Goal: Information Seeking & Learning: Learn about a topic

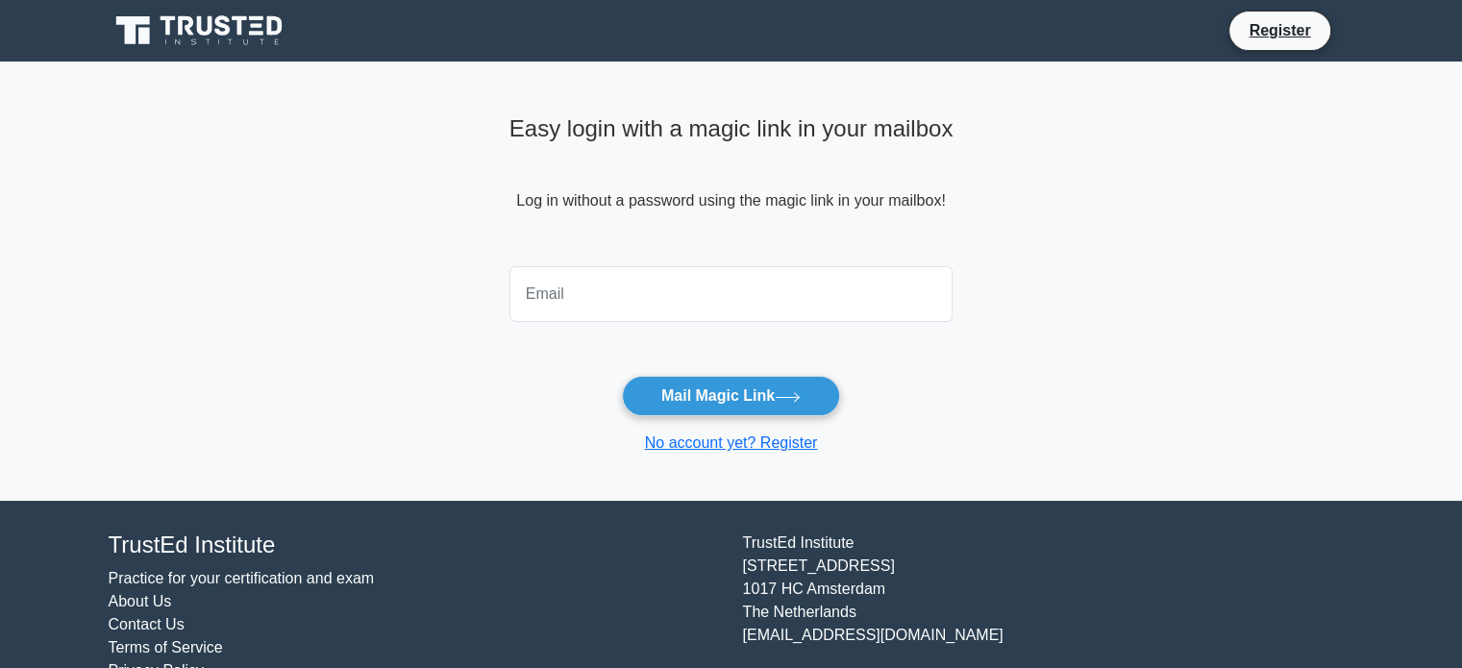
click at [654, 287] on input "email" at bounding box center [731, 294] width 444 height 56
type input "tinamupa03@gmail.com"
click at [622, 376] on button "Mail Magic Link" at bounding box center [731, 396] width 218 height 40
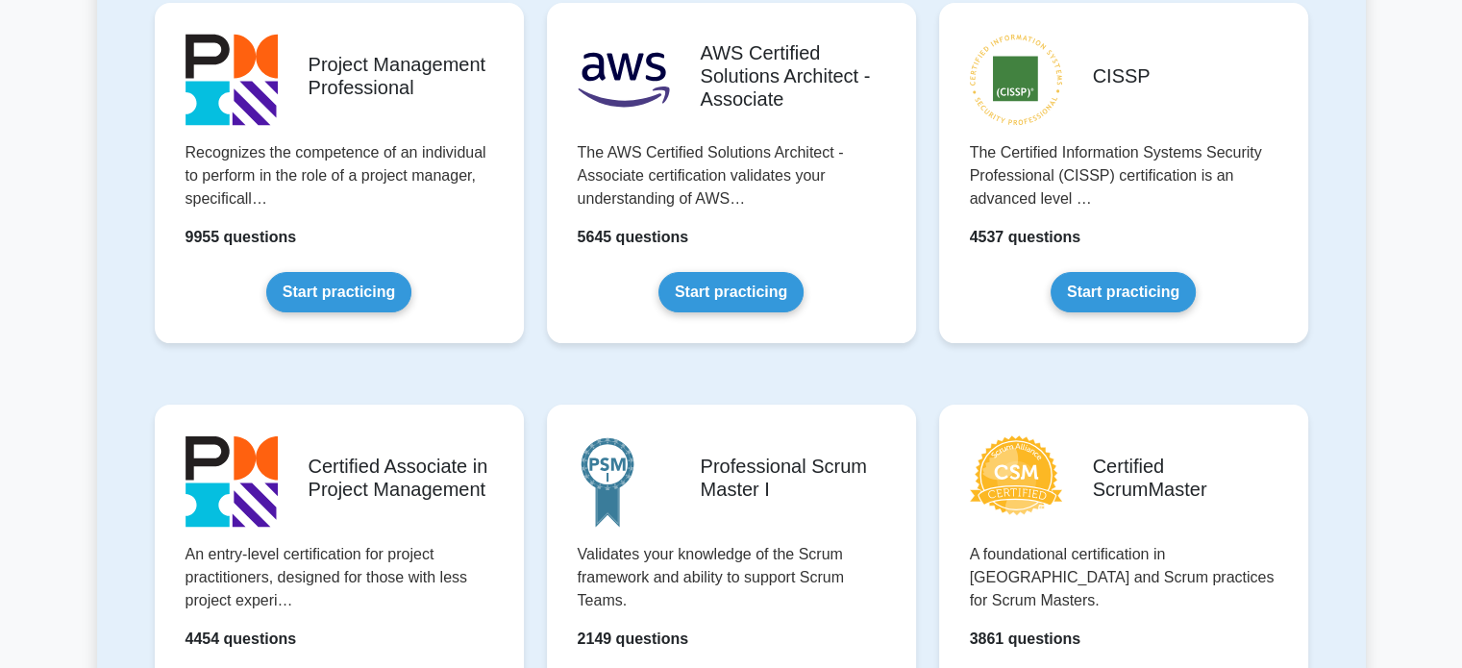
scroll to position [477, 0]
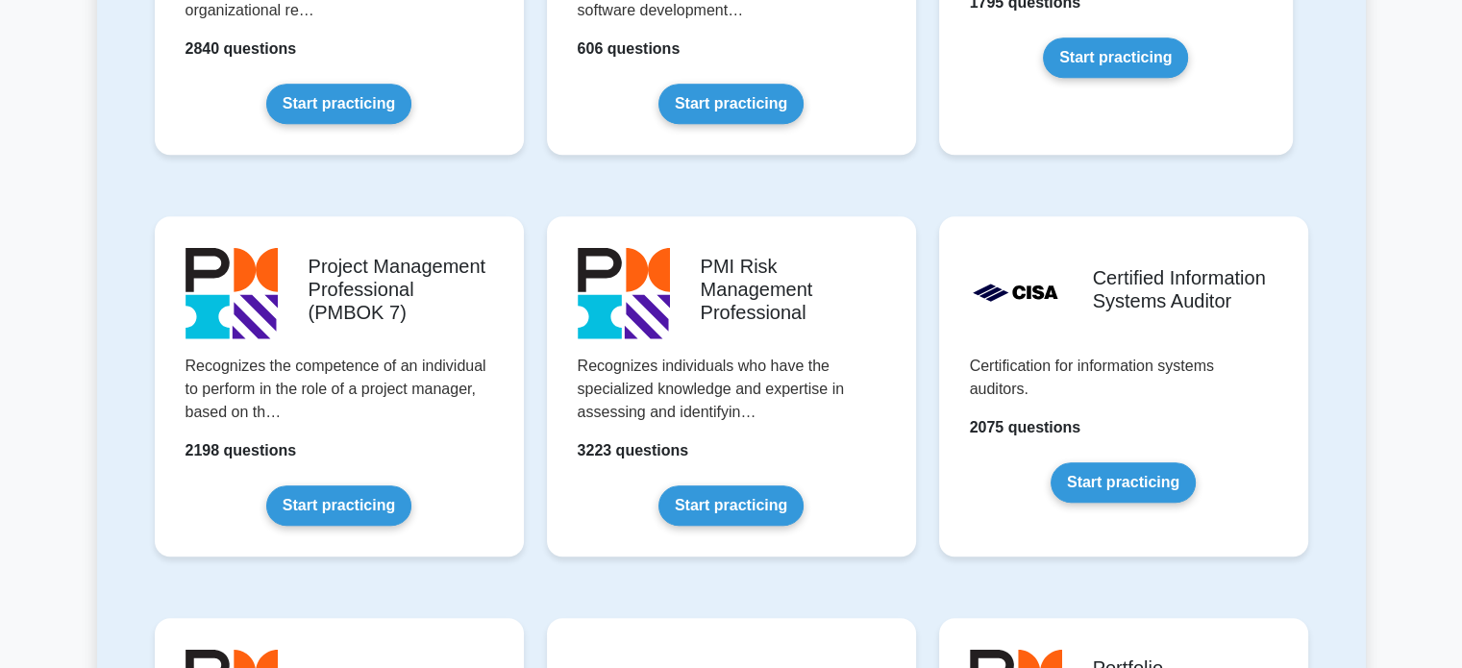
drag, startPoint x: 1475, startPoint y: 118, endPoint x: 1474, endPoint y: 210, distance: 92.3
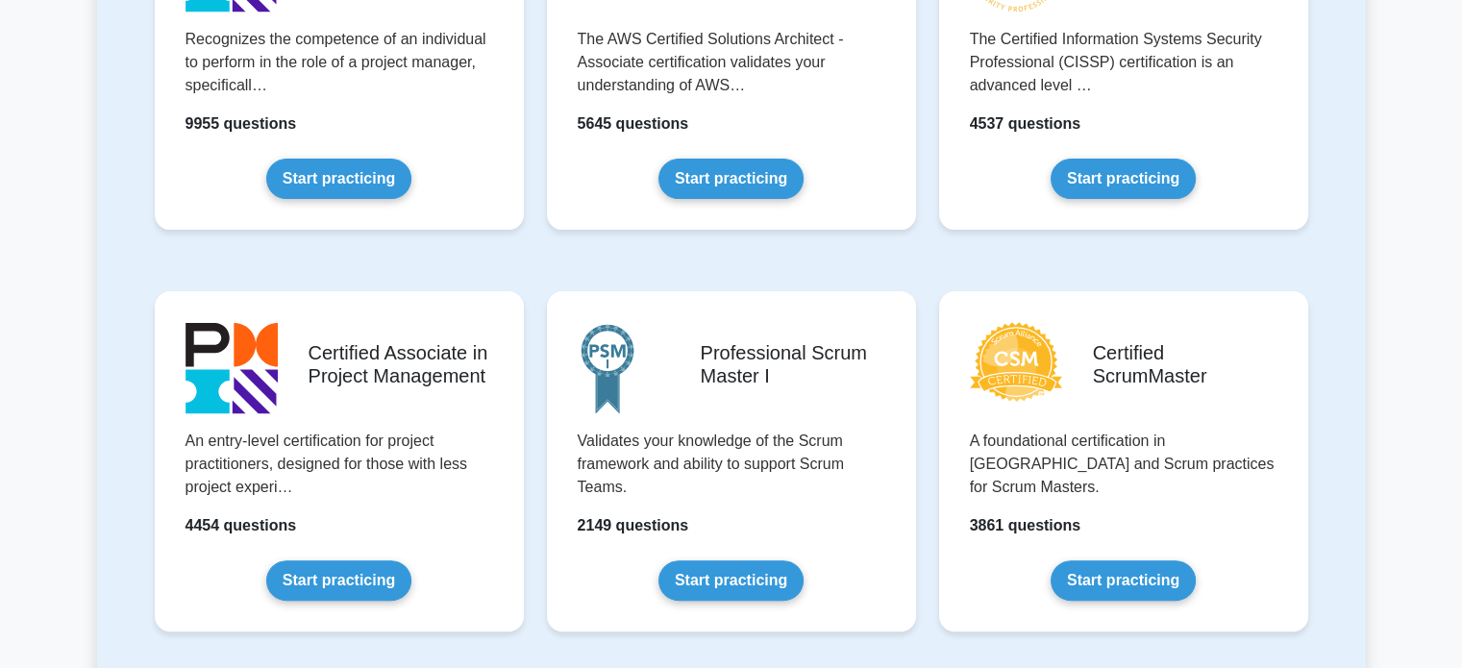
scroll to position [577, 0]
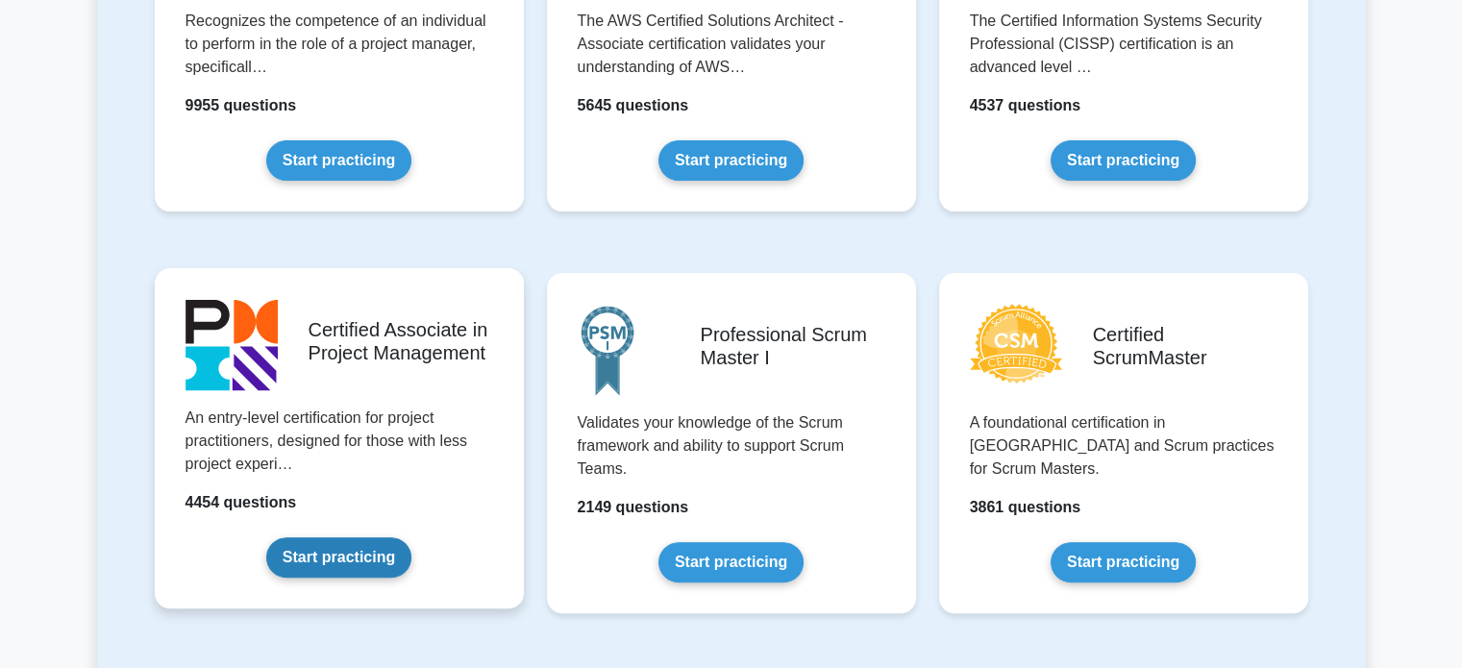
click at [337, 544] on link "Start practicing" at bounding box center [338, 557] width 145 height 40
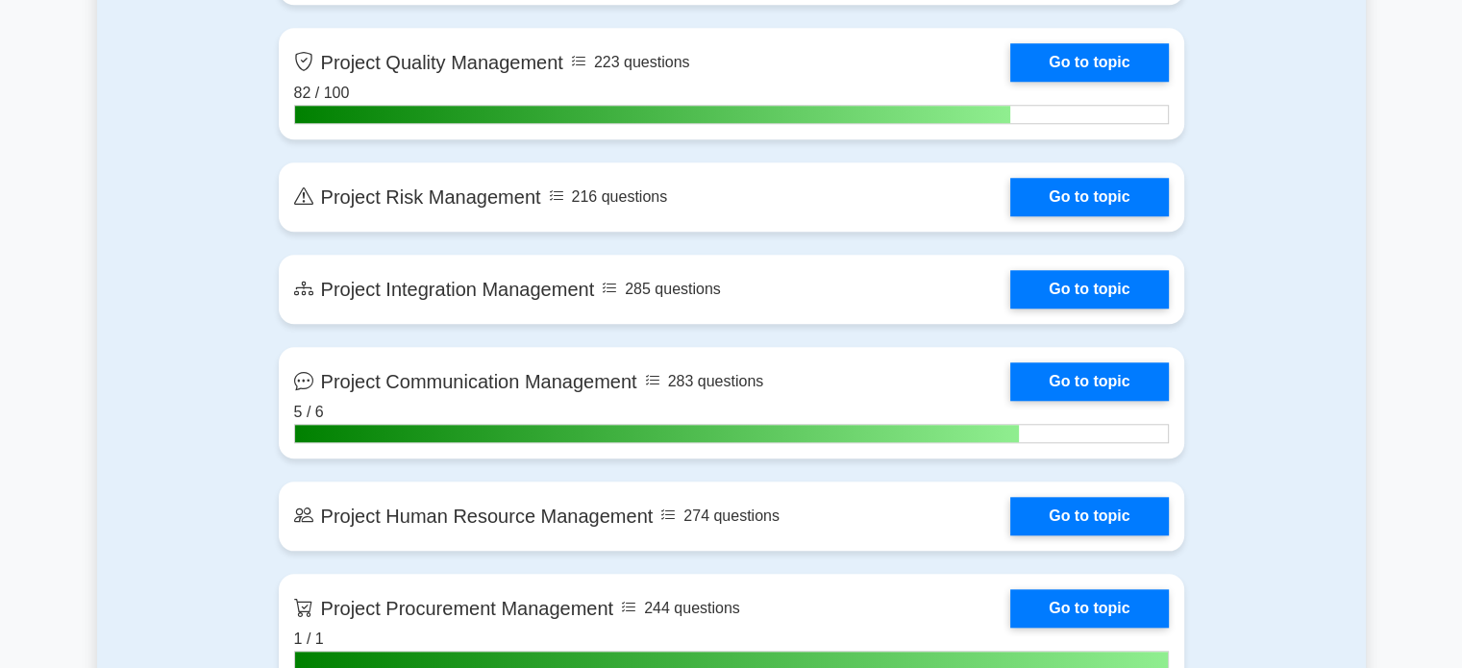
scroll to position [1822, 0]
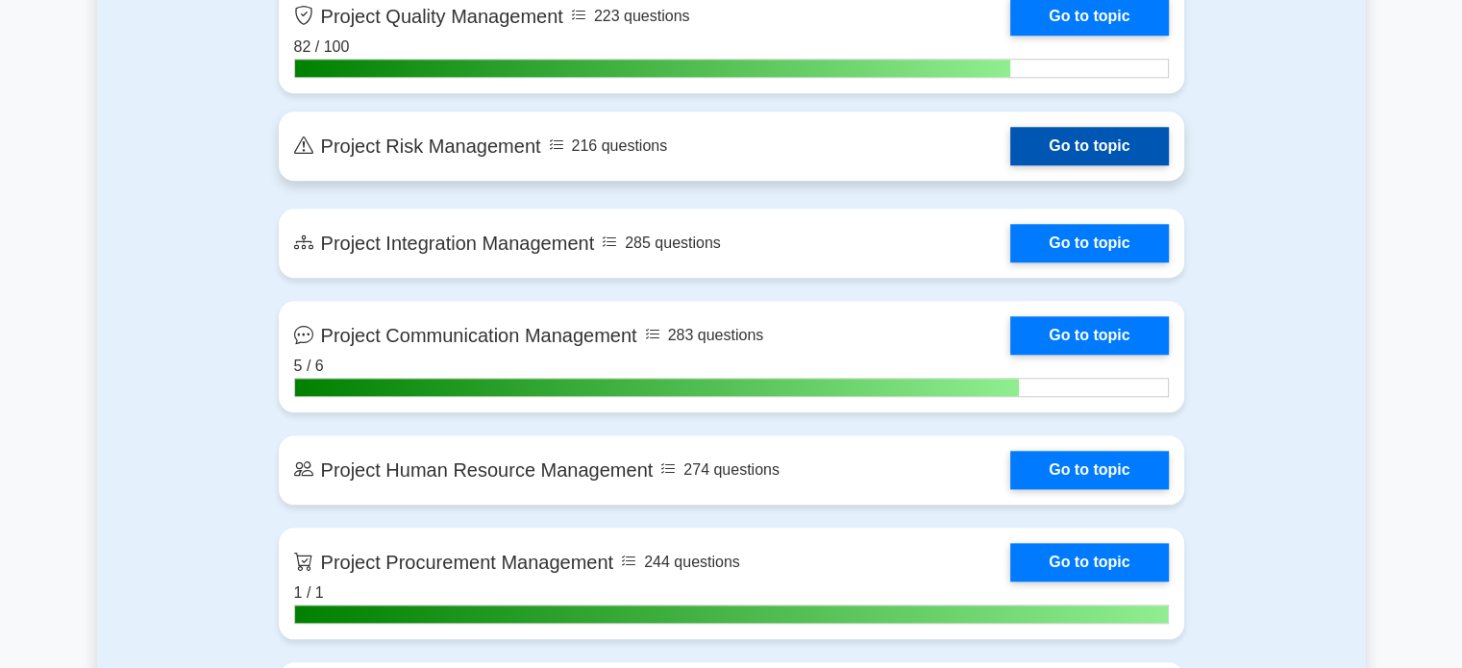
click at [1062, 139] on link "Go to topic" at bounding box center [1089, 146] width 158 height 38
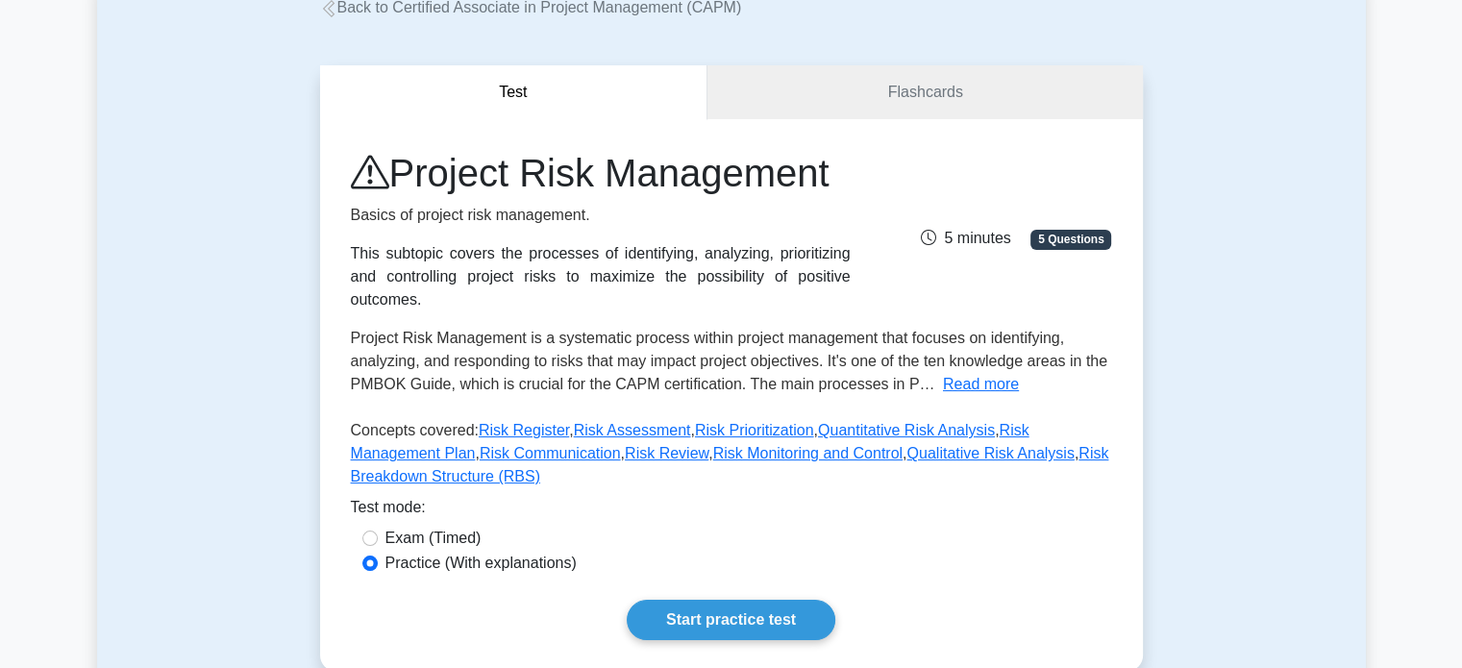
scroll to position [125, 0]
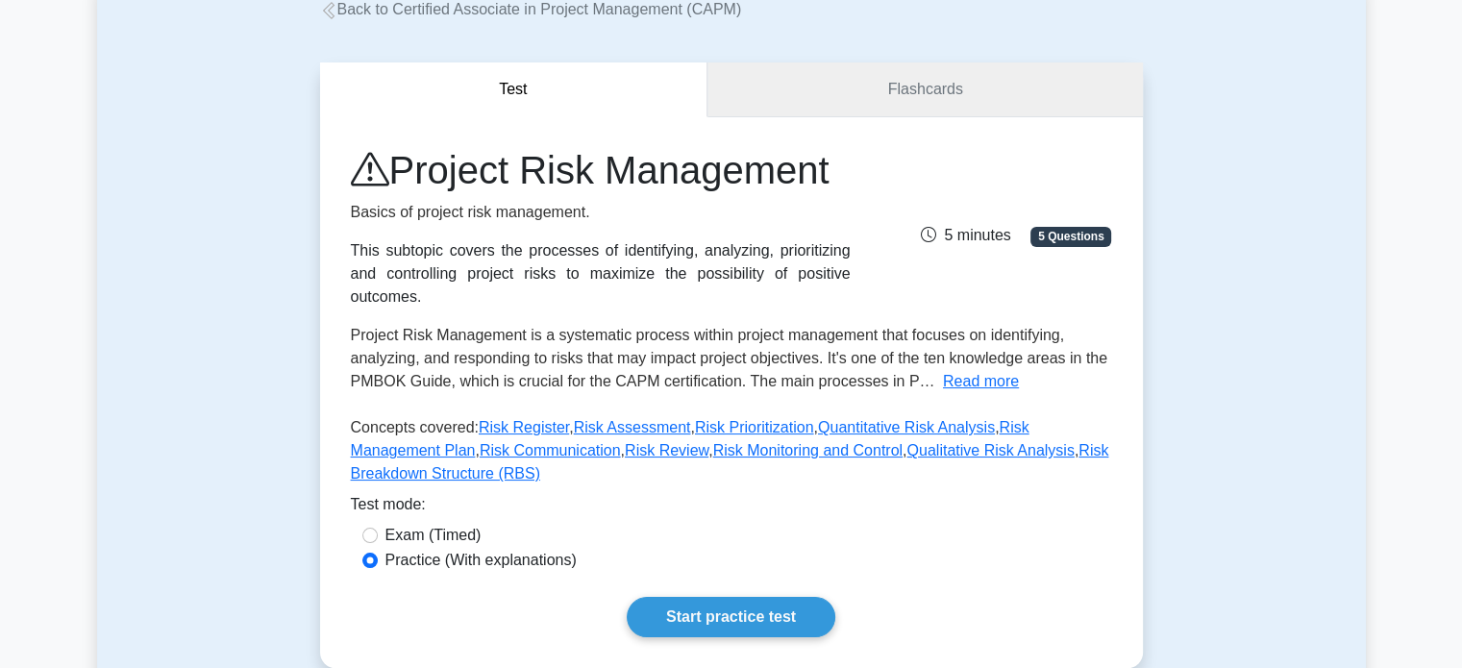
click at [897, 99] on link "Flashcards" at bounding box center [924, 89] width 434 height 55
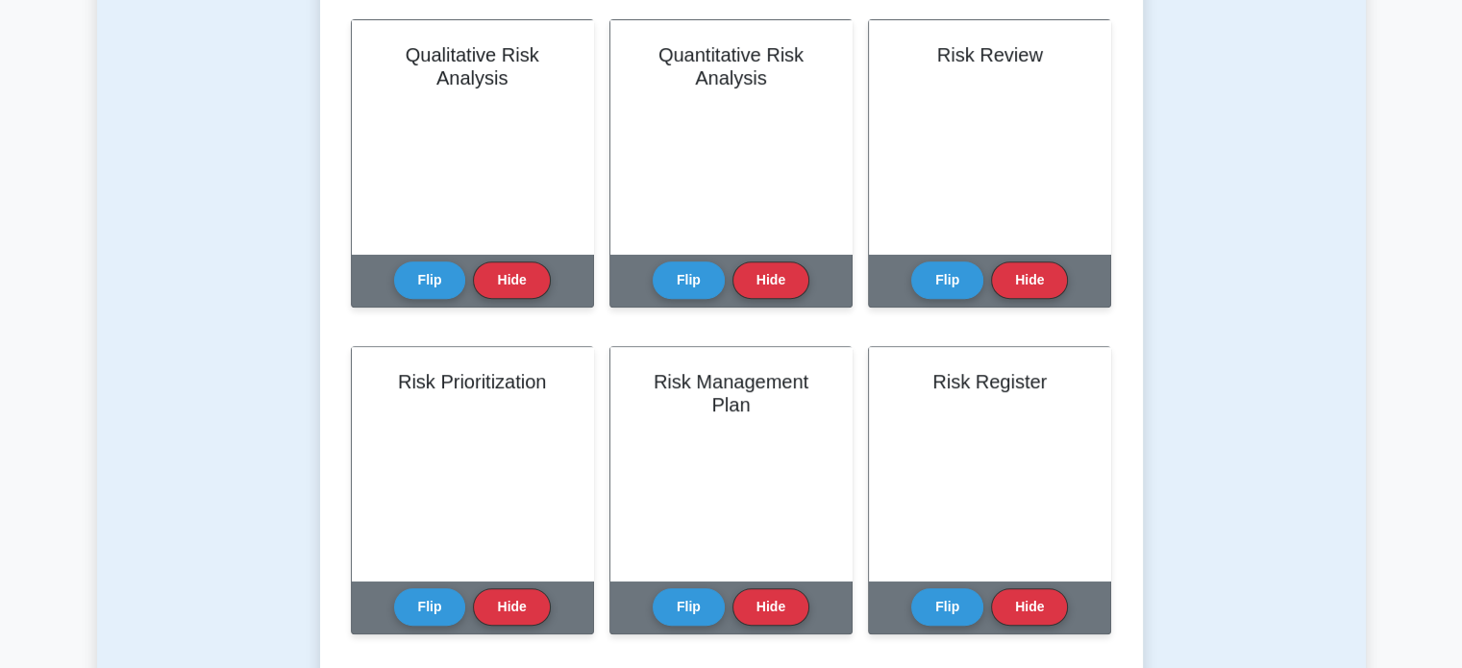
scroll to position [636, 0]
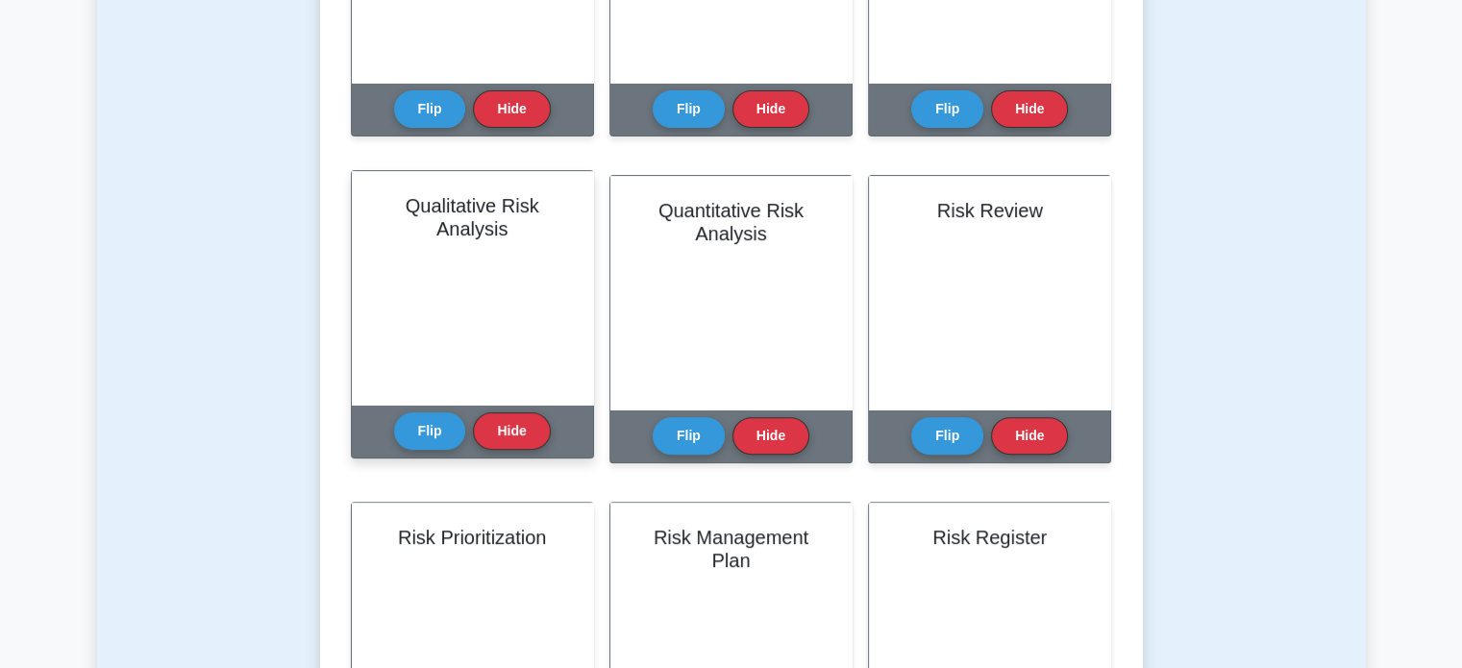
click at [560, 244] on div "Qualitative Risk Analysis" at bounding box center [472, 287] width 241 height 233
click at [444, 432] on button "Flip" at bounding box center [430, 429] width 72 height 37
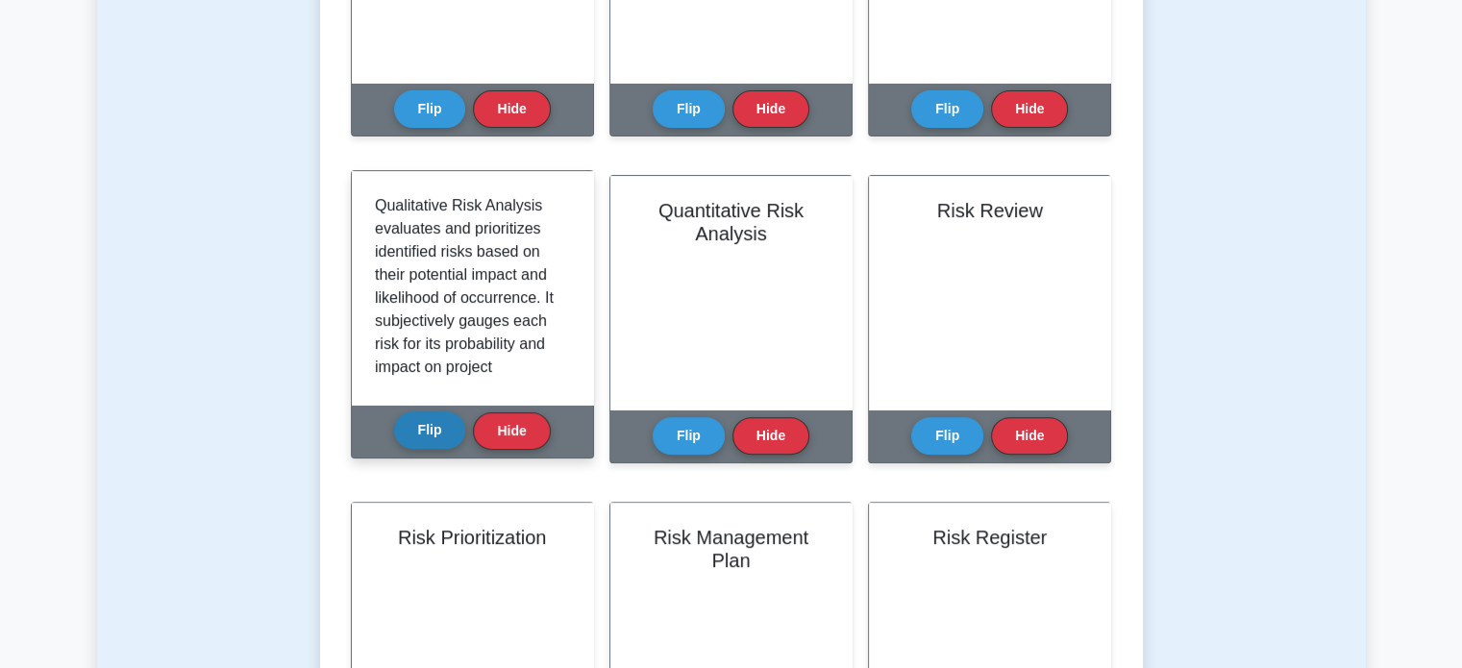
click at [444, 432] on button "Flip" at bounding box center [430, 429] width 72 height 37
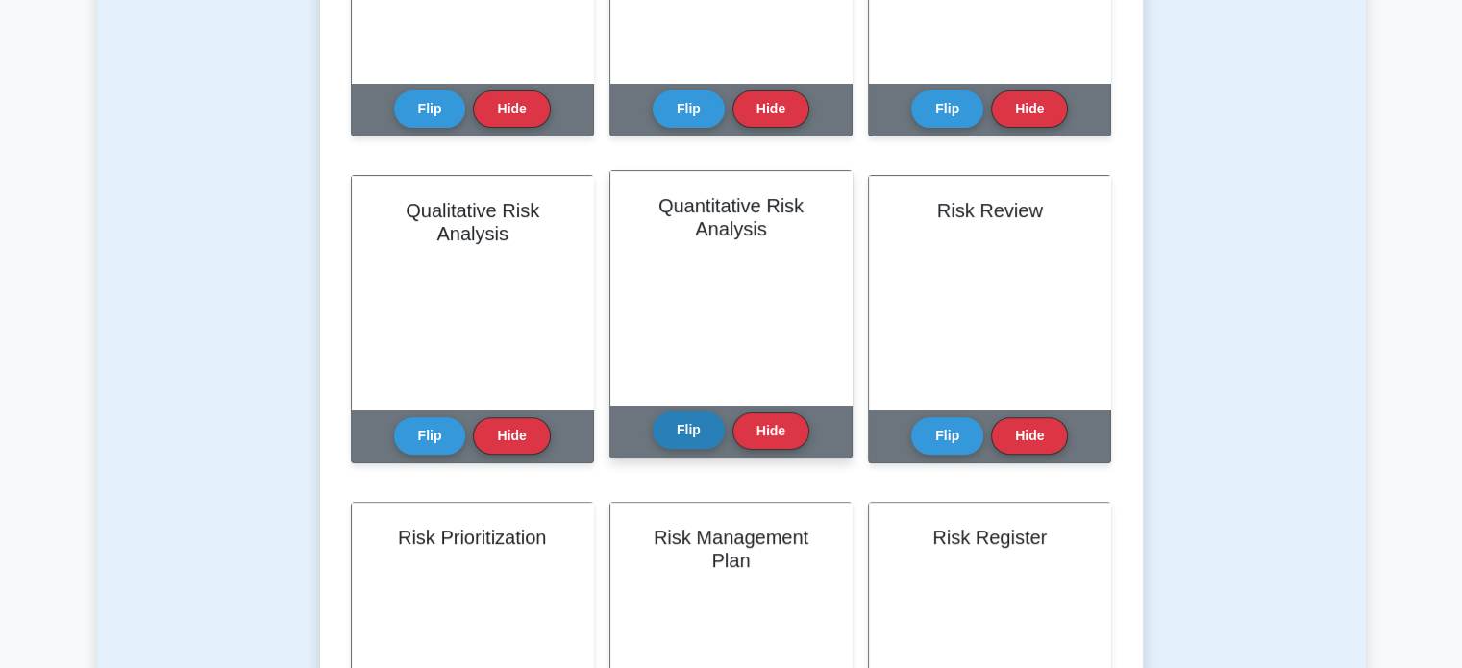
click at [673, 430] on button "Flip" at bounding box center [688, 429] width 72 height 37
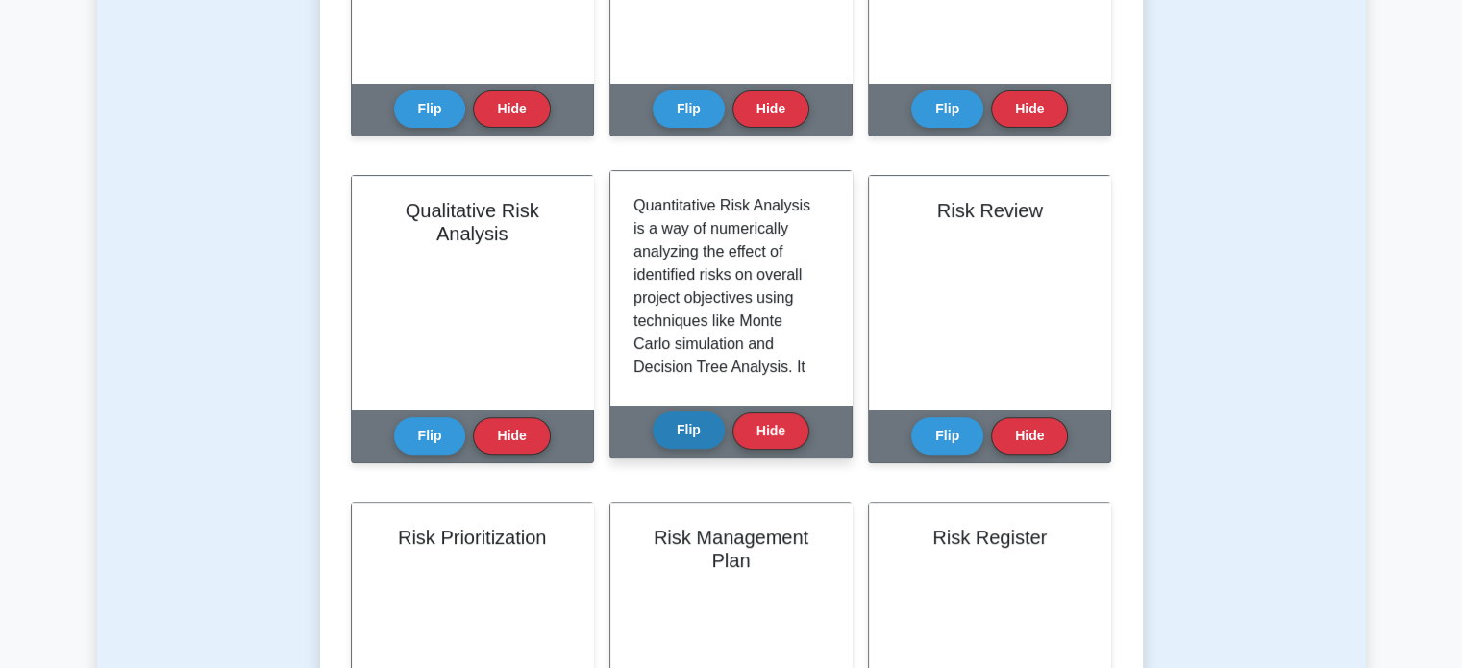
click at [673, 430] on button "Flip" at bounding box center [688, 429] width 72 height 37
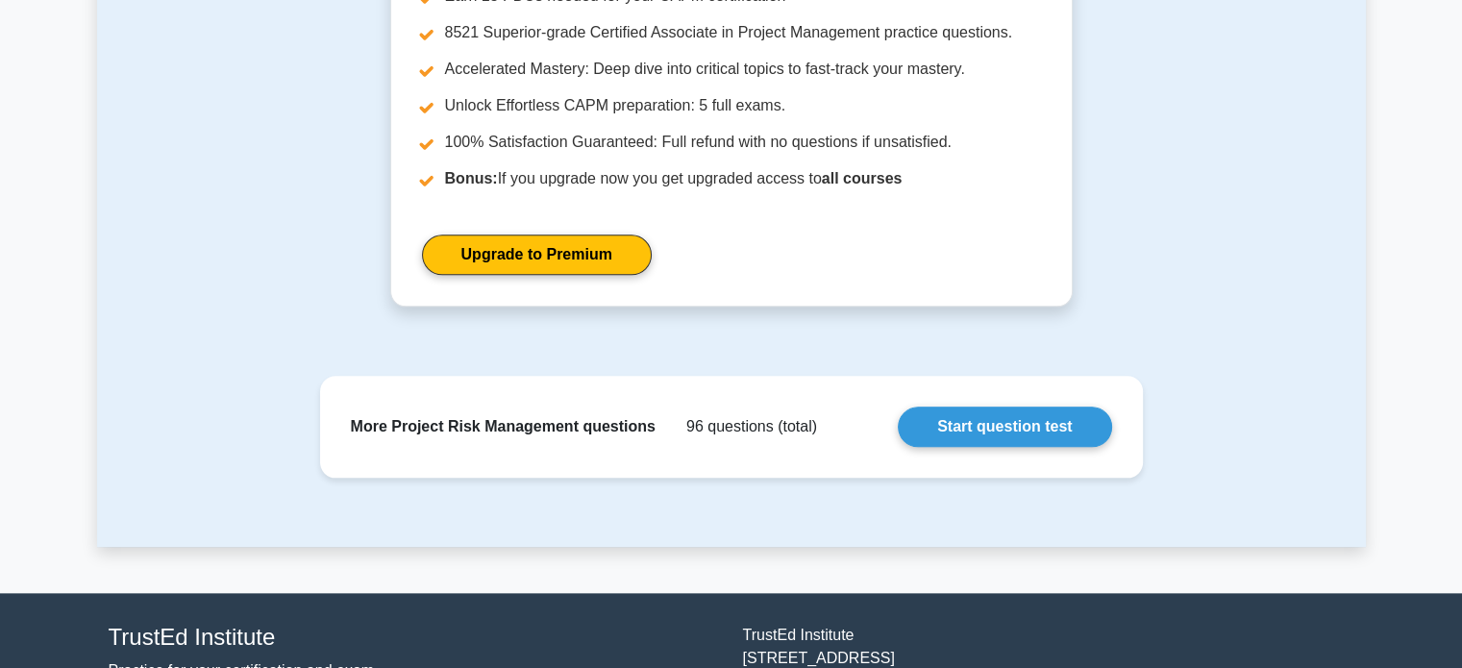
scroll to position [2018, 0]
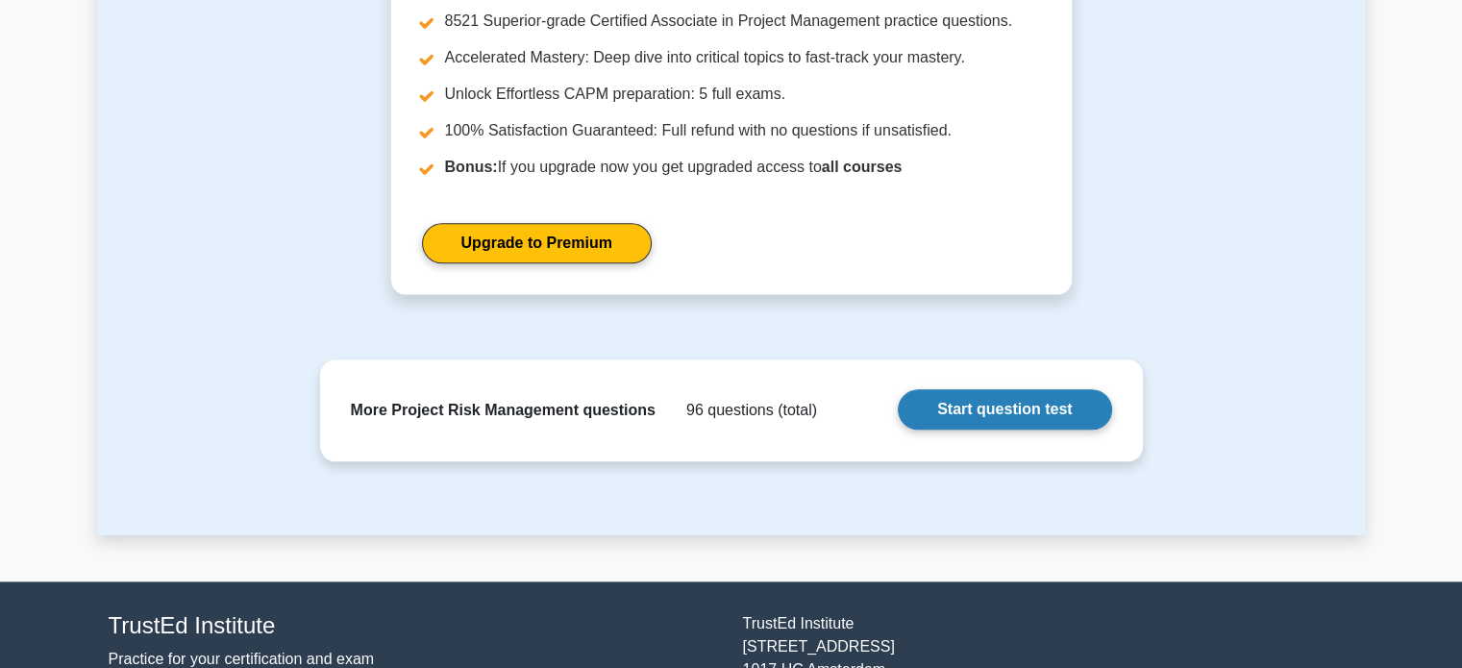
click at [922, 422] on link "Start question test" at bounding box center [1003, 409] width 213 height 40
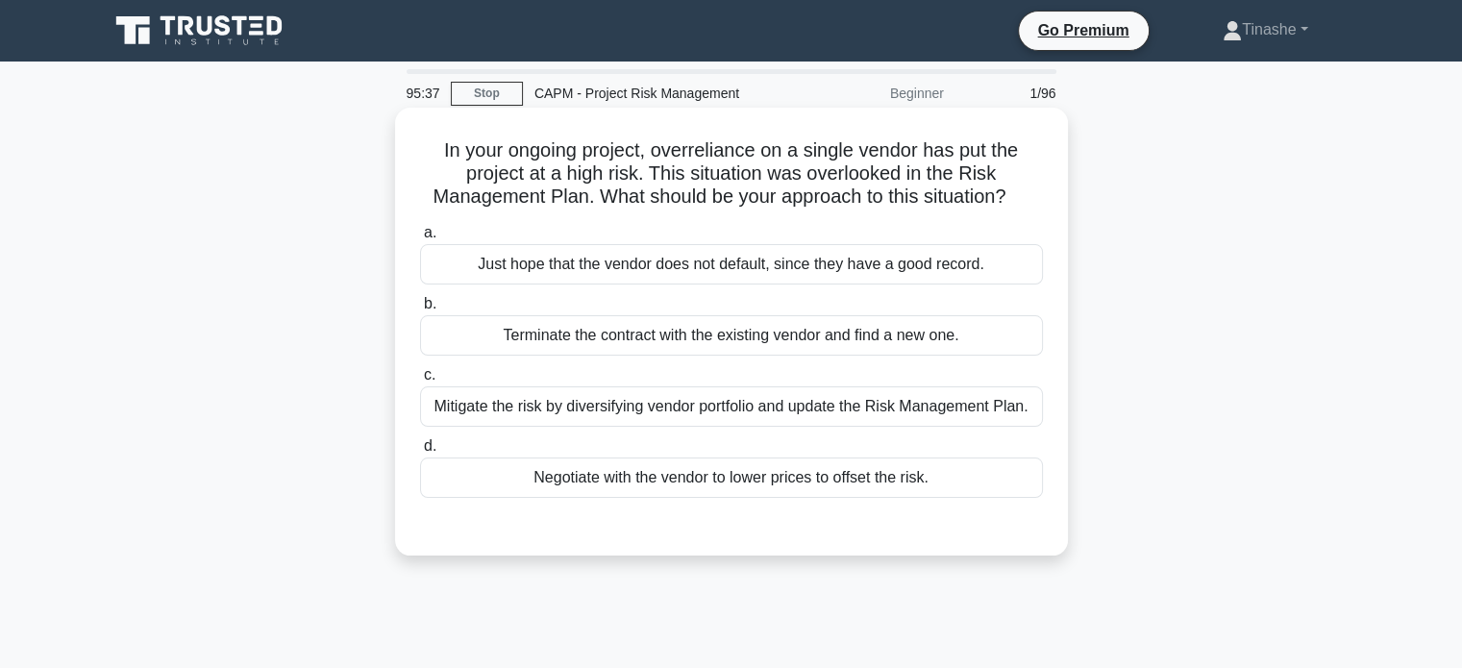
click at [863, 417] on div "Mitigate the risk by diversifying vendor portfolio and update the Risk Manageme…" at bounding box center [731, 406] width 623 height 40
click at [420, 381] on input "c. Mitigate the risk by diversifying vendor portfolio and update the Risk Manag…" at bounding box center [420, 375] width 0 height 12
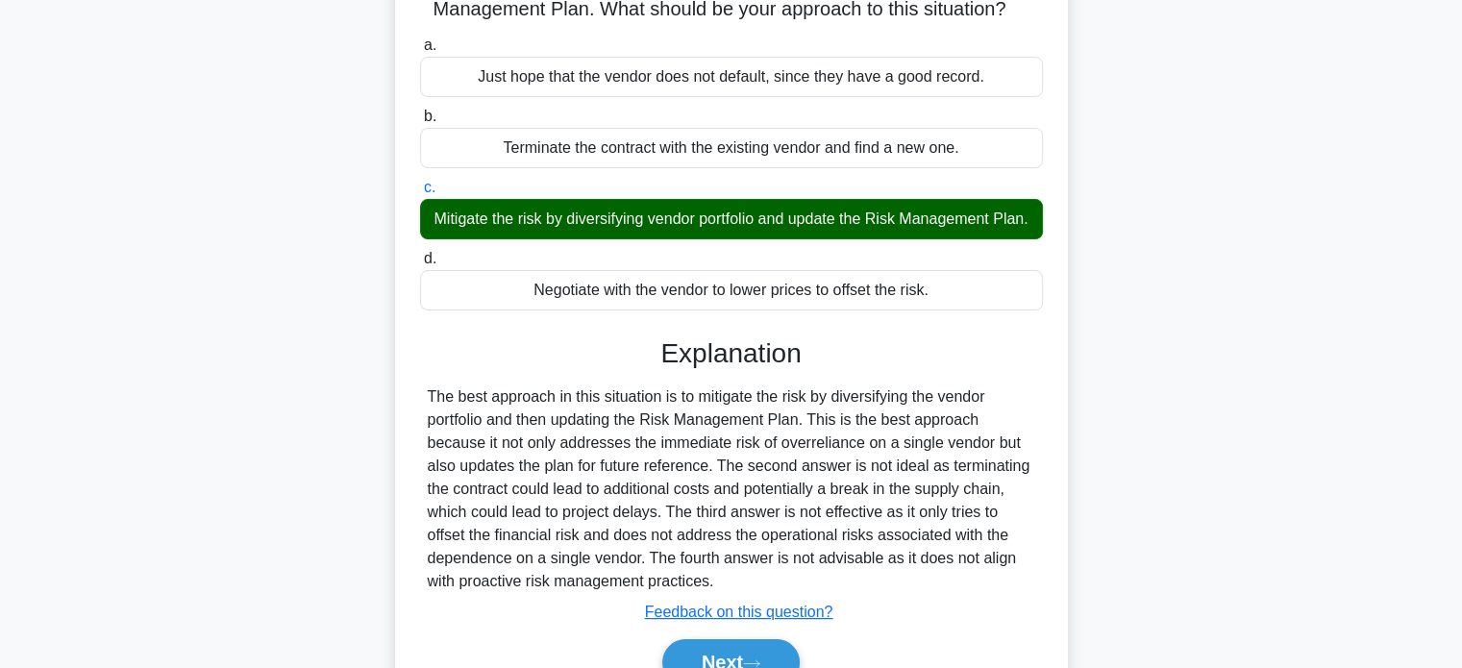
scroll to position [370, 0]
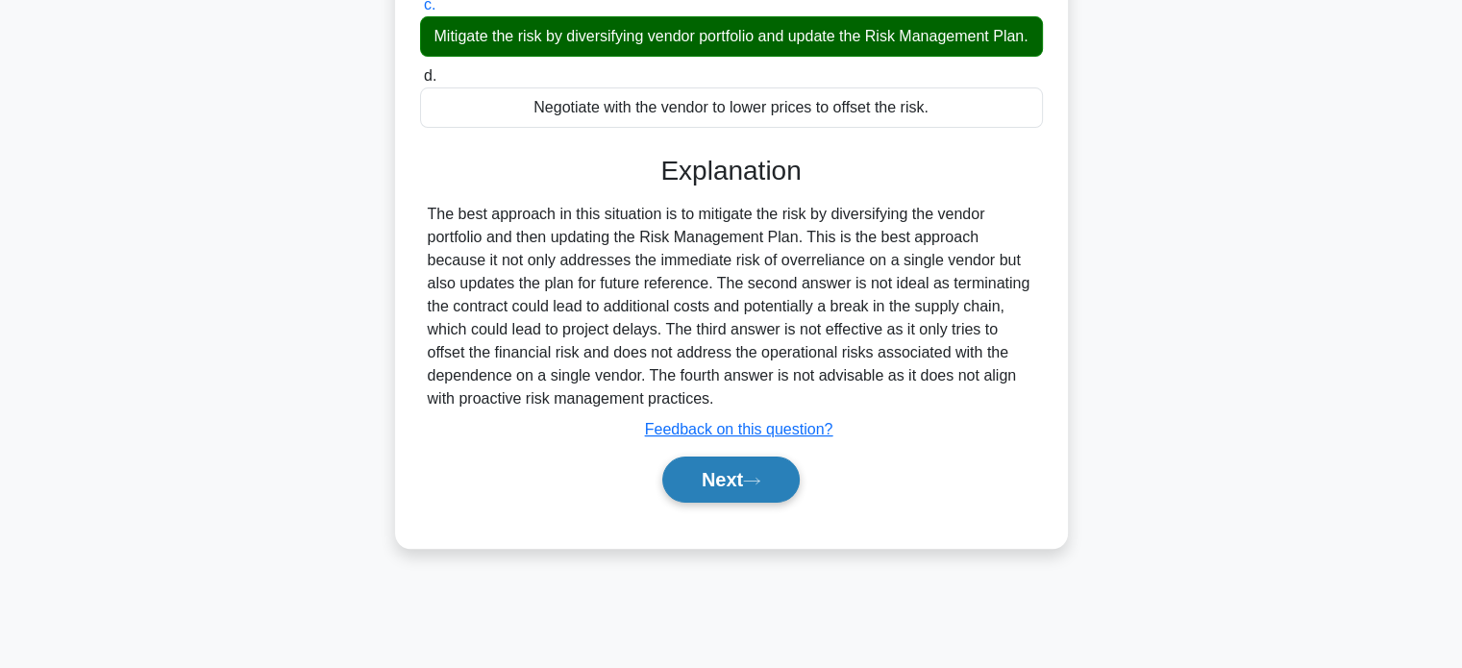
click at [715, 490] on button "Next" at bounding box center [730, 479] width 137 height 46
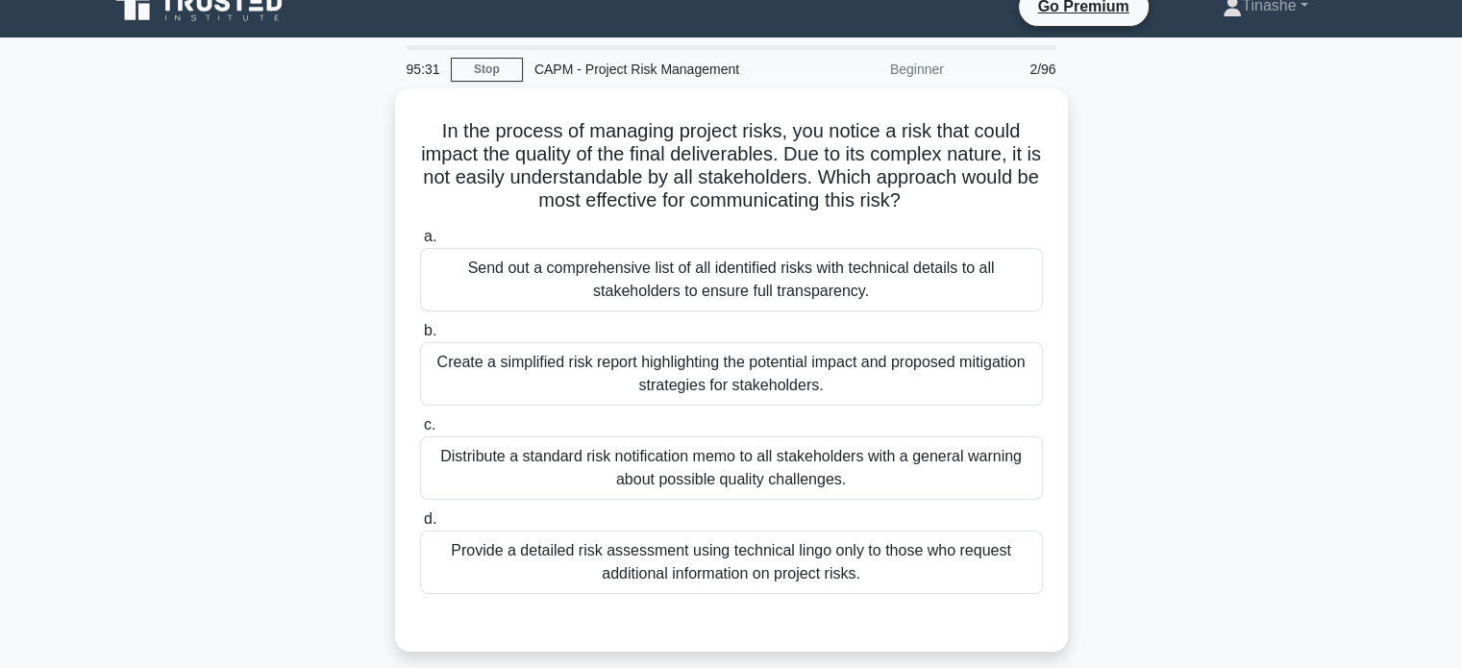
scroll to position [25, 0]
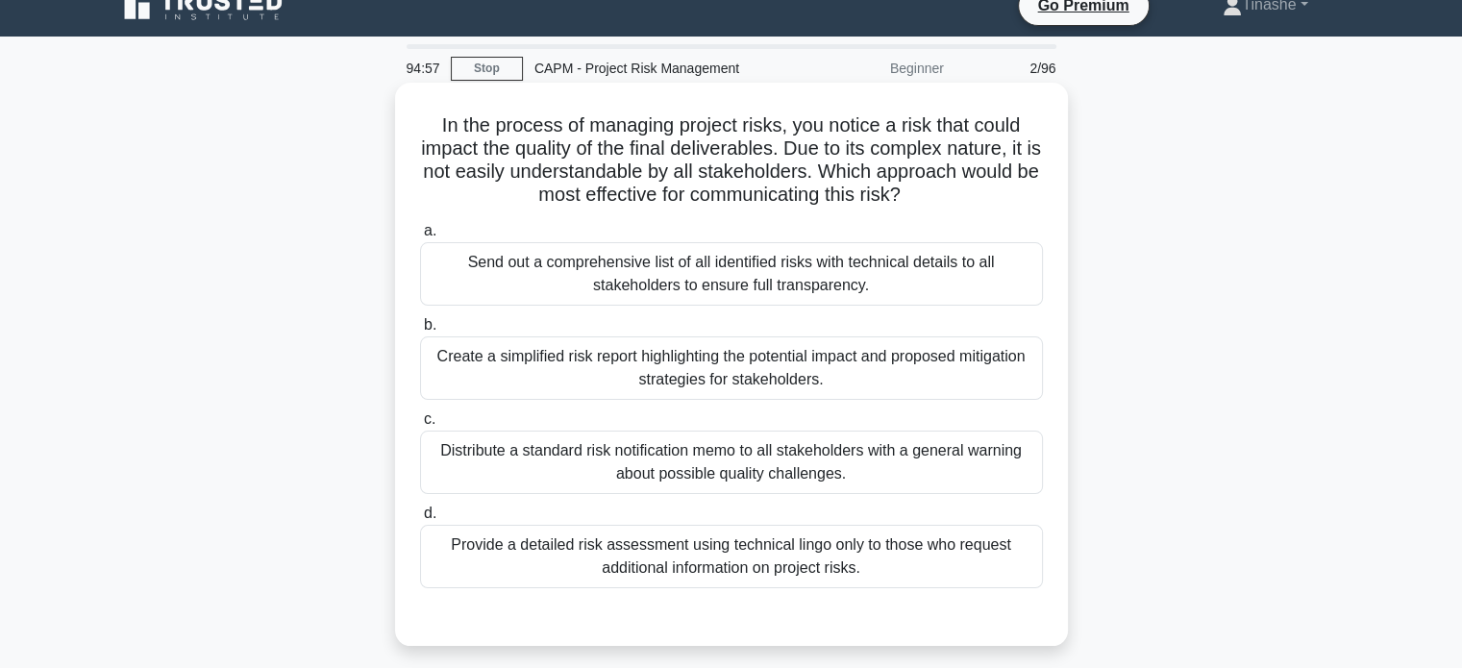
click at [949, 383] on div "Create a simplified risk report highlighting the potential impact and proposed …" at bounding box center [731, 367] width 623 height 63
click at [420, 332] on input "b. Create a simplified risk report highlighting the potential impact and propos…" at bounding box center [420, 325] width 0 height 12
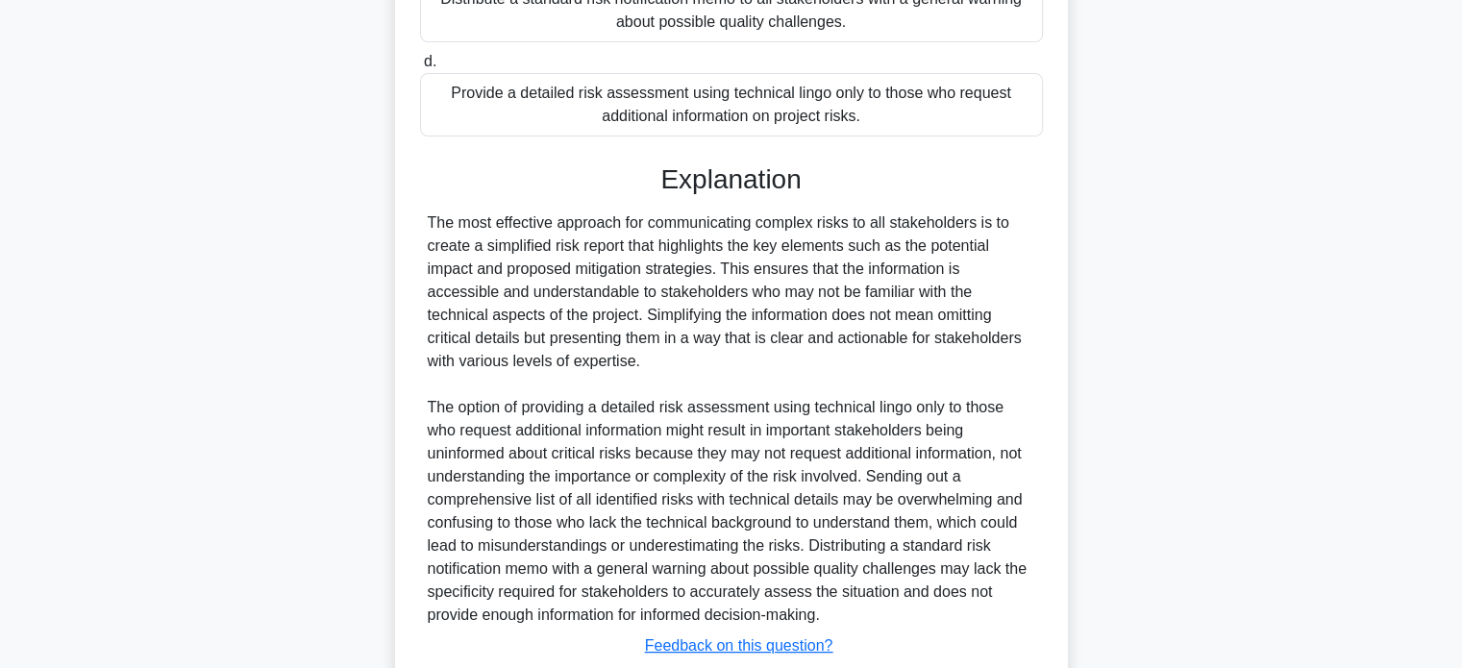
scroll to position [598, 0]
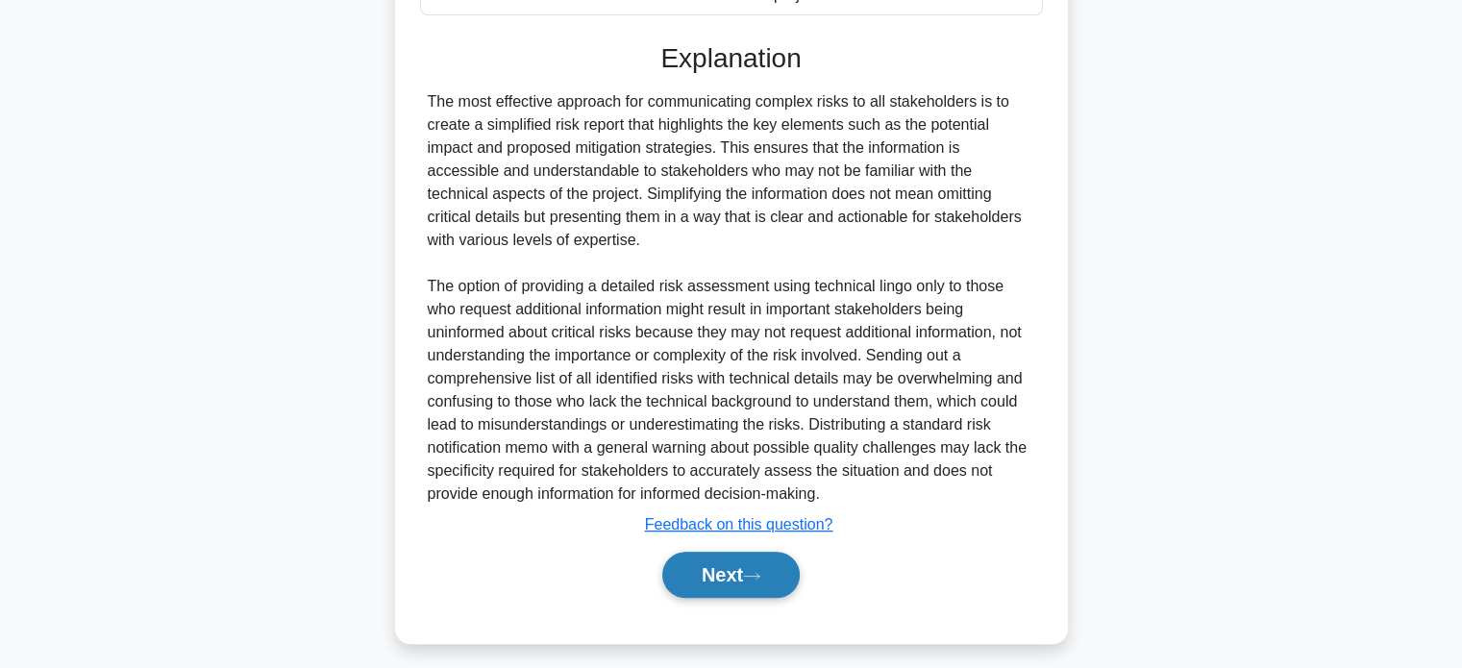
click at [693, 591] on button "Next" at bounding box center [730, 575] width 137 height 46
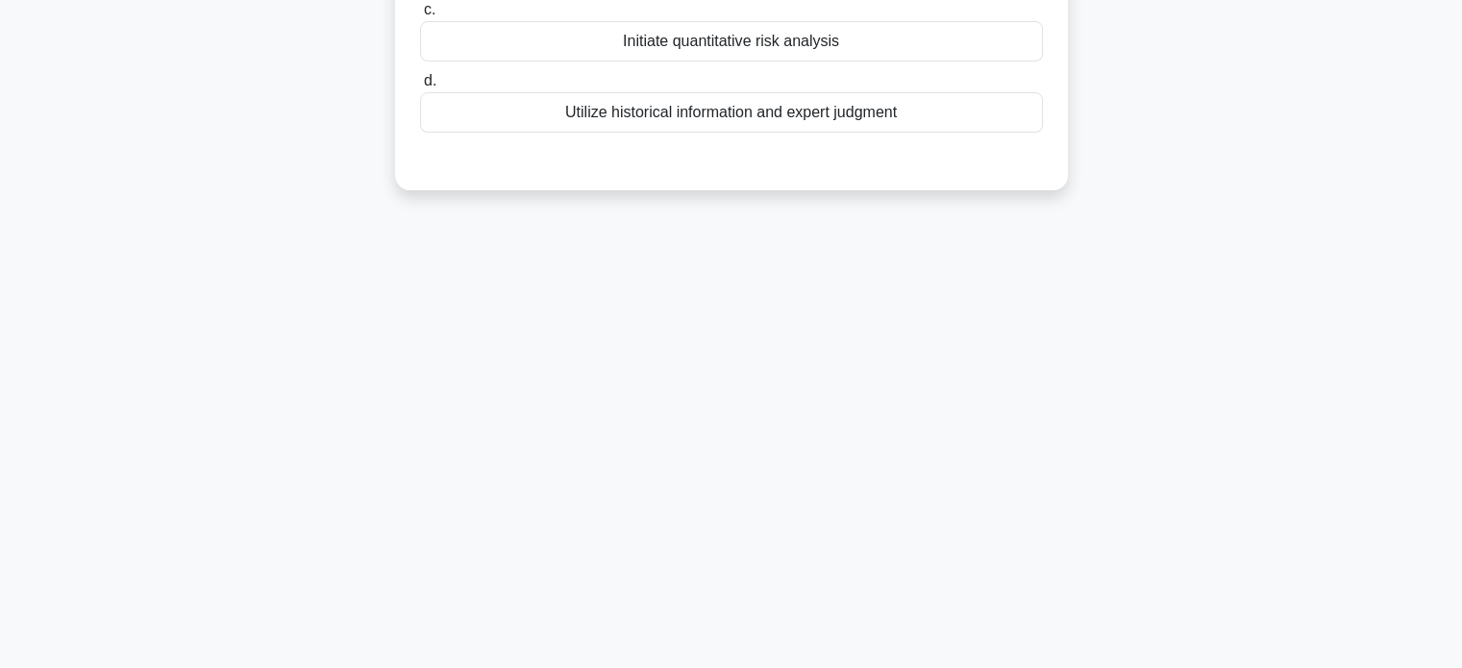
scroll to position [0, 0]
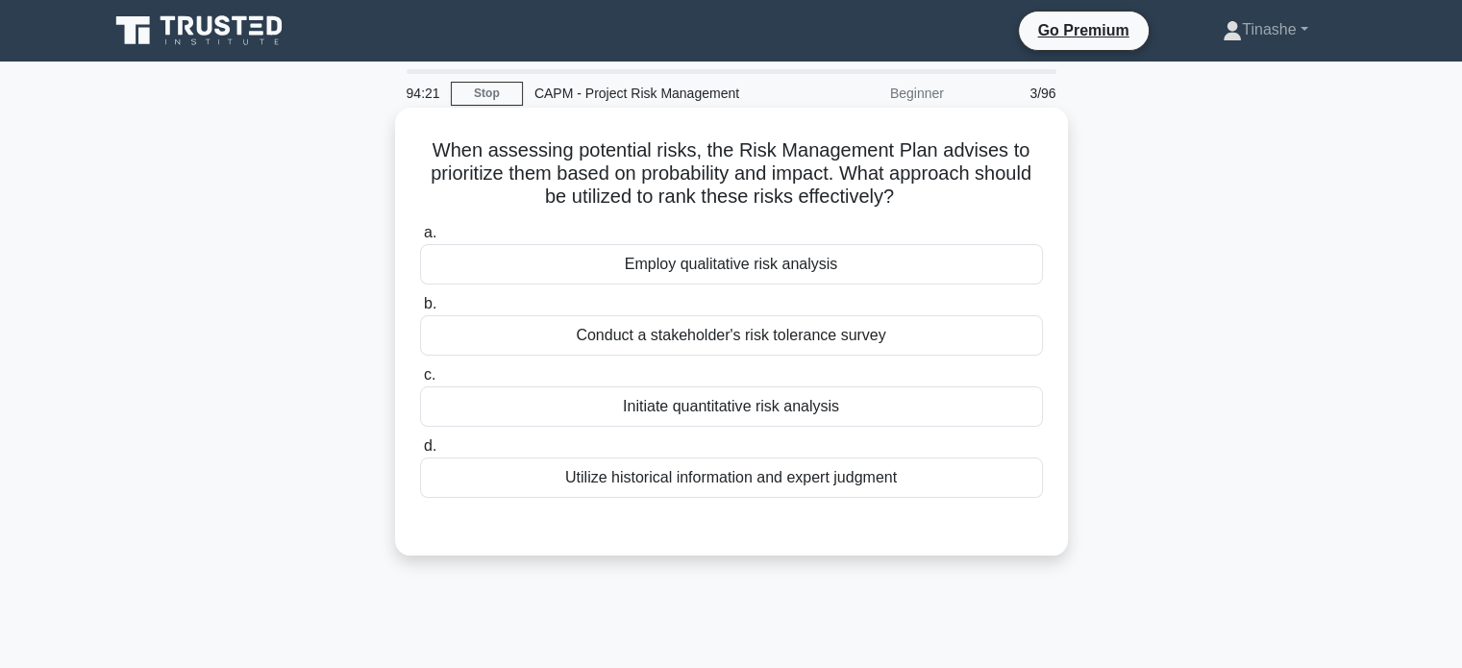
click at [805, 280] on div "Employ qualitative risk analysis" at bounding box center [731, 264] width 623 height 40
click at [420, 239] on input "a. Employ qualitative risk analysis" at bounding box center [420, 233] width 0 height 12
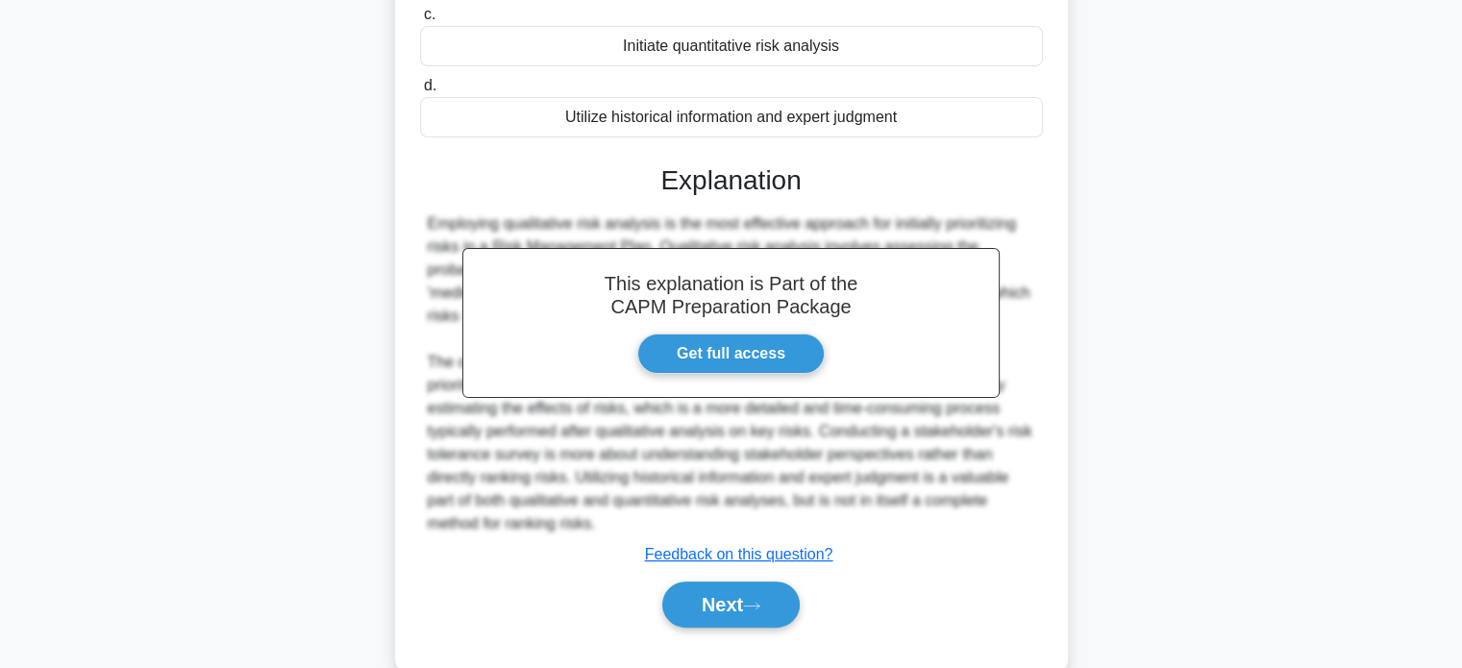
scroll to position [400, 0]
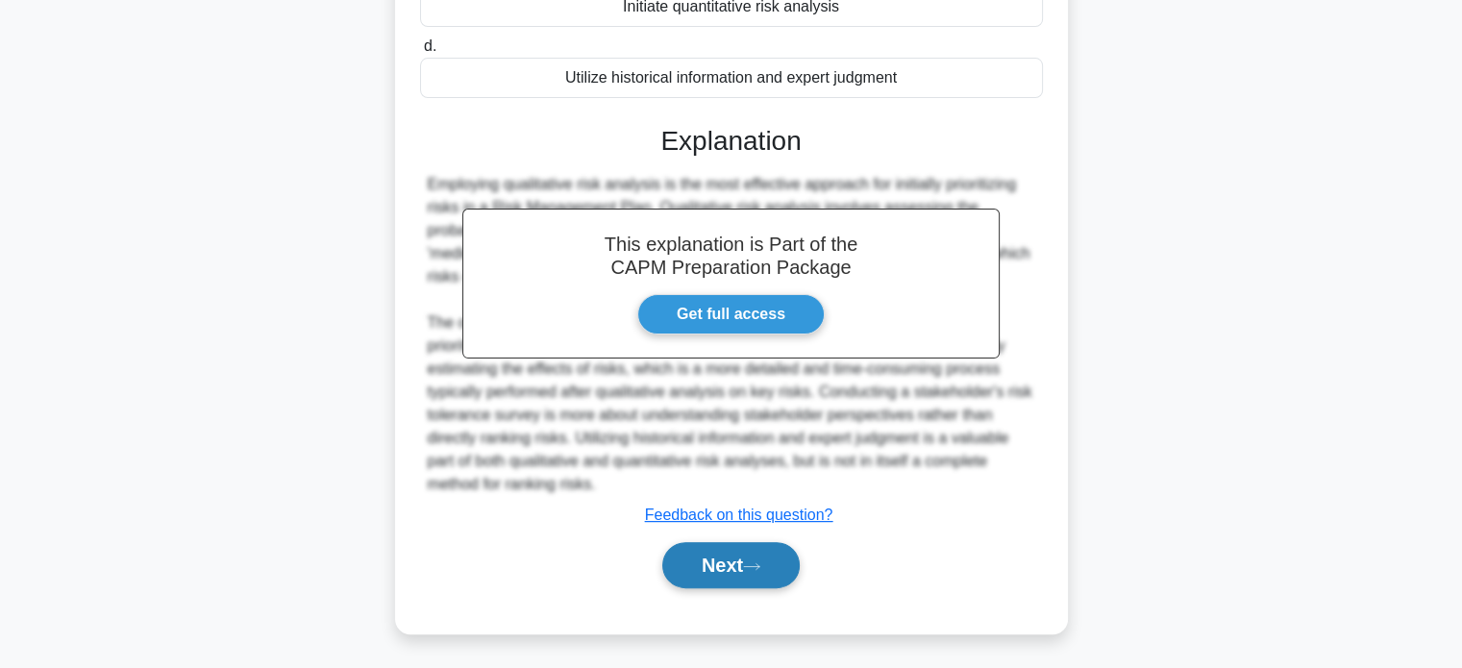
click at [683, 554] on button "Next" at bounding box center [730, 565] width 137 height 46
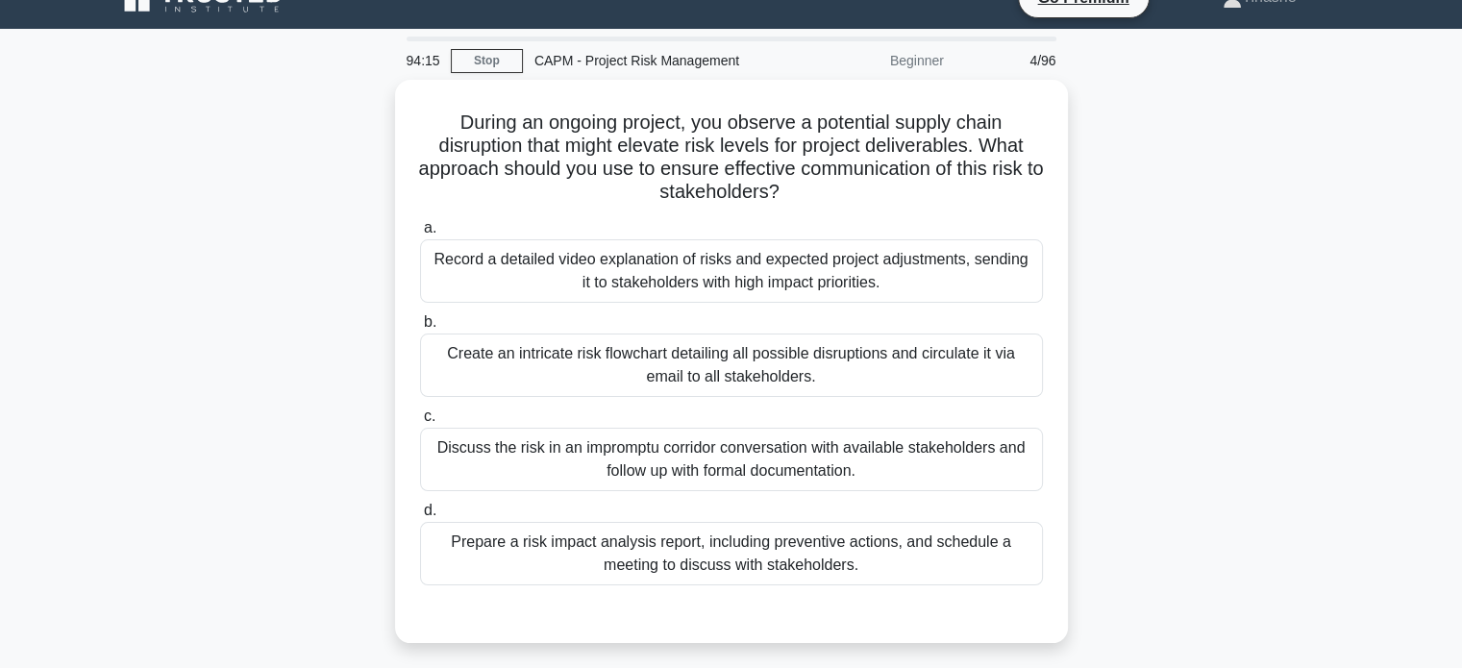
scroll to position [37, 0]
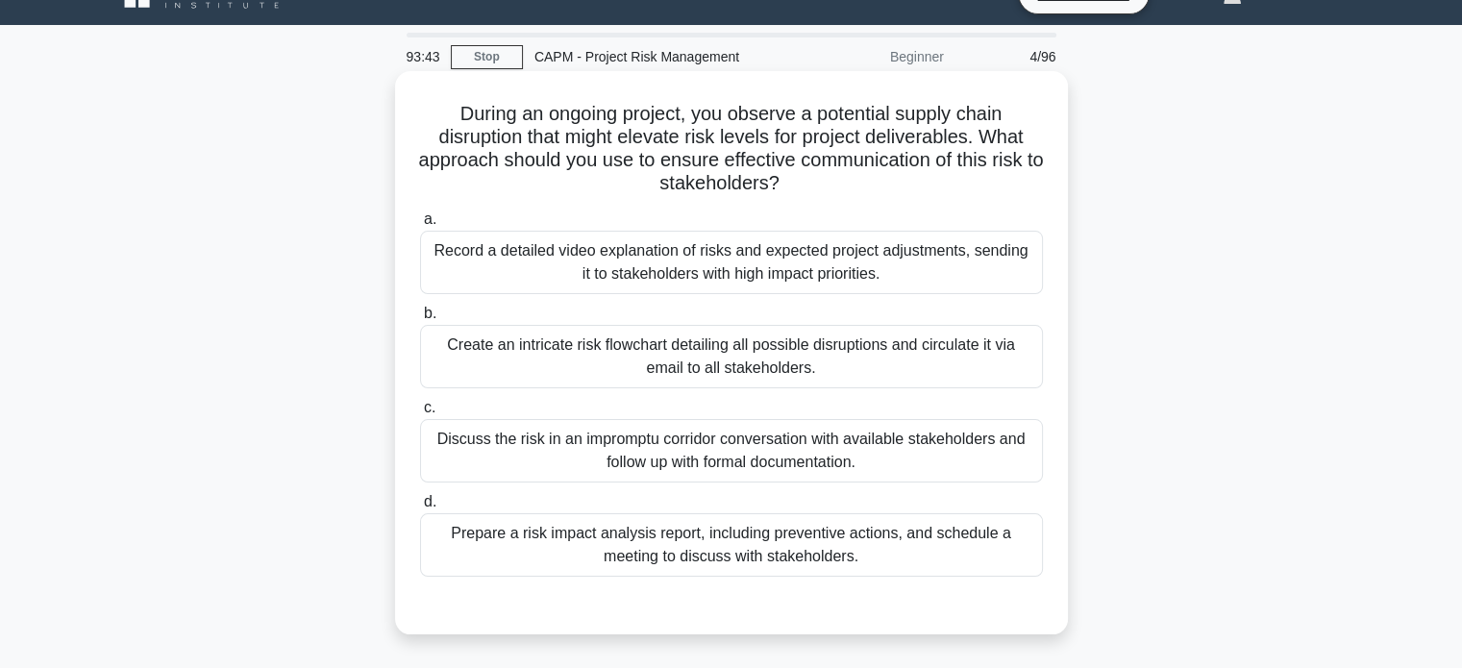
click at [762, 558] on div "Prepare a risk impact analysis report, including preventive actions, and schedu…" at bounding box center [731, 544] width 623 height 63
click at [420, 508] on input "d. Prepare a risk impact analysis report, including preventive actions, and sch…" at bounding box center [420, 502] width 0 height 12
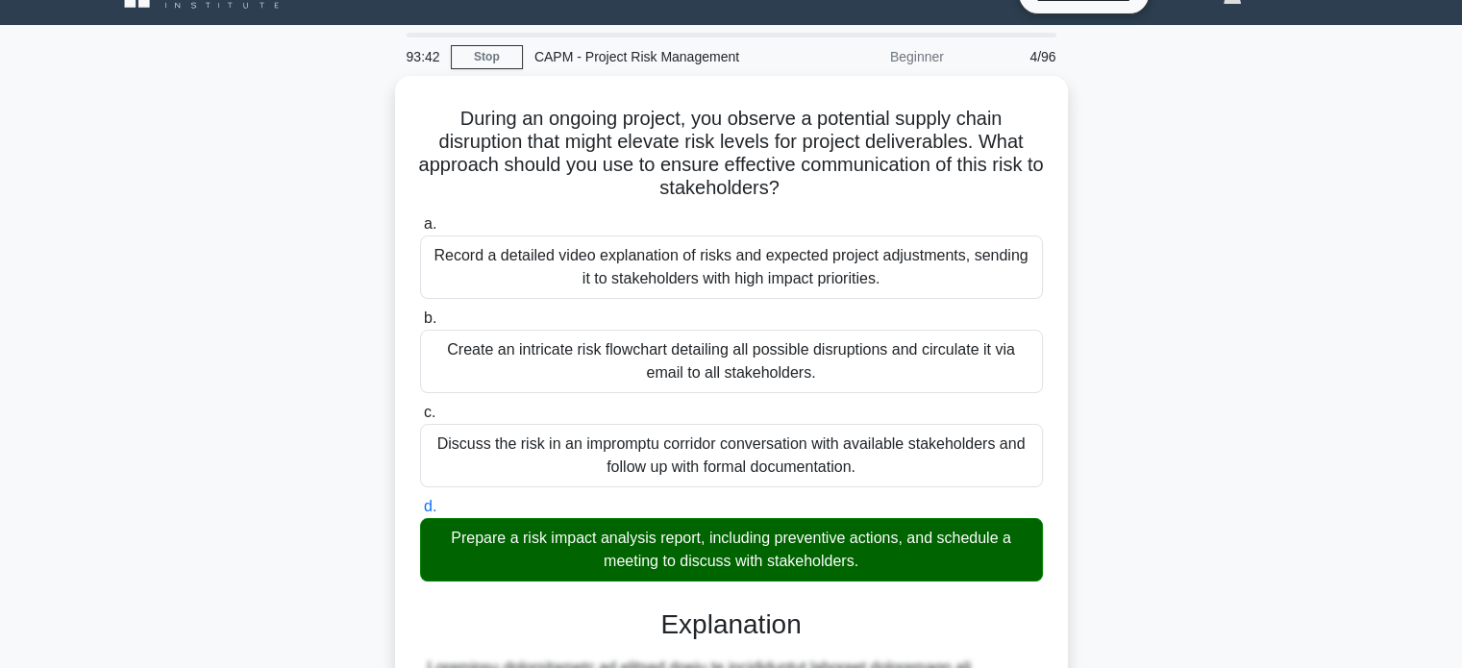
scroll to position [492, 0]
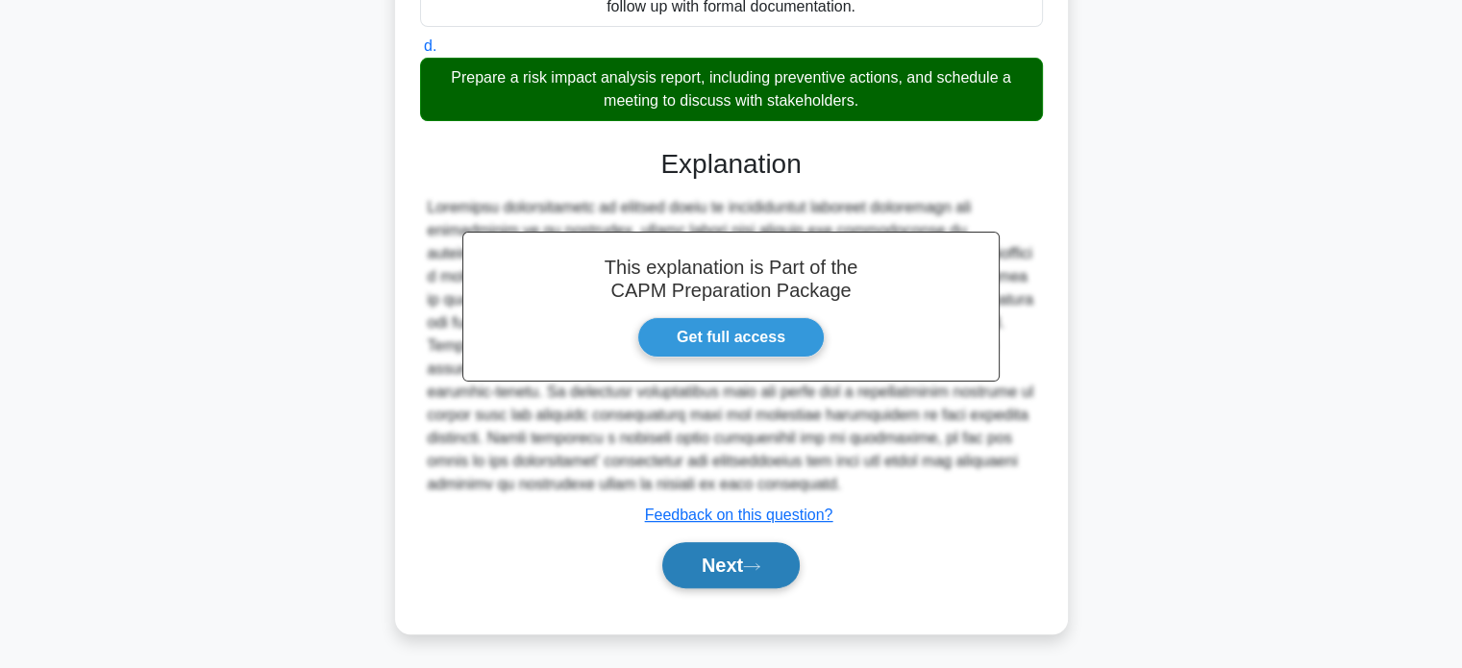
click at [749, 577] on button "Next" at bounding box center [730, 565] width 137 height 46
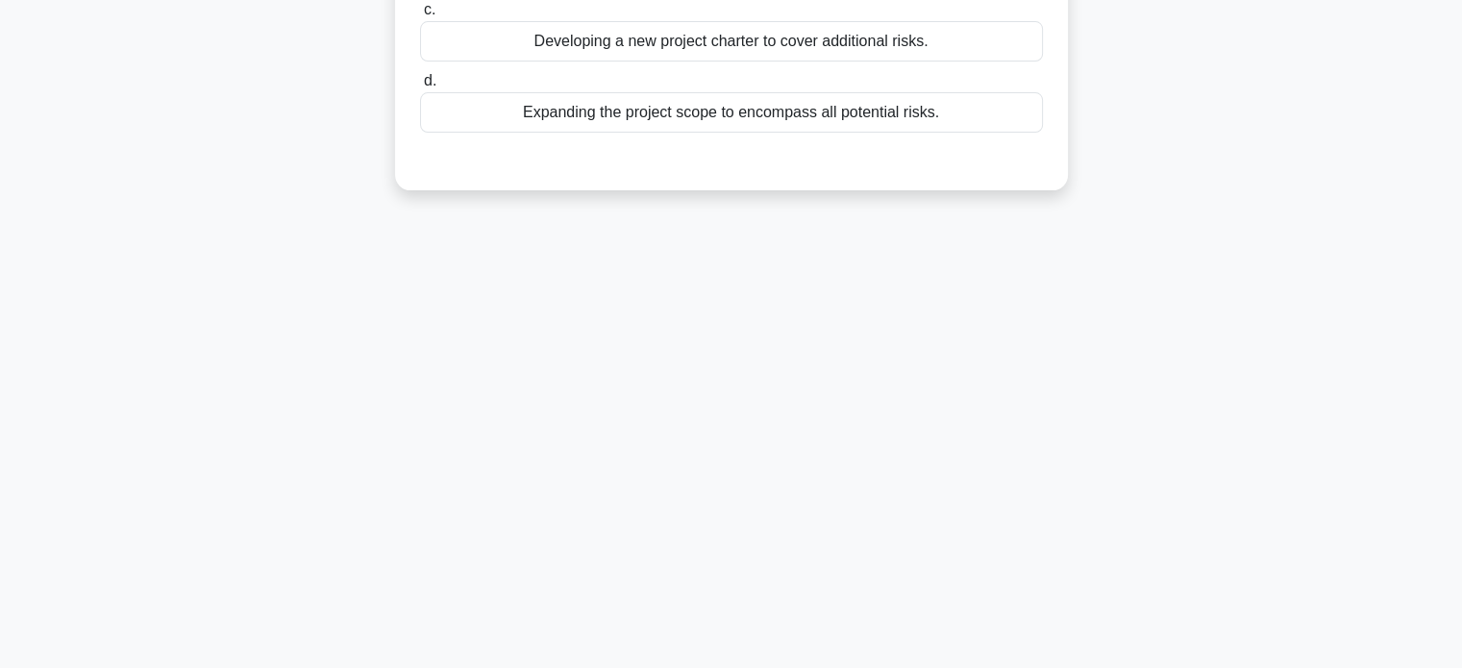
scroll to position [0, 0]
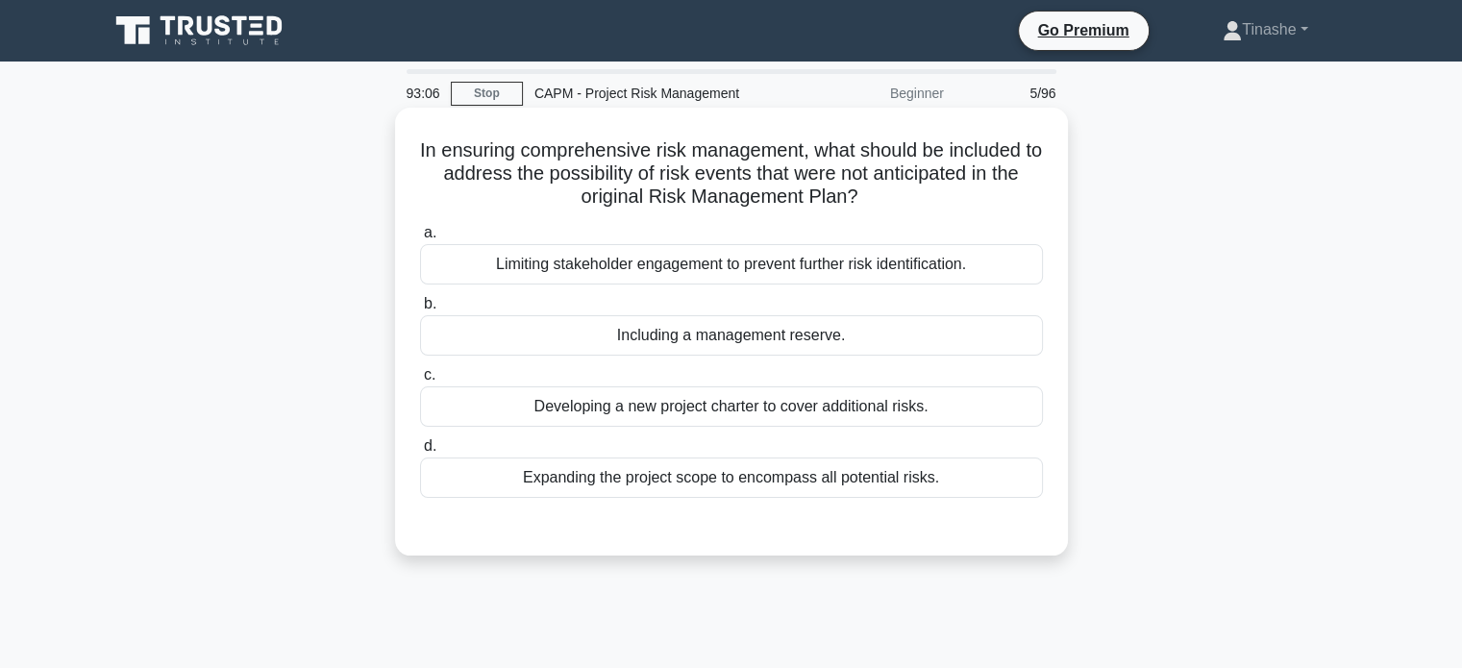
click at [897, 330] on div "Including a management reserve." at bounding box center [731, 335] width 623 height 40
click at [420, 310] on input "b. Including a management reserve." at bounding box center [420, 304] width 0 height 12
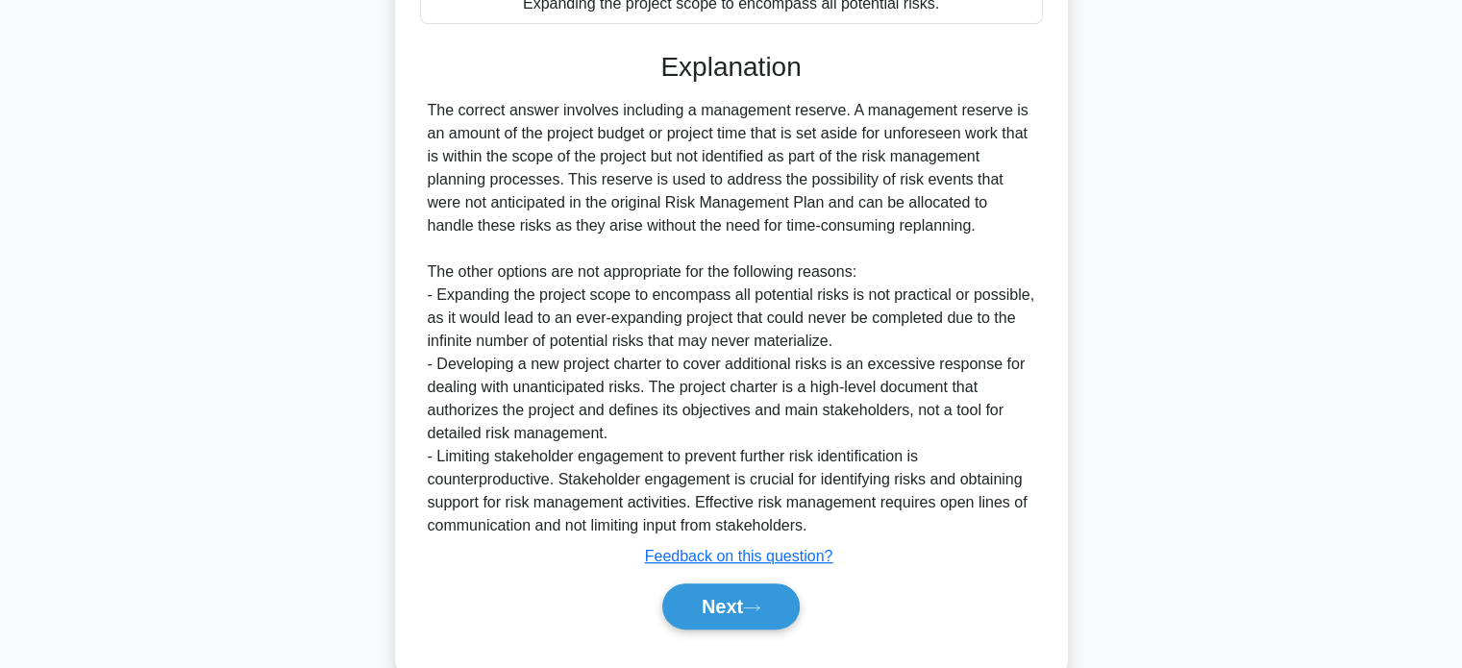
scroll to position [515, 0]
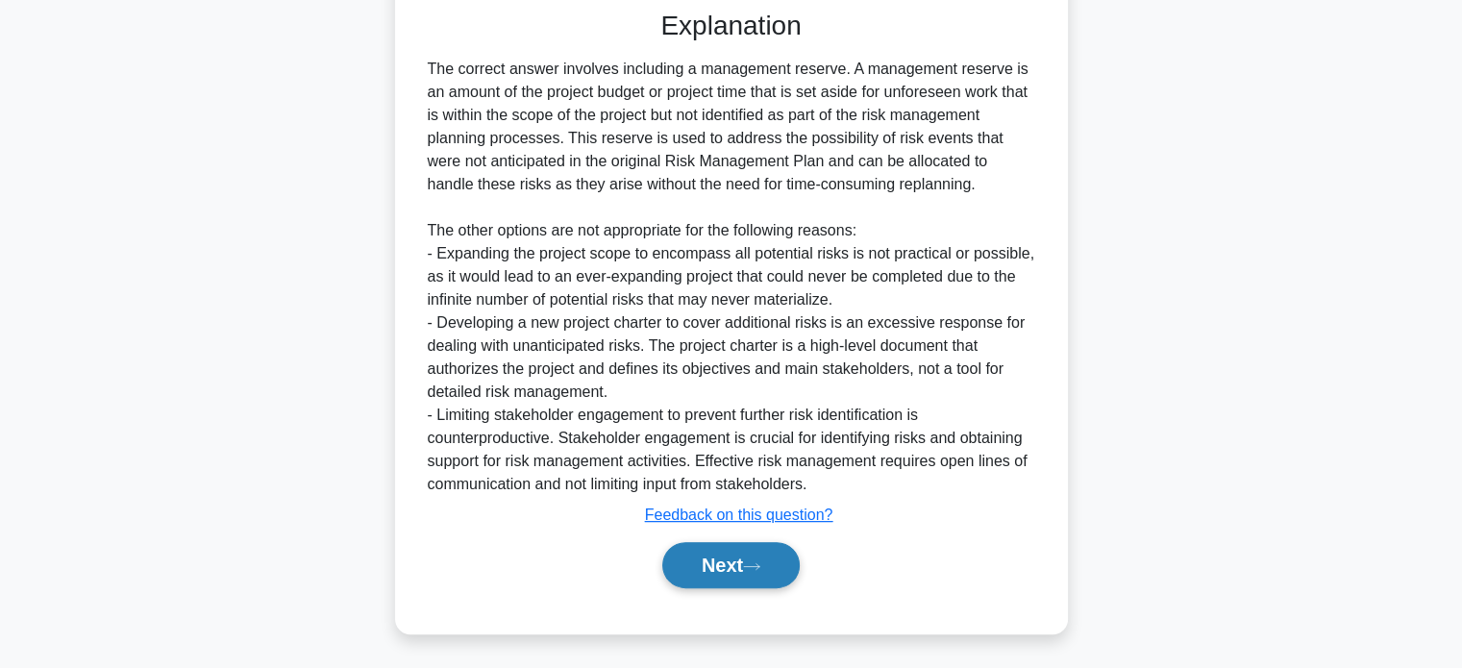
click at [692, 565] on button "Next" at bounding box center [730, 565] width 137 height 46
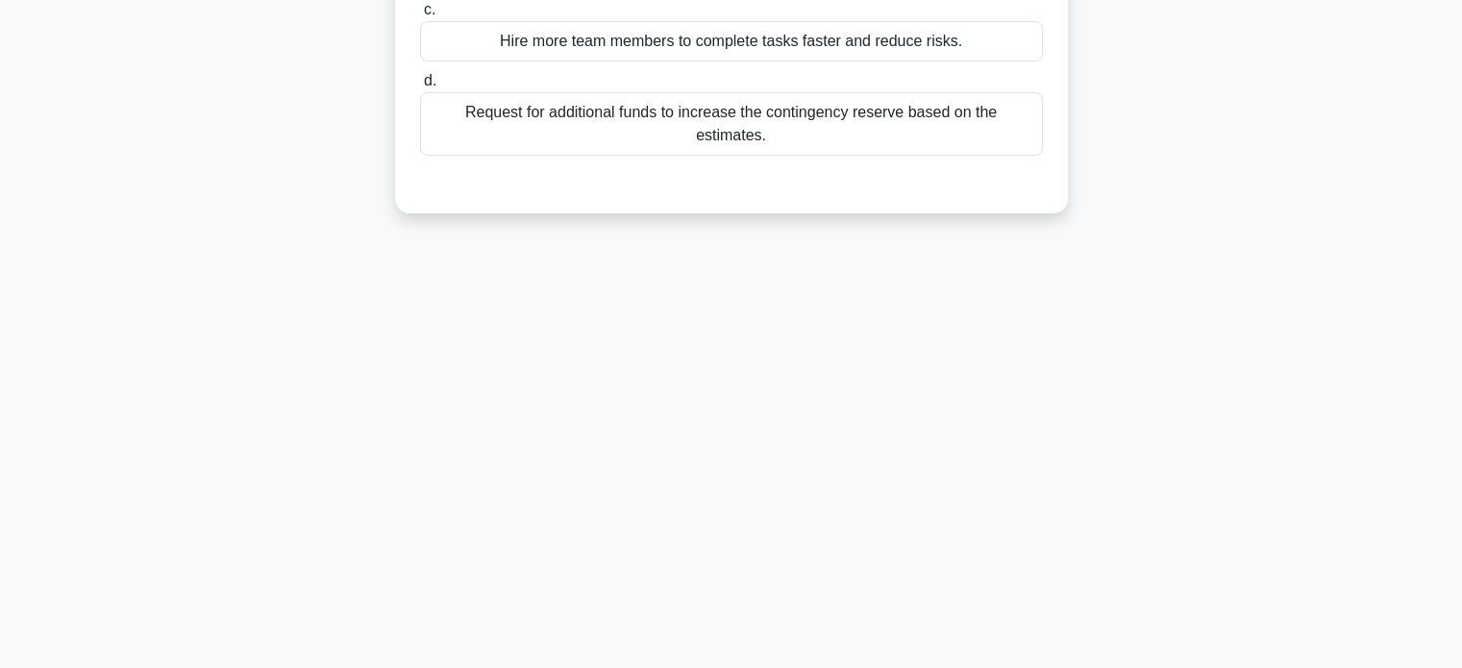
scroll to position [0, 0]
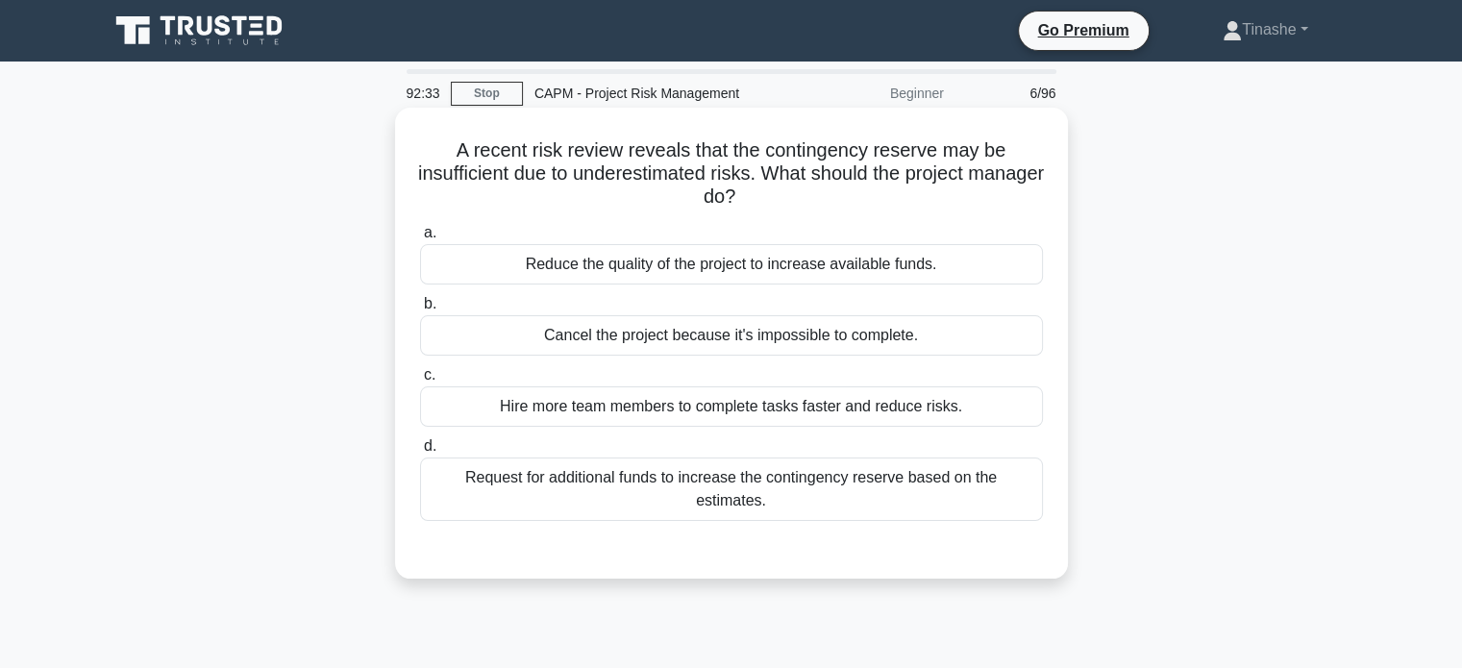
click at [913, 484] on div "Request for additional funds to increase the contingency reserve based on the e…" at bounding box center [731, 488] width 623 height 63
click at [420, 453] on input "d. Request for additional funds to increase the contingency reserve based on th…" at bounding box center [420, 446] width 0 height 12
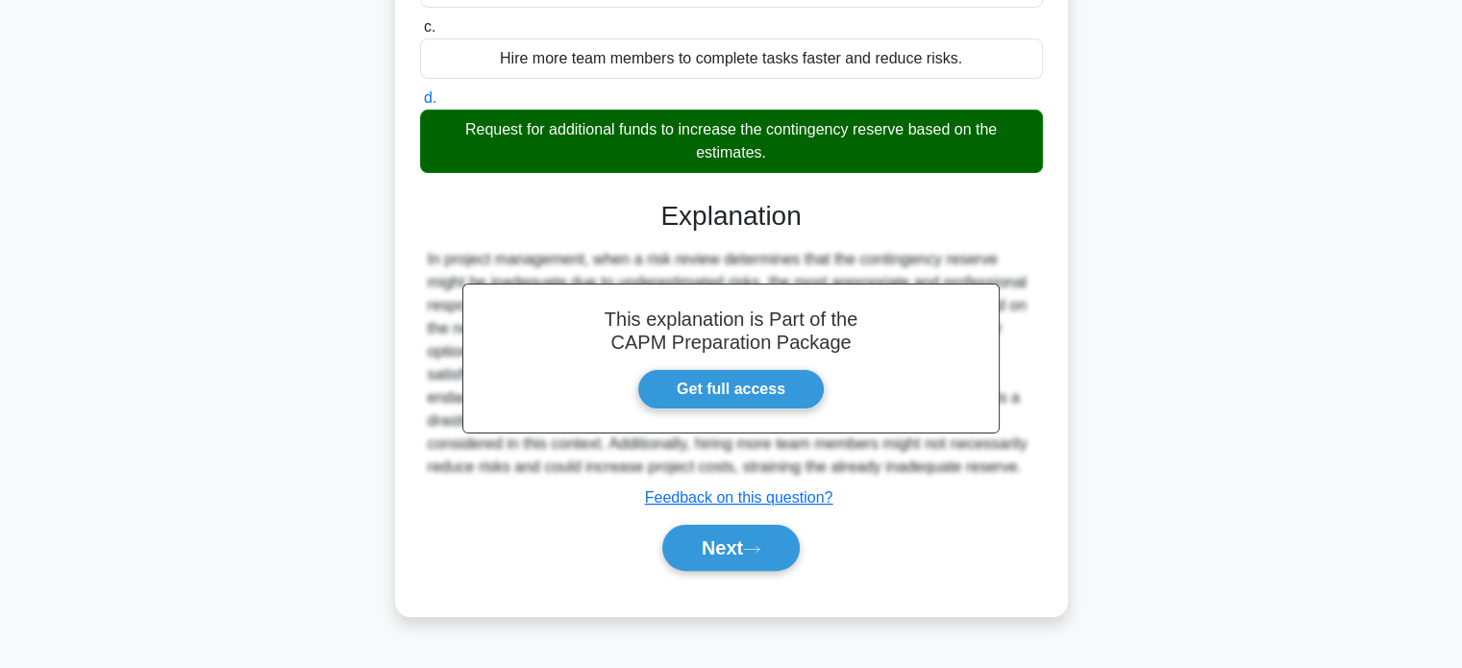
scroll to position [354, 0]
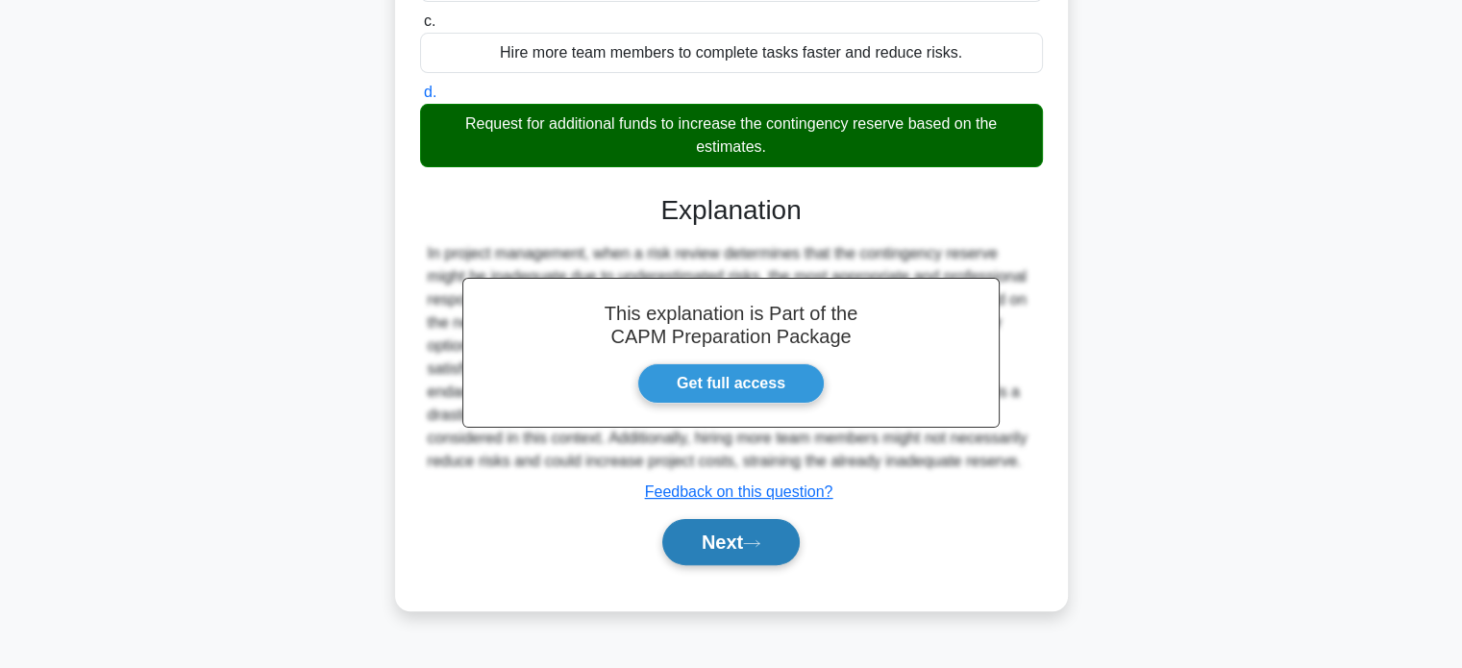
click at [753, 535] on button "Next" at bounding box center [730, 542] width 137 height 46
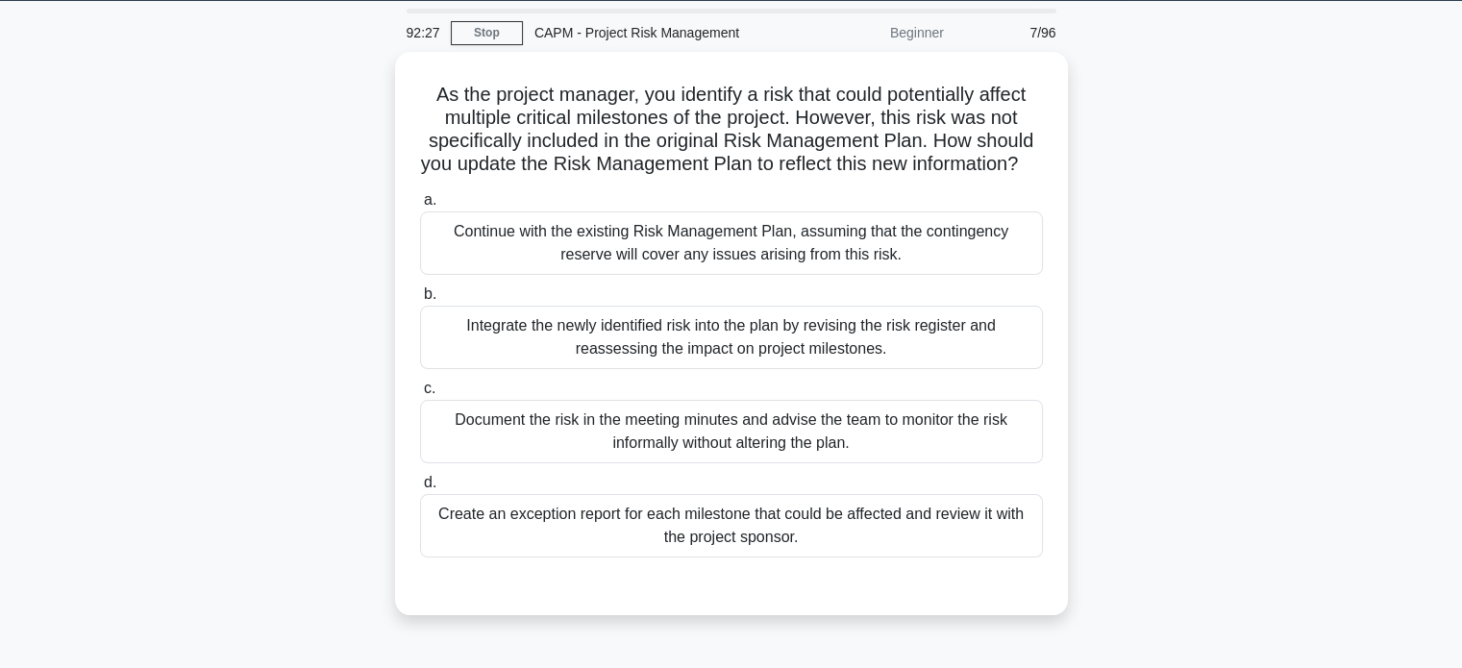
scroll to position [61, 0]
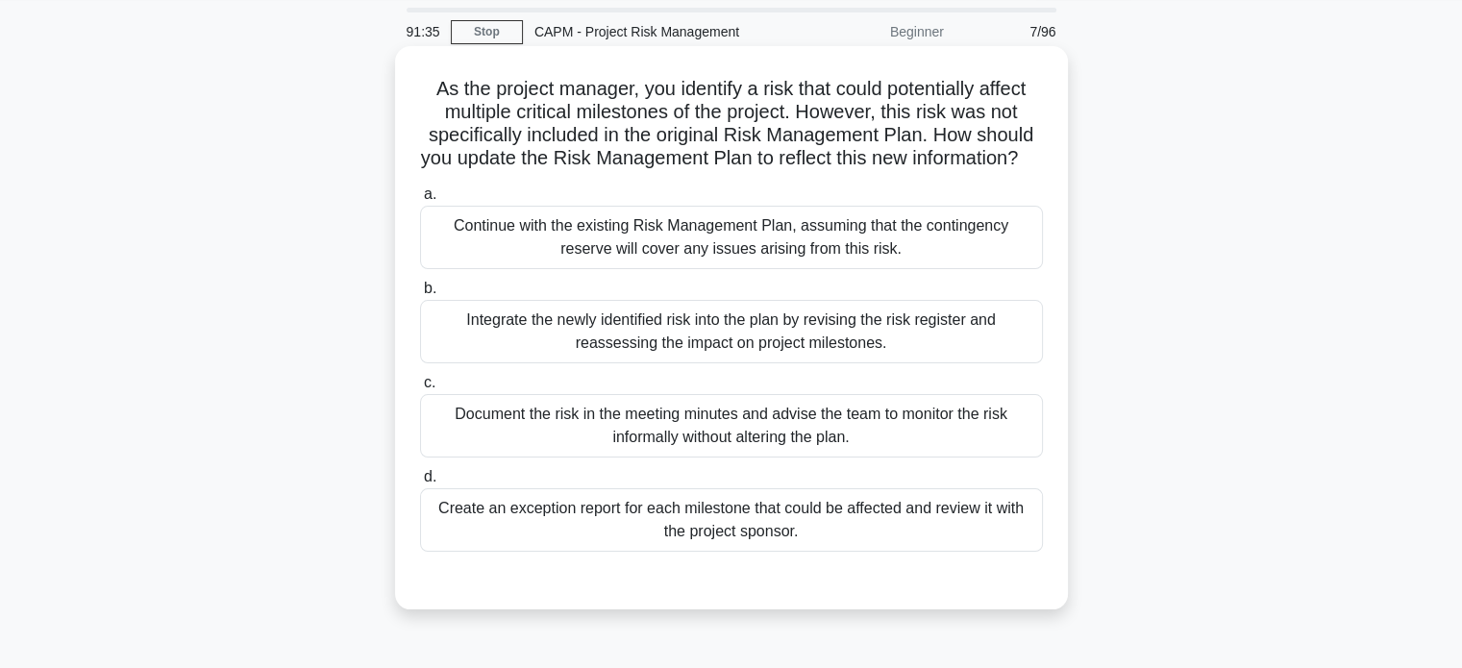
click at [981, 346] on div "Integrate the newly identified risk into the plan by revising the risk register…" at bounding box center [731, 331] width 623 height 63
click at [420, 295] on input "b. Integrate the newly identified risk into the plan by revising the risk regis…" at bounding box center [420, 289] width 0 height 12
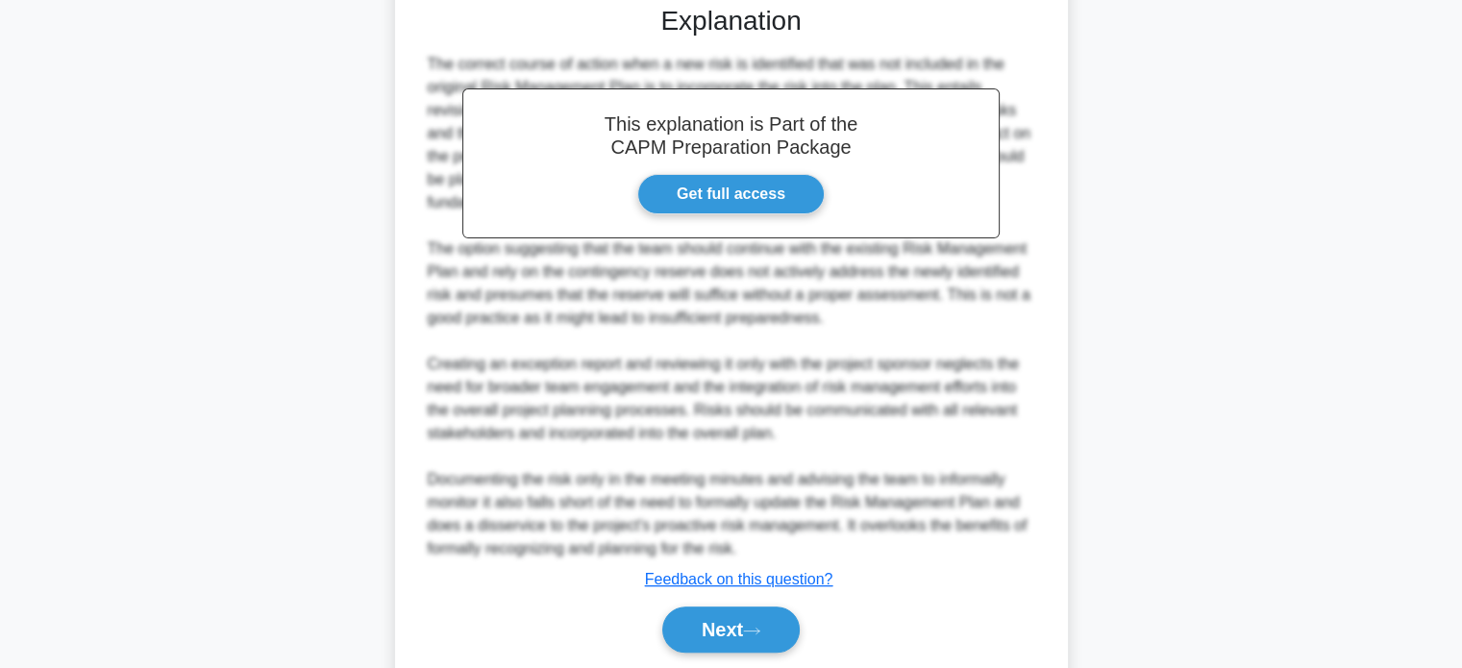
scroll to position [677, 0]
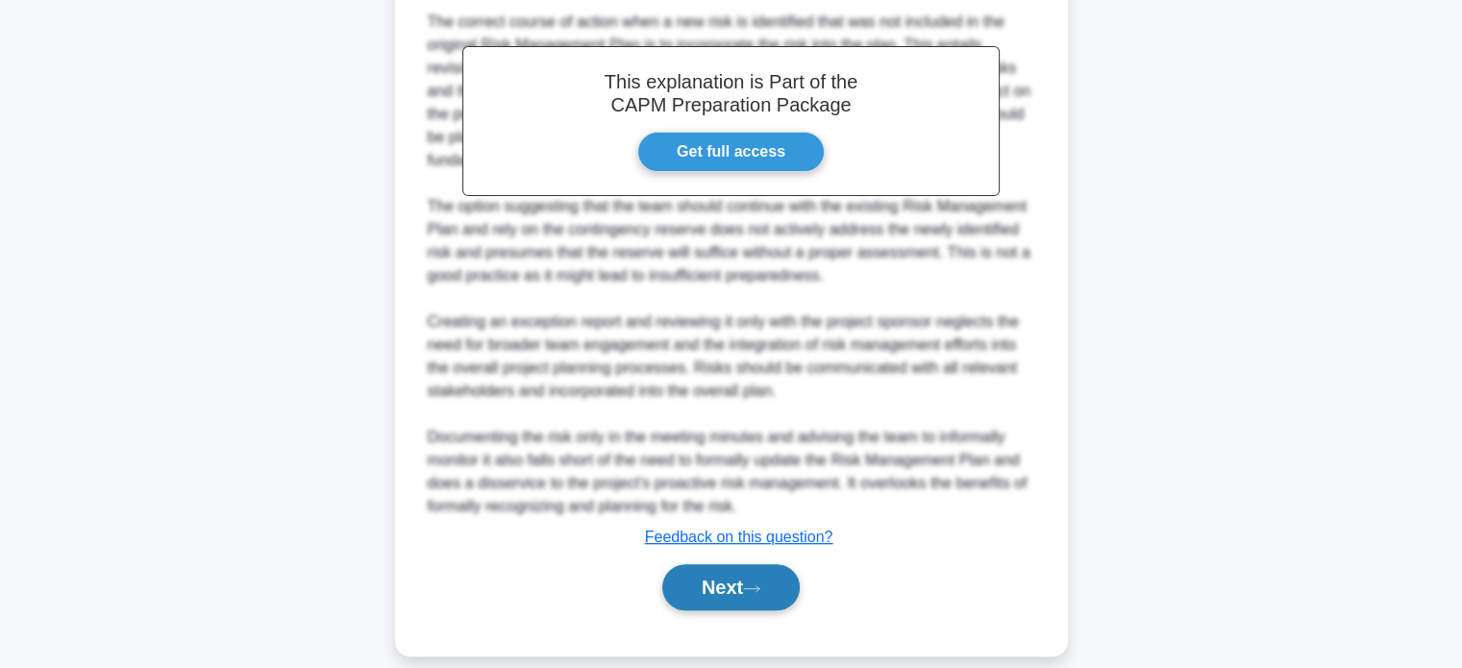
click at [736, 599] on button "Next" at bounding box center [730, 587] width 137 height 46
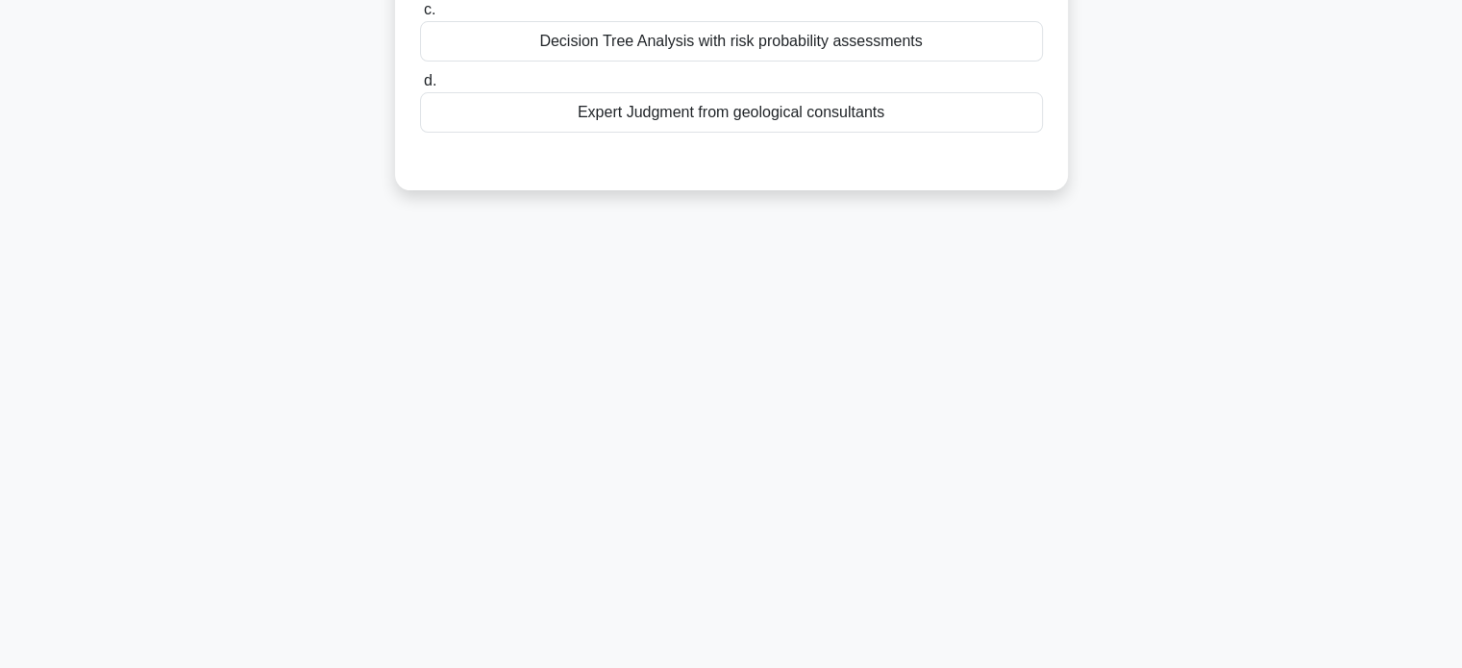
scroll to position [0, 0]
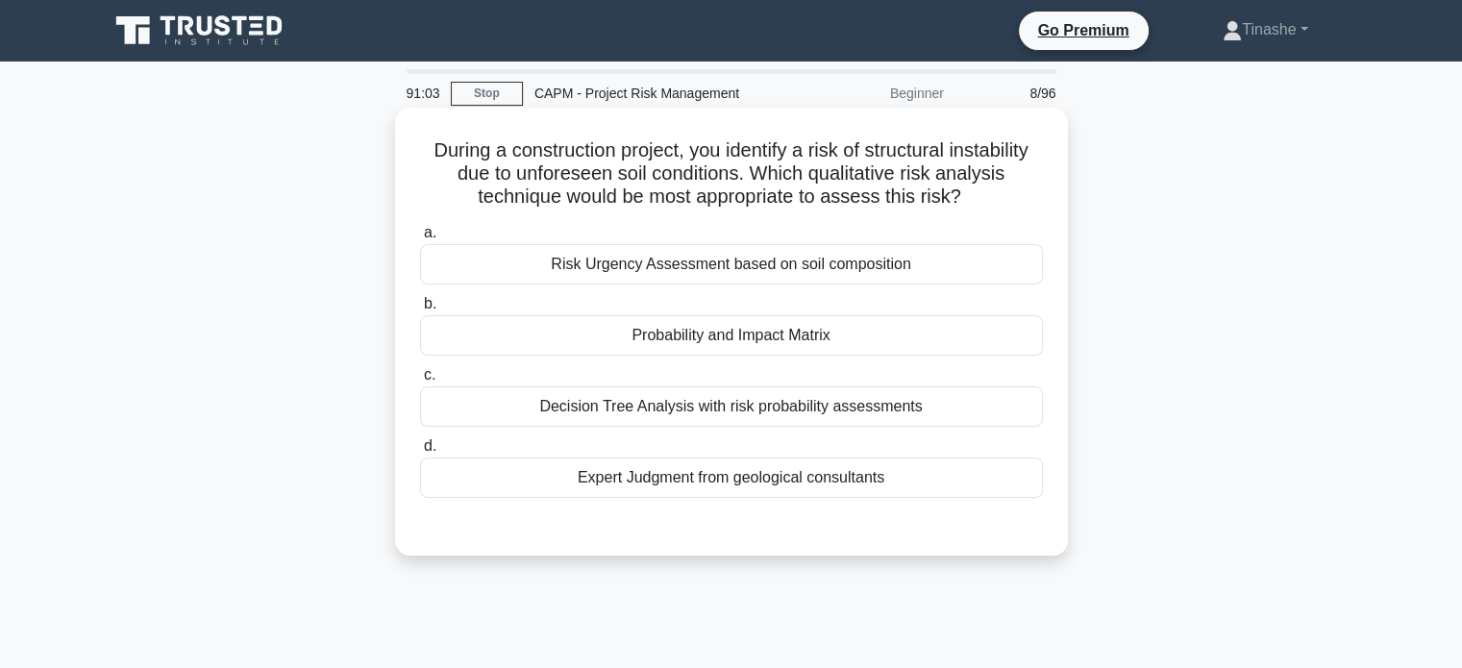
click at [774, 483] on div "Expert Judgment from geological consultants" at bounding box center [731, 477] width 623 height 40
click at [420, 453] on input "d. Expert Judgment from geological consultants" at bounding box center [420, 446] width 0 height 12
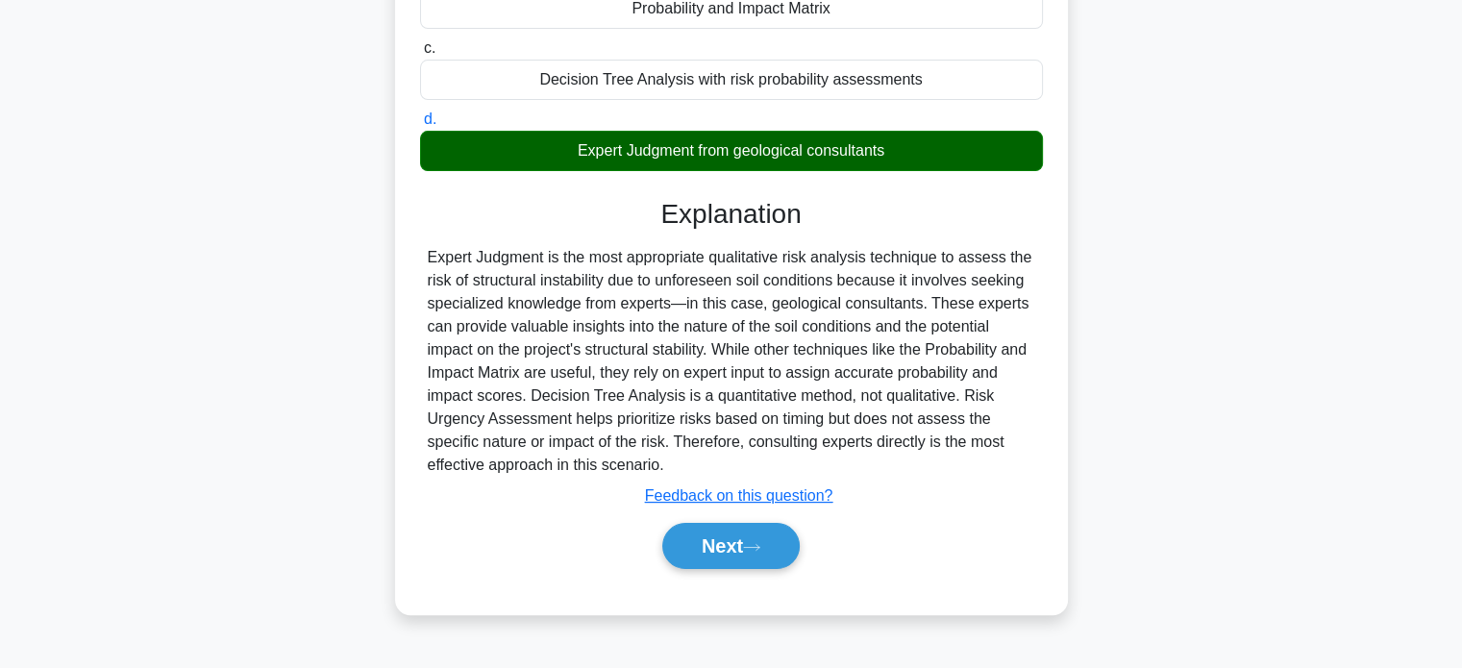
scroll to position [370, 0]
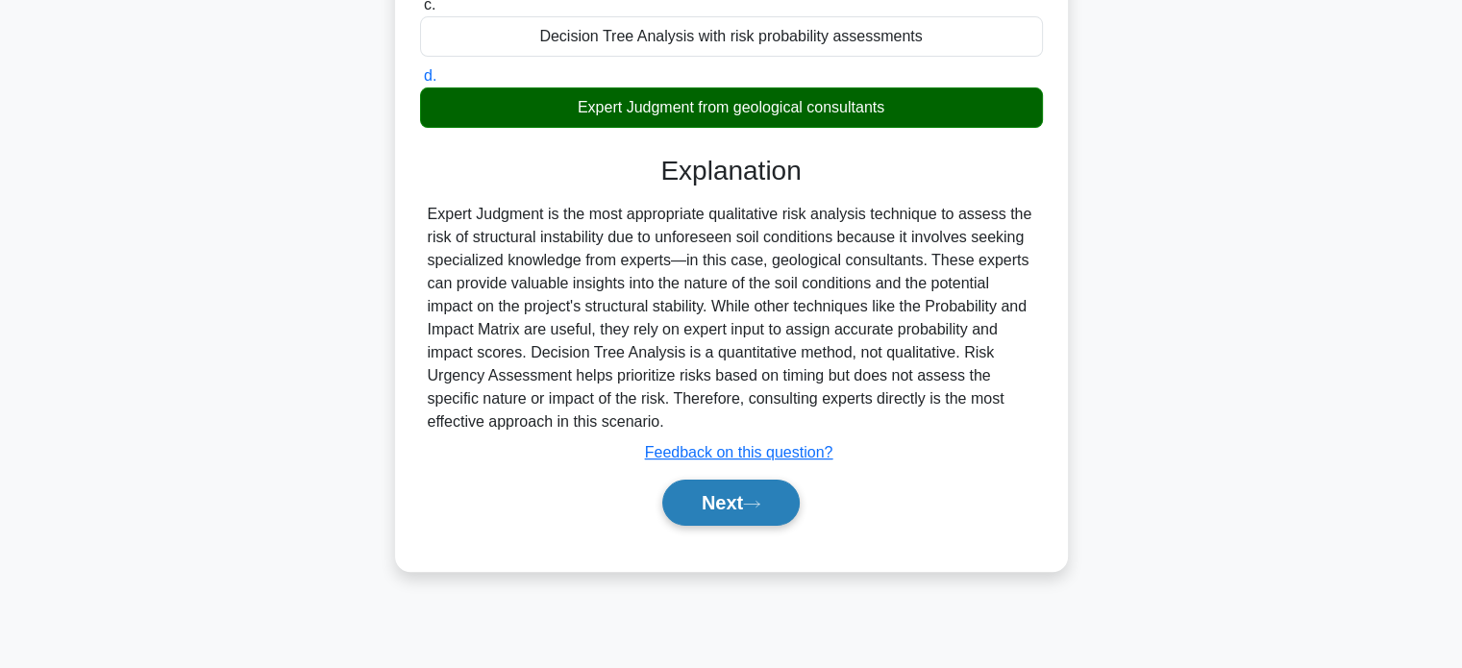
click at [684, 496] on button "Next" at bounding box center [730, 502] width 137 height 46
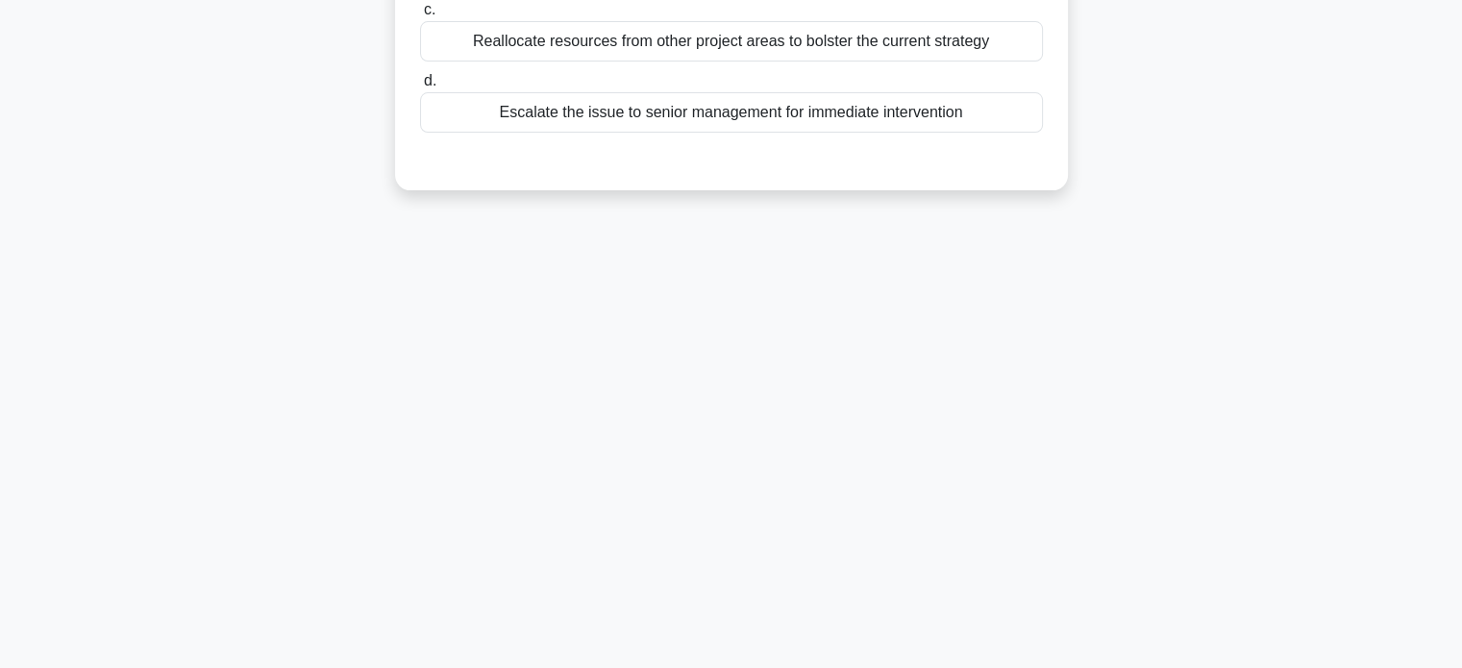
scroll to position [0, 0]
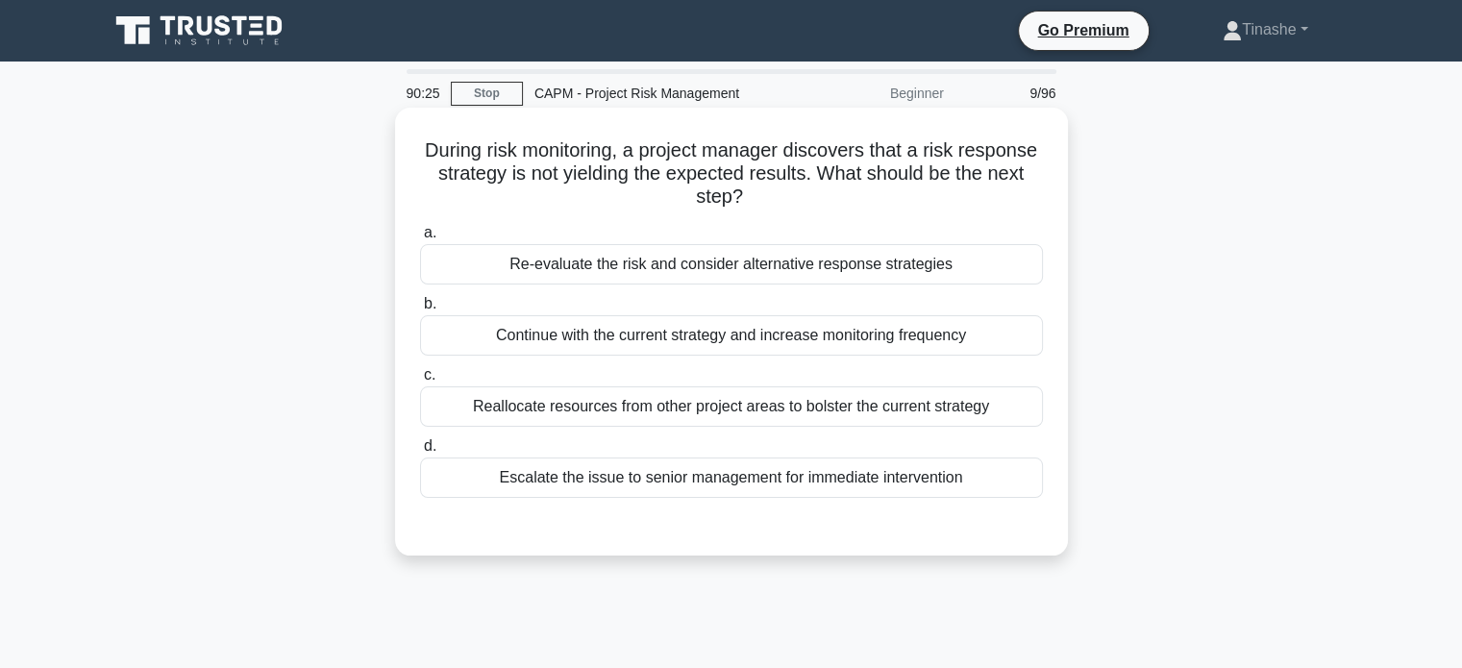
click at [700, 268] on div "Re-evaluate the risk and consider alternative response strategies" at bounding box center [731, 264] width 623 height 40
click at [420, 239] on input "a. Re-evaluate the risk and consider alternative response strategies" at bounding box center [420, 233] width 0 height 12
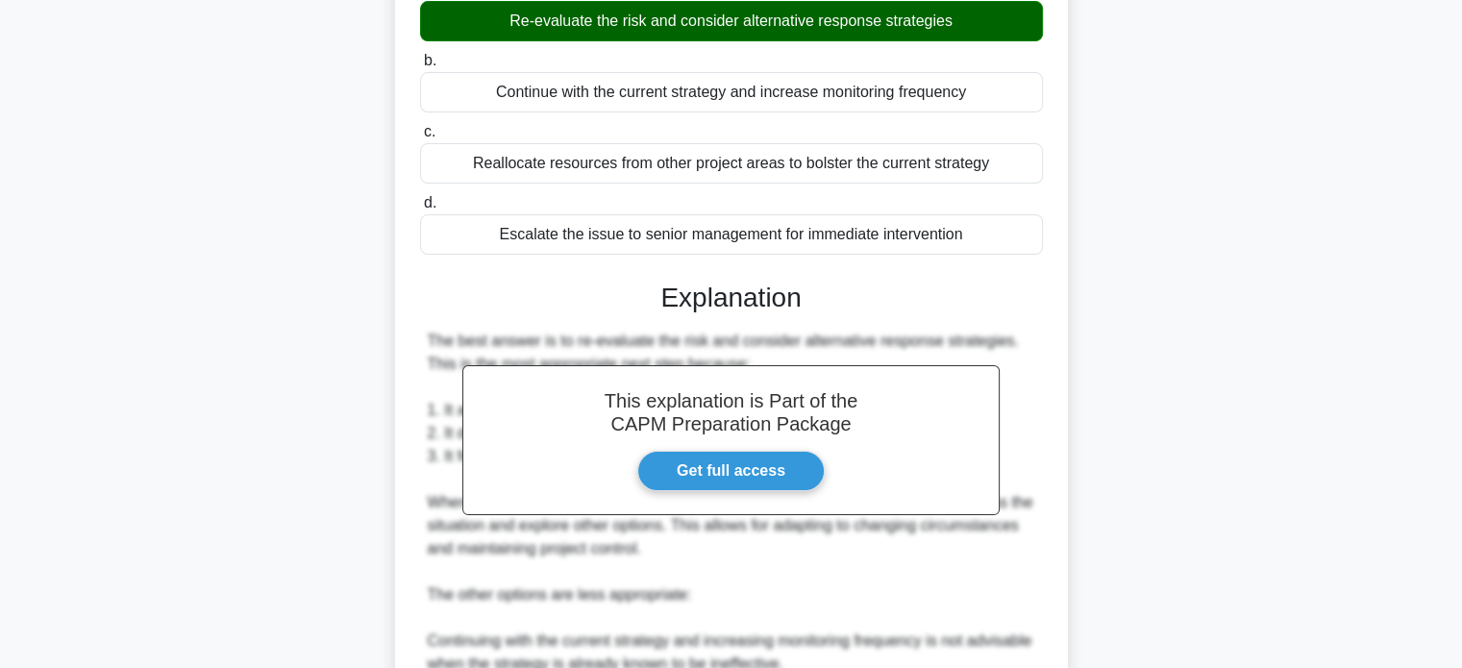
scroll to position [630, 0]
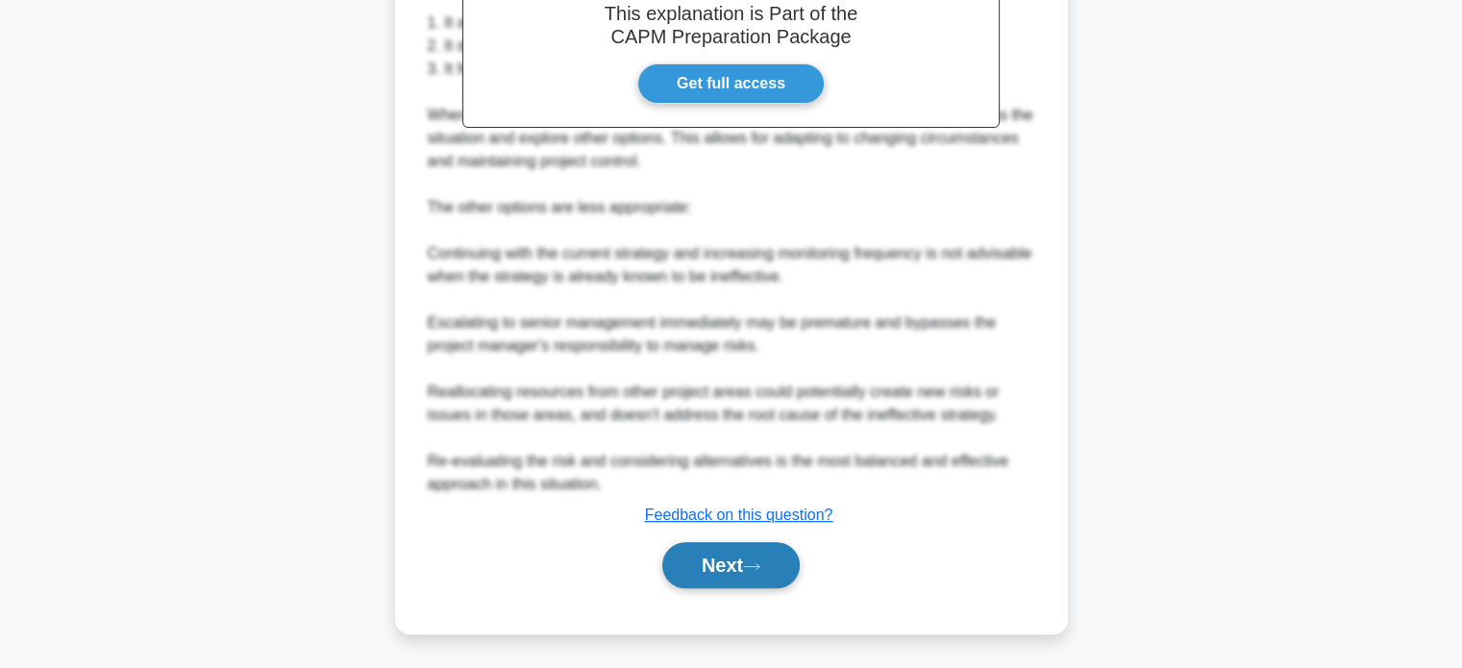
click at [775, 584] on button "Next" at bounding box center [730, 565] width 137 height 46
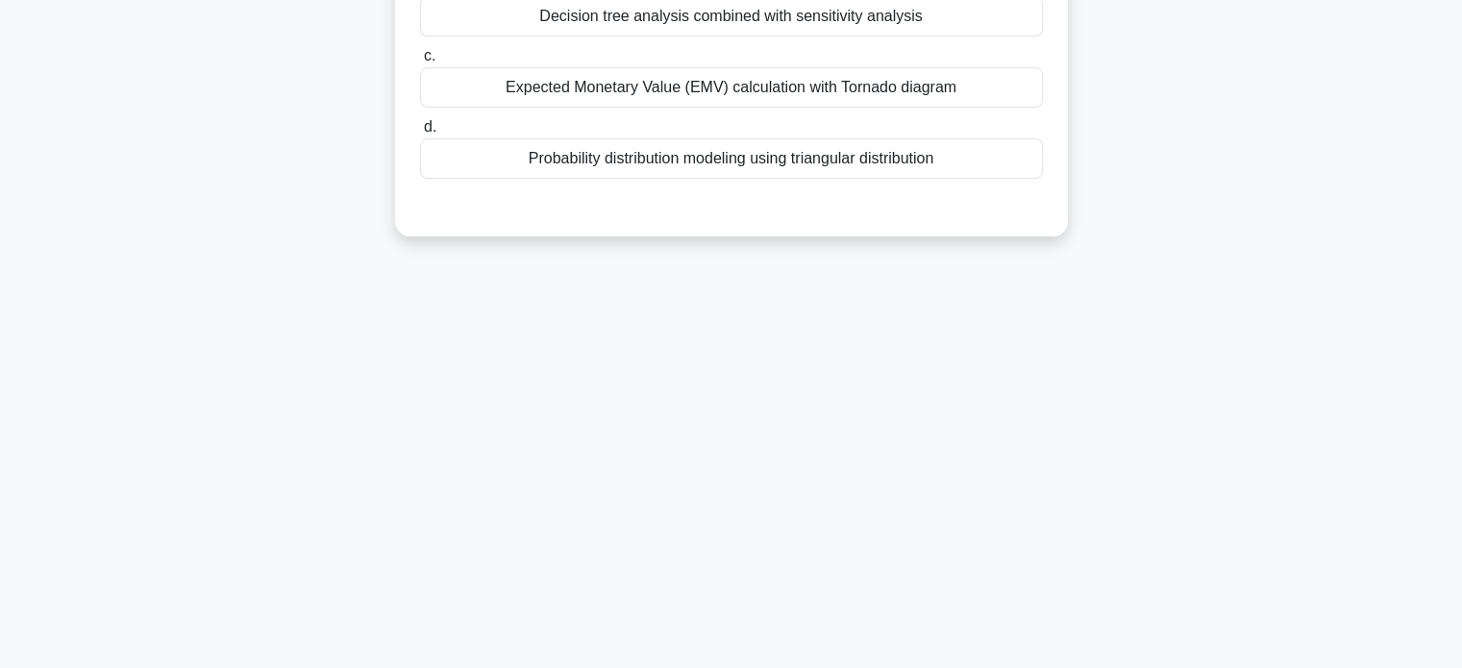
drag, startPoint x: 1460, startPoint y: 267, endPoint x: 1475, endPoint y: 170, distance: 98.3
click at [1461, 170] on html "Go Premium Tinashe" at bounding box center [731, 149] width 1462 height 1038
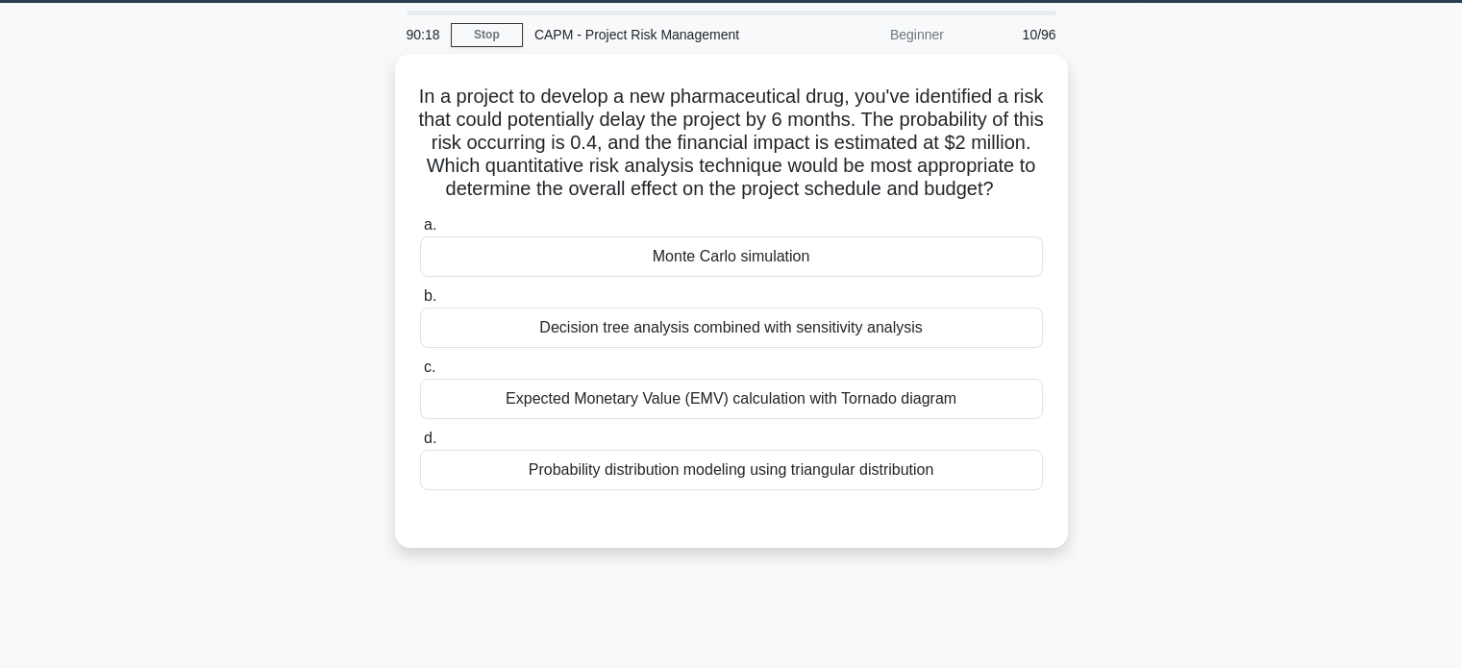
scroll to position [61, 0]
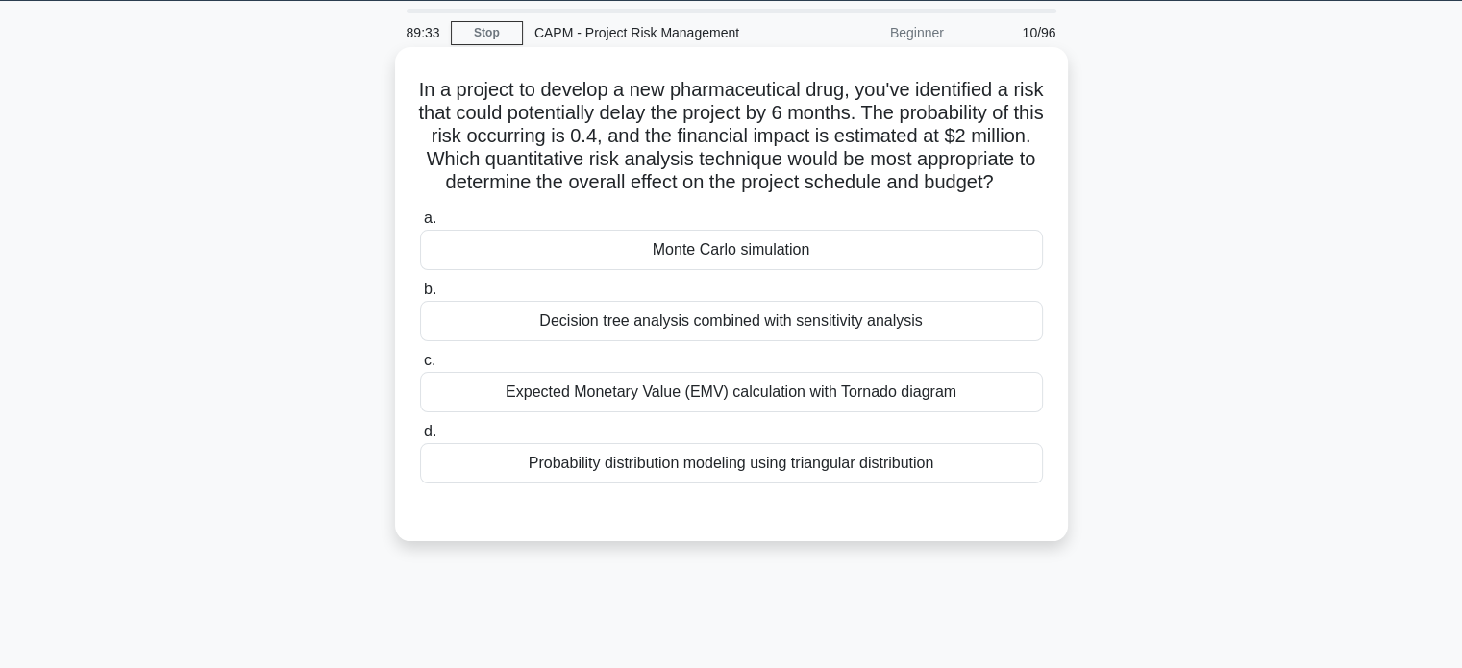
click at [728, 483] on div "Probability distribution modeling using triangular distribution" at bounding box center [731, 463] width 623 height 40
click at [420, 438] on input "d. Probability distribution modeling using triangular distribution" at bounding box center [420, 432] width 0 height 12
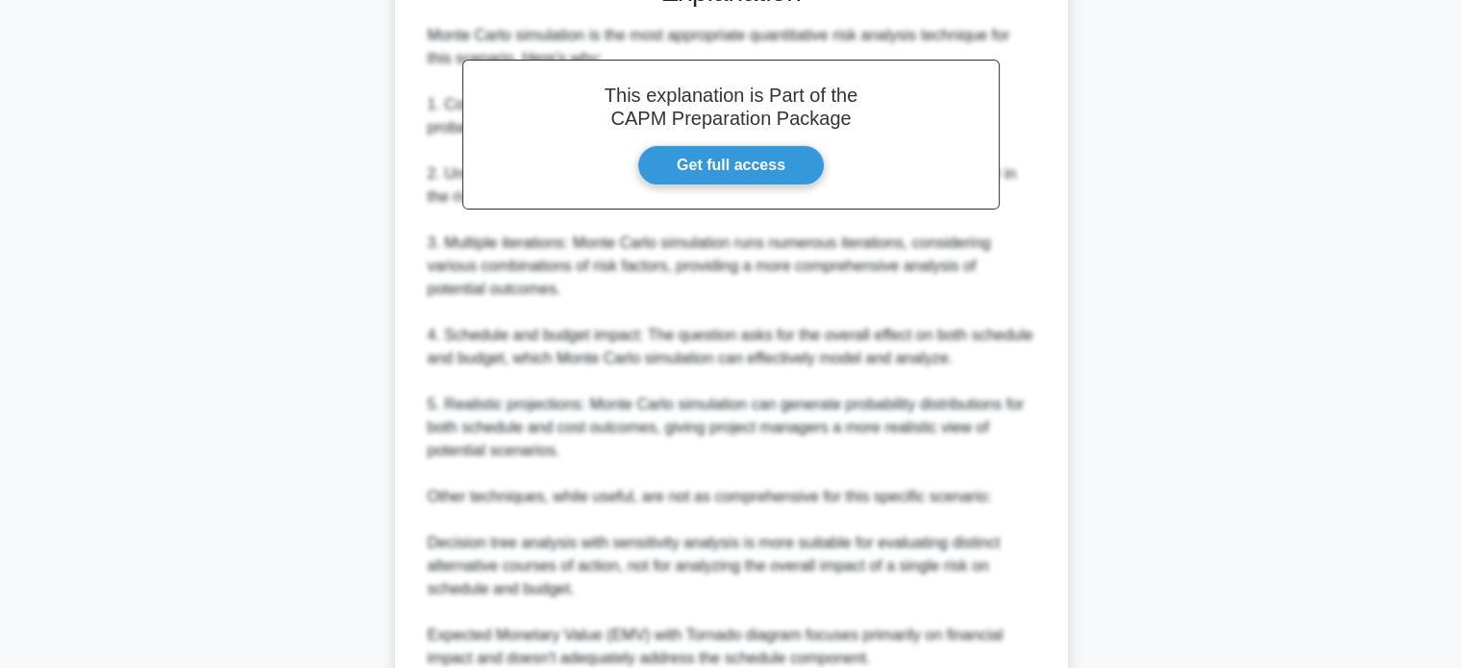
scroll to position [886, 0]
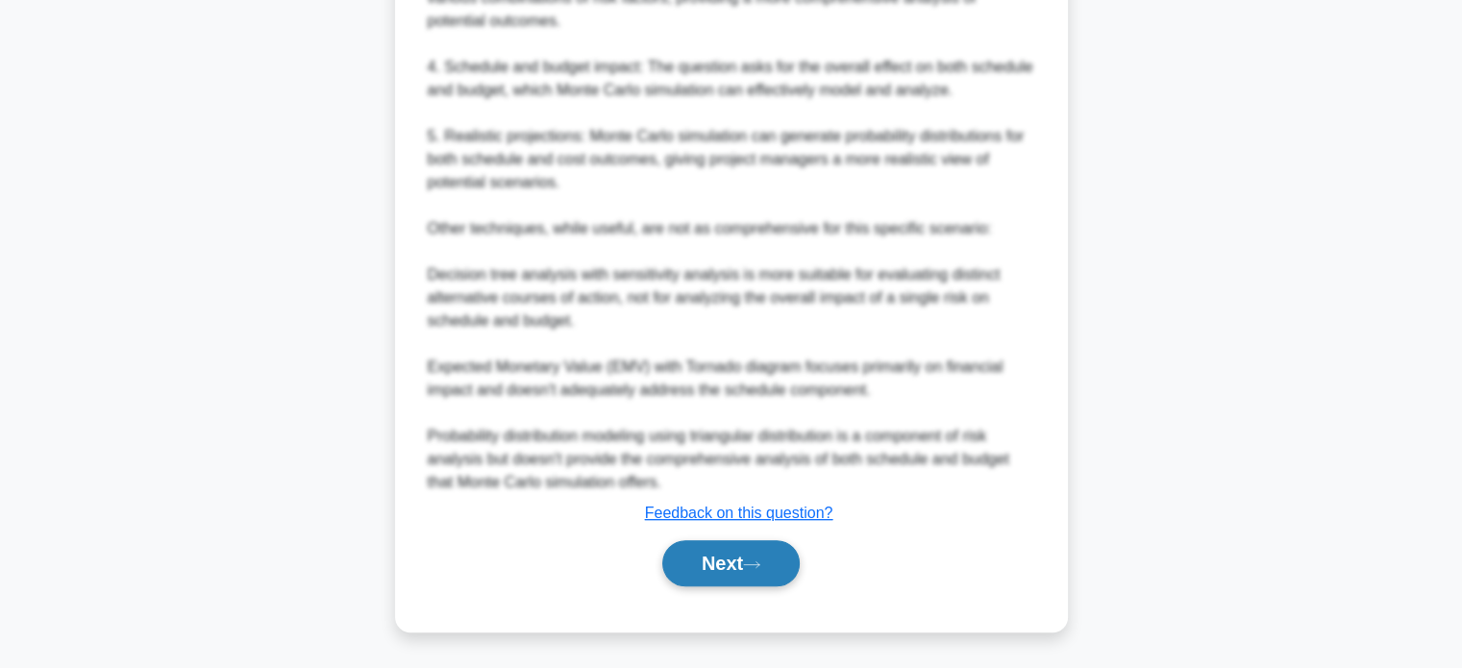
click at [704, 549] on button "Next" at bounding box center [730, 563] width 137 height 46
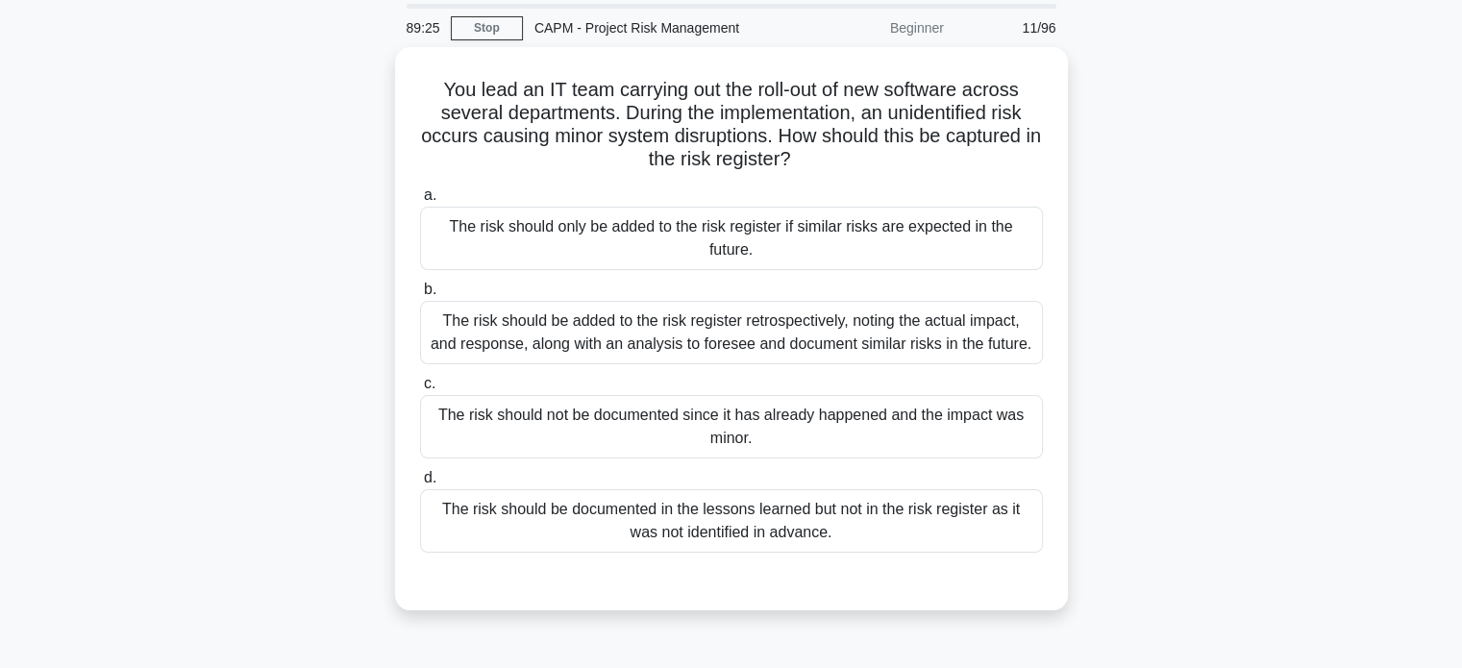
scroll to position [64, 0]
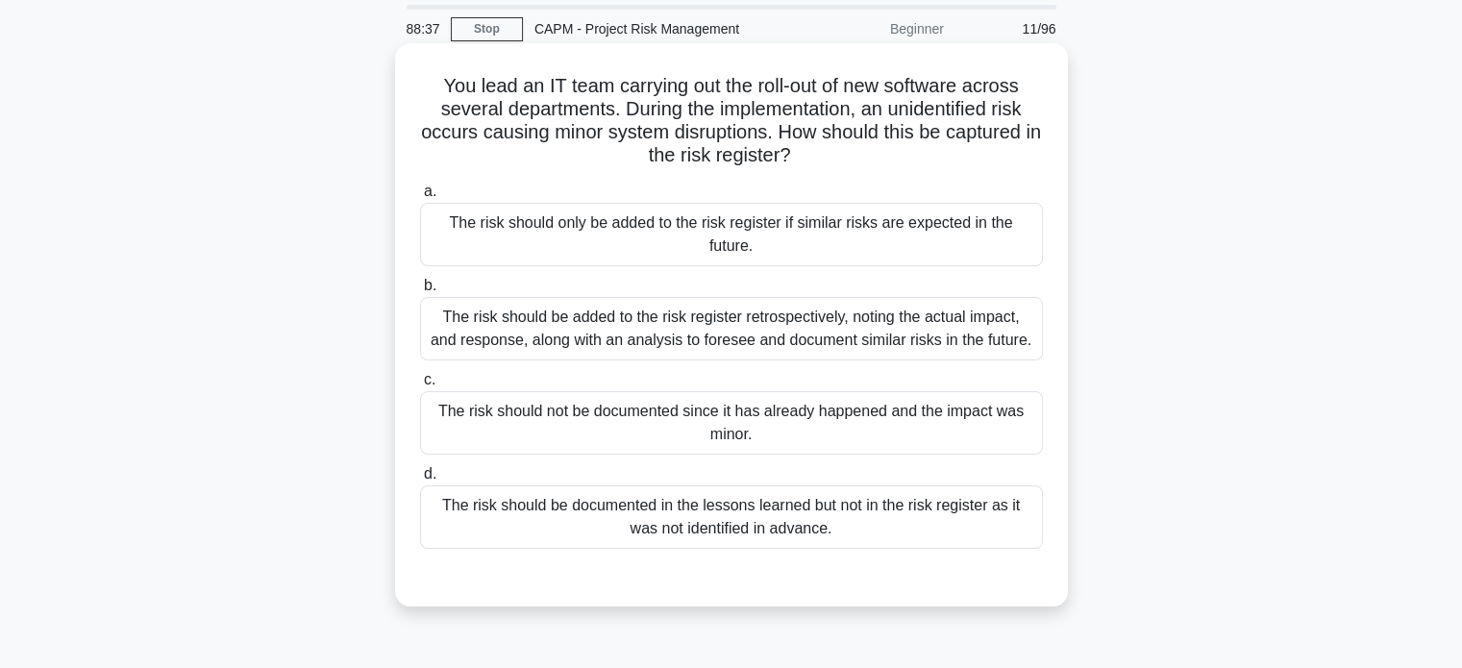
click at [627, 347] on div "The risk should be added to the risk register retrospectively, noting the actua…" at bounding box center [731, 328] width 623 height 63
click at [420, 292] on input "b. The risk should be added to the risk register retrospectively, noting the ac…" at bounding box center [420, 286] width 0 height 12
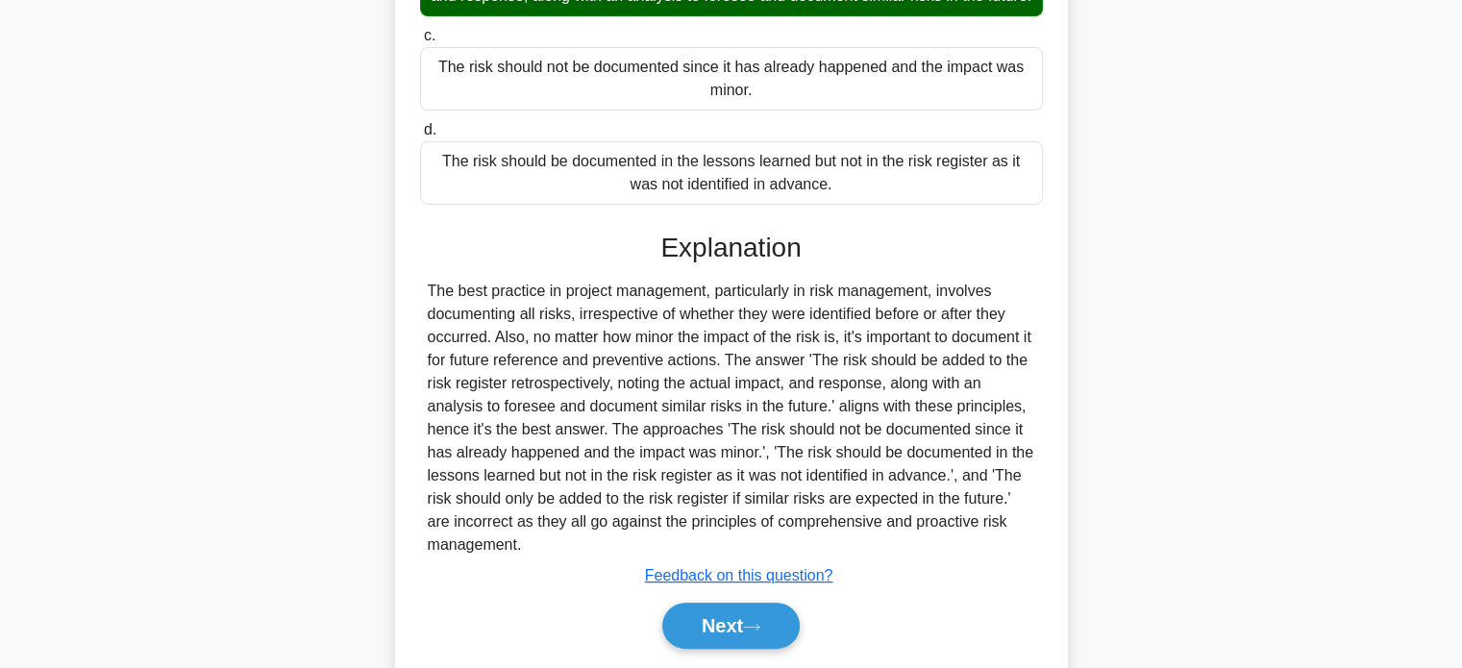
scroll to position [428, 0]
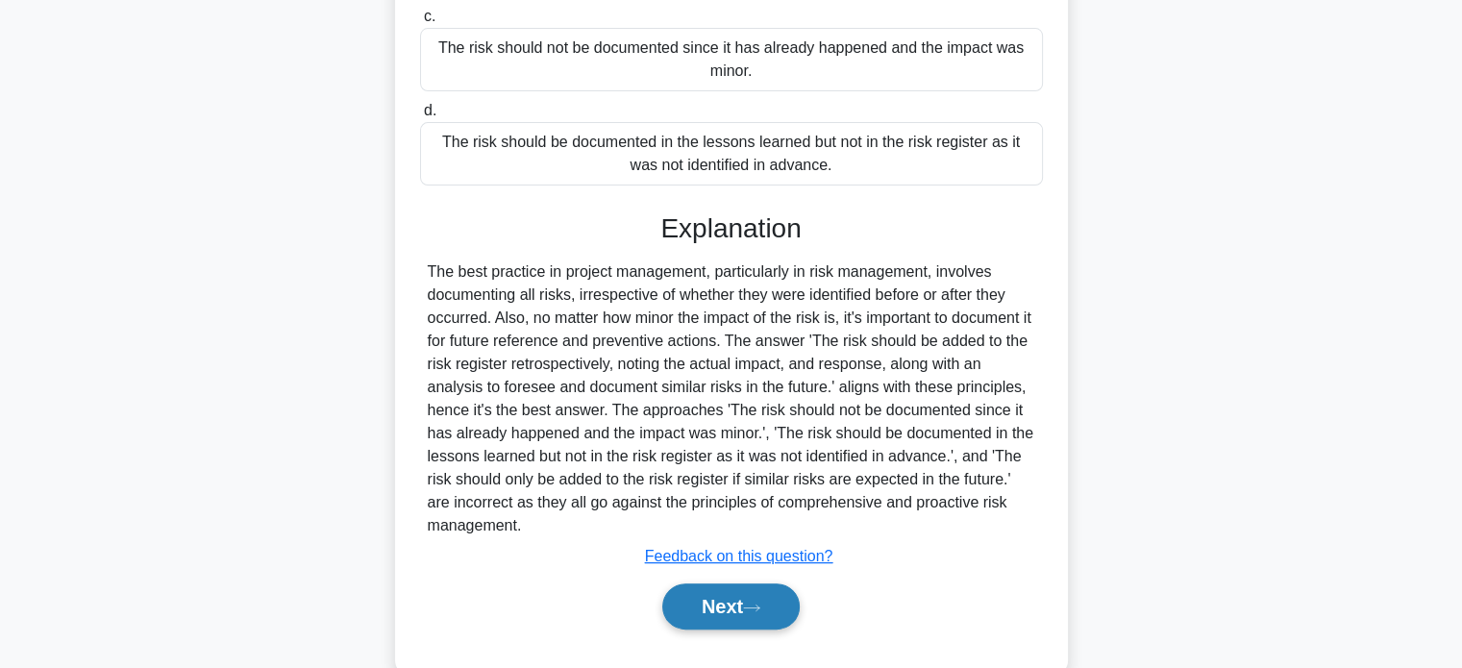
click at [727, 629] on button "Next" at bounding box center [730, 606] width 137 height 46
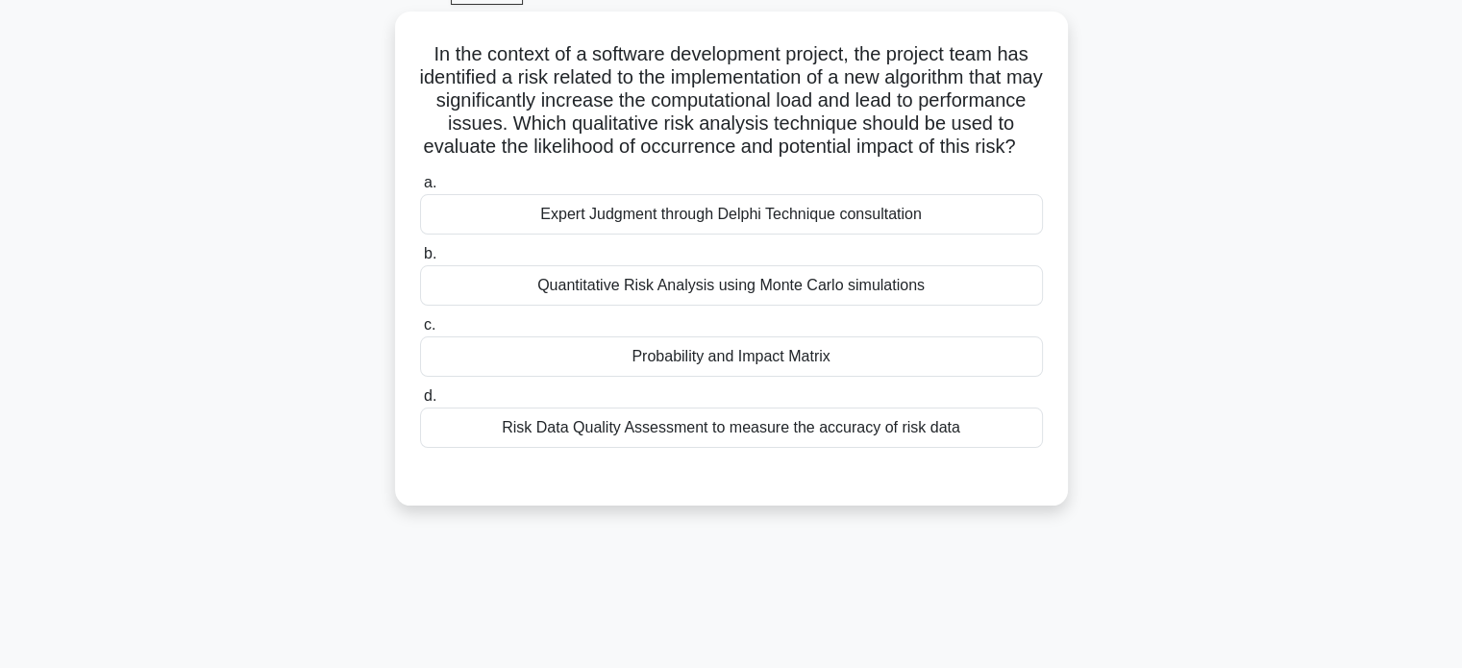
scroll to position [62, 0]
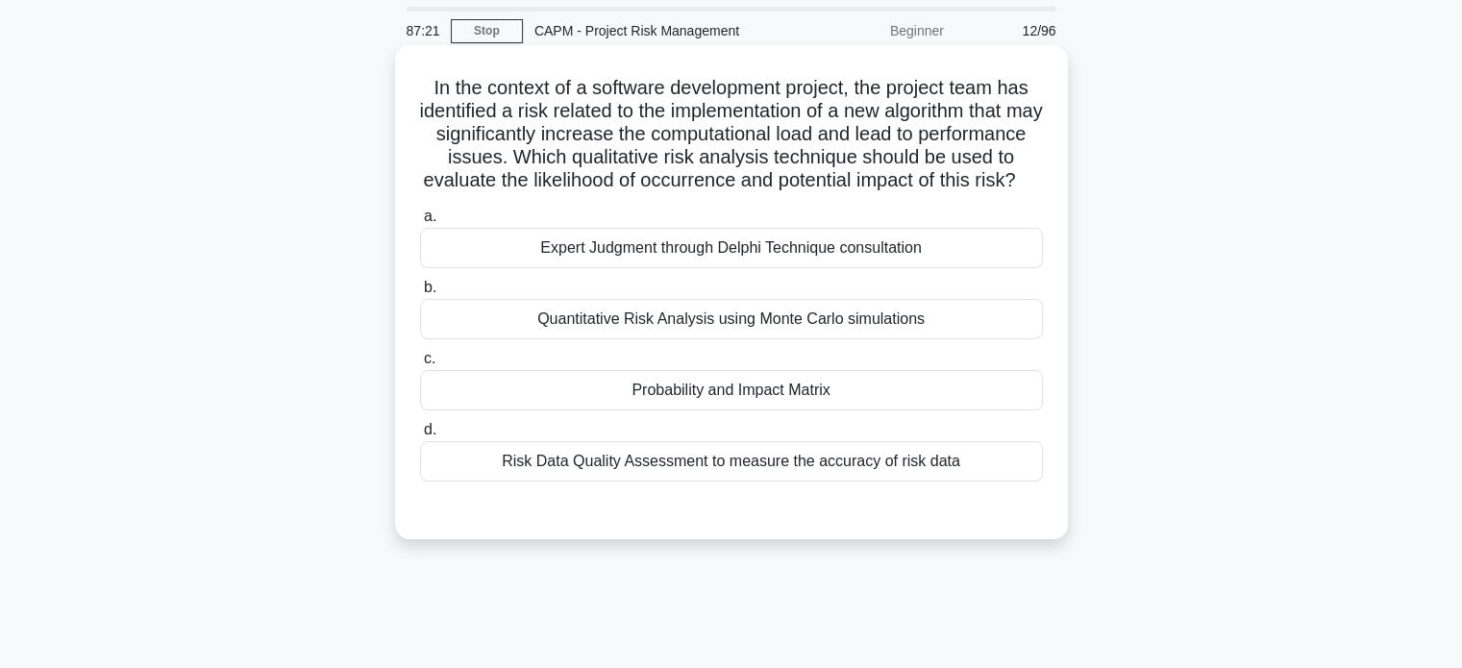
click at [969, 259] on div "Expert Judgment through Delphi Technique consultation" at bounding box center [731, 248] width 623 height 40
click at [420, 223] on input "a. Expert Judgment through Delphi Technique consultation" at bounding box center [420, 216] width 0 height 12
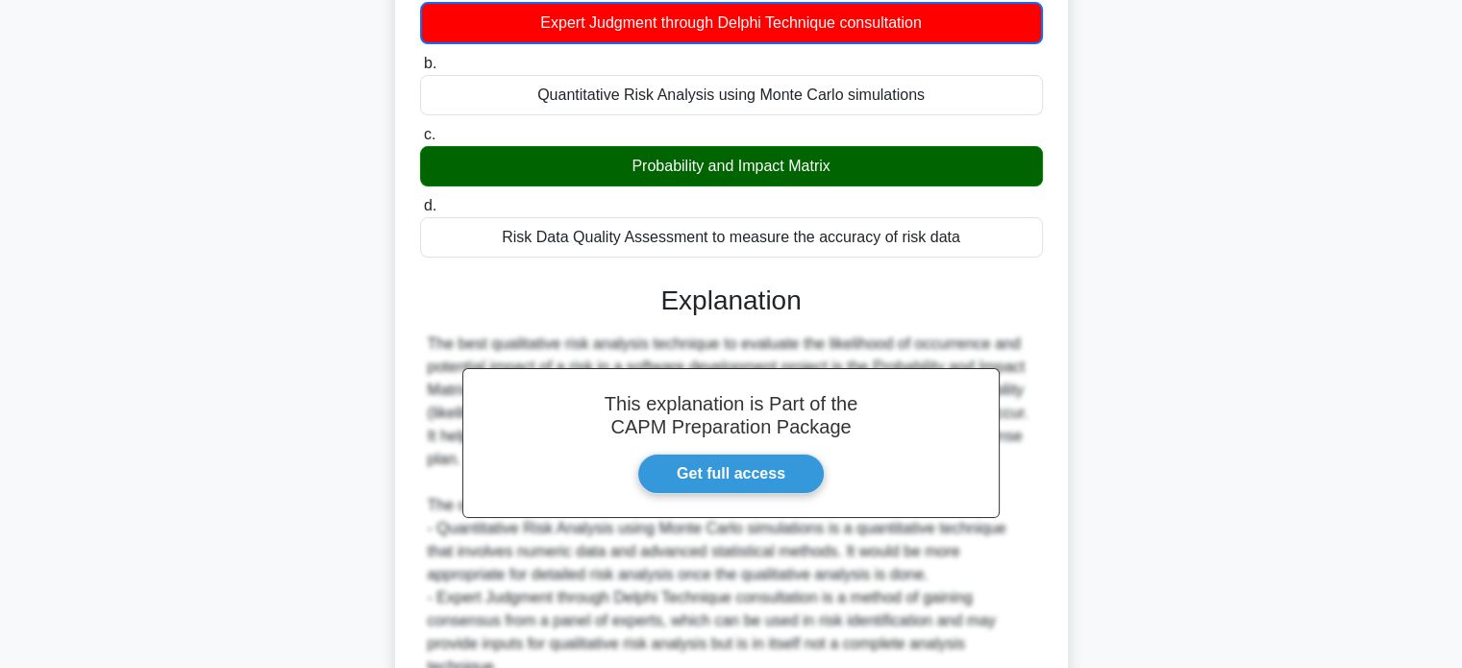
scroll to position [563, 0]
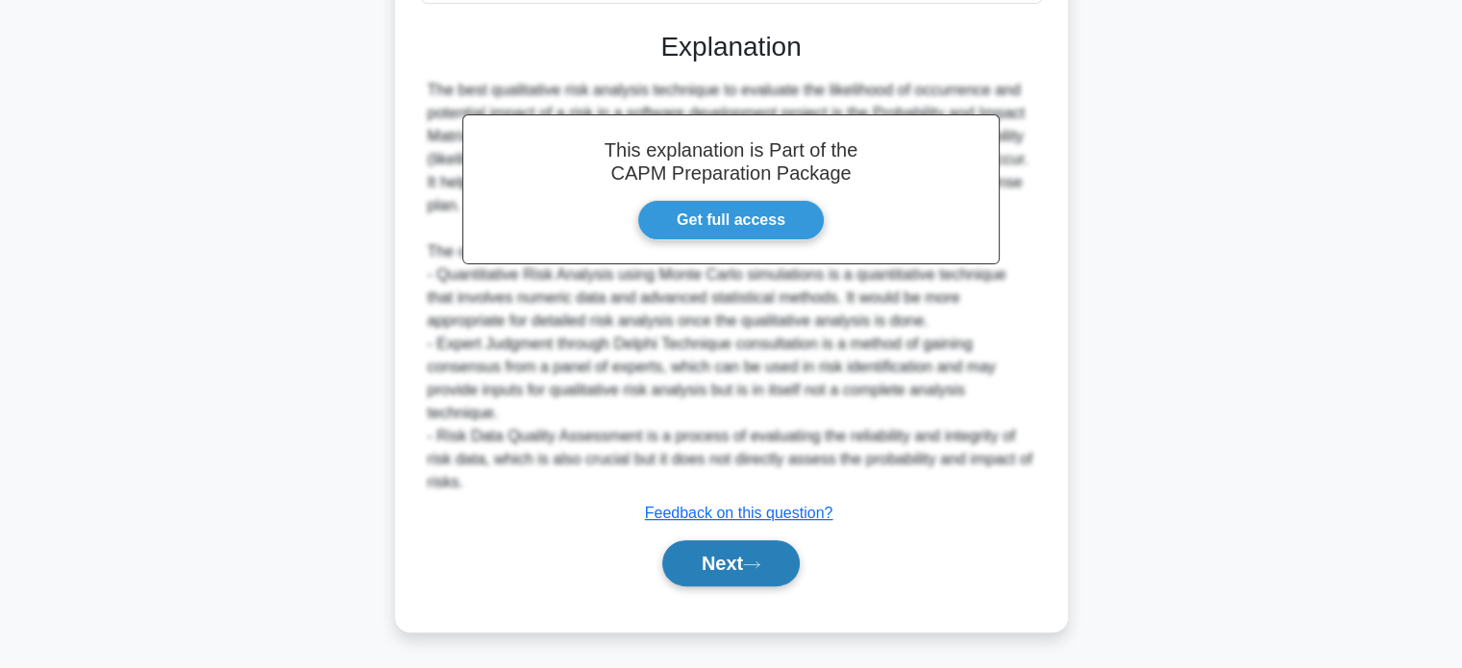
click at [718, 572] on button "Next" at bounding box center [730, 563] width 137 height 46
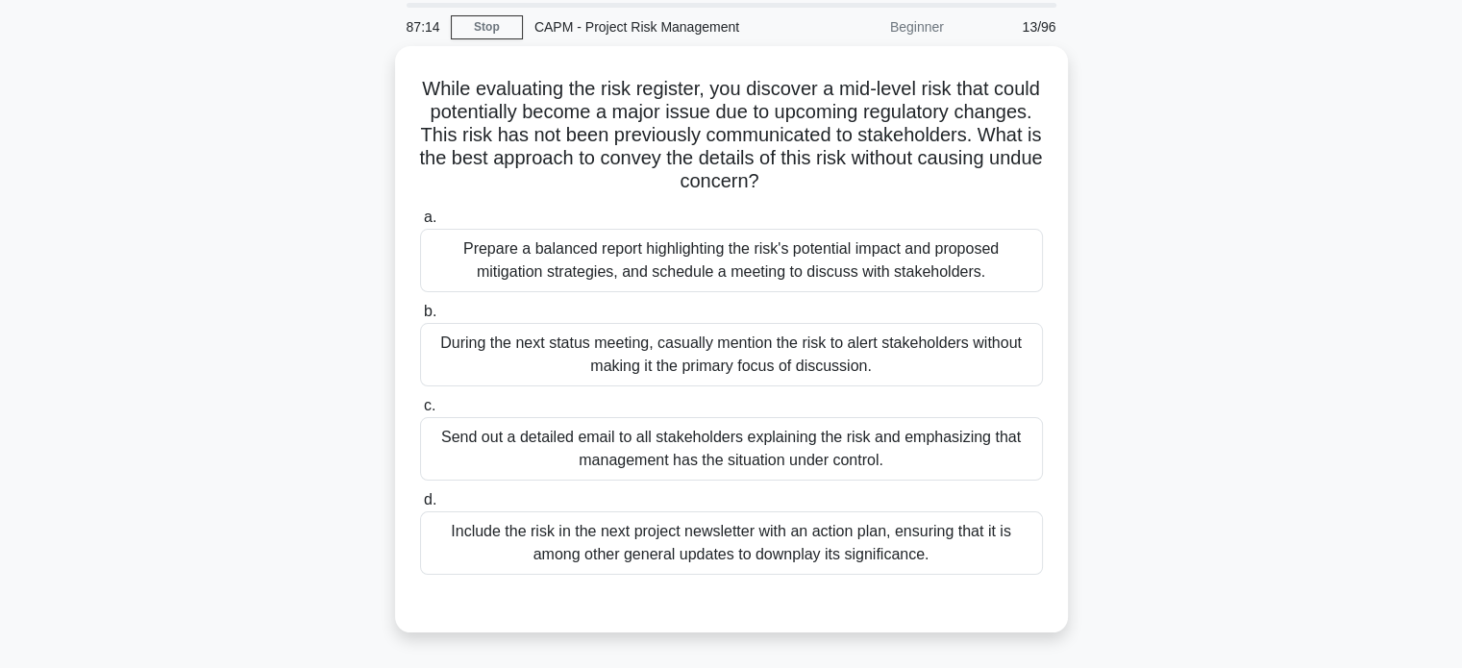
scroll to position [85, 0]
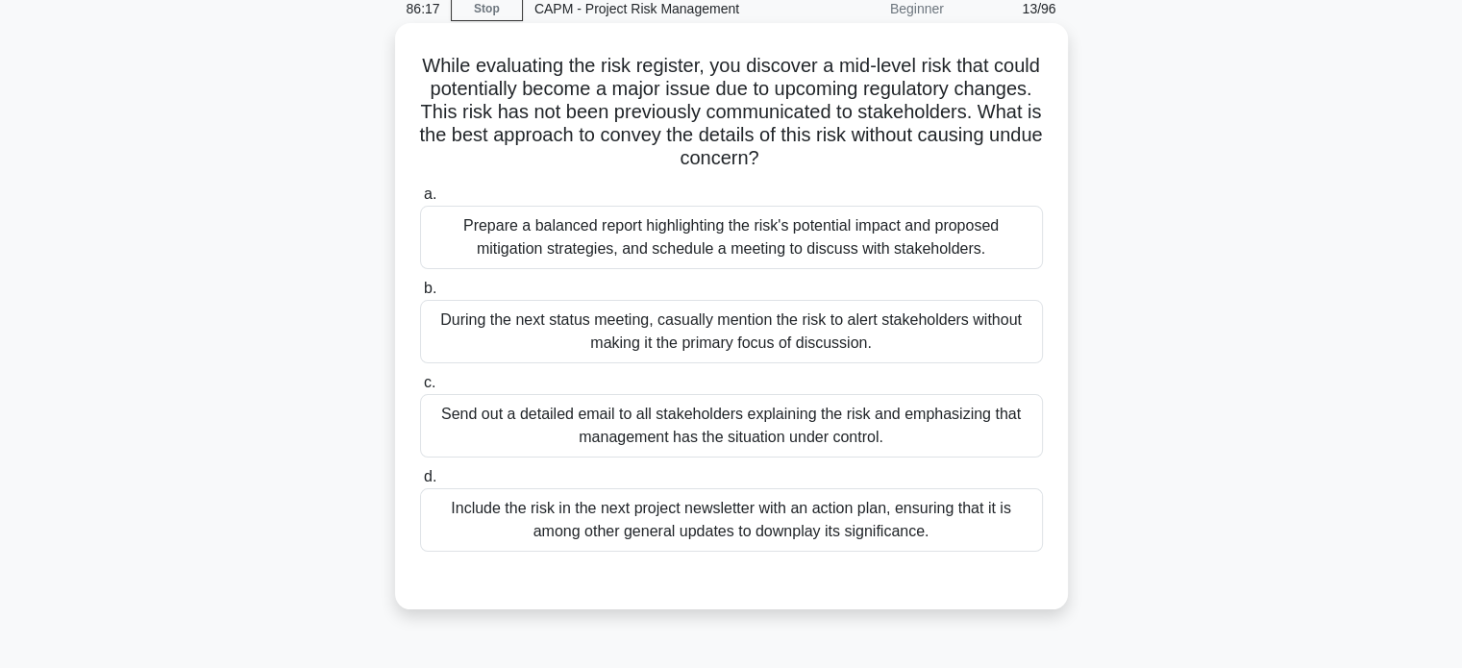
click at [947, 255] on div "Prepare a balanced report highlighting the risk's potential impact and proposed…" at bounding box center [731, 237] width 623 height 63
click at [420, 201] on input "a. Prepare a balanced report highlighting the risk's potential impact and propo…" at bounding box center [420, 194] width 0 height 12
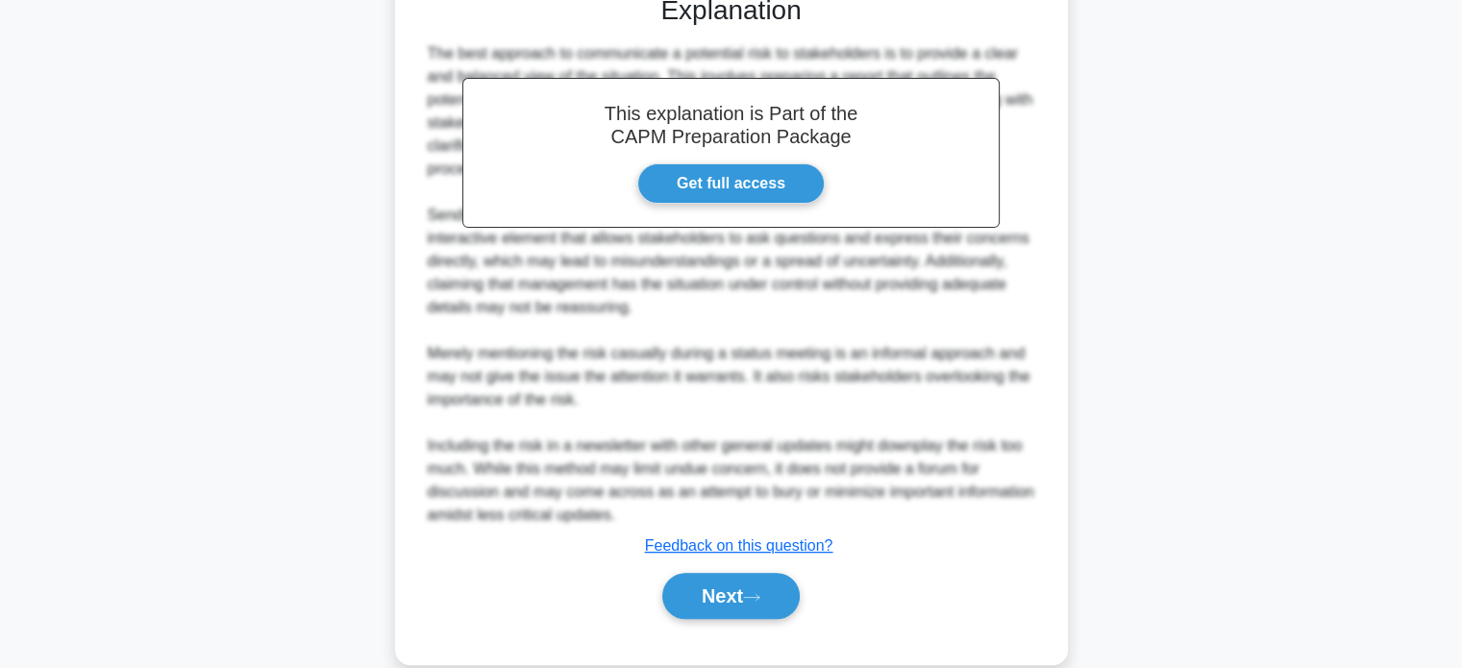
scroll to position [700, 0]
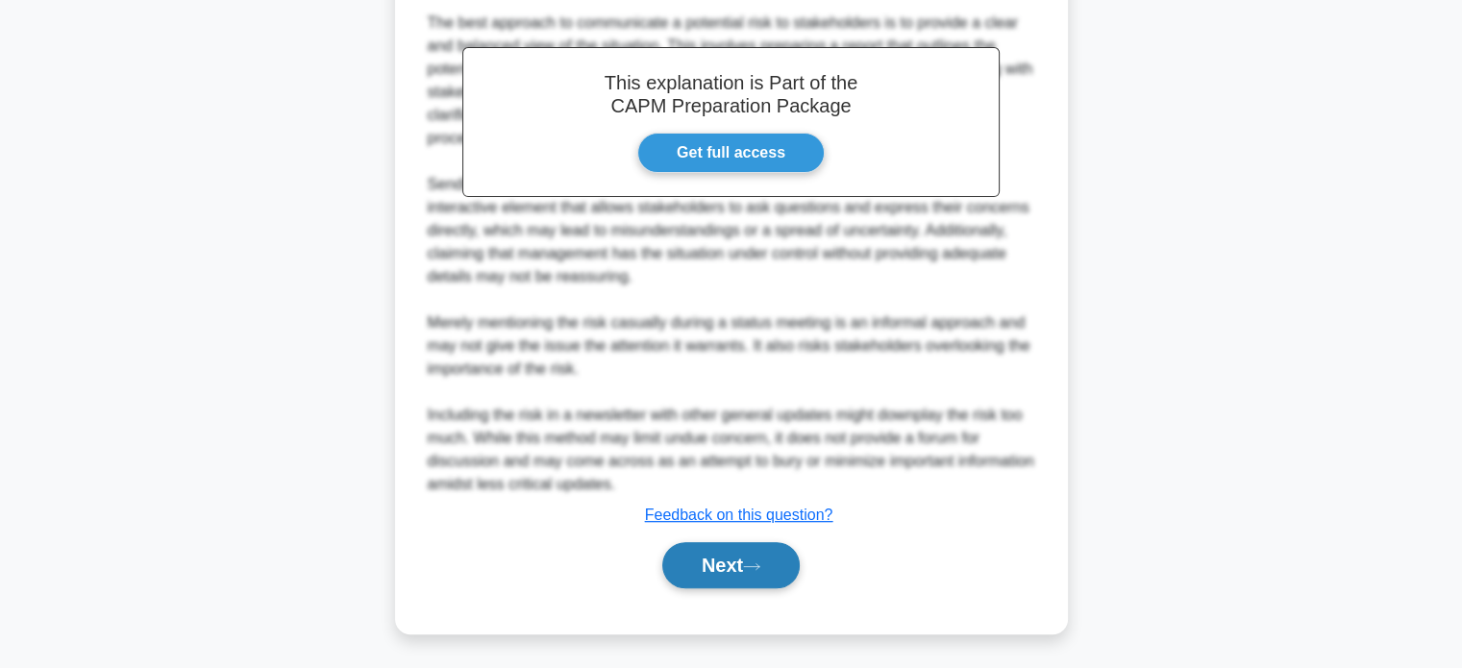
click at [671, 556] on button "Next" at bounding box center [730, 565] width 137 height 46
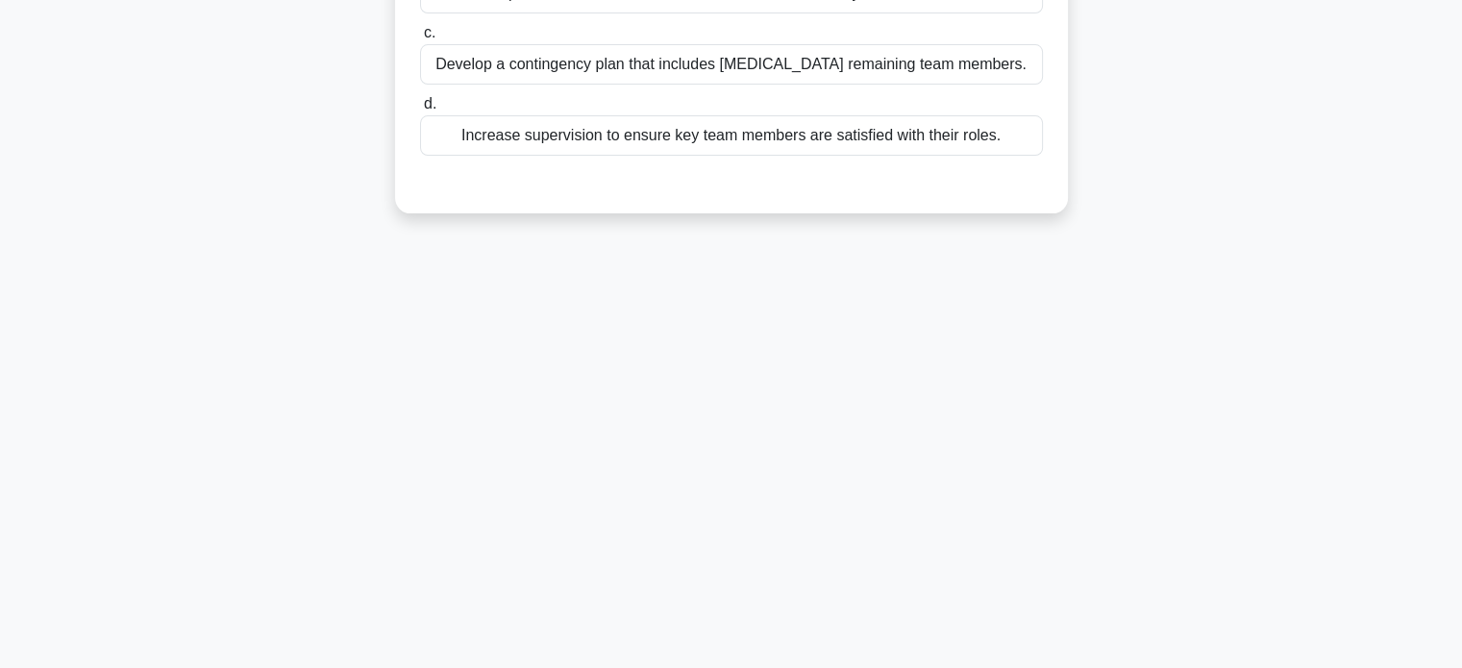
scroll to position [0, 0]
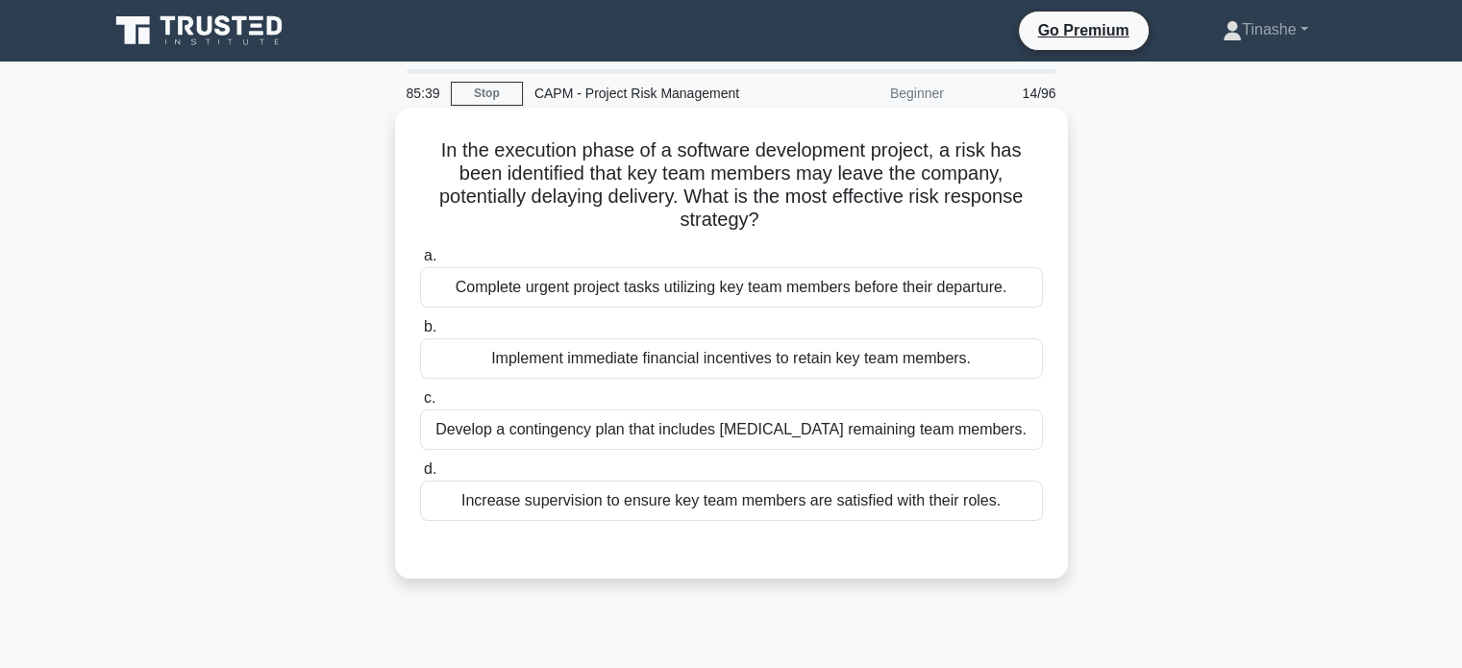
click at [611, 422] on div "Develop a contingency plan that includes cross-training remaining team members." at bounding box center [731, 429] width 623 height 40
click at [420, 405] on input "c. Develop a contingency plan that includes cross-training remaining team membe…" at bounding box center [420, 398] width 0 height 12
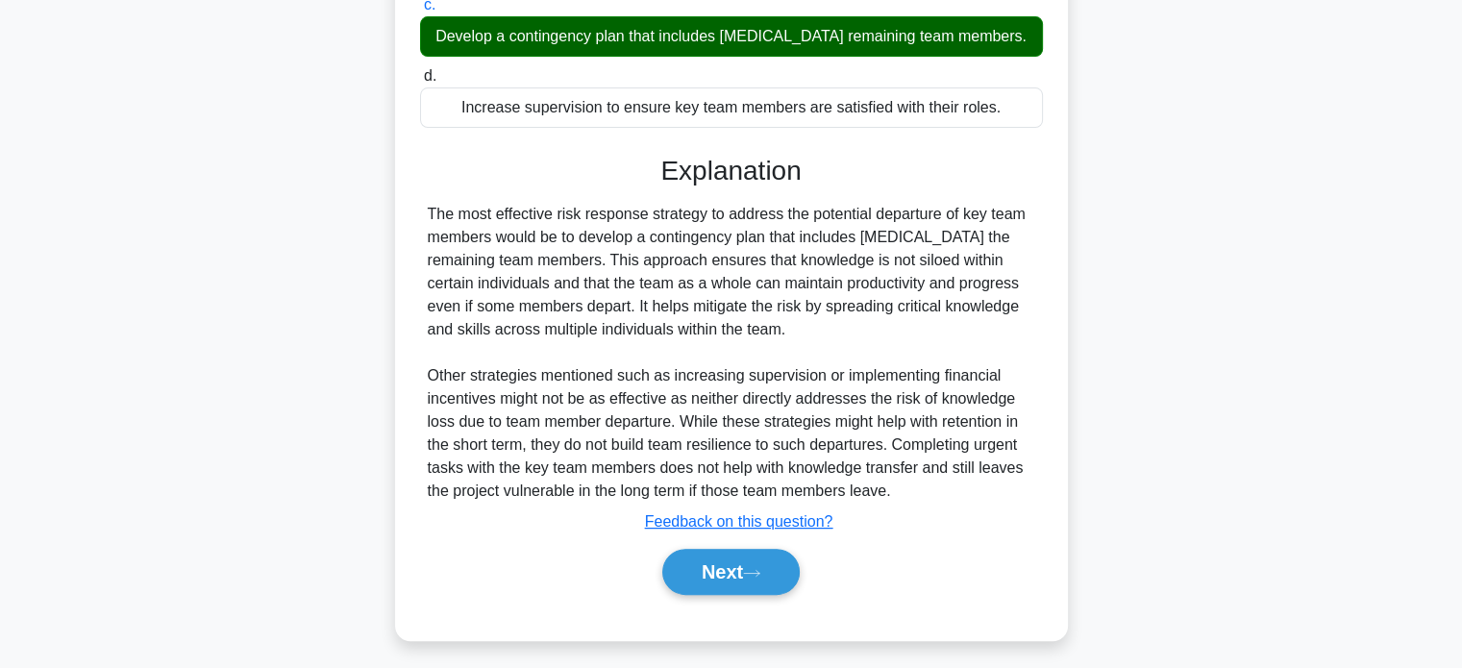
scroll to position [397, 0]
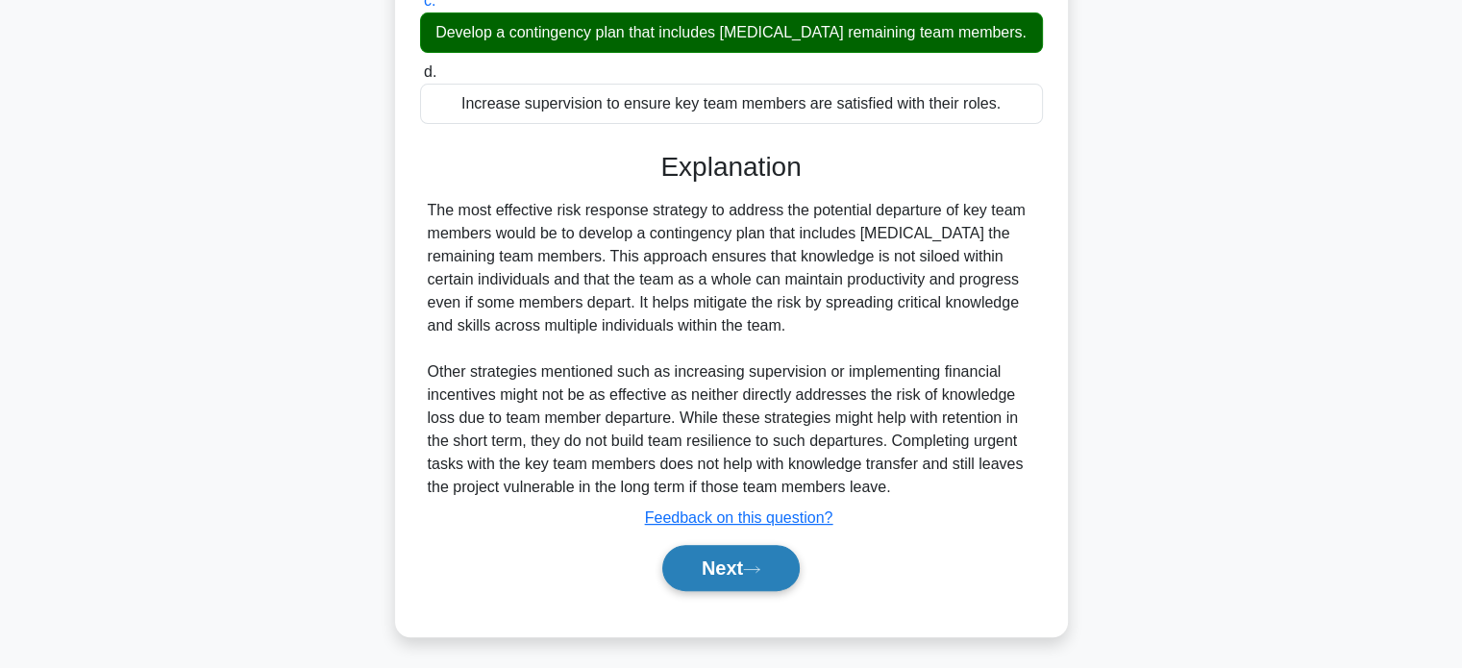
click at [721, 573] on button "Next" at bounding box center [730, 568] width 137 height 46
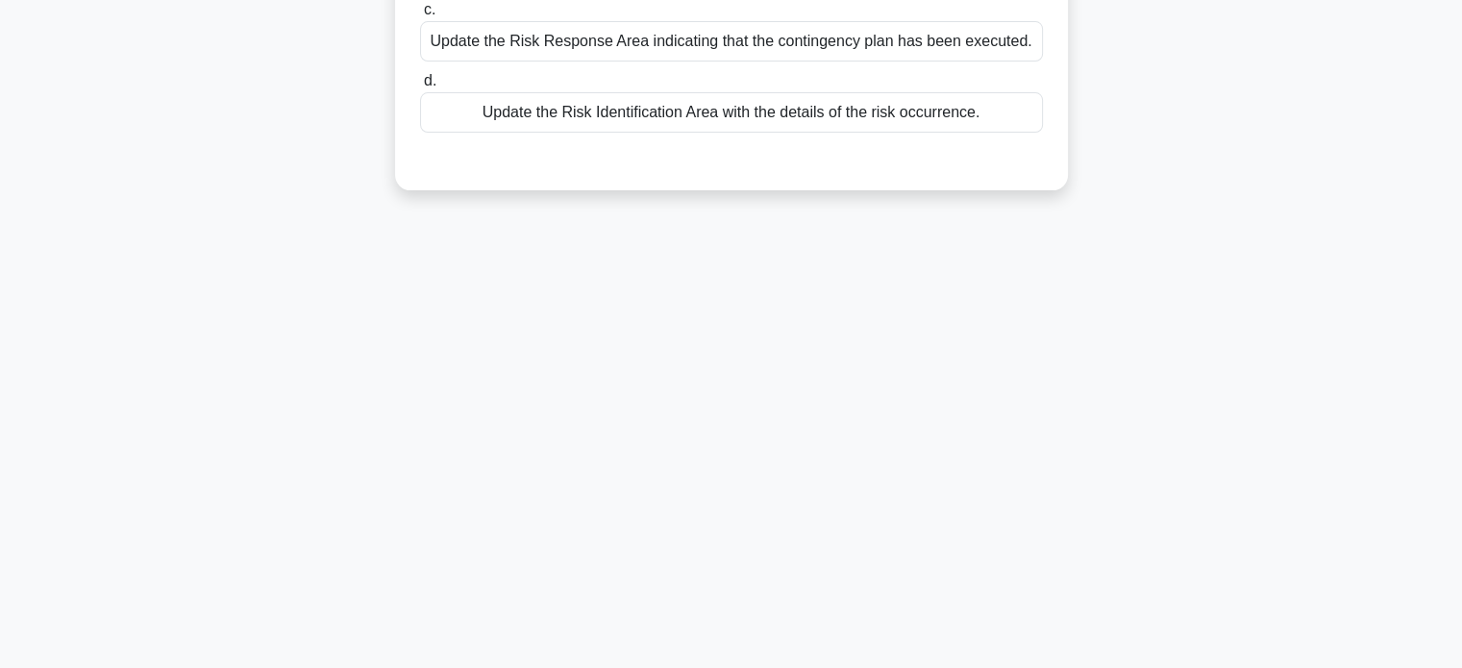
click at [738, 576] on div "85:30 Stop CAPM - Project Risk Management Beginner 15/96 During the execution p…" at bounding box center [731, 179] width 1268 height 961
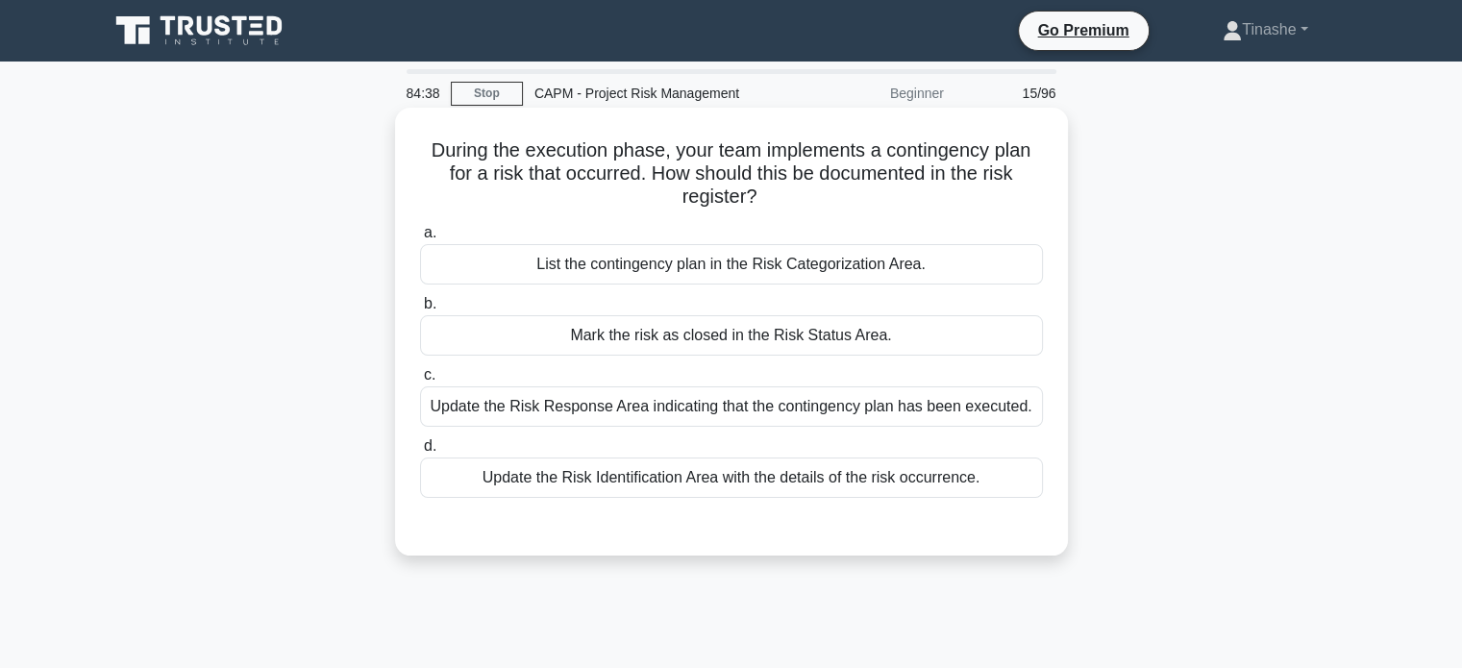
click at [718, 424] on div "Update the Risk Response Area indicating that the contingency plan has been exe…" at bounding box center [731, 406] width 623 height 40
click at [420, 381] on input "c. Update the Risk Response Area indicating that the contingency plan has been …" at bounding box center [420, 375] width 0 height 12
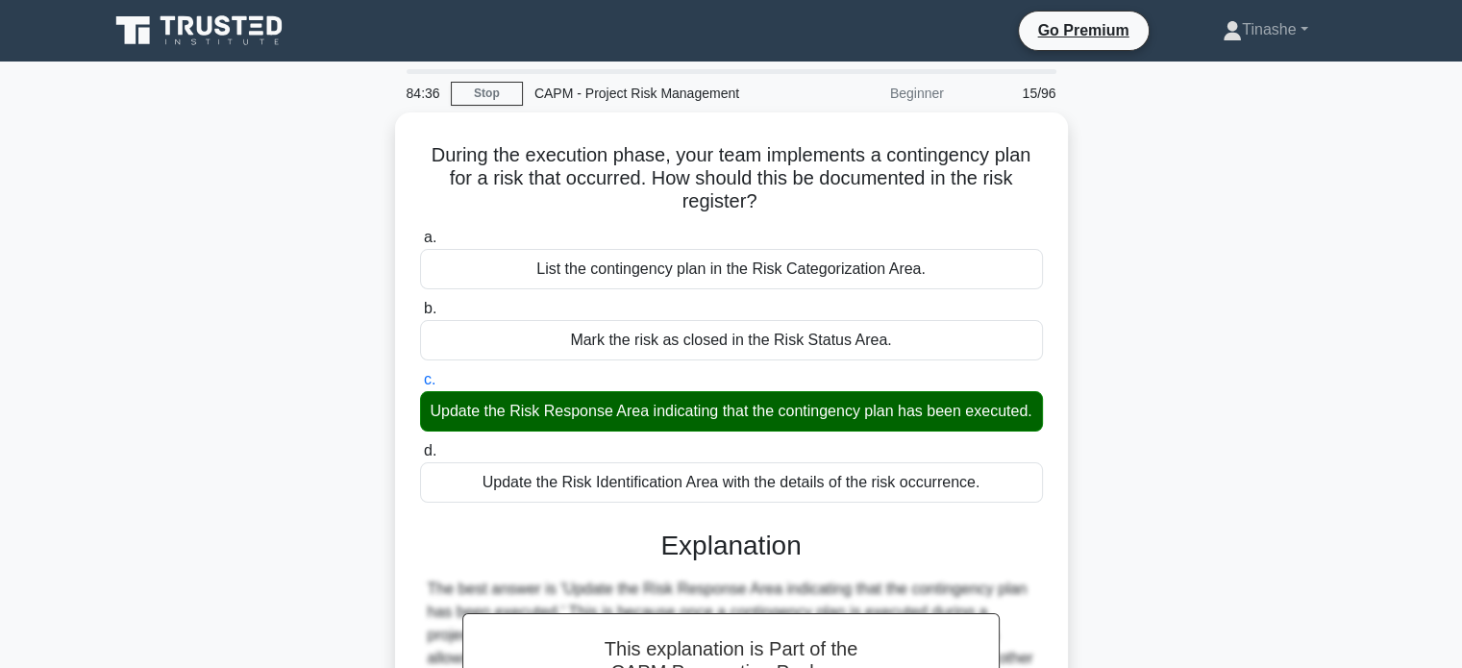
scroll to position [370, 0]
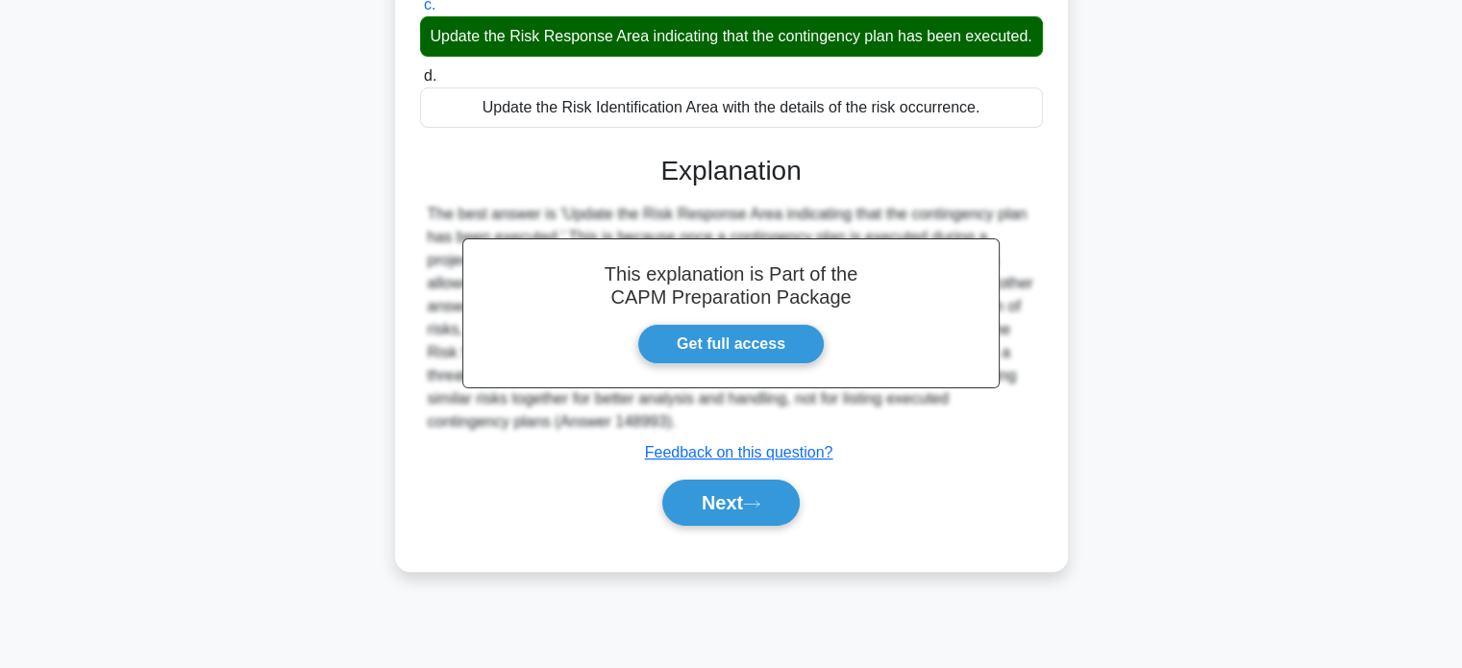
click at [653, 502] on div "Next" at bounding box center [731, 502] width 630 height 46
click at [692, 506] on button "Next" at bounding box center [730, 502] width 137 height 46
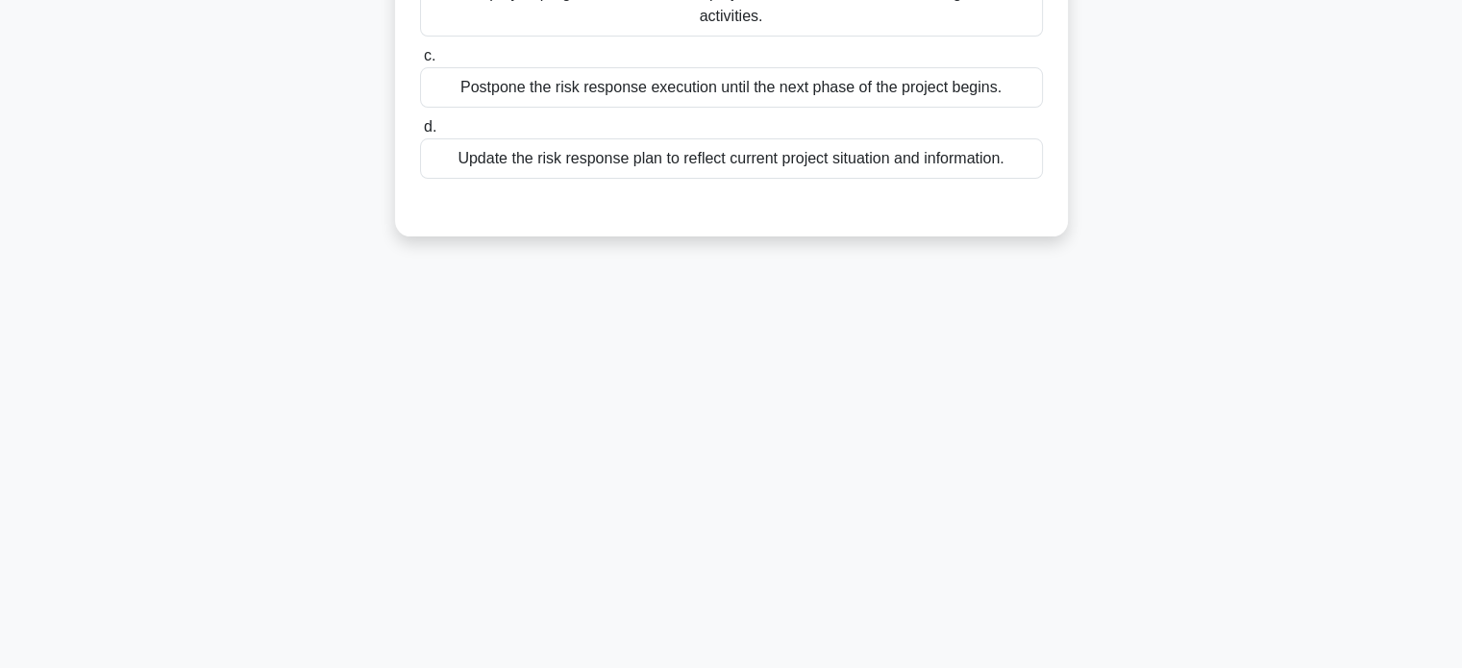
scroll to position [0, 0]
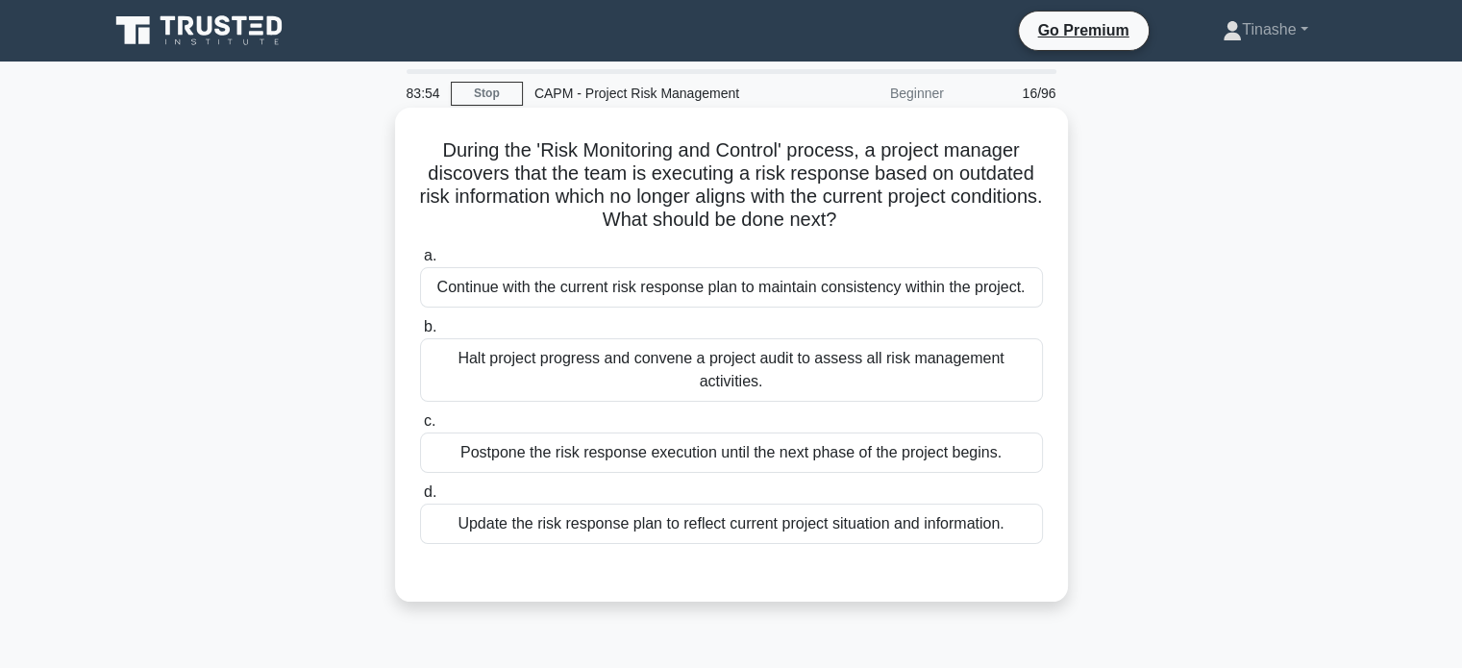
click at [676, 515] on div "Update the risk response plan to reflect current project situation and informat…" at bounding box center [731, 524] width 623 height 40
click at [420, 499] on input "d. Update the risk response plan to reflect current project situation and infor…" at bounding box center [420, 492] width 0 height 12
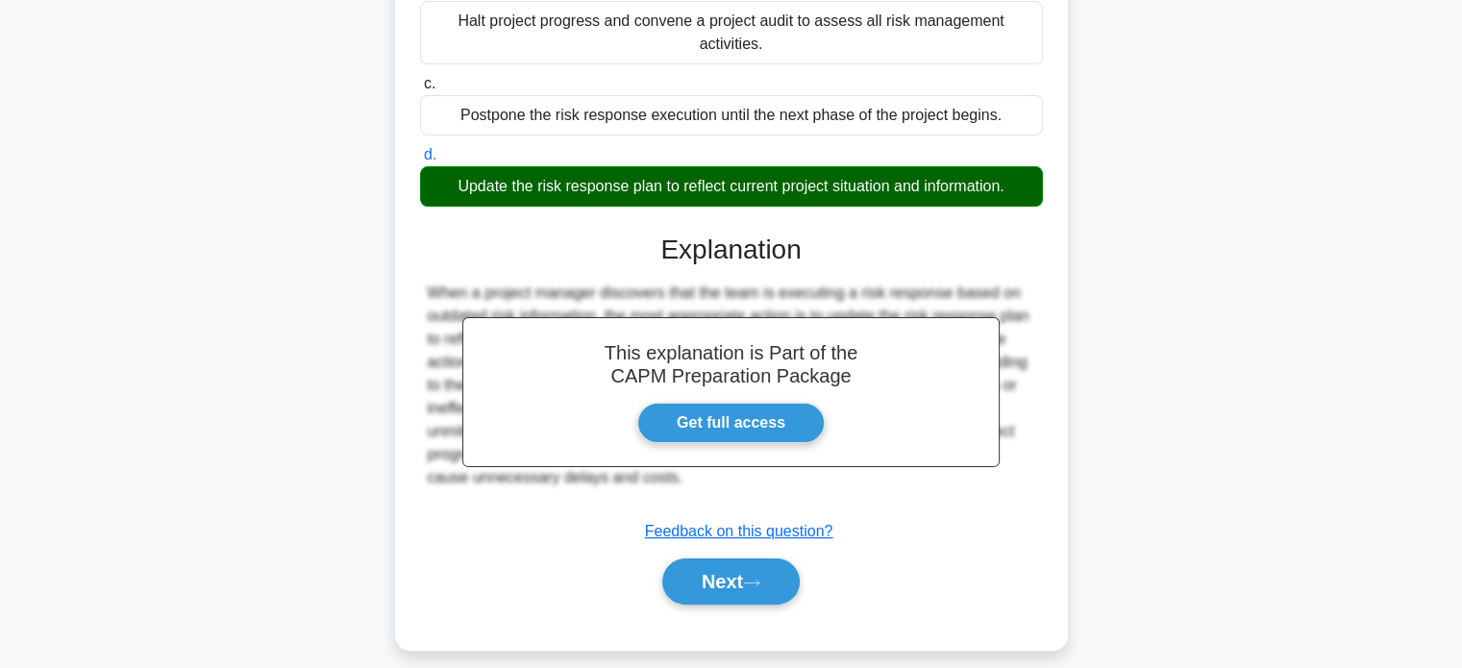
scroll to position [370, 0]
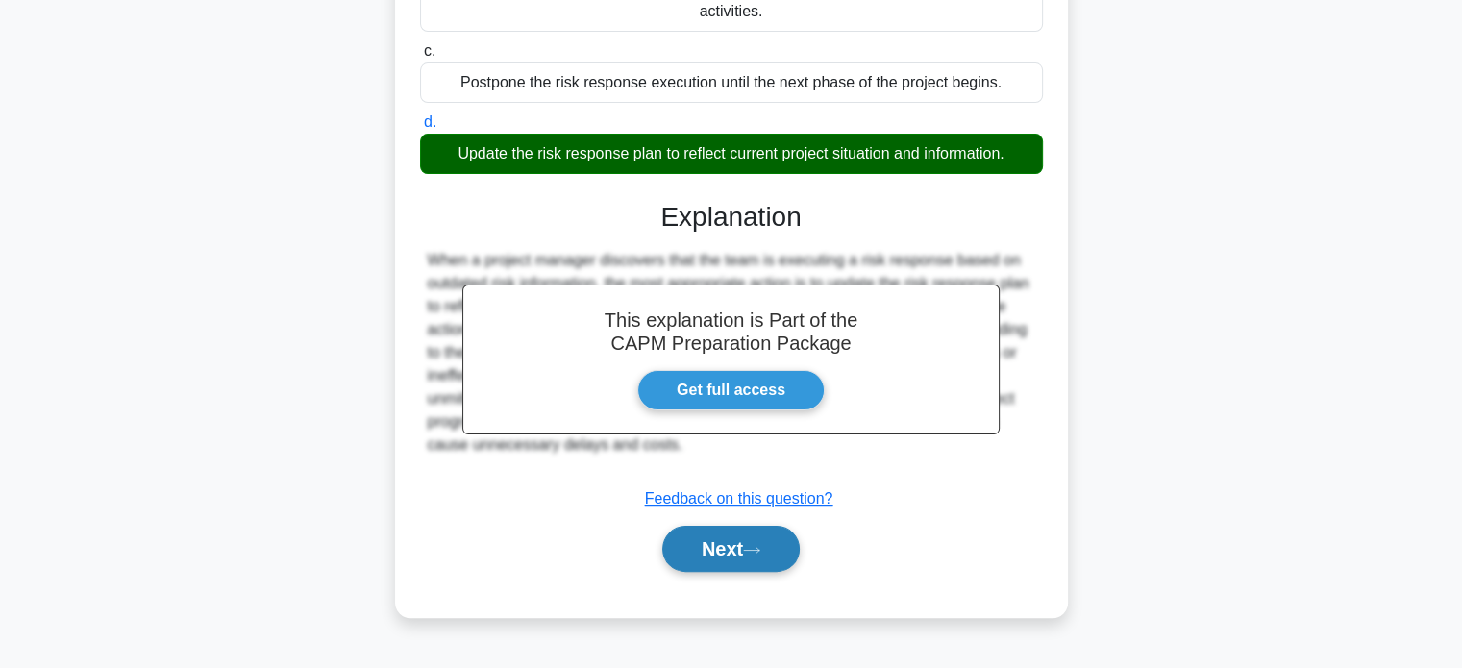
click at [749, 528] on button "Next" at bounding box center [730, 549] width 137 height 46
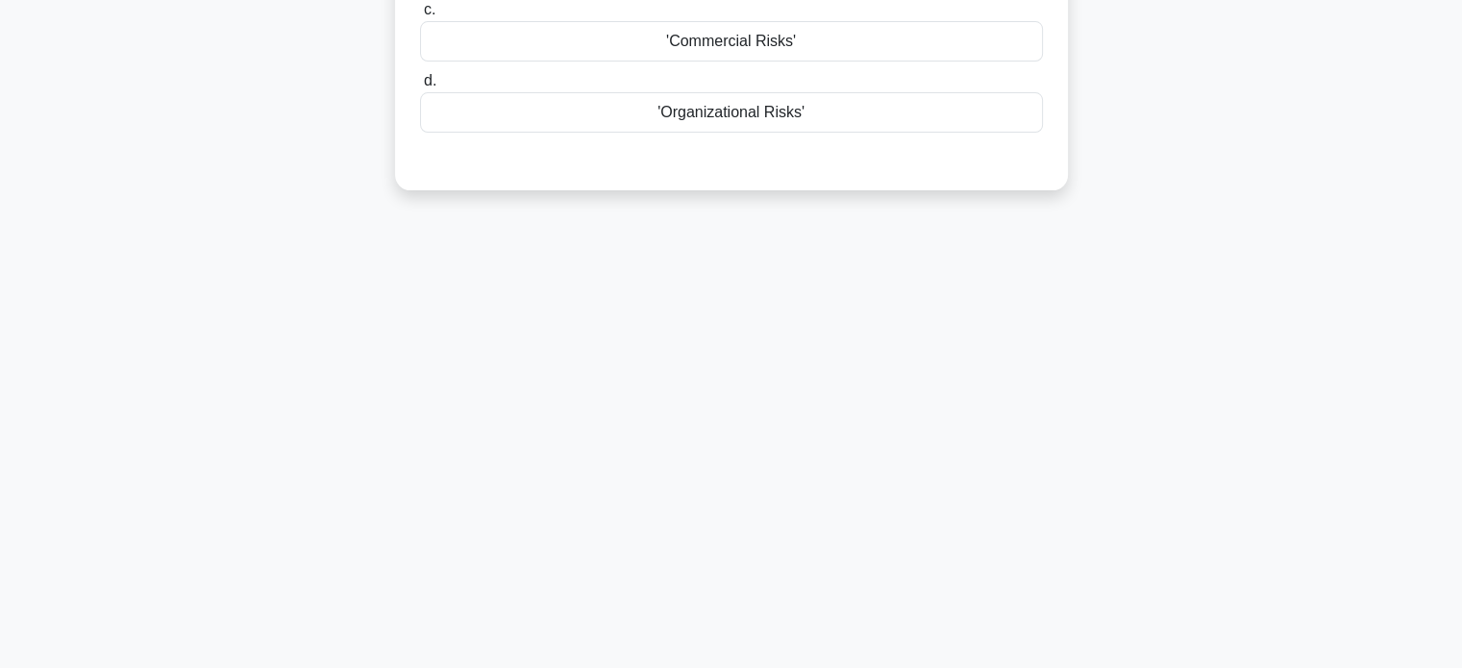
scroll to position [0, 0]
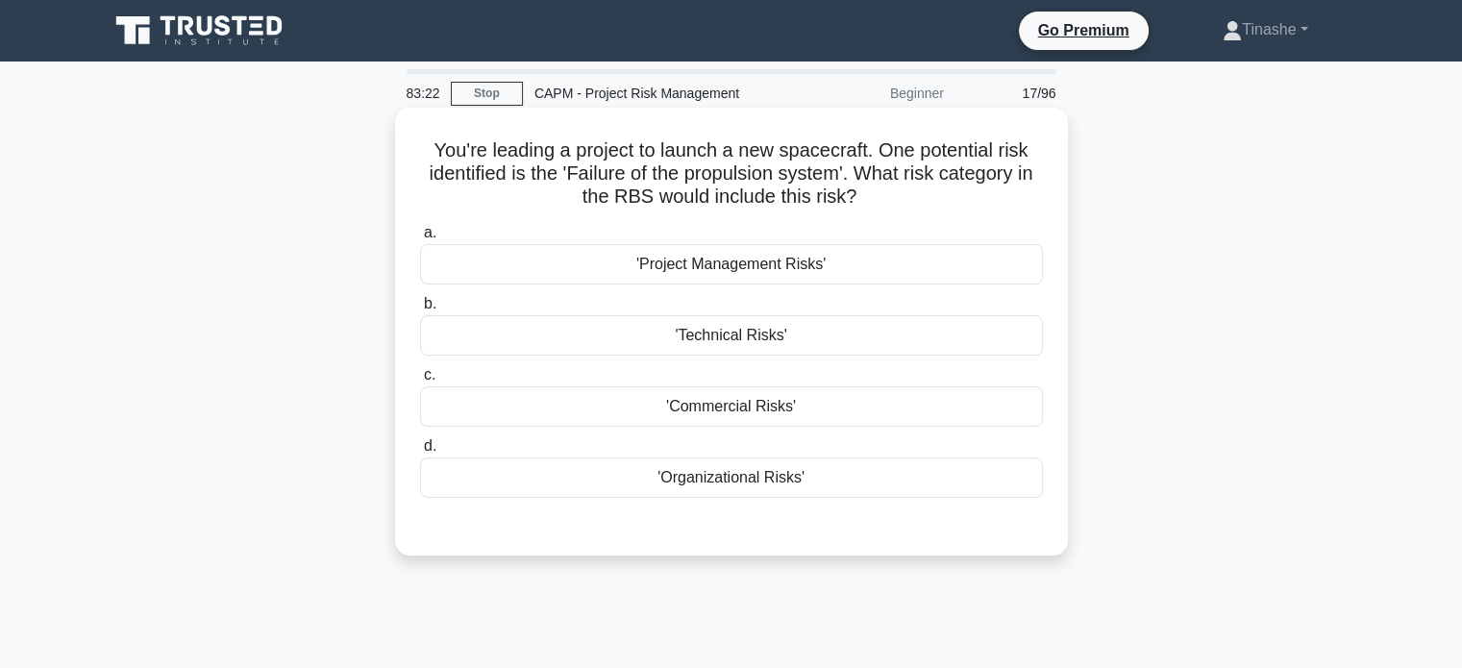
click at [826, 343] on div "'Technical Risks'" at bounding box center [731, 335] width 623 height 40
click at [420, 310] on input "b. 'Technical Risks'" at bounding box center [420, 304] width 0 height 12
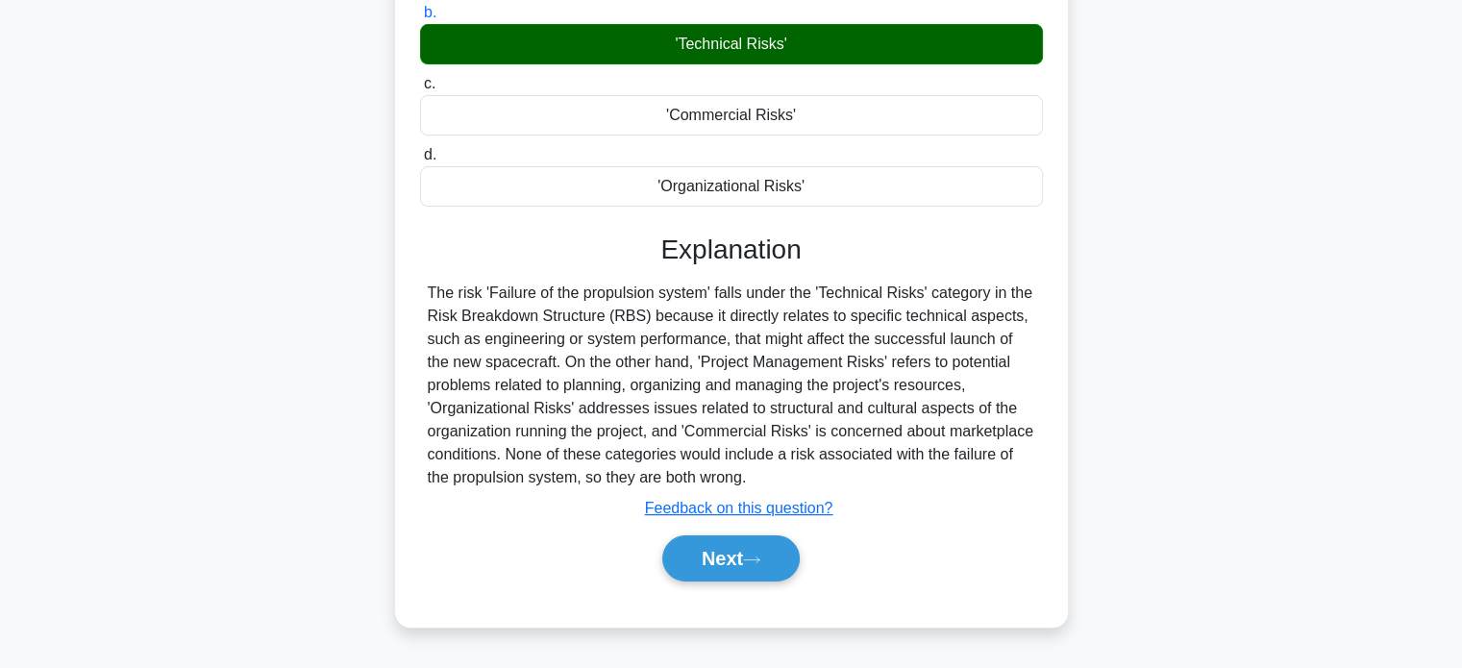
scroll to position [320, 0]
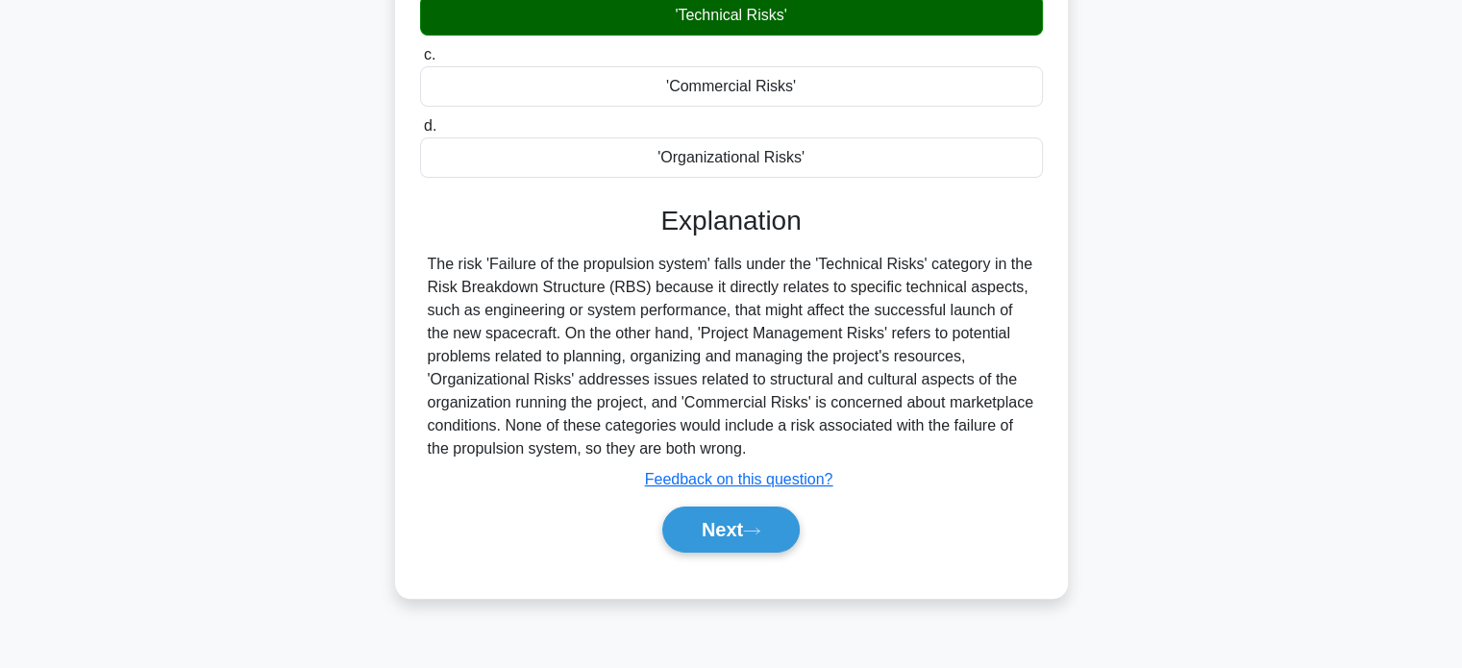
click at [711, 560] on div "a. 'Project Management Risks' b. 'Technical Risks' c. d." at bounding box center [731, 236] width 627 height 678
click at [749, 545] on button "Next" at bounding box center [730, 529] width 137 height 46
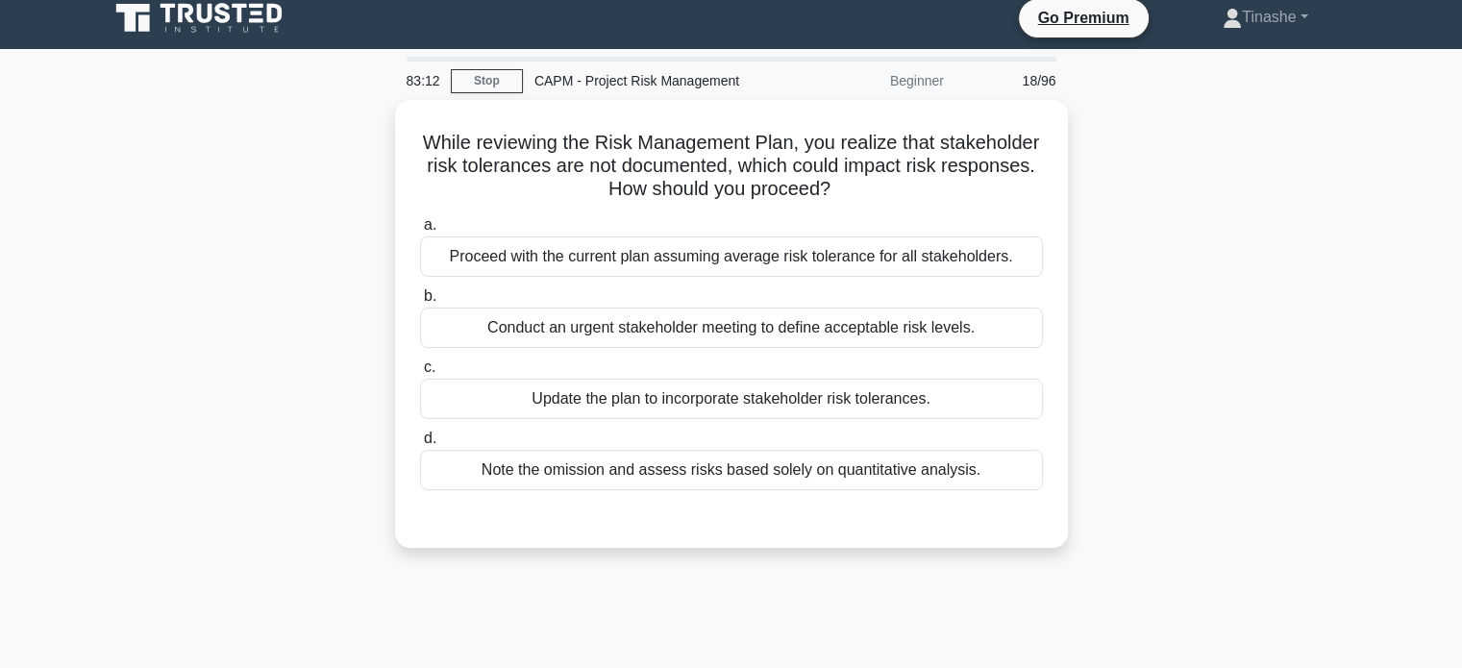
scroll to position [12, 0]
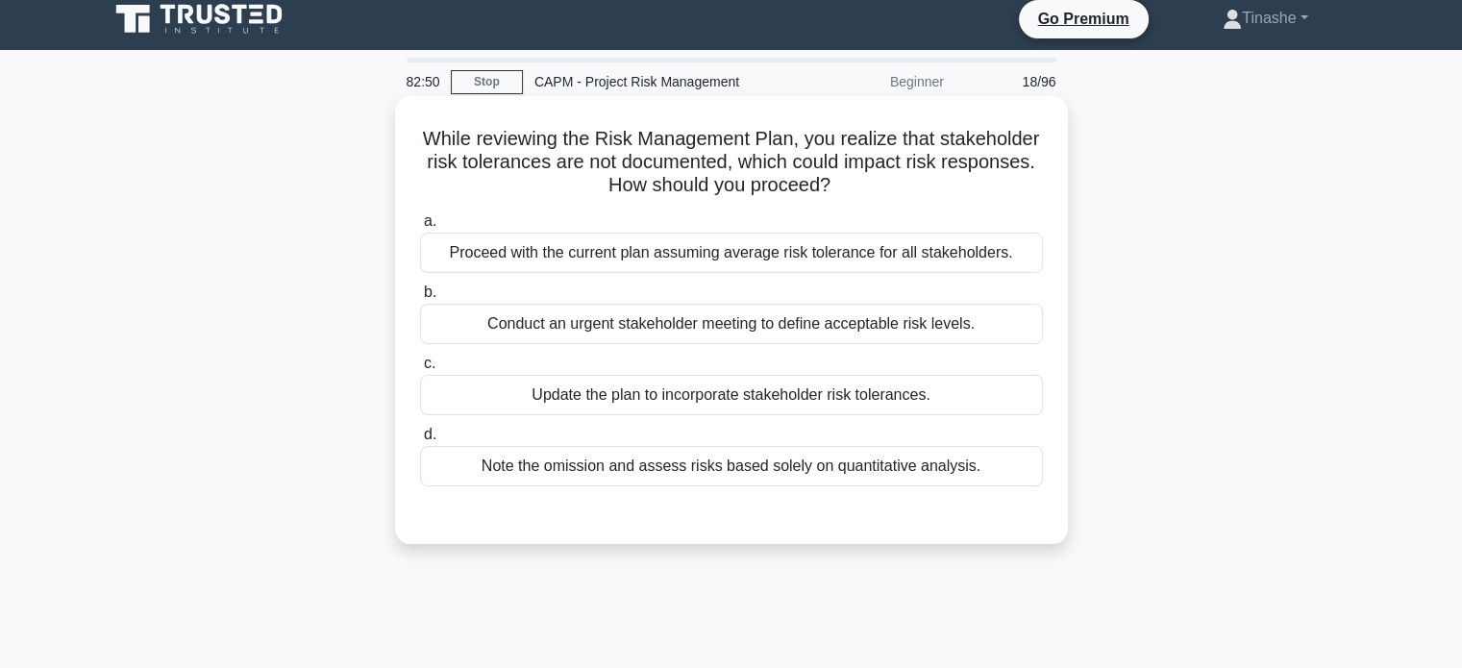
click at [856, 401] on div "Update the plan to incorporate stakeholder risk tolerances." at bounding box center [731, 395] width 623 height 40
click at [420, 370] on input "c. Update the plan to incorporate stakeholder risk tolerances." at bounding box center [420, 363] width 0 height 12
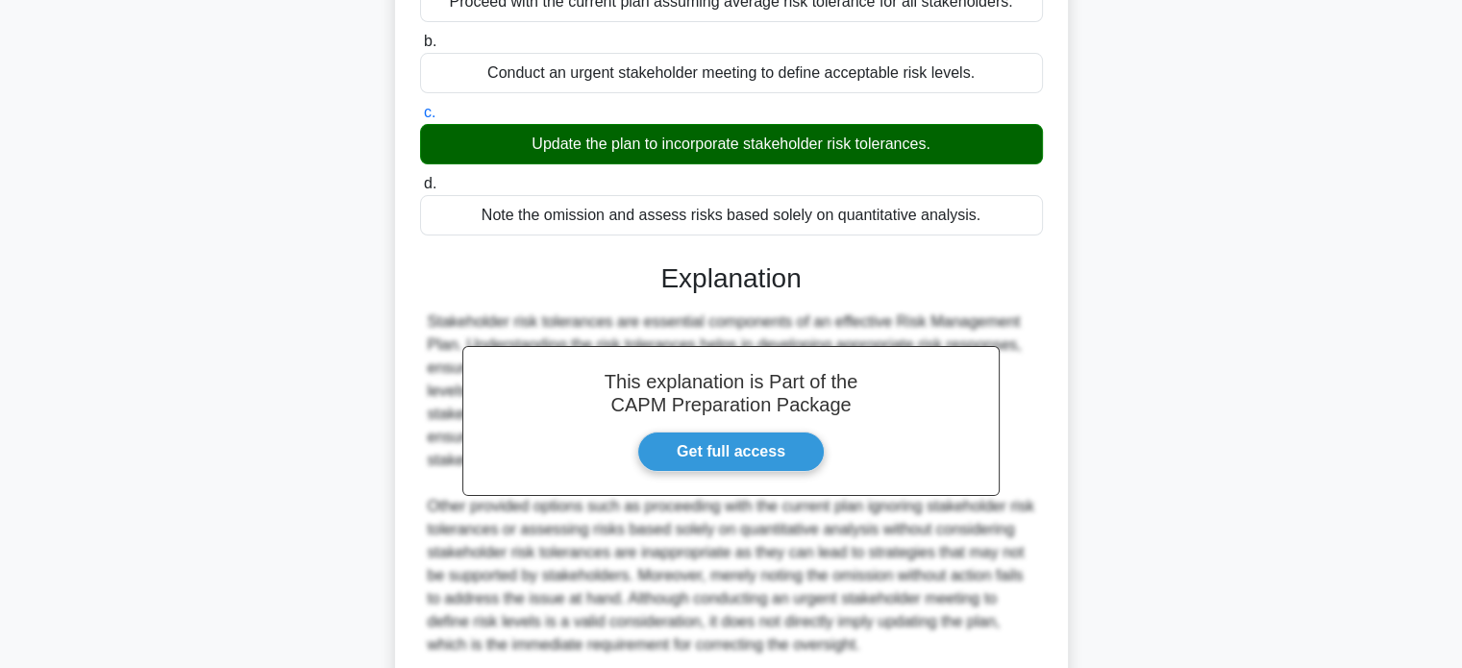
scroll to position [397, 0]
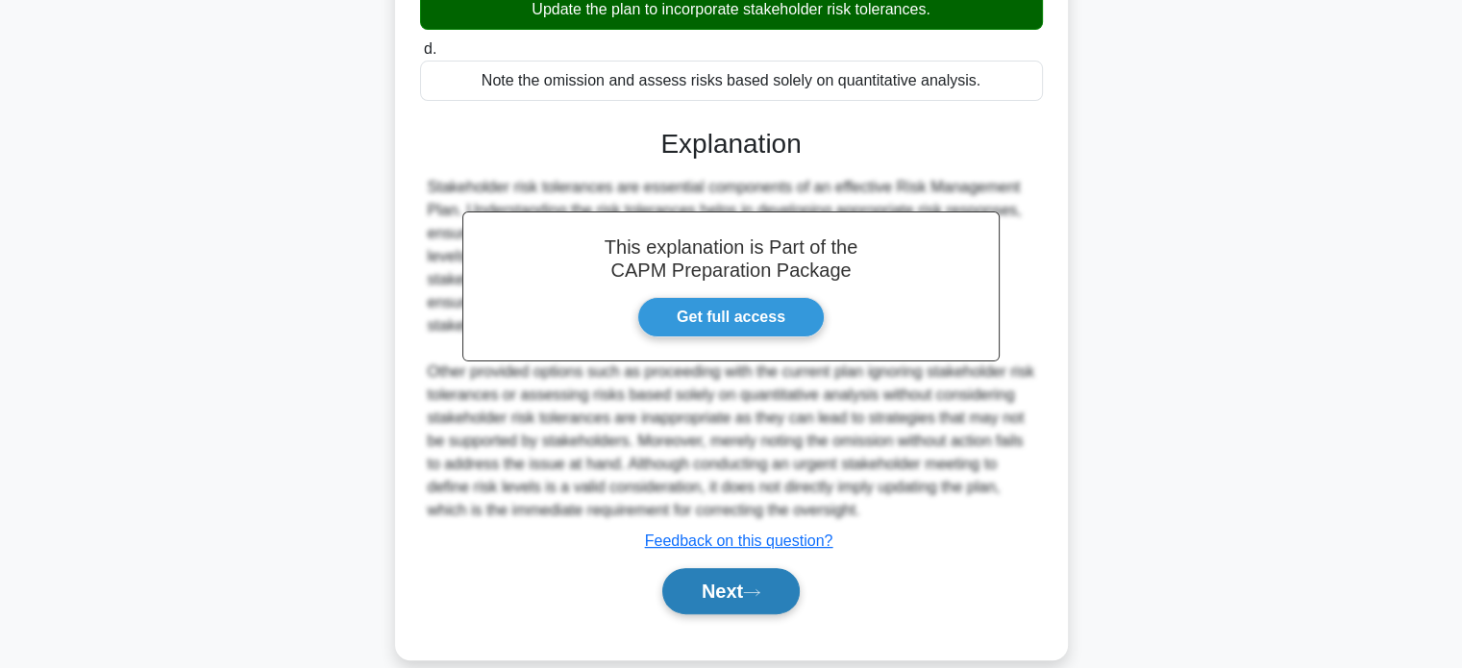
click at [710, 599] on button "Next" at bounding box center [730, 591] width 137 height 46
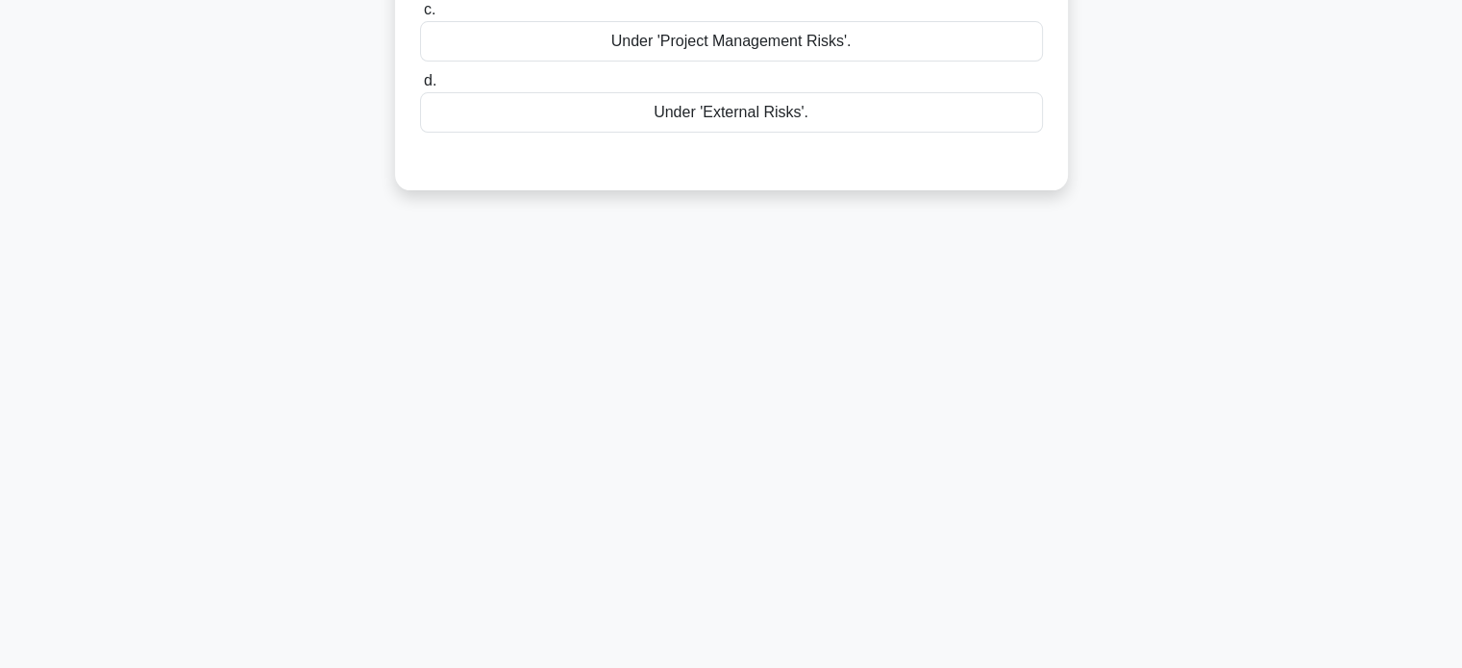
scroll to position [0, 0]
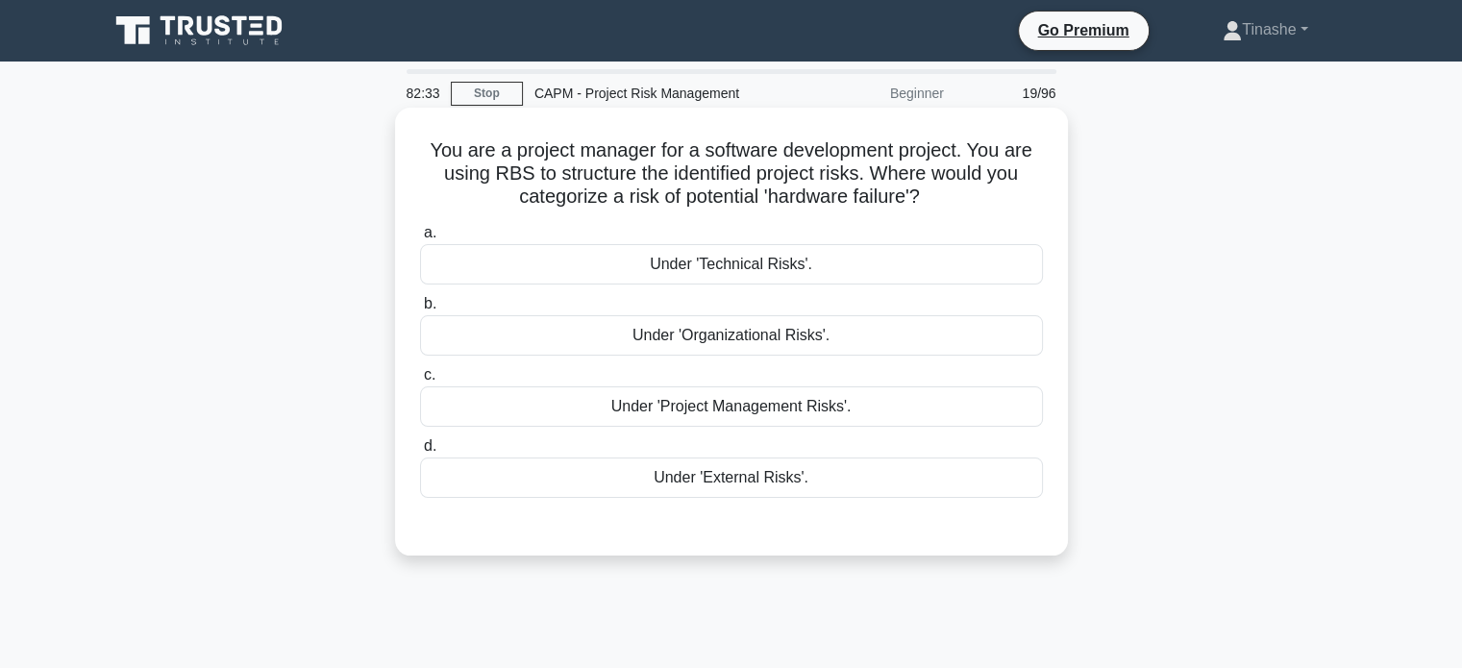
click at [943, 268] on div "Under 'Technical Risks'." at bounding box center [731, 264] width 623 height 40
click at [420, 239] on input "a. Under 'Technical Risks'." at bounding box center [420, 233] width 0 height 12
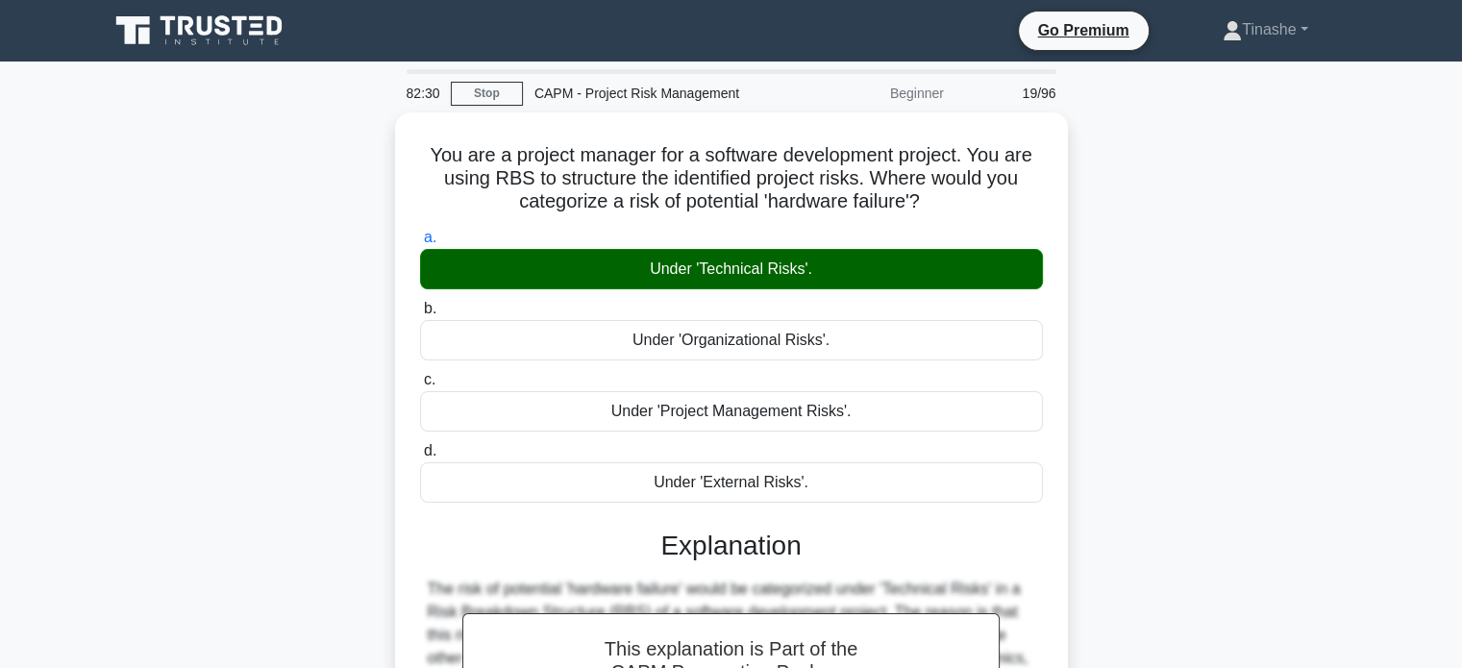
scroll to position [370, 0]
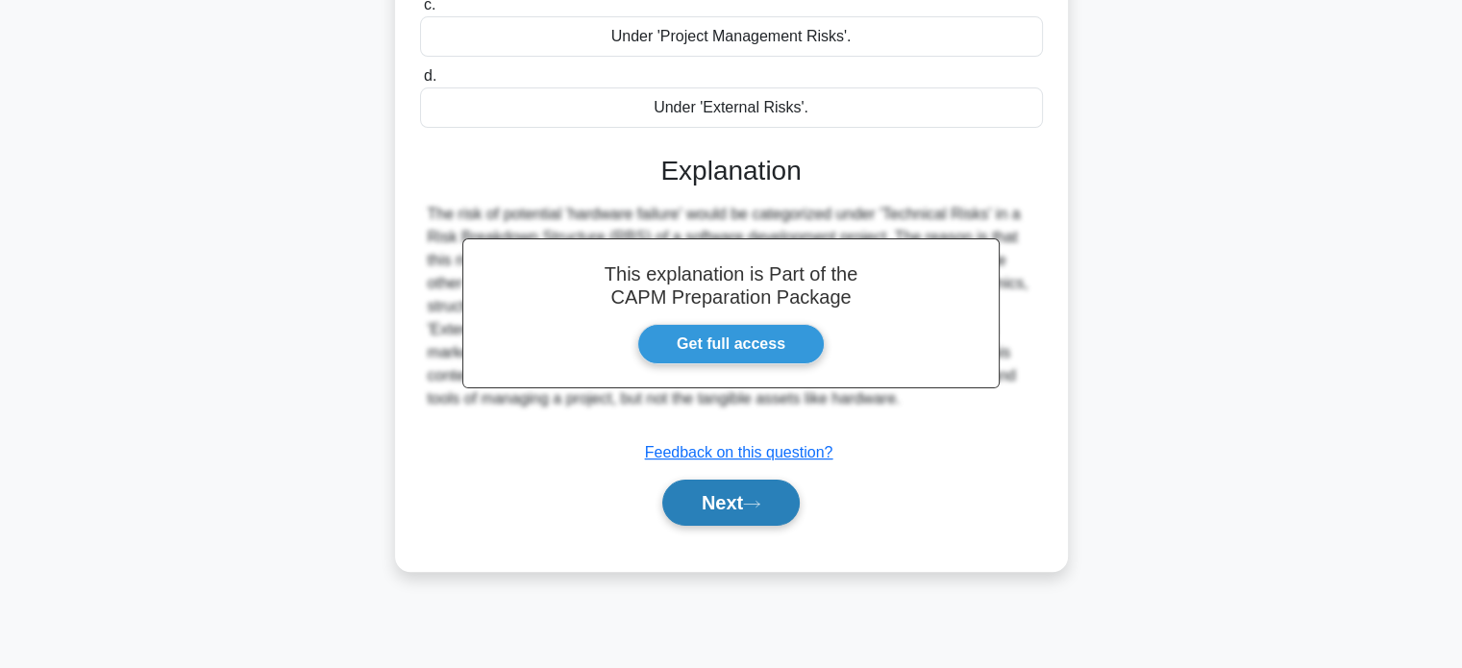
click at [688, 486] on button "Next" at bounding box center [730, 502] width 137 height 46
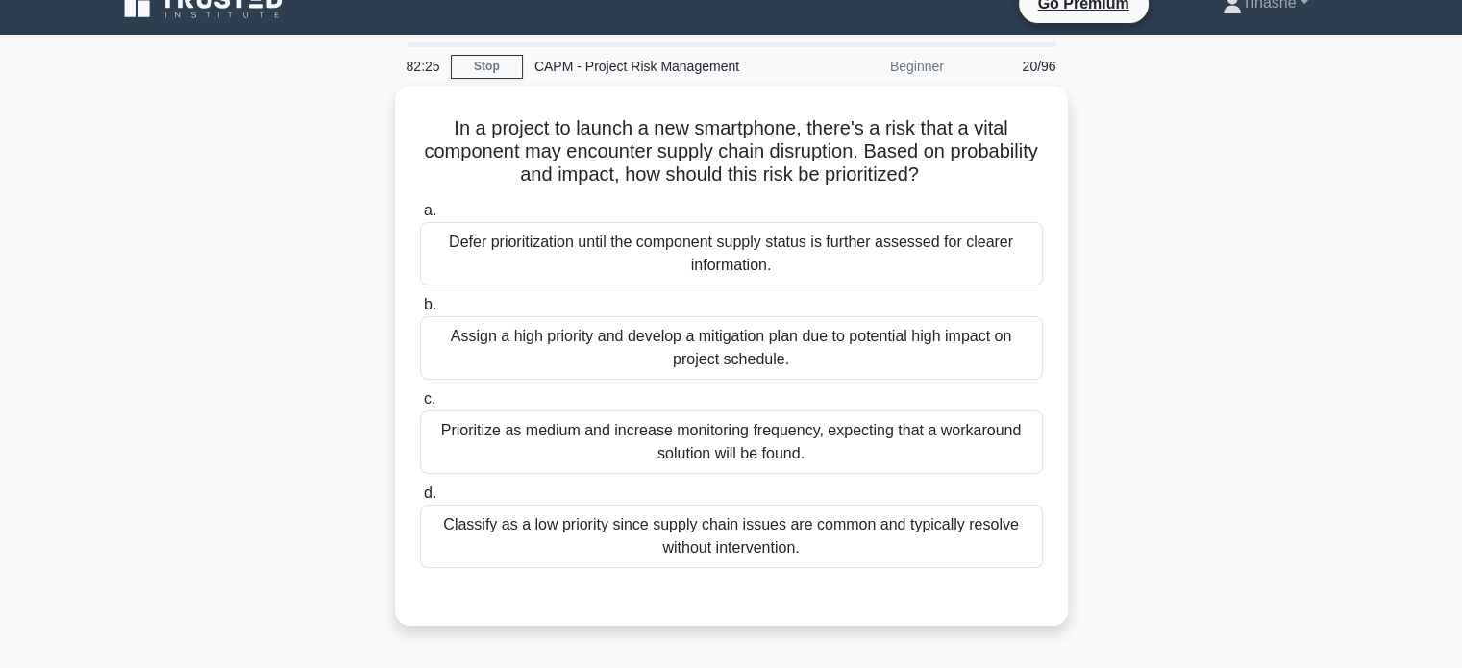
scroll to position [27, 0]
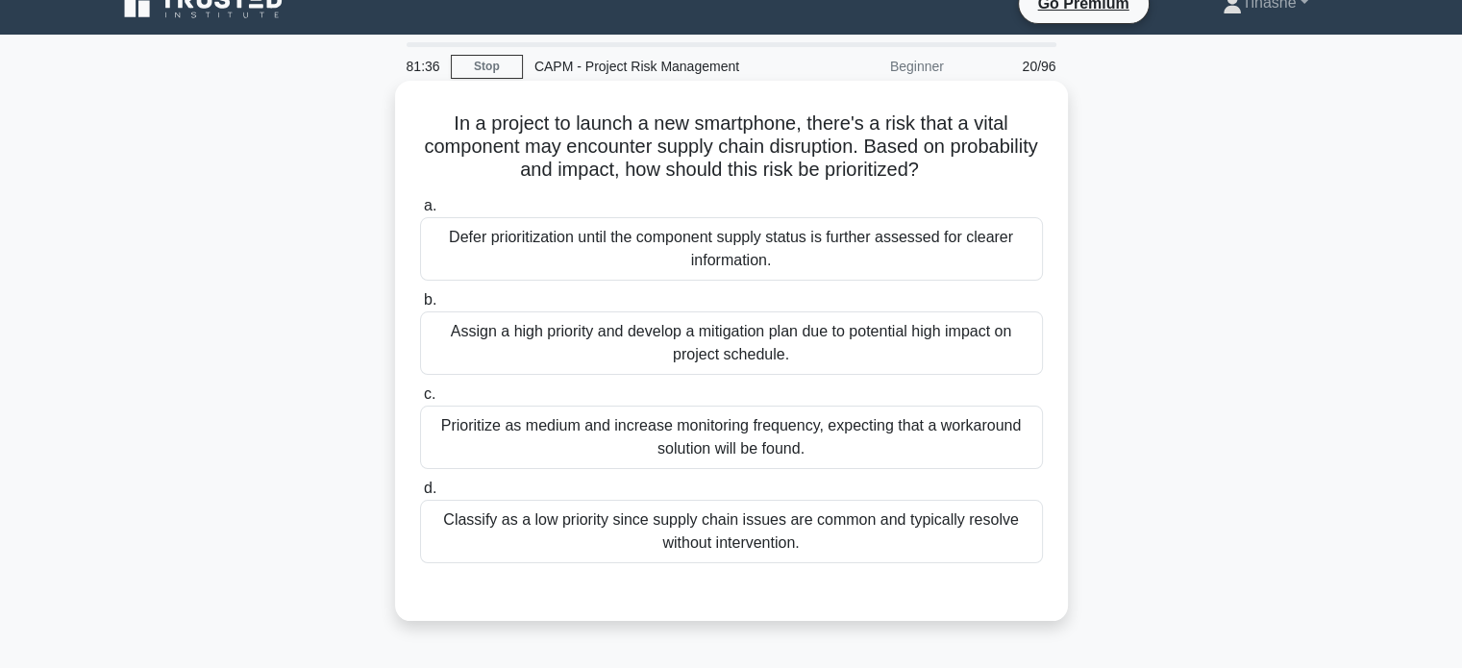
click at [992, 355] on div "Assign a high priority and develop a mitigation plan due to potential high impa…" at bounding box center [731, 342] width 623 height 63
click at [420, 307] on input "b. Assign a high priority and develop a mitigation plan due to potential high i…" at bounding box center [420, 300] width 0 height 12
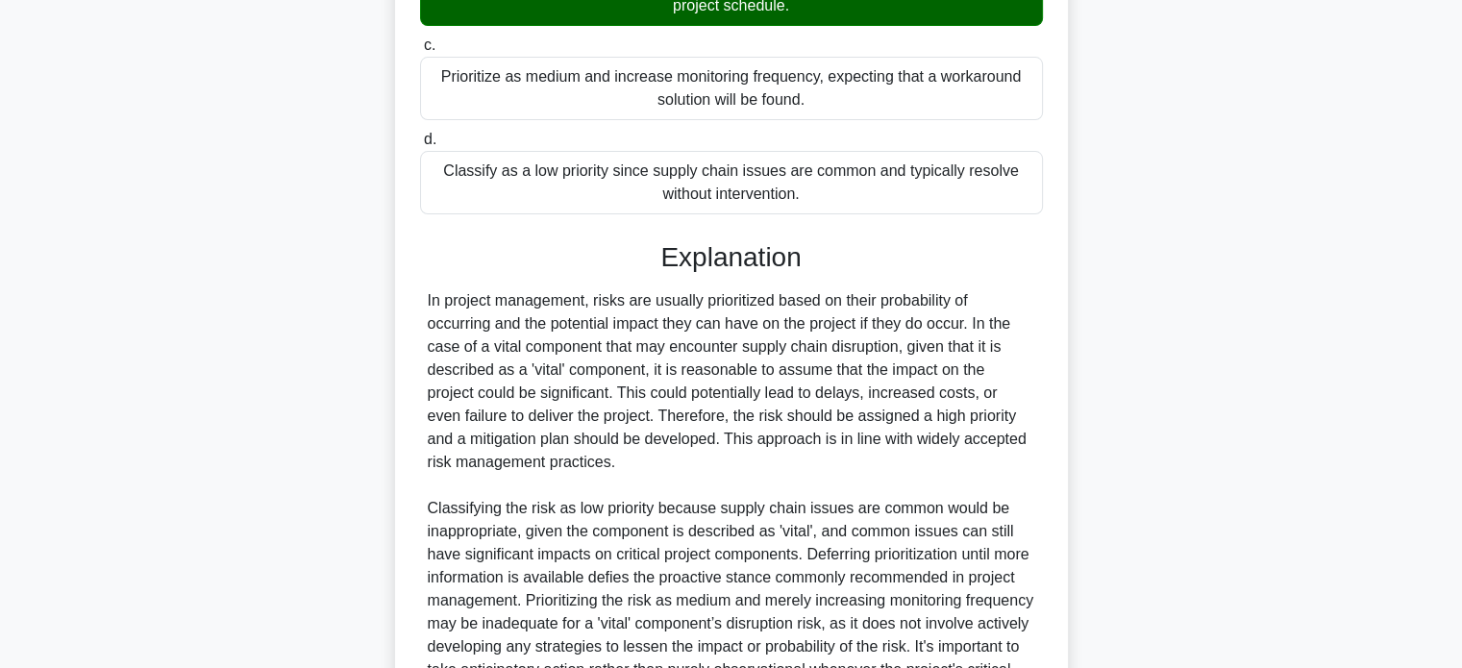
scroll to position [584, 0]
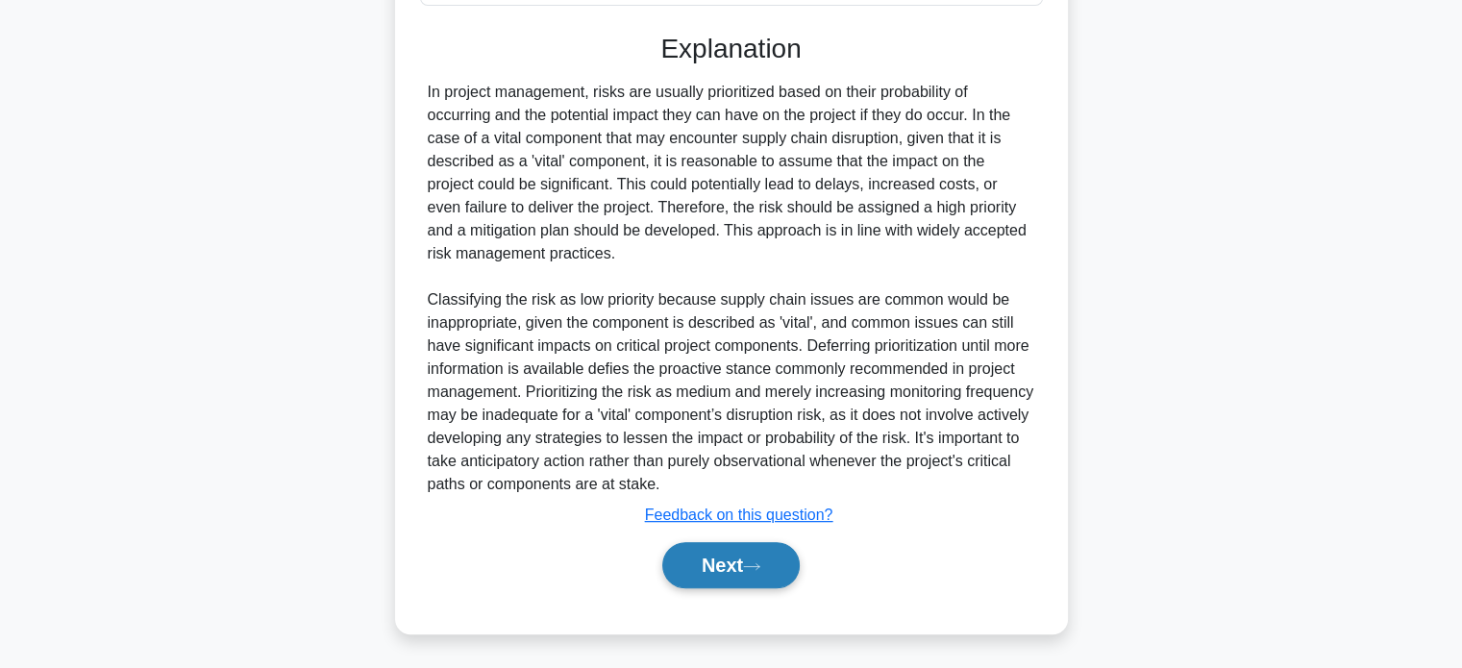
click at [734, 567] on button "Next" at bounding box center [730, 565] width 137 height 46
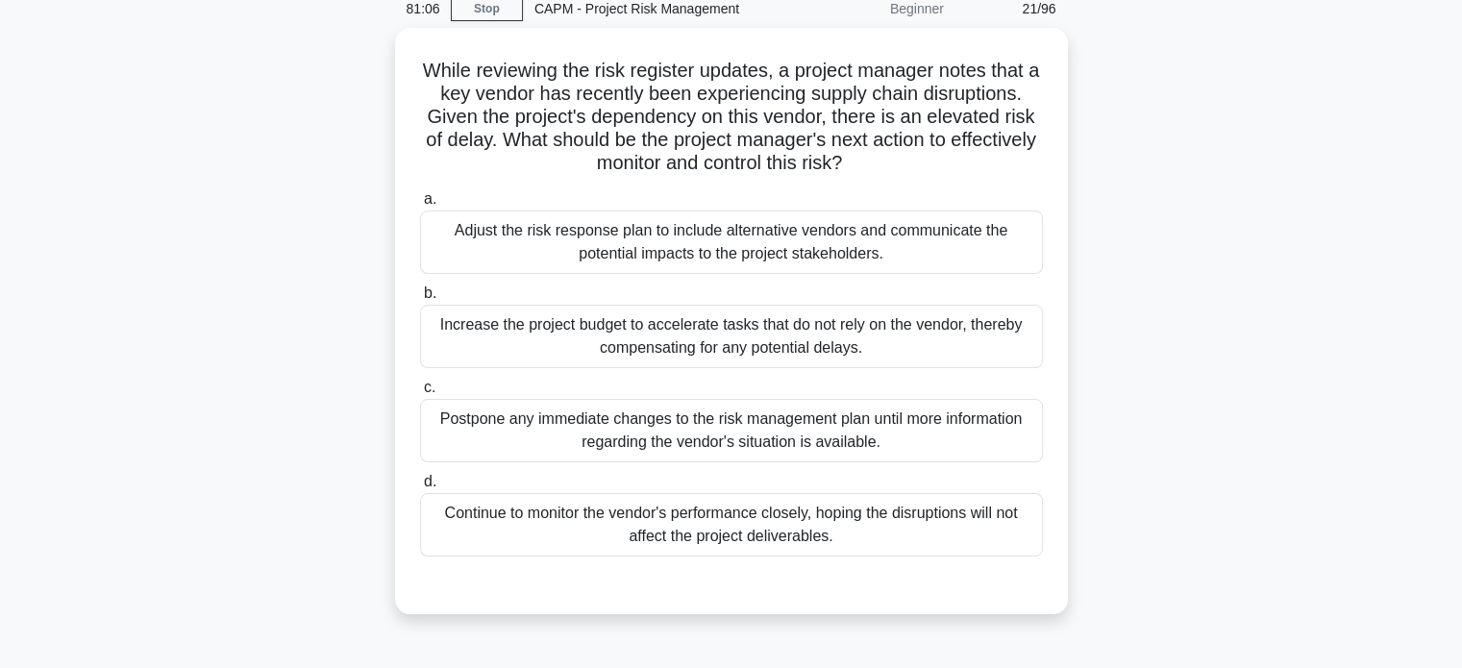
scroll to position [84, 0]
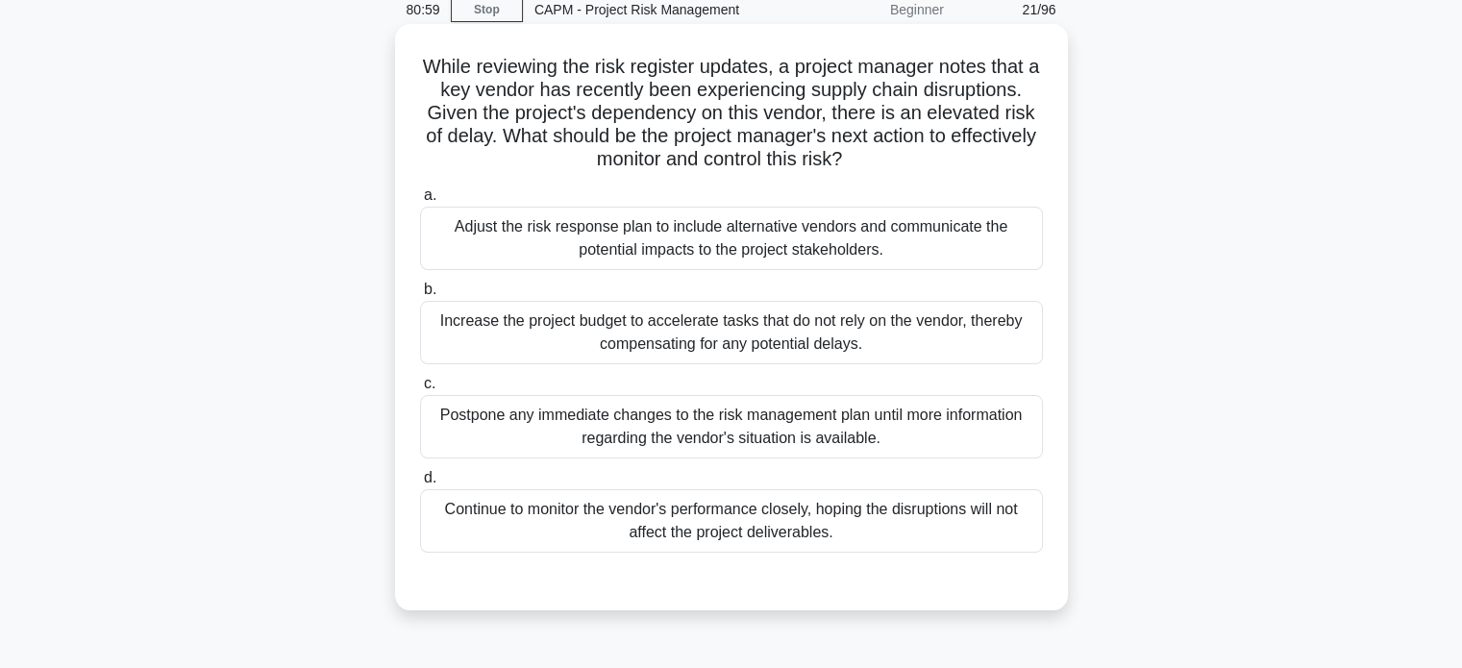
click at [948, 234] on div "Adjust the risk response plan to include alternative vendors and communicate th…" at bounding box center [731, 238] width 623 height 63
click at [420, 202] on input "a. Adjust the risk response plan to include alternative vendors and communicate…" at bounding box center [420, 195] width 0 height 12
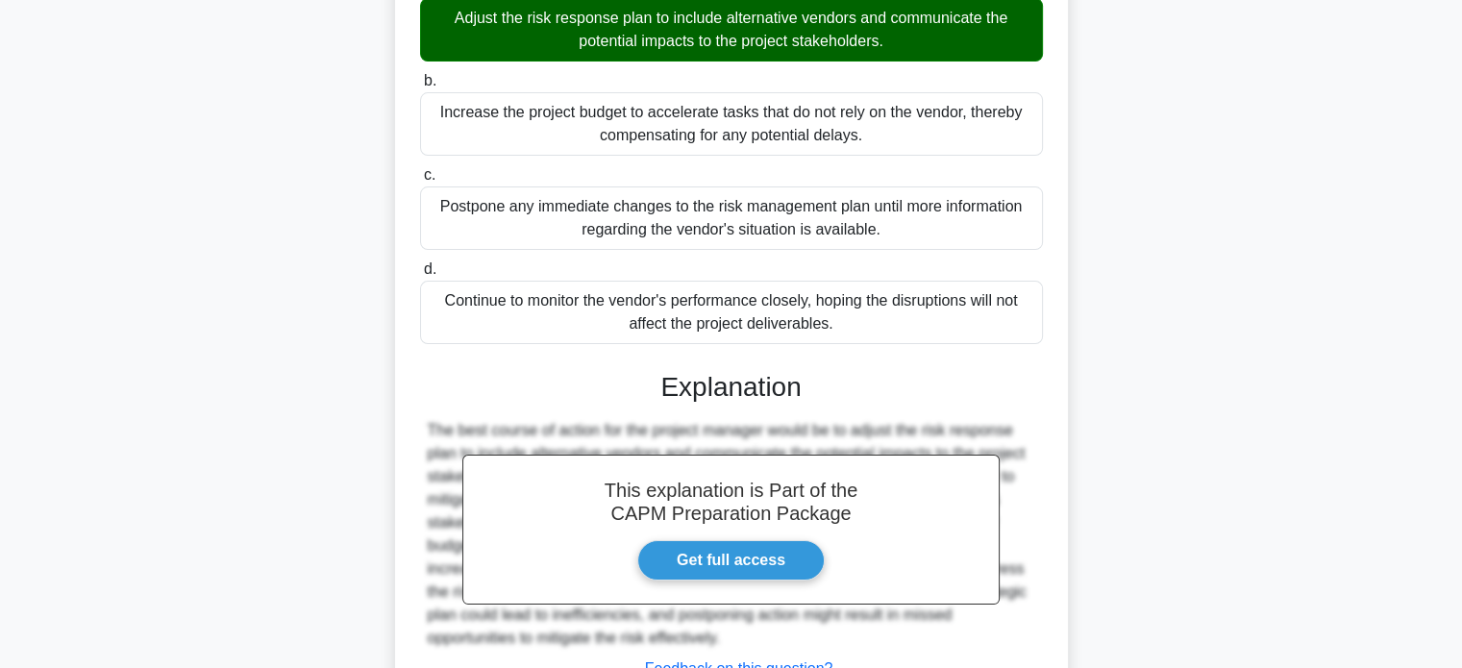
scroll to position [404, 0]
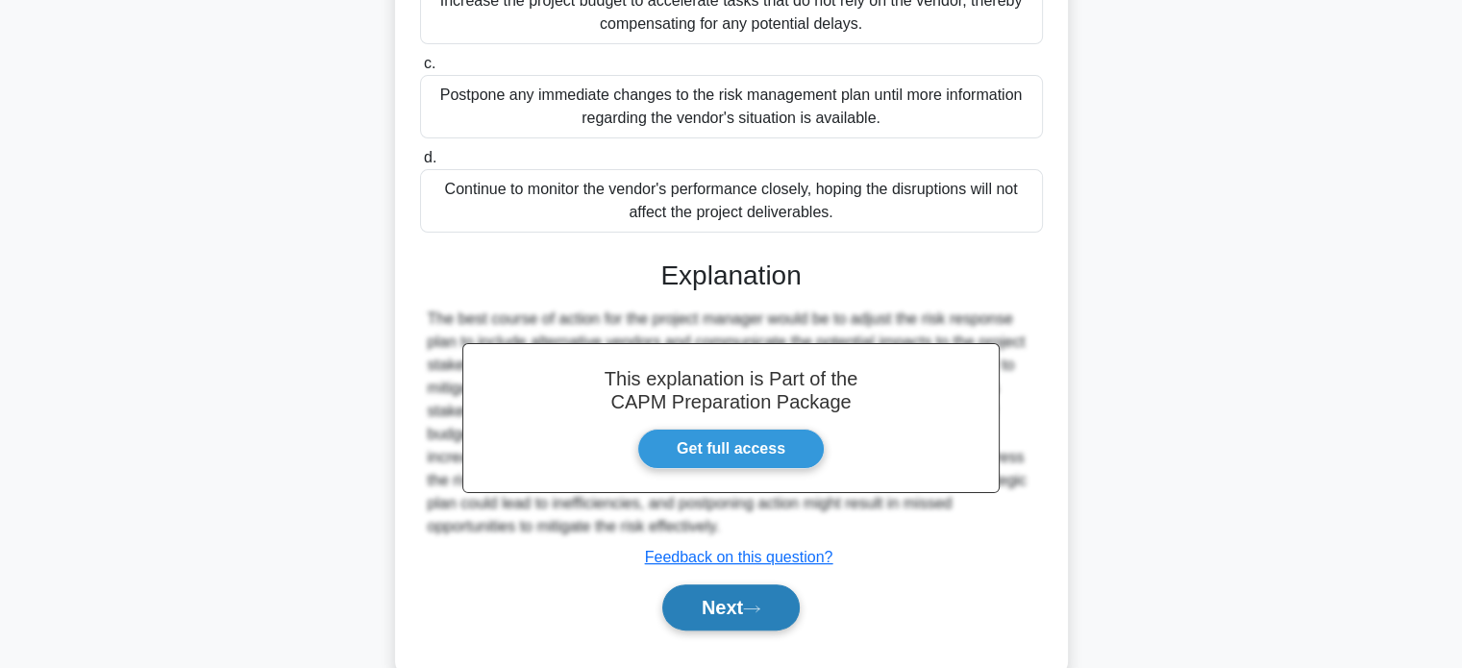
click at [743, 602] on button "Next" at bounding box center [730, 607] width 137 height 46
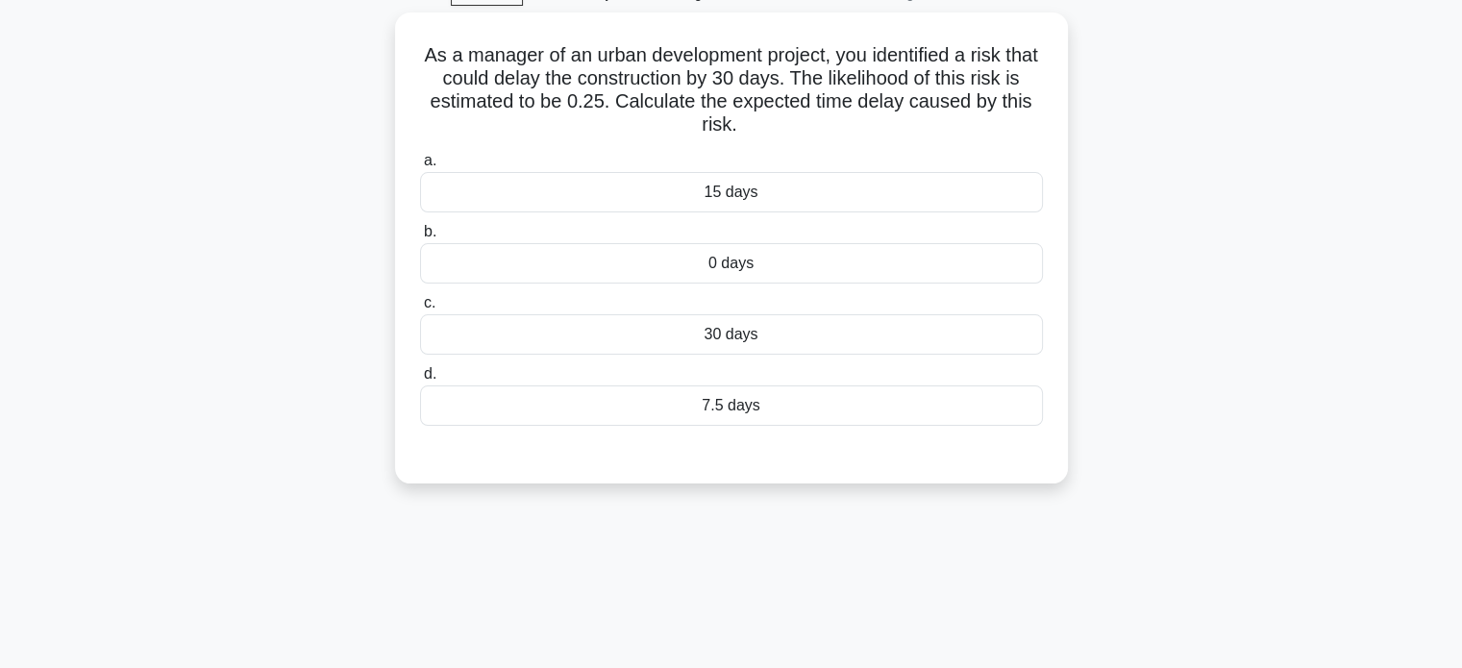
scroll to position [53, 0]
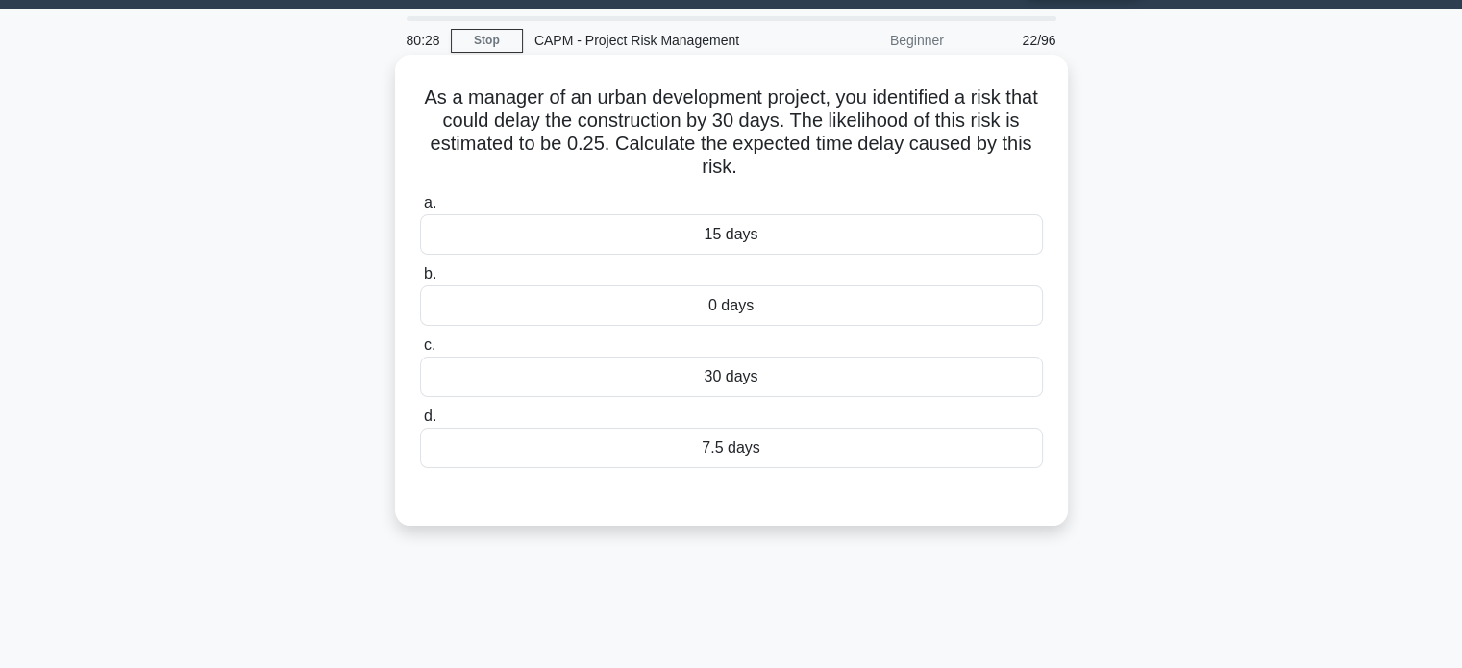
click at [919, 445] on div "7.5 days" at bounding box center [731, 448] width 623 height 40
click at [420, 423] on input "d. 7.5 days" at bounding box center [420, 416] width 0 height 12
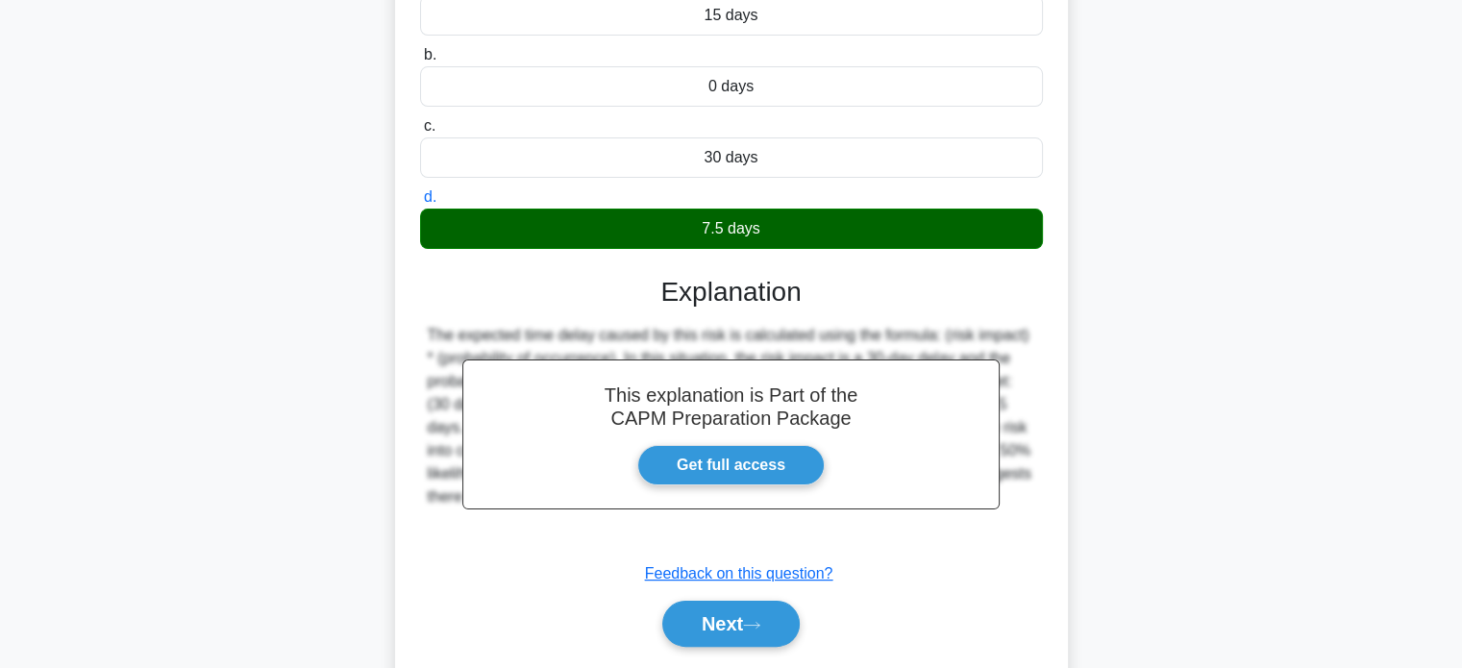
scroll to position [370, 0]
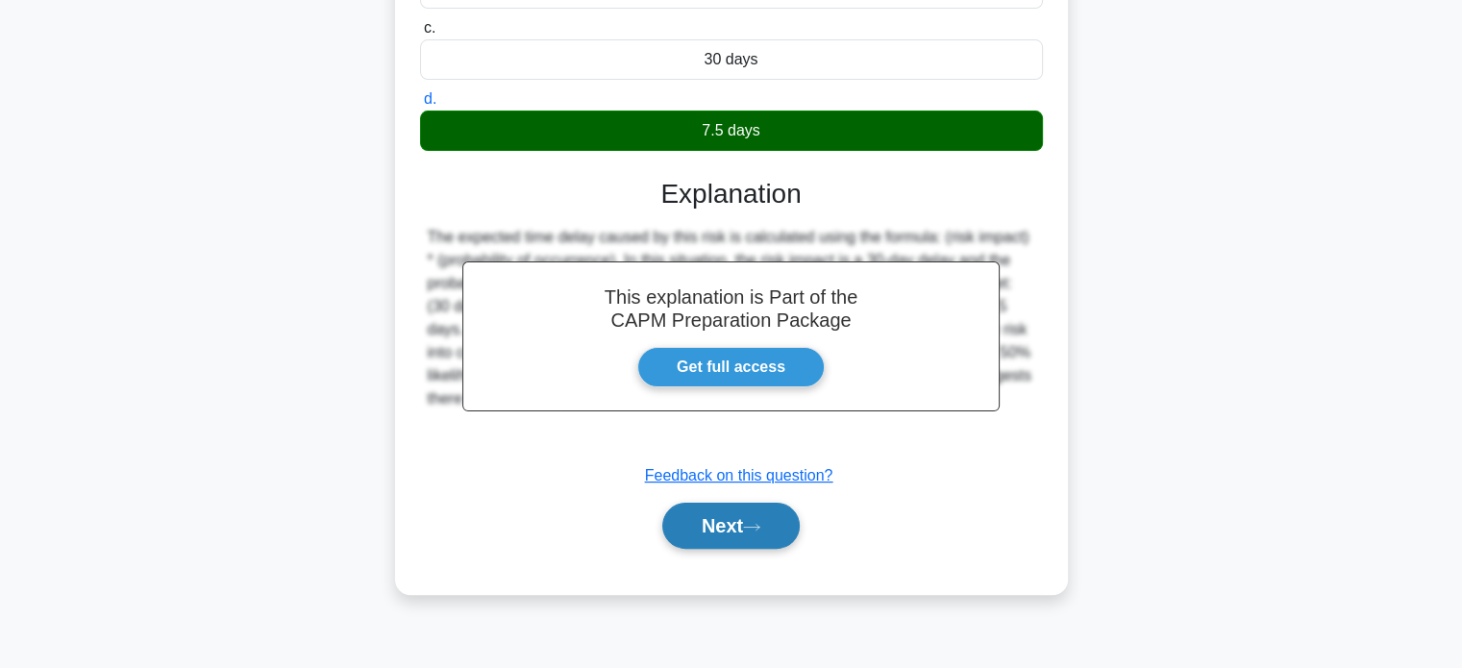
click at [790, 527] on button "Next" at bounding box center [730, 526] width 137 height 46
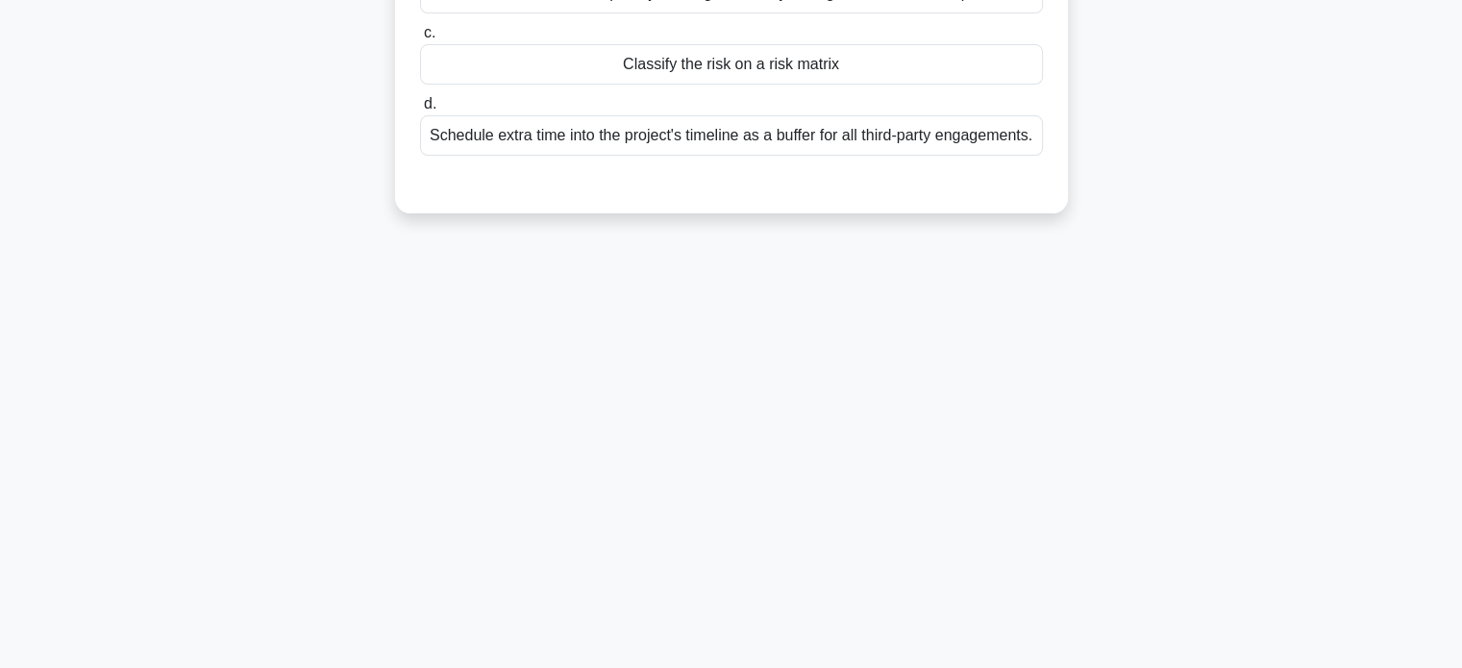
scroll to position [0, 0]
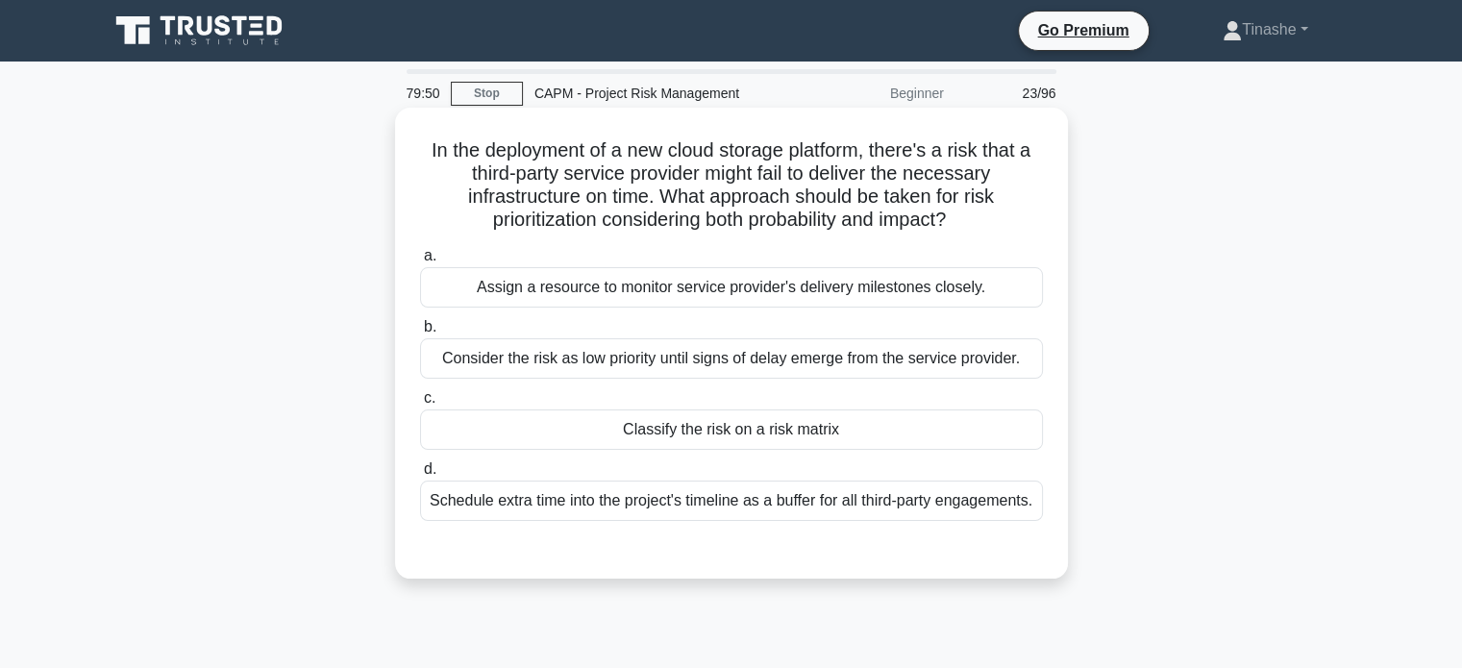
click at [774, 521] on div "Schedule extra time into the project's timeline as a buffer for all third-party…" at bounding box center [731, 500] width 623 height 40
click at [420, 476] on input "d. Schedule extra time into the project's timeline as a buffer for all third-pa…" at bounding box center [420, 469] width 0 height 12
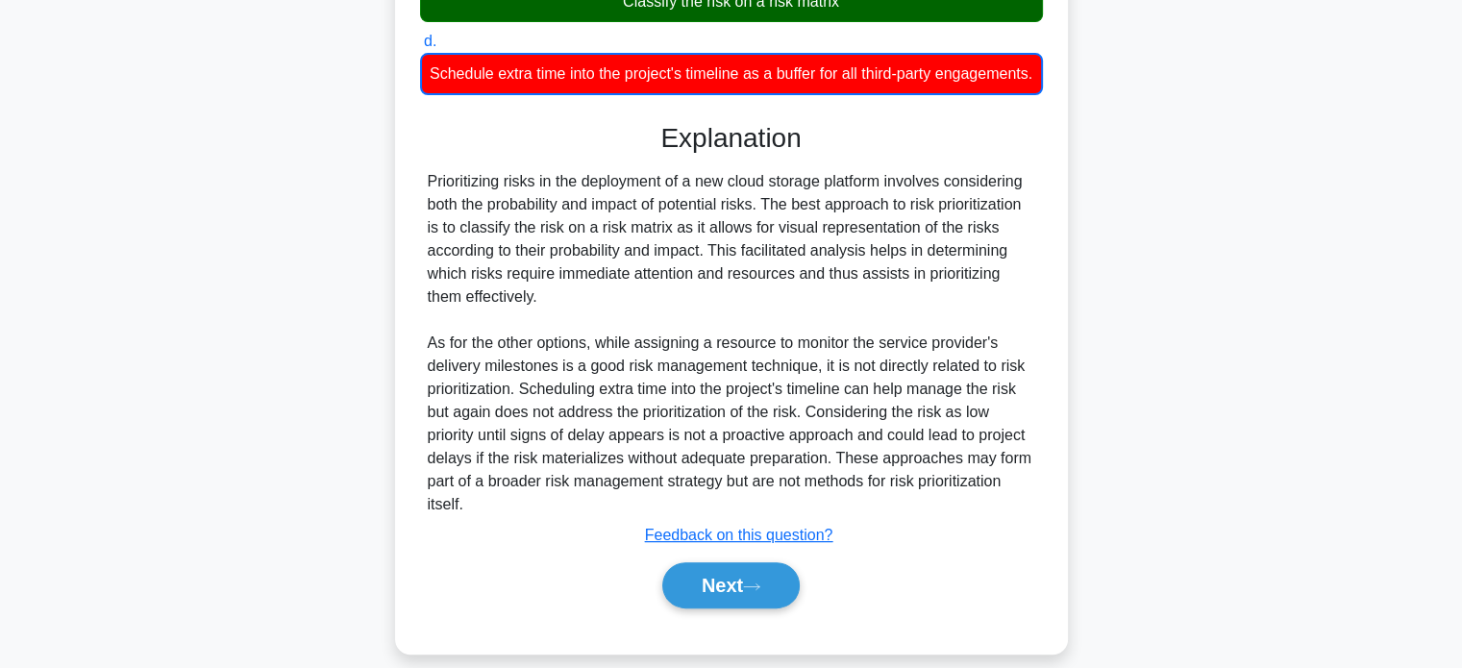
scroll to position [430, 0]
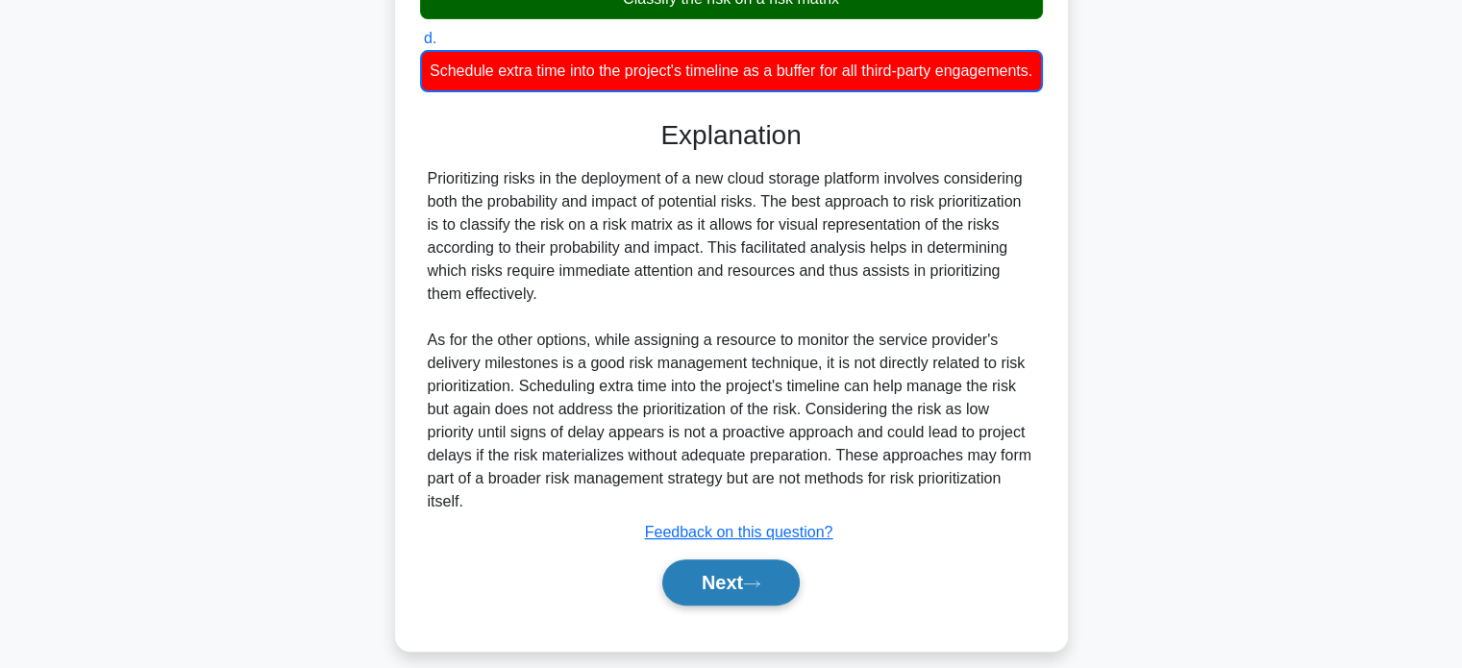
click at [688, 605] on button "Next" at bounding box center [730, 582] width 137 height 46
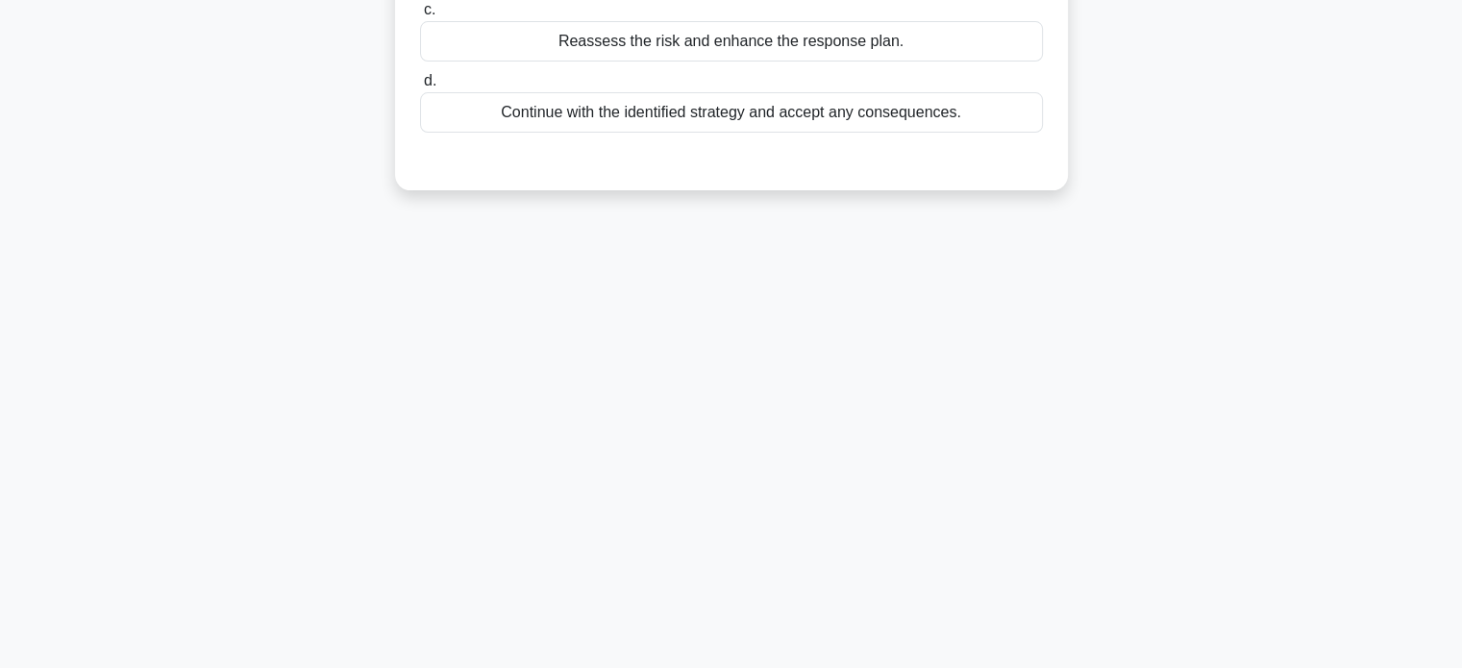
scroll to position [0, 0]
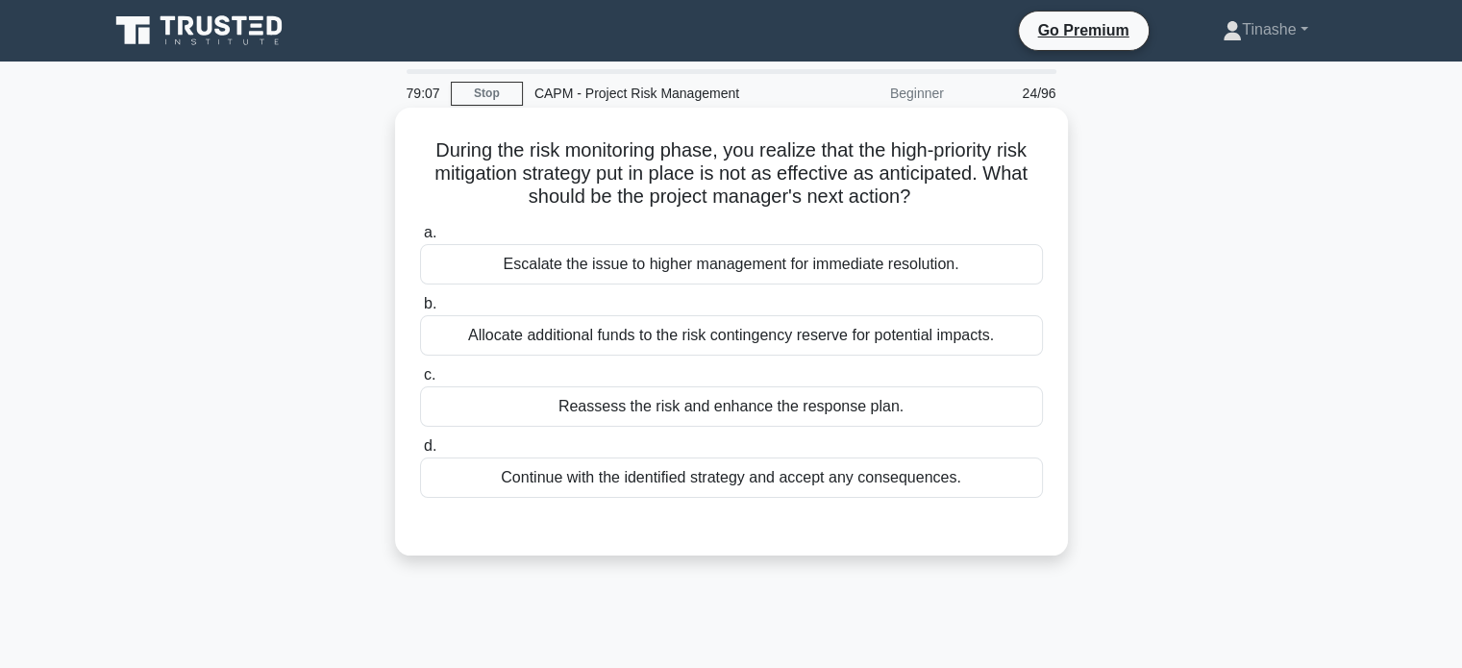
click at [638, 413] on div "Reassess the risk and enhance the response plan." at bounding box center [731, 406] width 623 height 40
click at [420, 381] on input "c. Reassess the risk and enhance the response plan." at bounding box center [420, 375] width 0 height 12
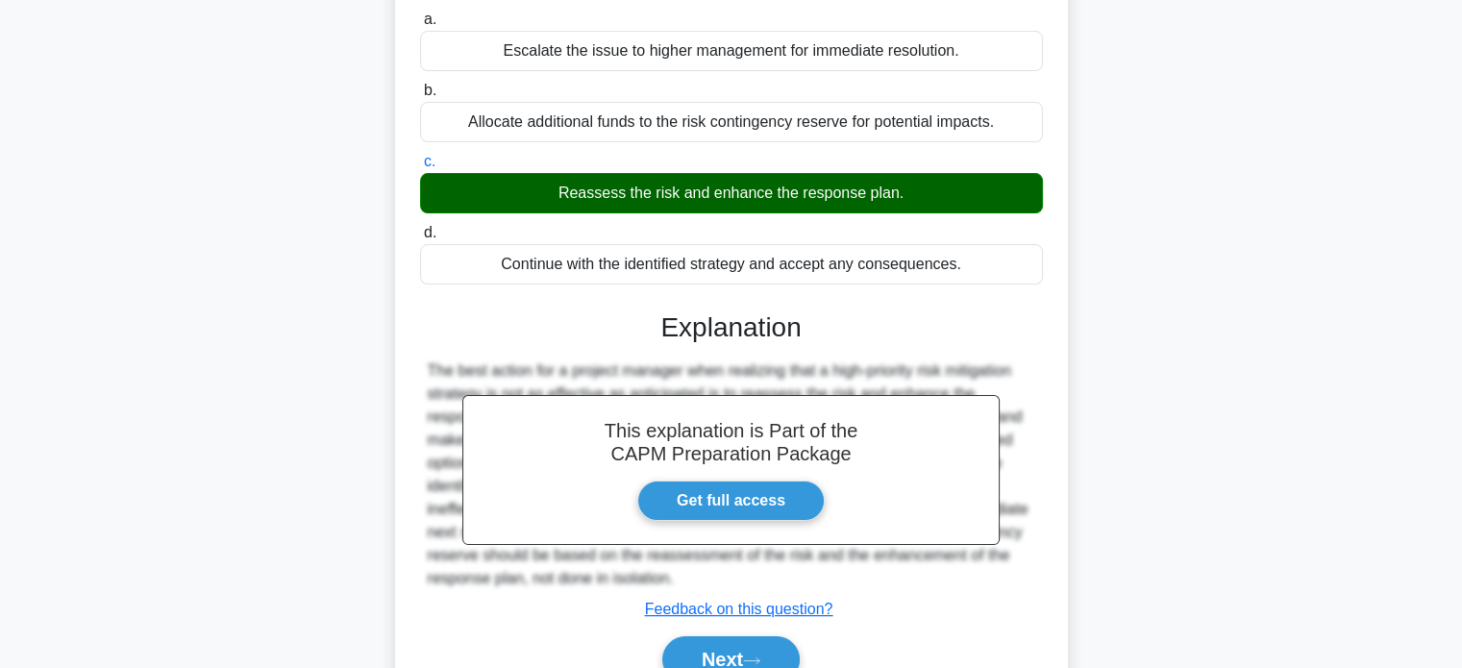
scroll to position [340, 0]
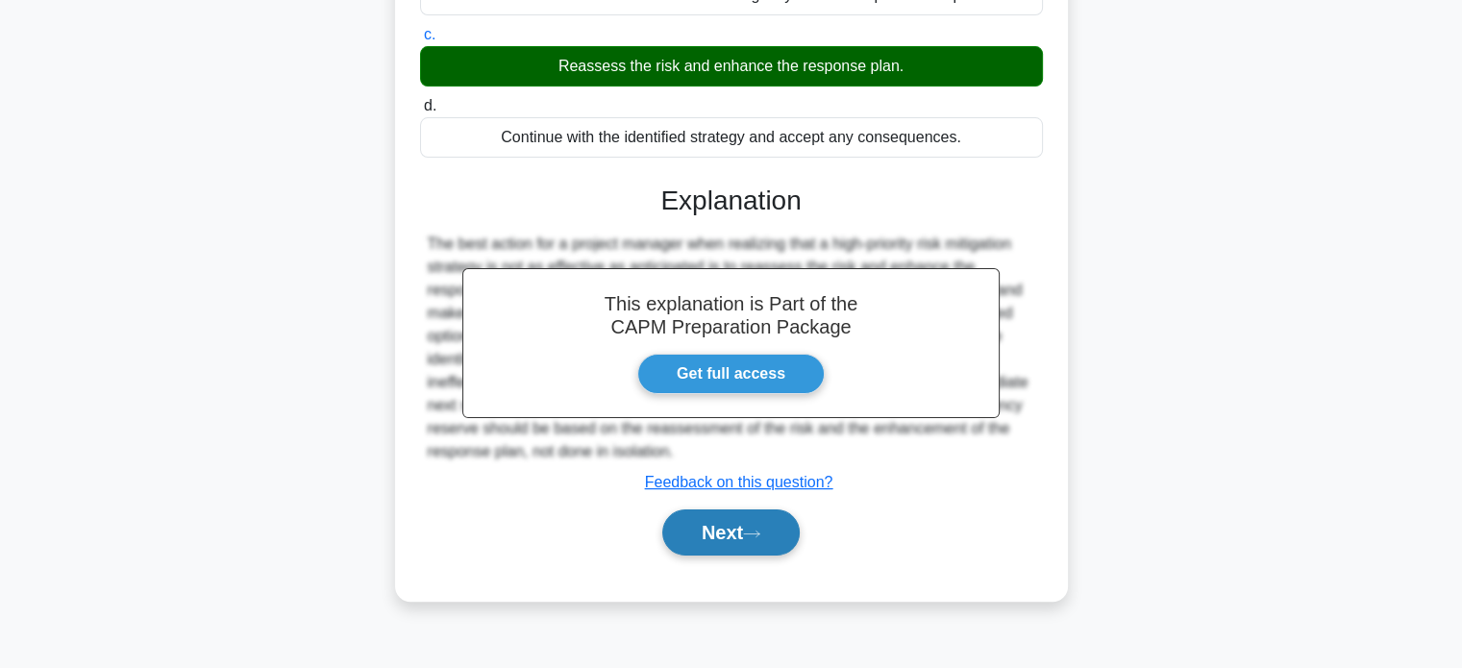
click at [696, 513] on button "Next" at bounding box center [730, 532] width 137 height 46
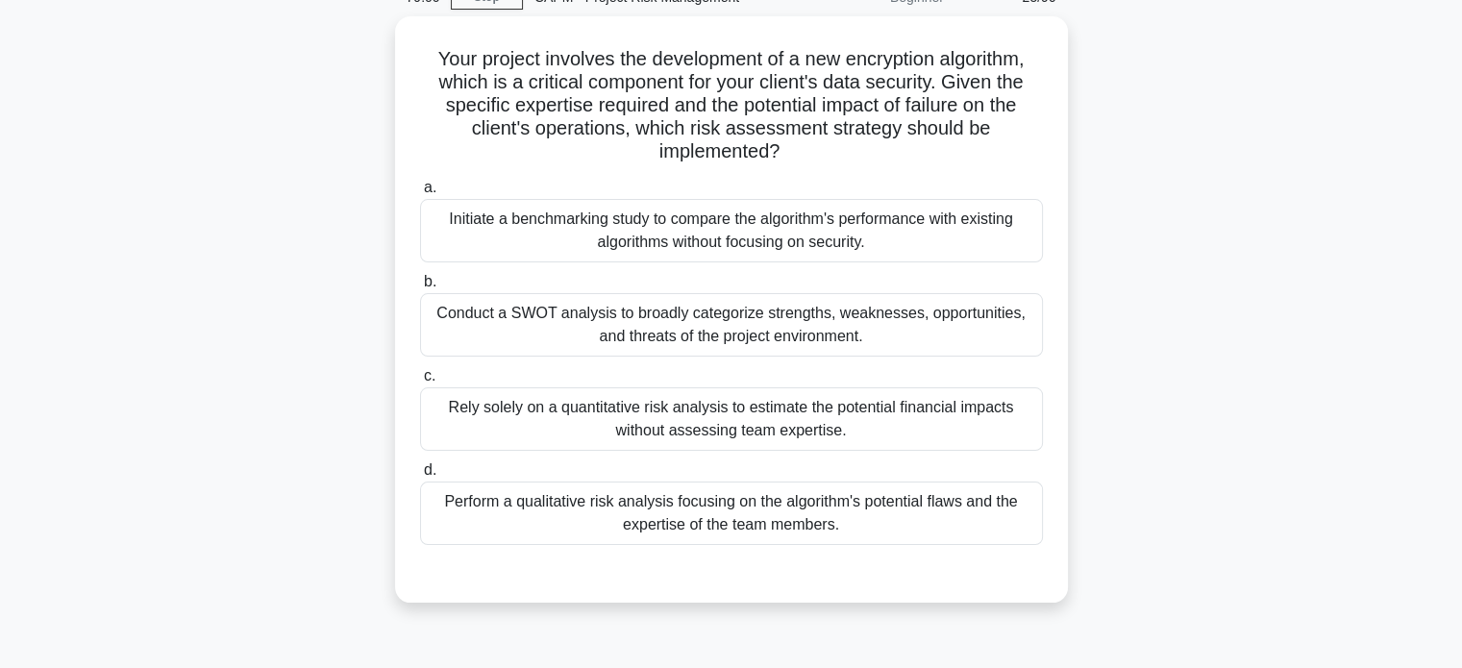
scroll to position [106, 0]
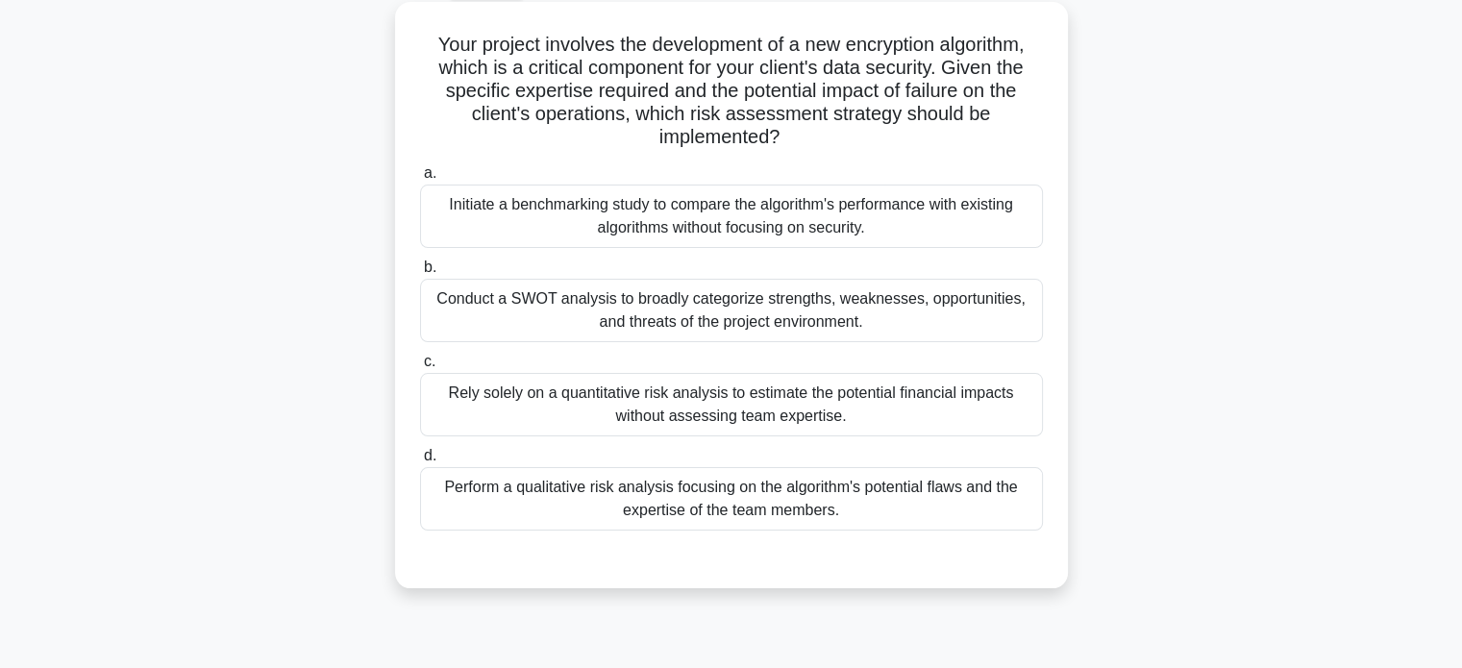
click at [926, 503] on div "Perform a qualitative risk analysis focusing on the algorithm's potential flaws…" at bounding box center [731, 498] width 623 height 63
click at [420, 462] on input "d. Perform a qualitative risk analysis focusing on the algorithm's potential fl…" at bounding box center [420, 456] width 0 height 12
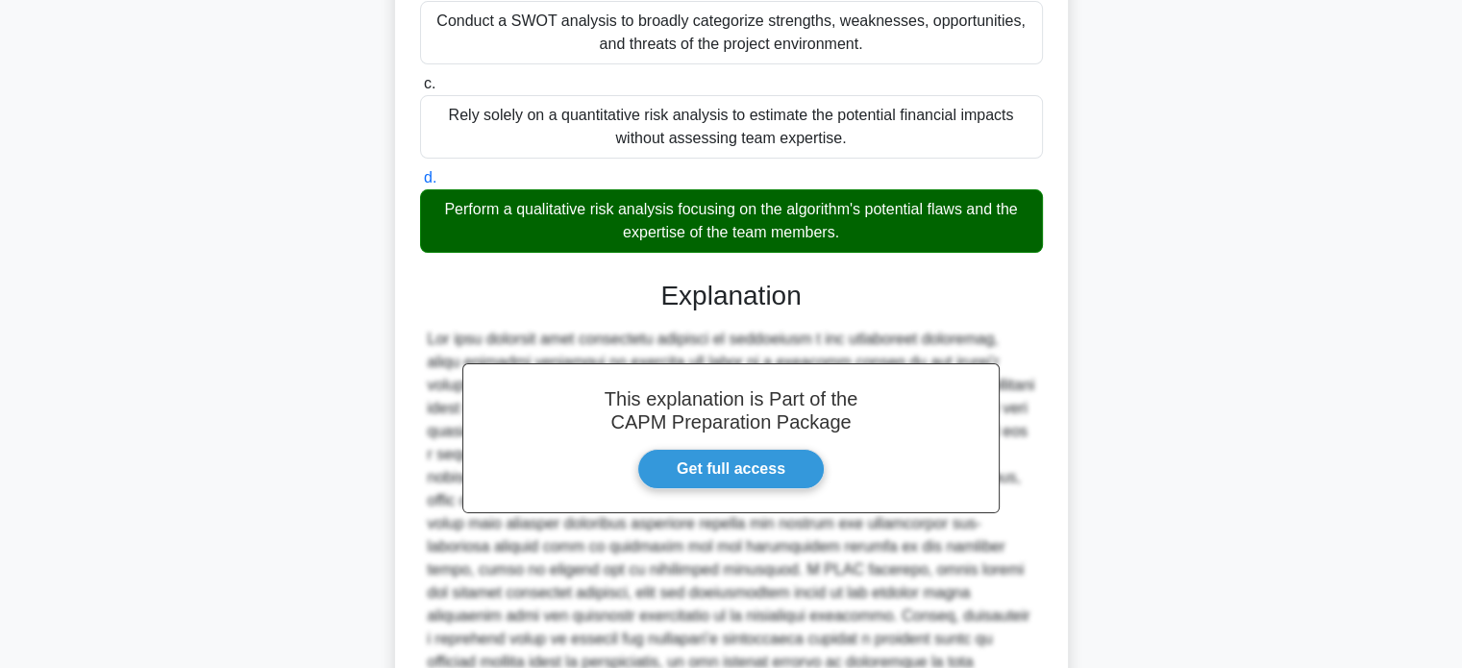
scroll to position [561, 0]
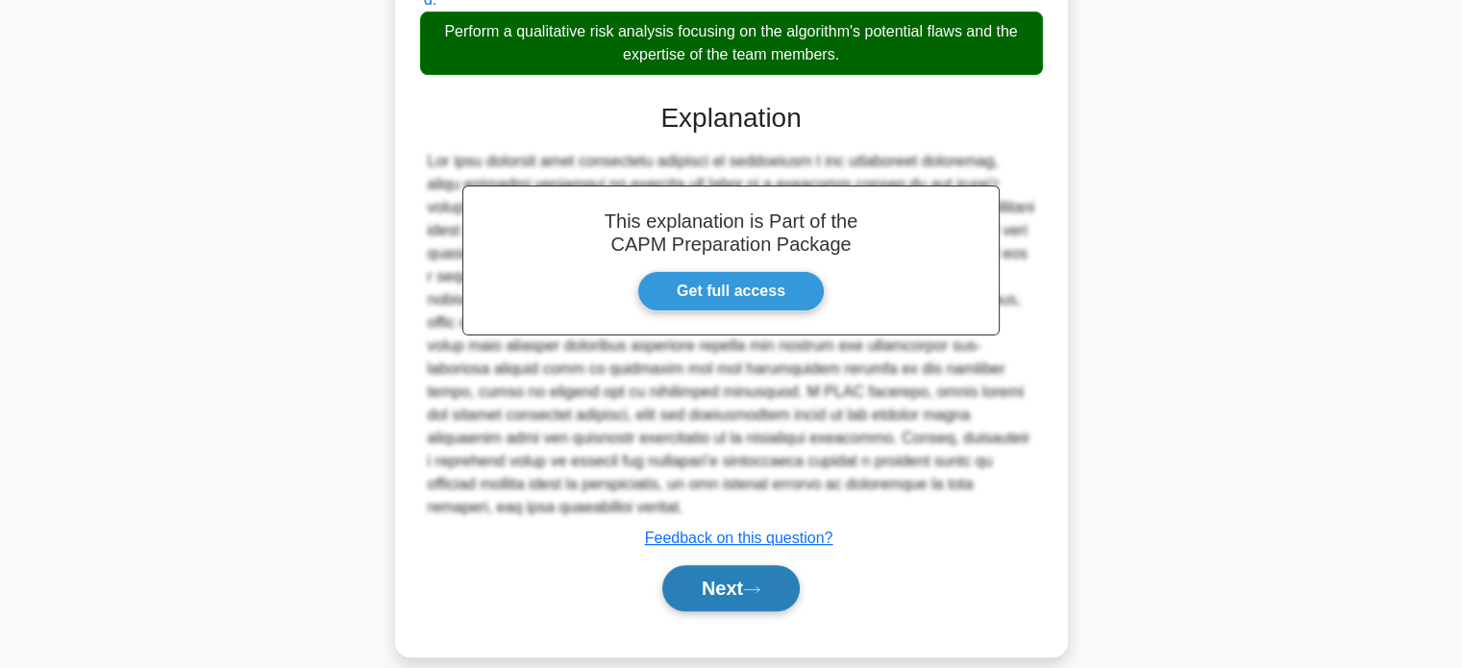
click at [744, 578] on button "Next" at bounding box center [730, 588] width 137 height 46
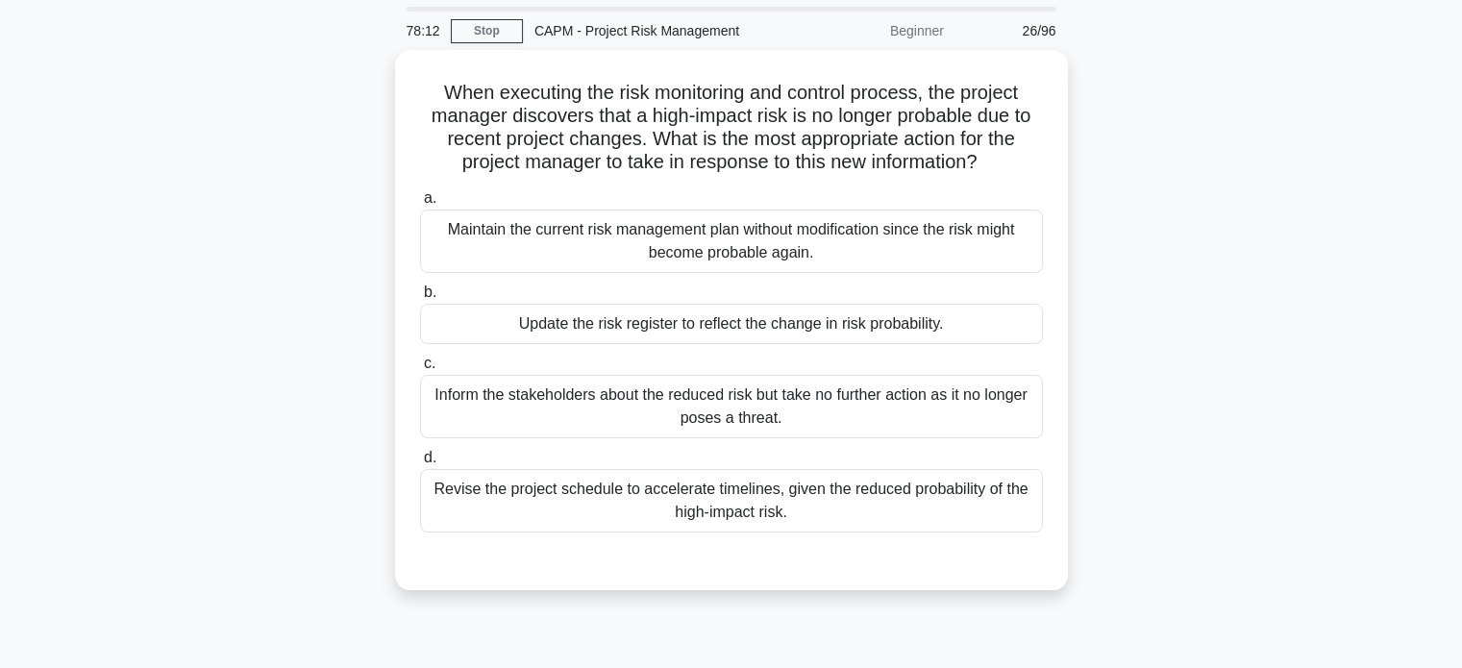
scroll to position [64, 0]
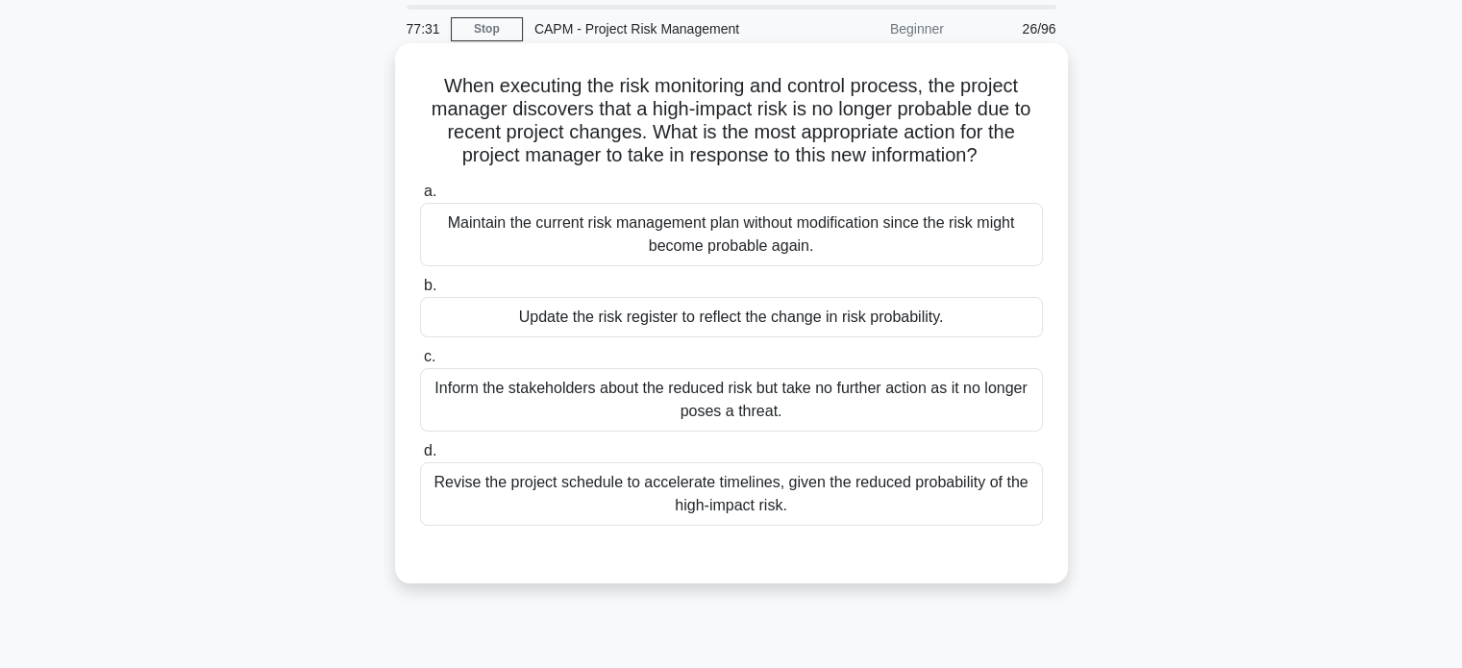
click at [712, 322] on div "Update the risk register to reflect the change in risk probability." at bounding box center [731, 317] width 623 height 40
click at [420, 292] on input "b. Update the risk register to reflect the change in risk probability." at bounding box center [420, 286] width 0 height 12
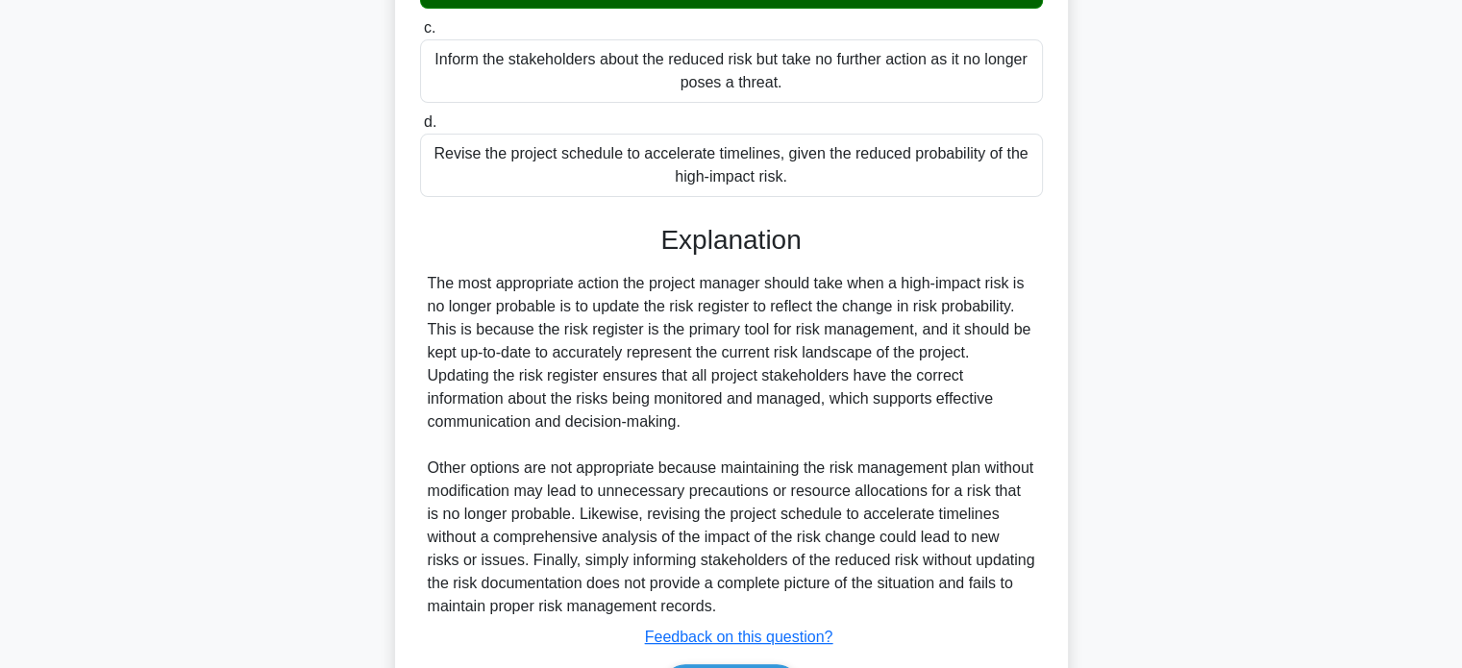
scroll to position [515, 0]
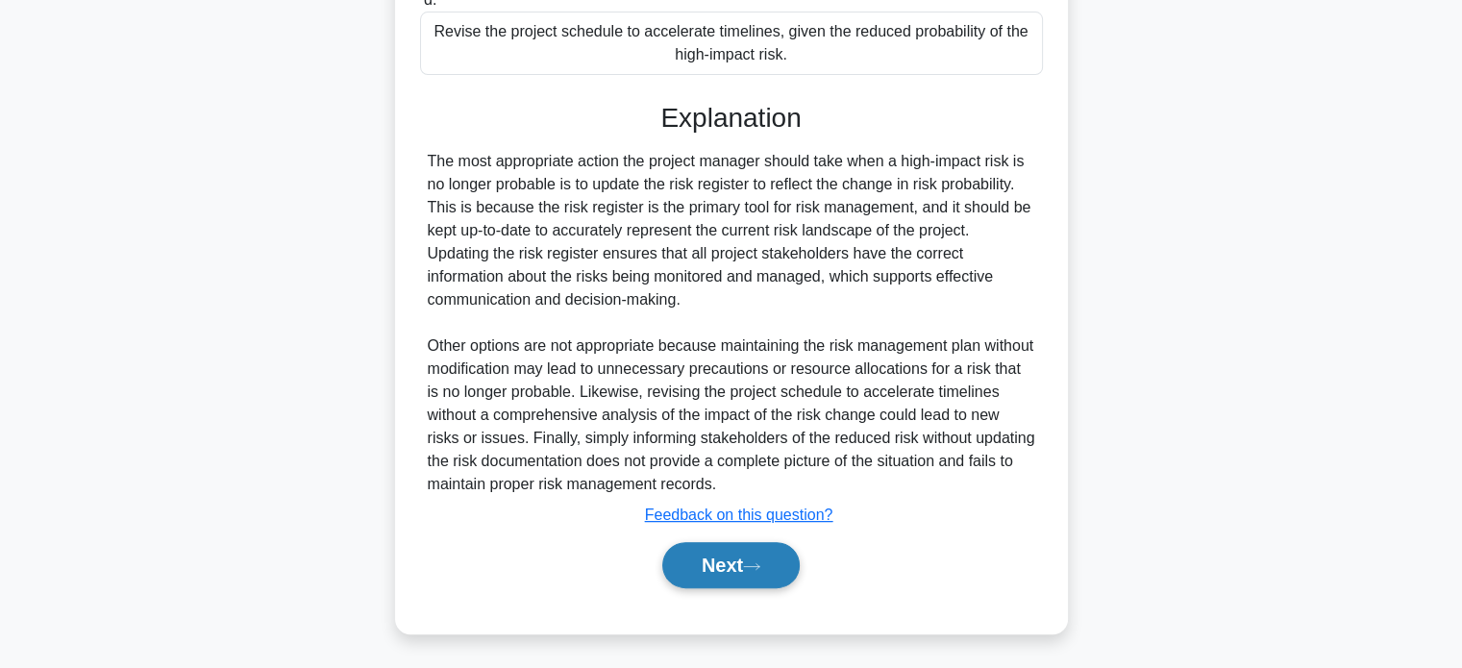
click at [700, 560] on button "Next" at bounding box center [730, 565] width 137 height 46
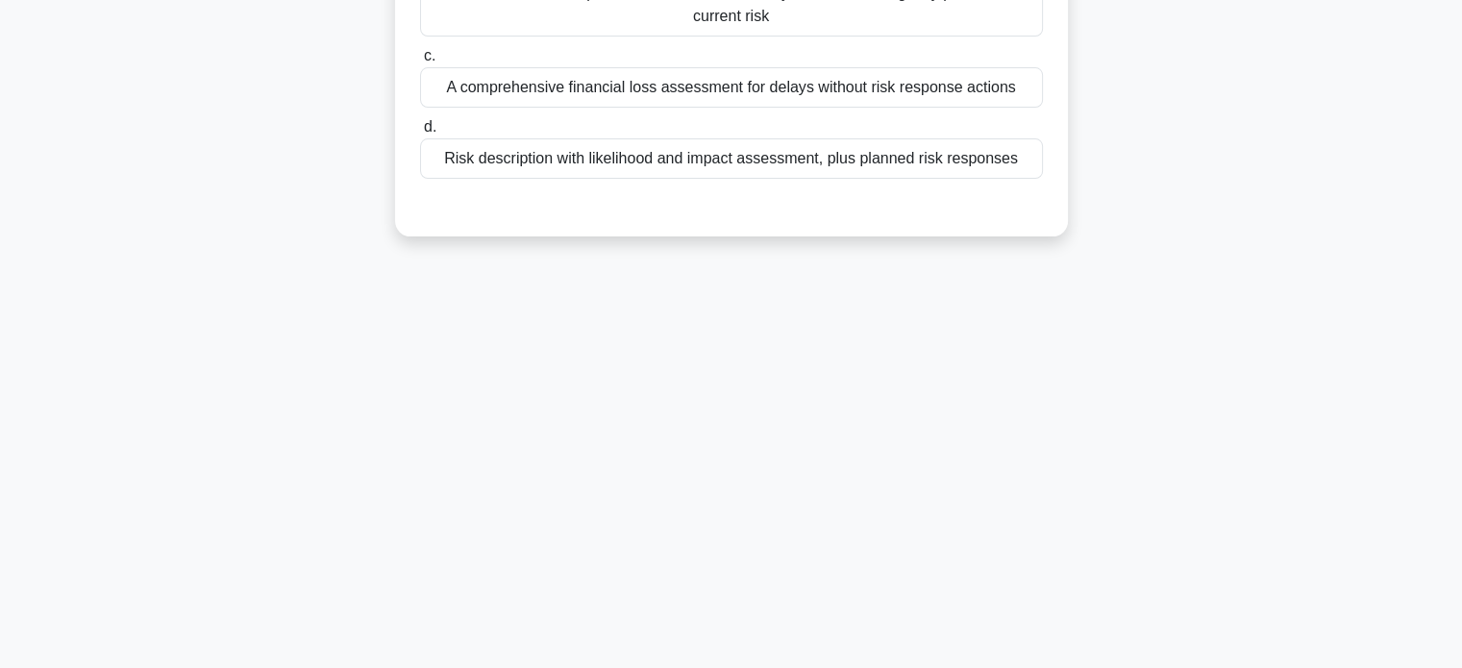
scroll to position [0, 0]
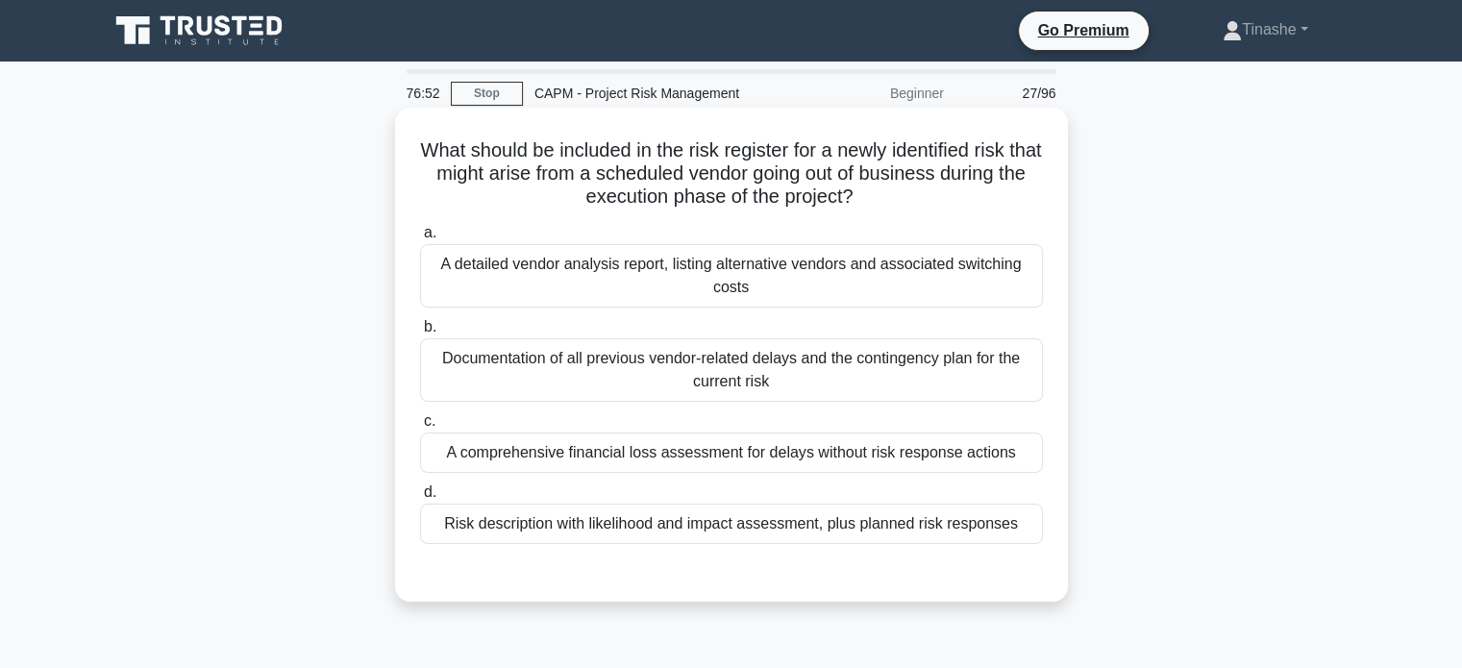
click at [742, 303] on div "A detailed vendor analysis report, listing alternative vendors and associated s…" at bounding box center [731, 275] width 623 height 63
click at [420, 239] on input "a. A detailed vendor analysis report, listing alternative vendors and associate…" at bounding box center [420, 233] width 0 height 12
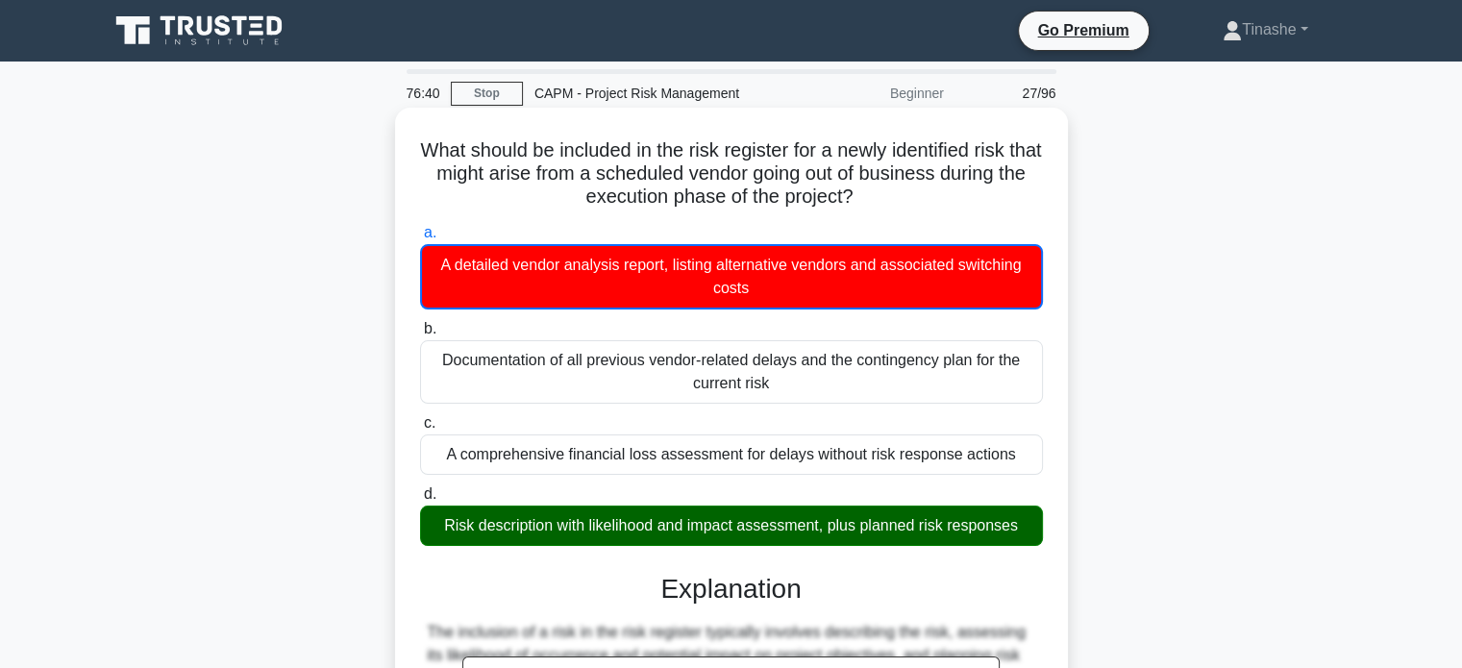
click at [420, 323] on input "b. Documentation of all previous vendor-related delays and the contingency plan…" at bounding box center [420, 329] width 0 height 12
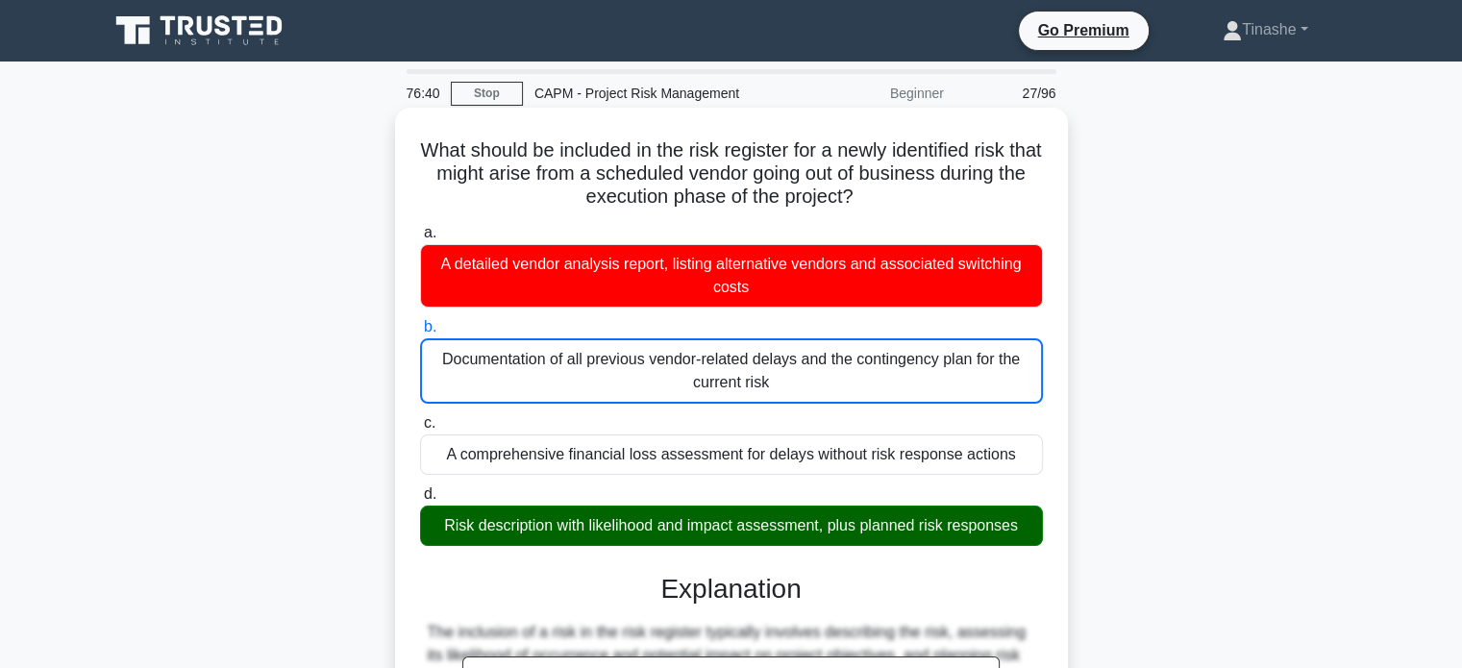
click at [420, 417] on input "c. A comprehensive financial loss assessment for delays without risk response a…" at bounding box center [420, 423] width 0 height 12
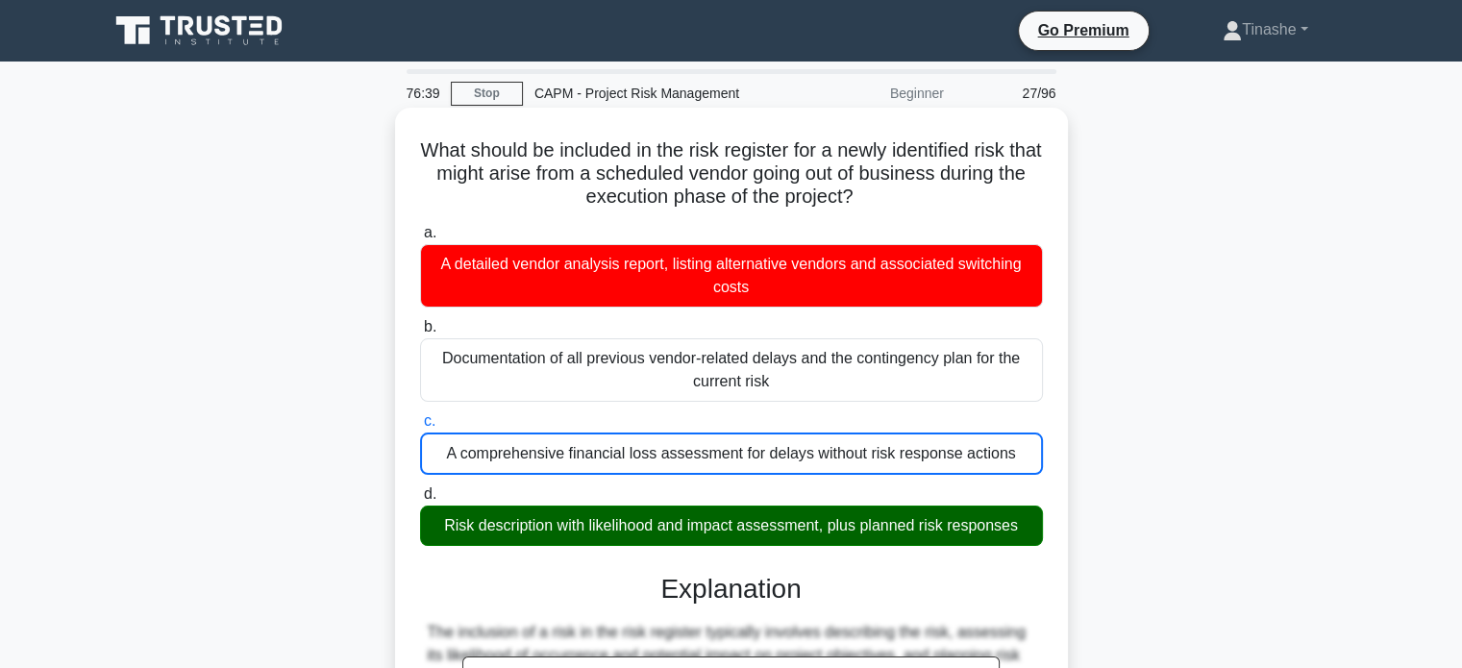
click at [420, 488] on input "d. Risk description with likelihood and impact assessment, plus planned risk re…" at bounding box center [420, 494] width 0 height 12
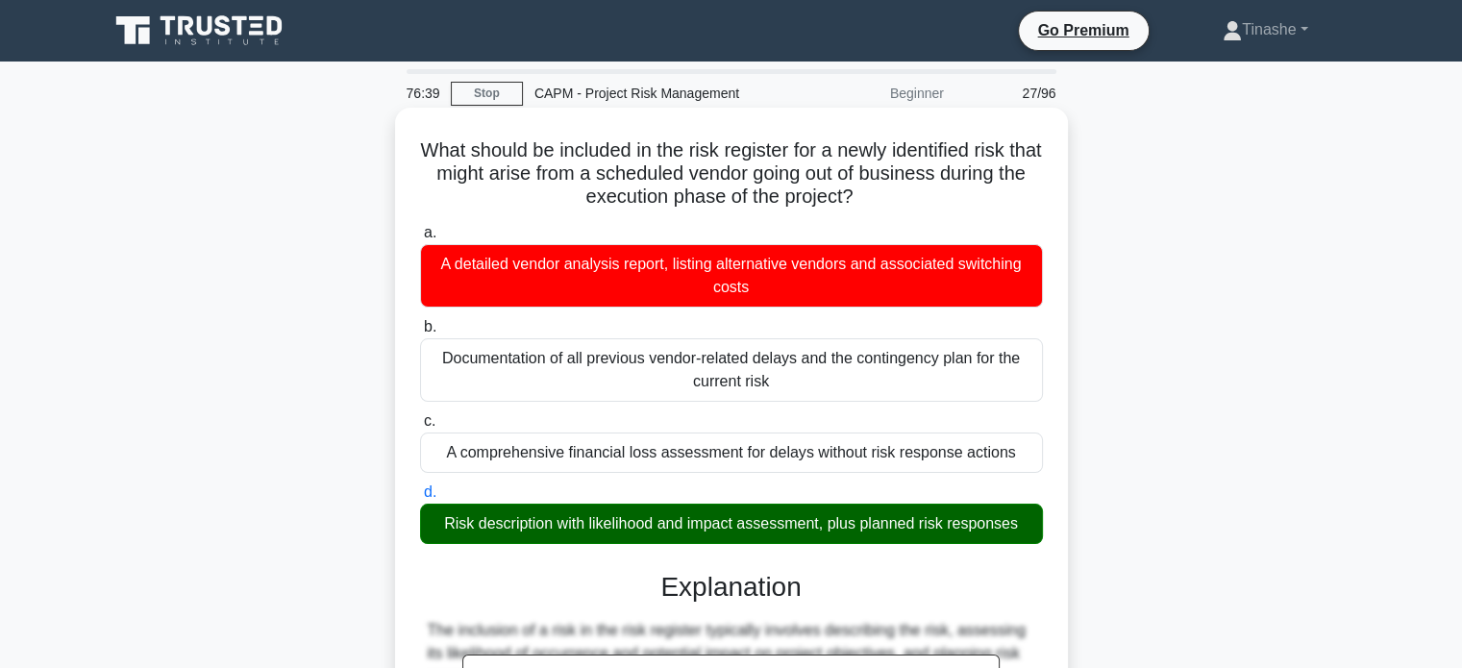
click at [420, 227] on input "a. A detailed vendor analysis report, listing alternative vendors and associate…" at bounding box center [420, 233] width 0 height 12
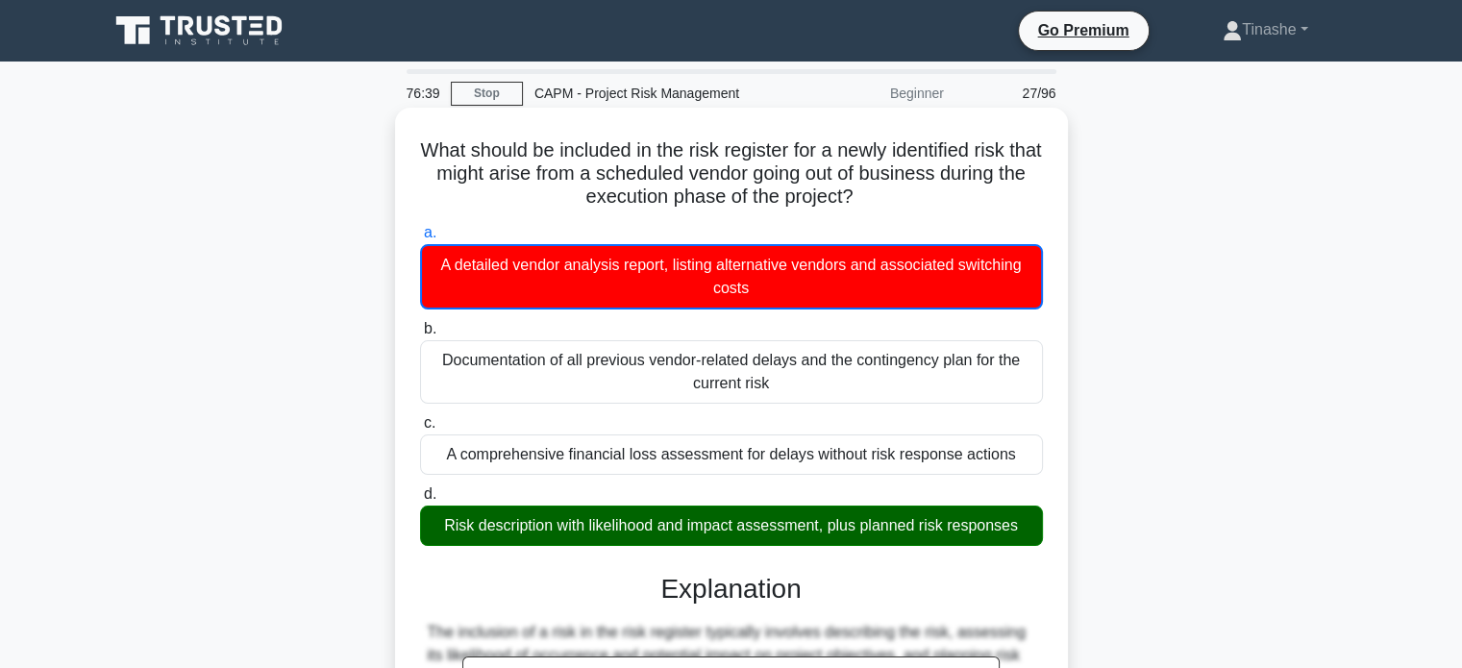
click at [420, 323] on input "b. Documentation of all previous vendor-related delays and the contingency plan…" at bounding box center [420, 329] width 0 height 12
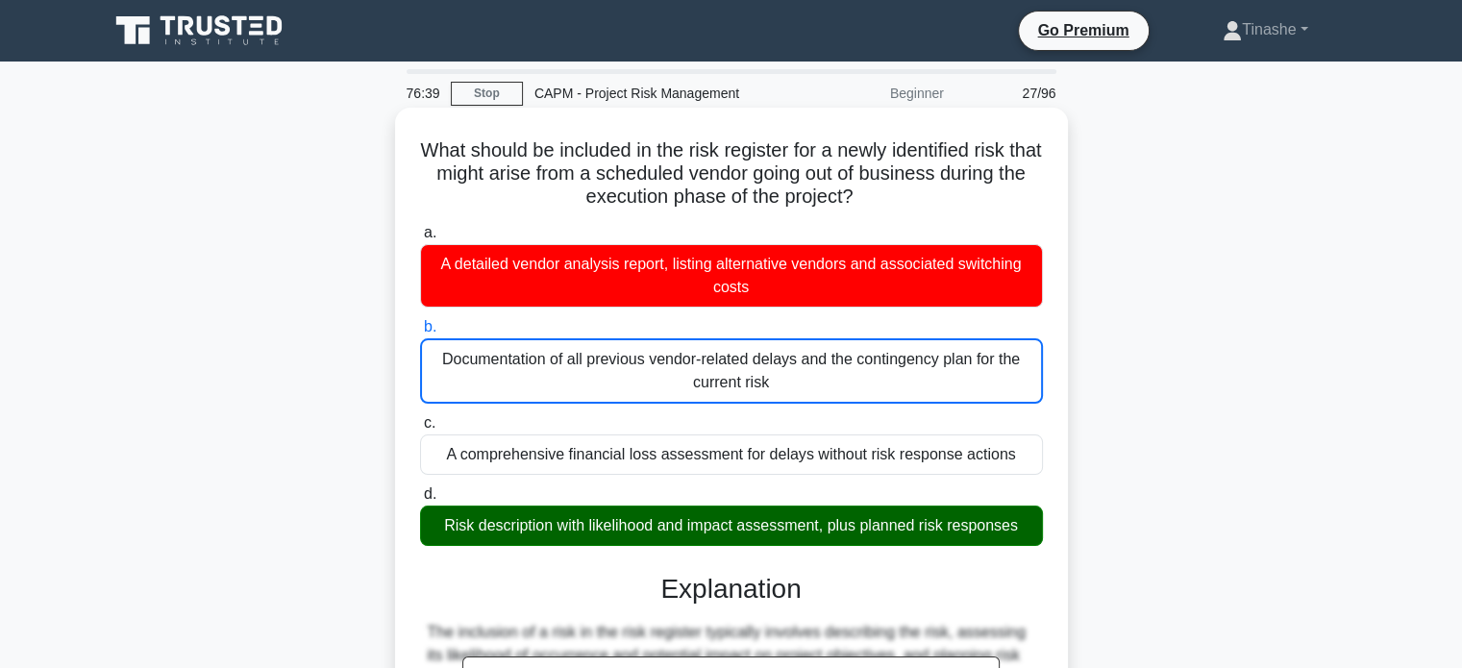
click at [420, 417] on input "c. A comprehensive financial loss assessment for delays without risk response a…" at bounding box center [420, 423] width 0 height 12
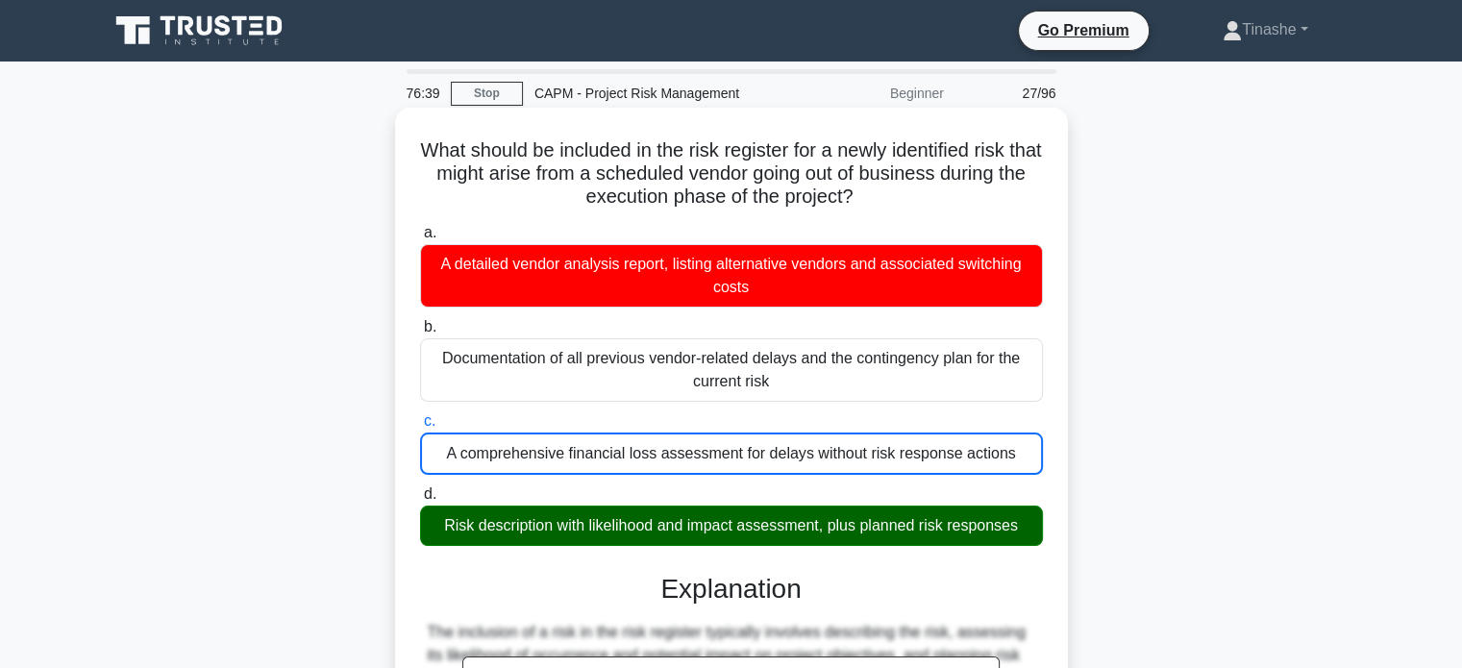
click at [420, 488] on input "d. Risk description with likelihood and impact assessment, plus planned risk re…" at bounding box center [420, 494] width 0 height 12
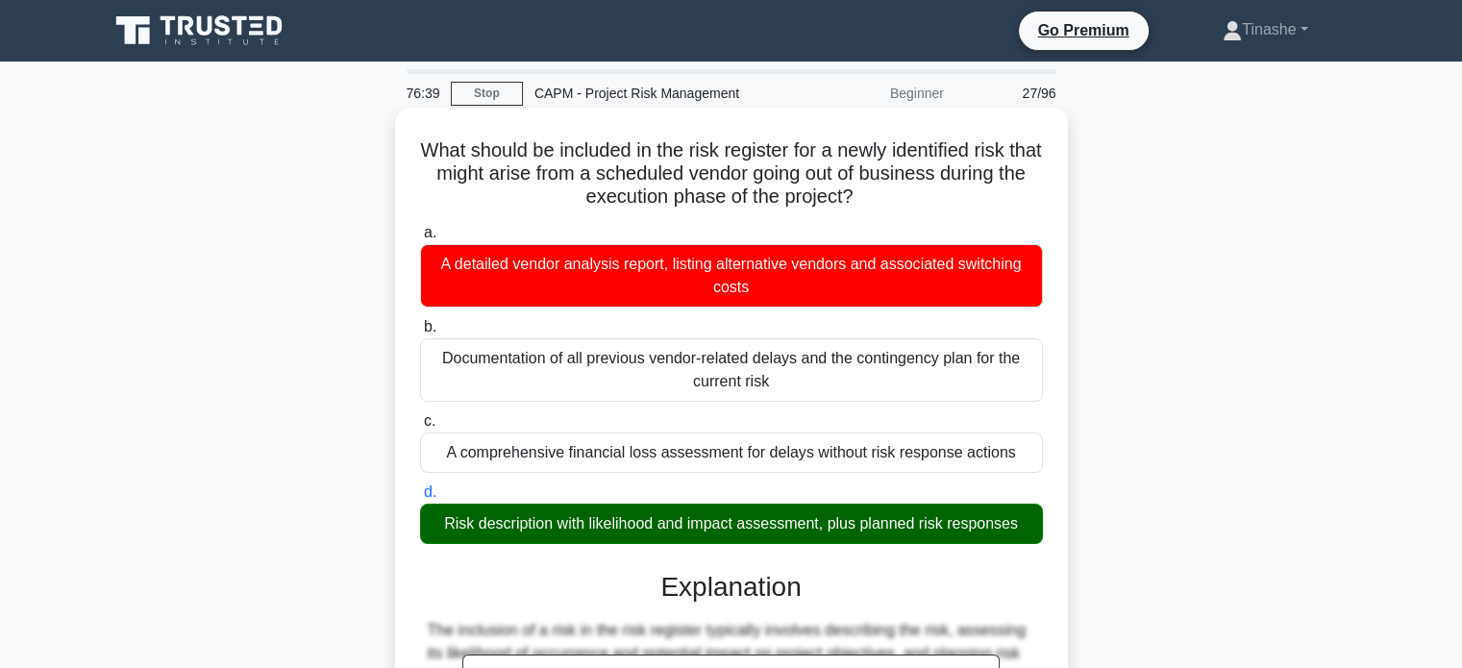
click at [420, 227] on input "a. A detailed vendor analysis report, listing alternative vendors and associate…" at bounding box center [420, 233] width 0 height 12
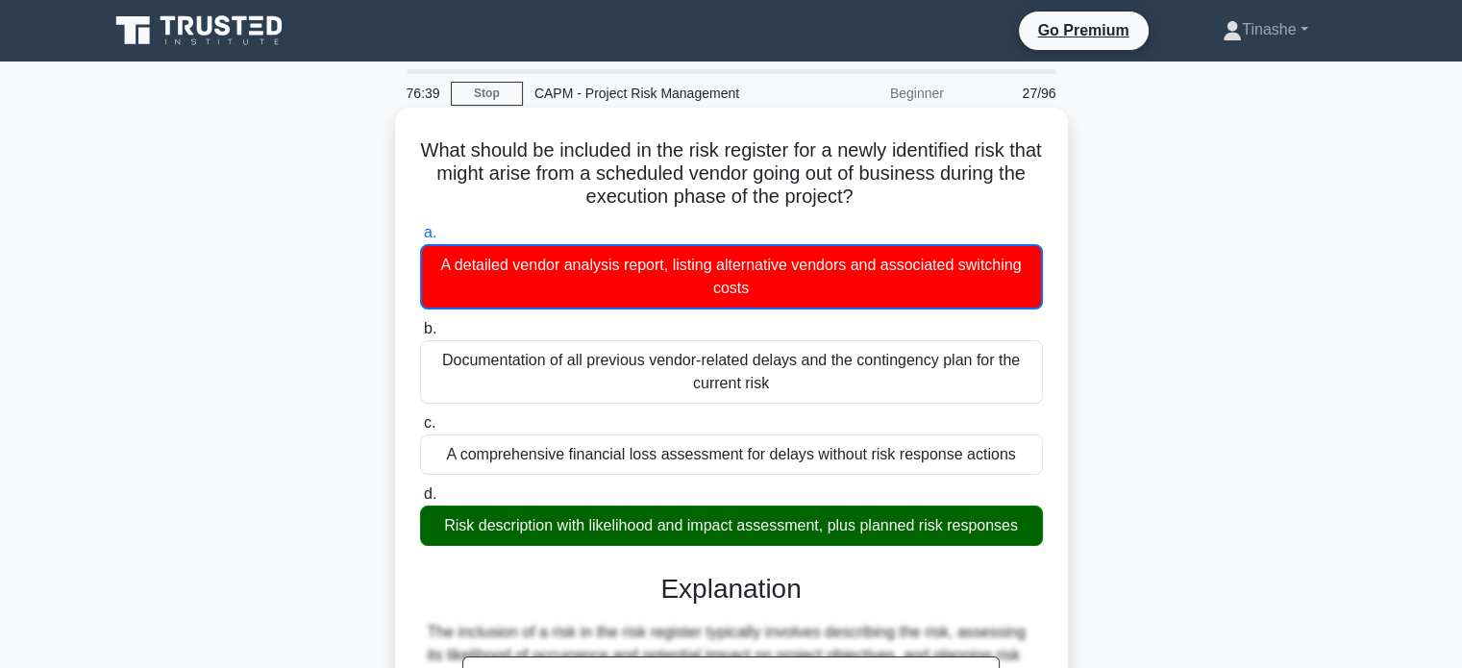
click at [420, 323] on input "b. Documentation of all previous vendor-related delays and the contingency plan…" at bounding box center [420, 329] width 0 height 12
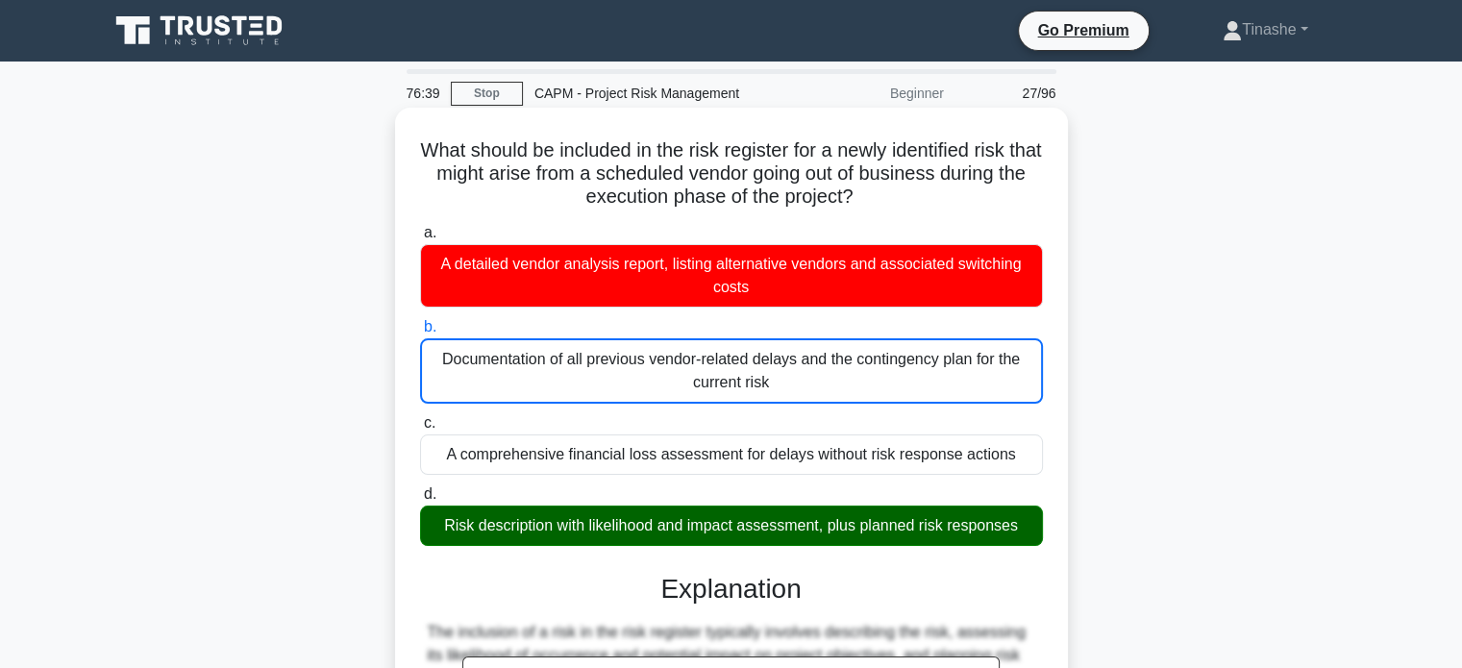
click at [420, 417] on input "c. A comprehensive financial loss assessment for delays without risk response a…" at bounding box center [420, 423] width 0 height 12
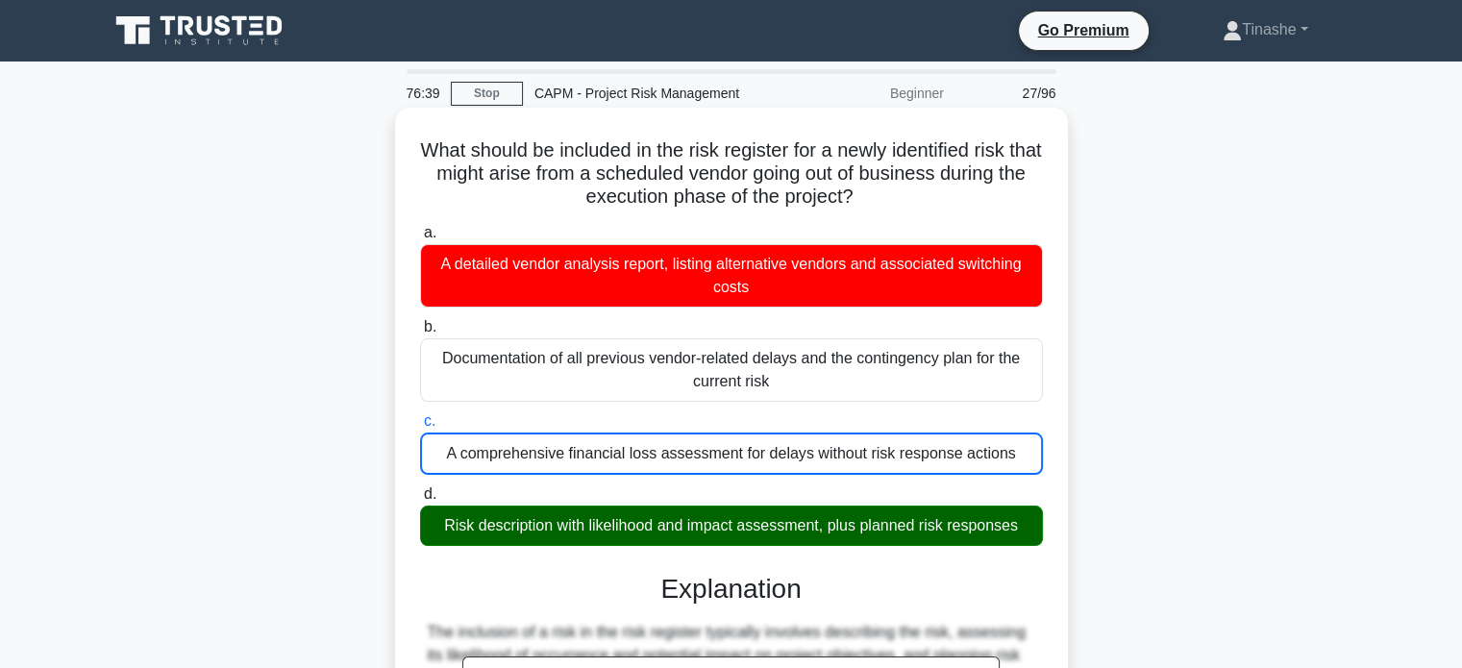
click at [420, 488] on input "d. Risk description with likelihood and impact assessment, plus planned risk re…" at bounding box center [420, 494] width 0 height 12
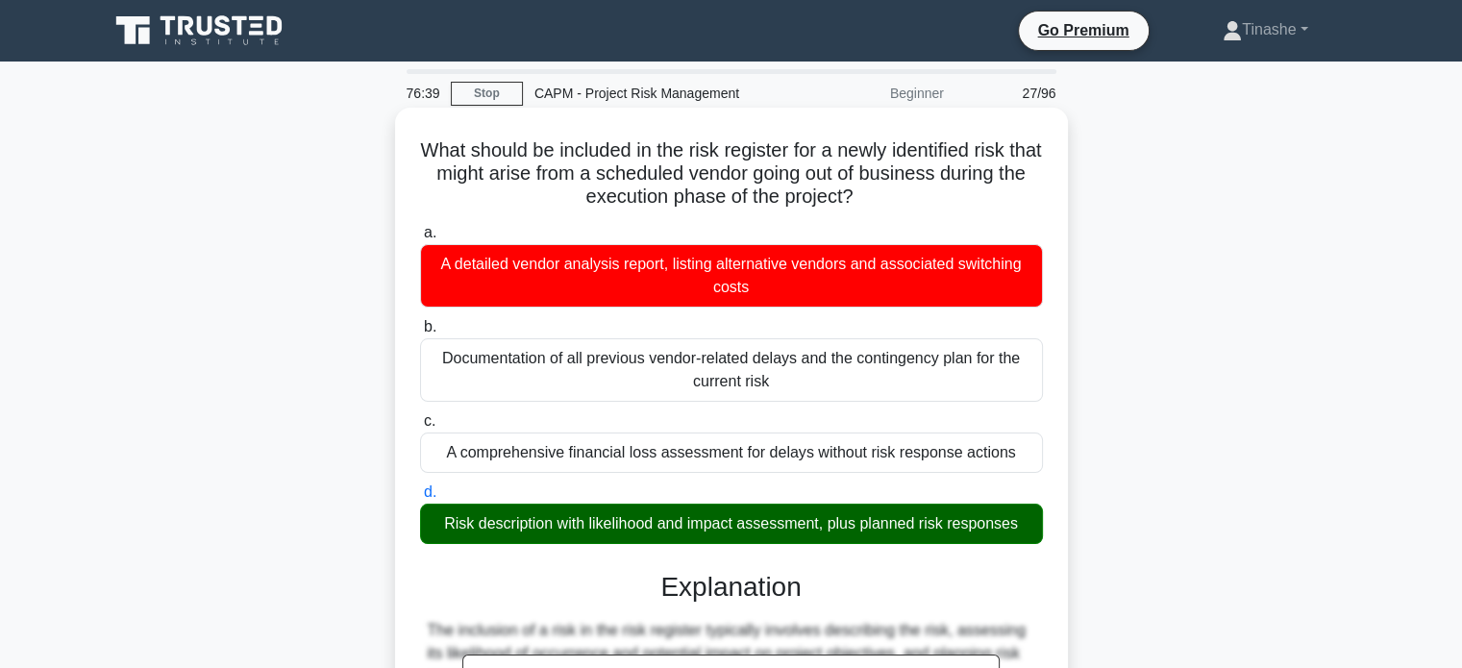
click at [420, 227] on input "a. A detailed vendor analysis report, listing alternative vendors and associate…" at bounding box center [420, 233] width 0 height 12
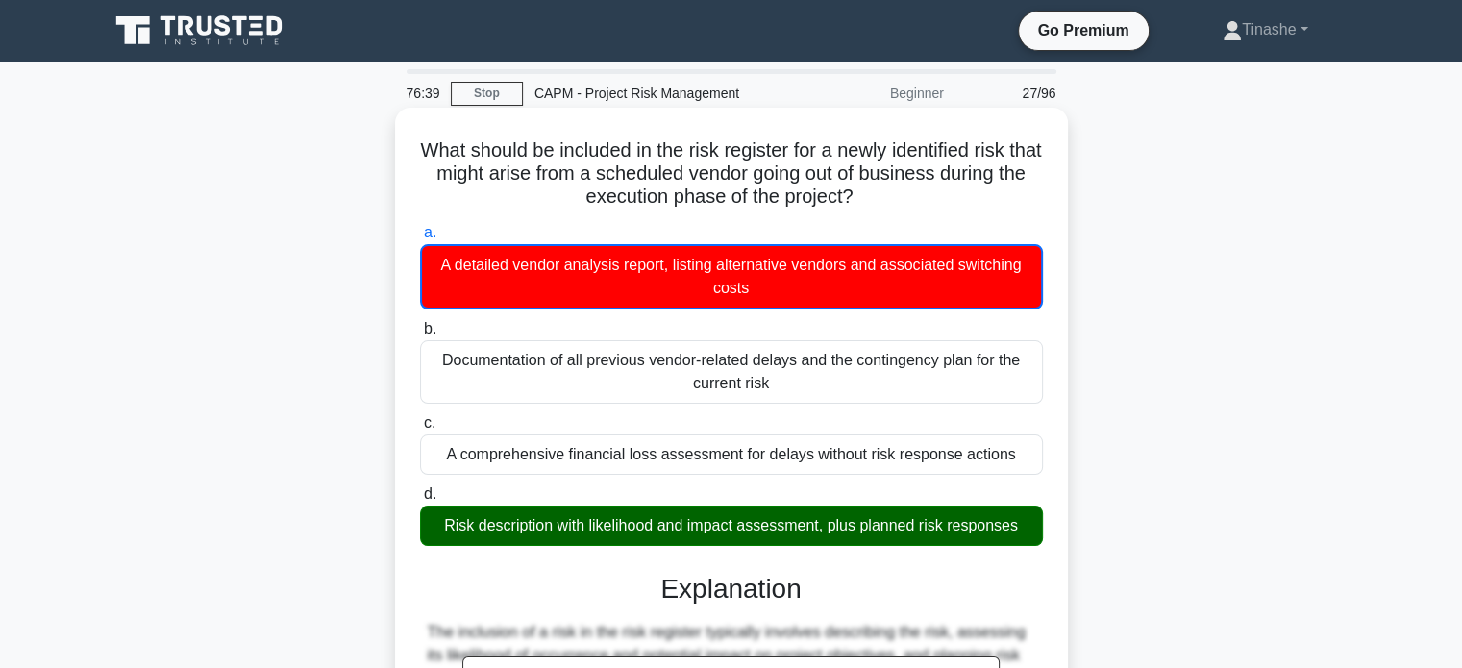
click at [420, 323] on input "b. Documentation of all previous vendor-related delays and the contingency plan…" at bounding box center [420, 329] width 0 height 12
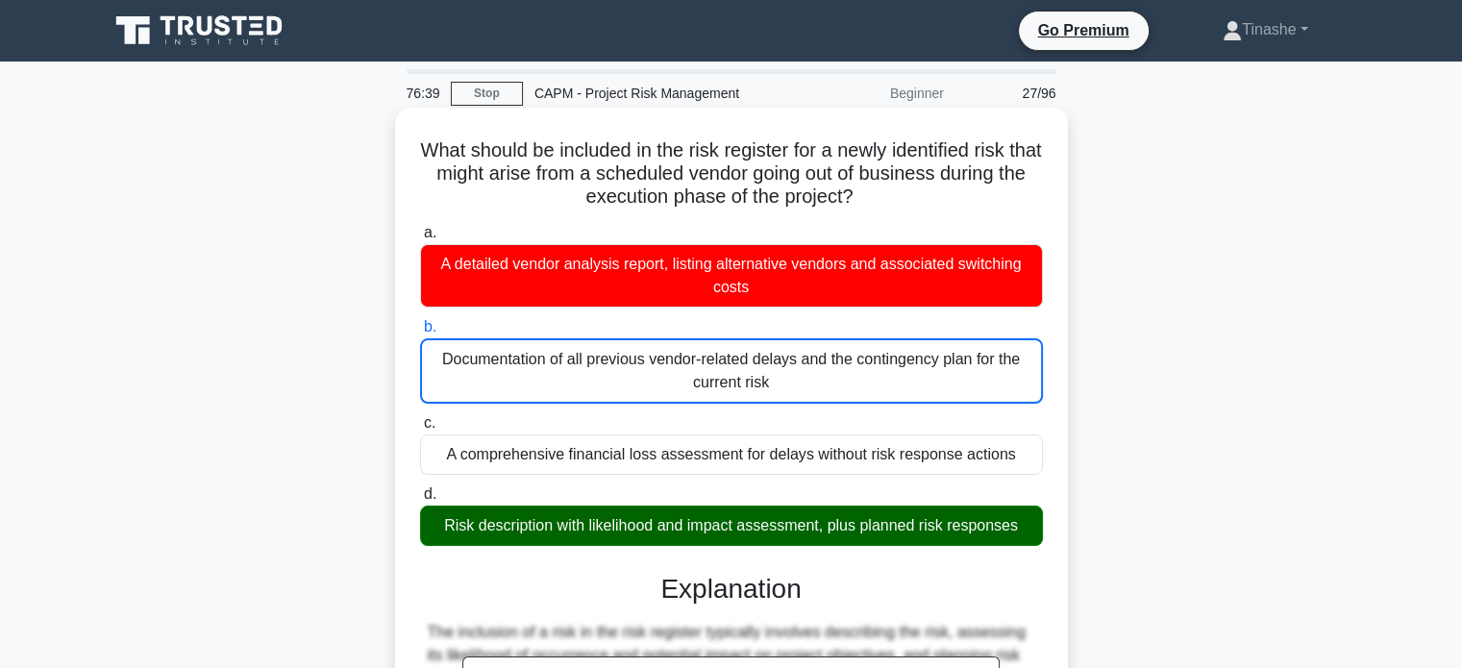
click at [420, 417] on input "c. A comprehensive financial loss assessment for delays without risk response a…" at bounding box center [420, 423] width 0 height 12
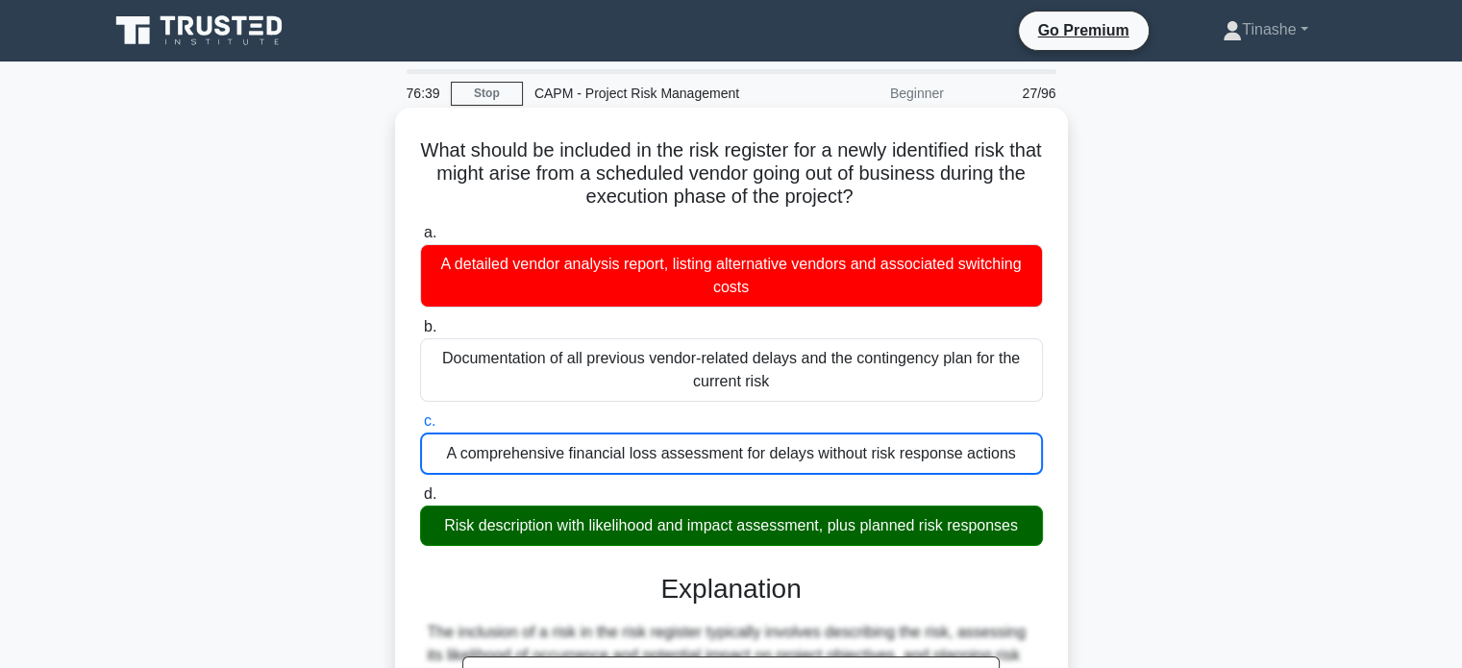
click at [420, 488] on input "d. Risk description with likelihood and impact assessment, plus planned risk re…" at bounding box center [420, 494] width 0 height 12
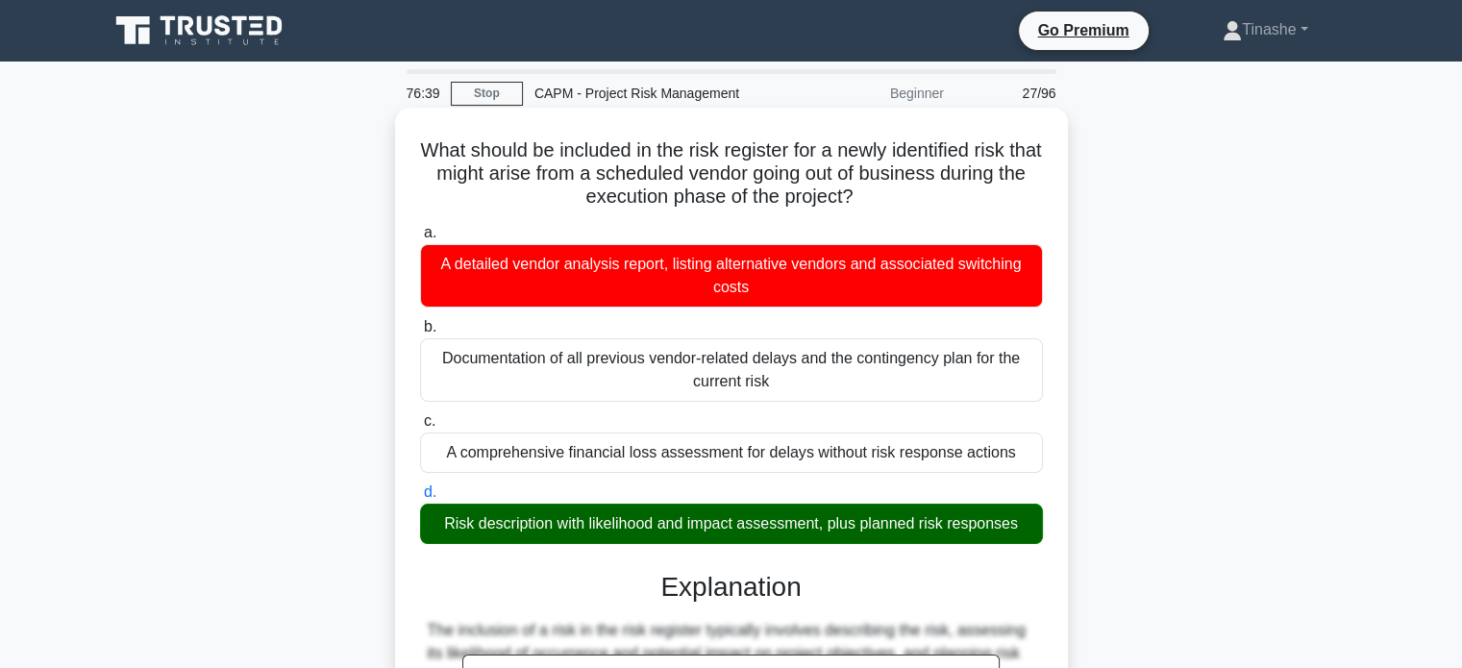
click at [420, 227] on input "a. A detailed vendor analysis report, listing alternative vendors and associate…" at bounding box center [420, 233] width 0 height 12
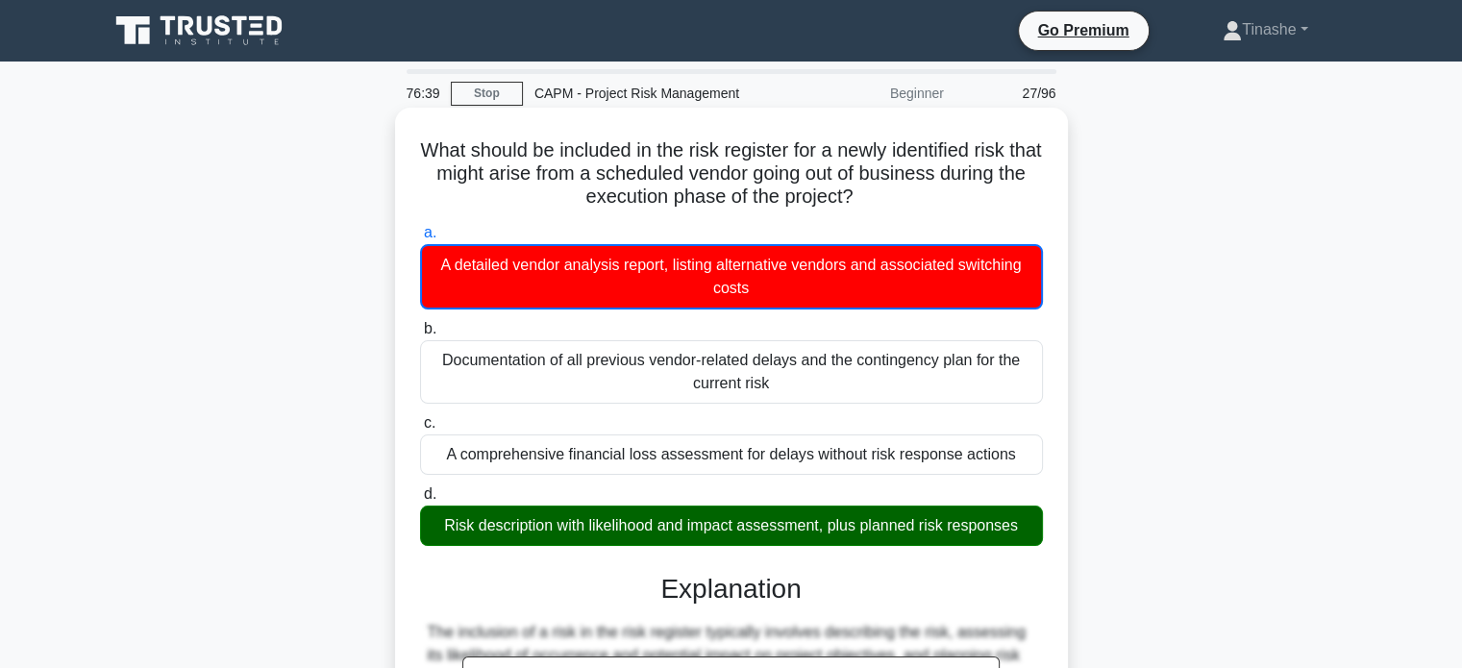
click at [420, 323] on input "b. Documentation of all previous vendor-related delays and the contingency plan…" at bounding box center [420, 329] width 0 height 12
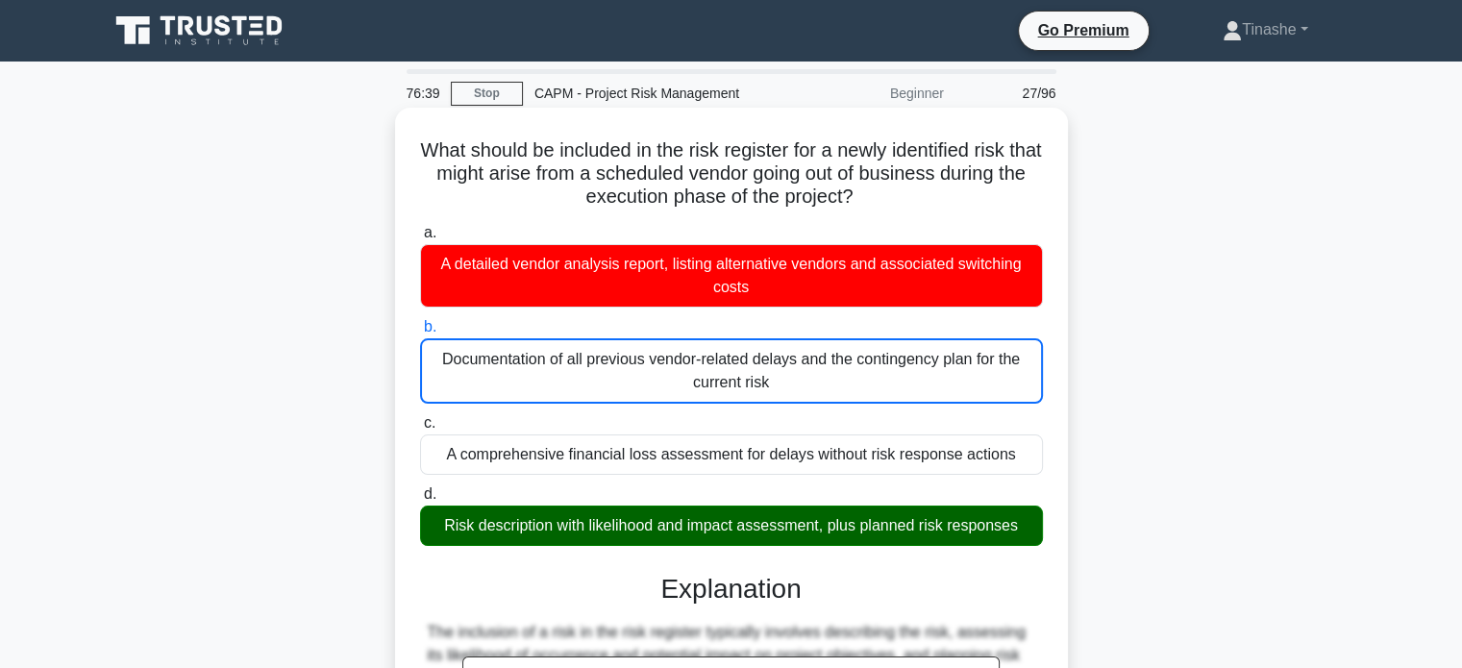
click at [420, 417] on input "c. A comprehensive financial loss assessment for delays without risk response a…" at bounding box center [420, 423] width 0 height 12
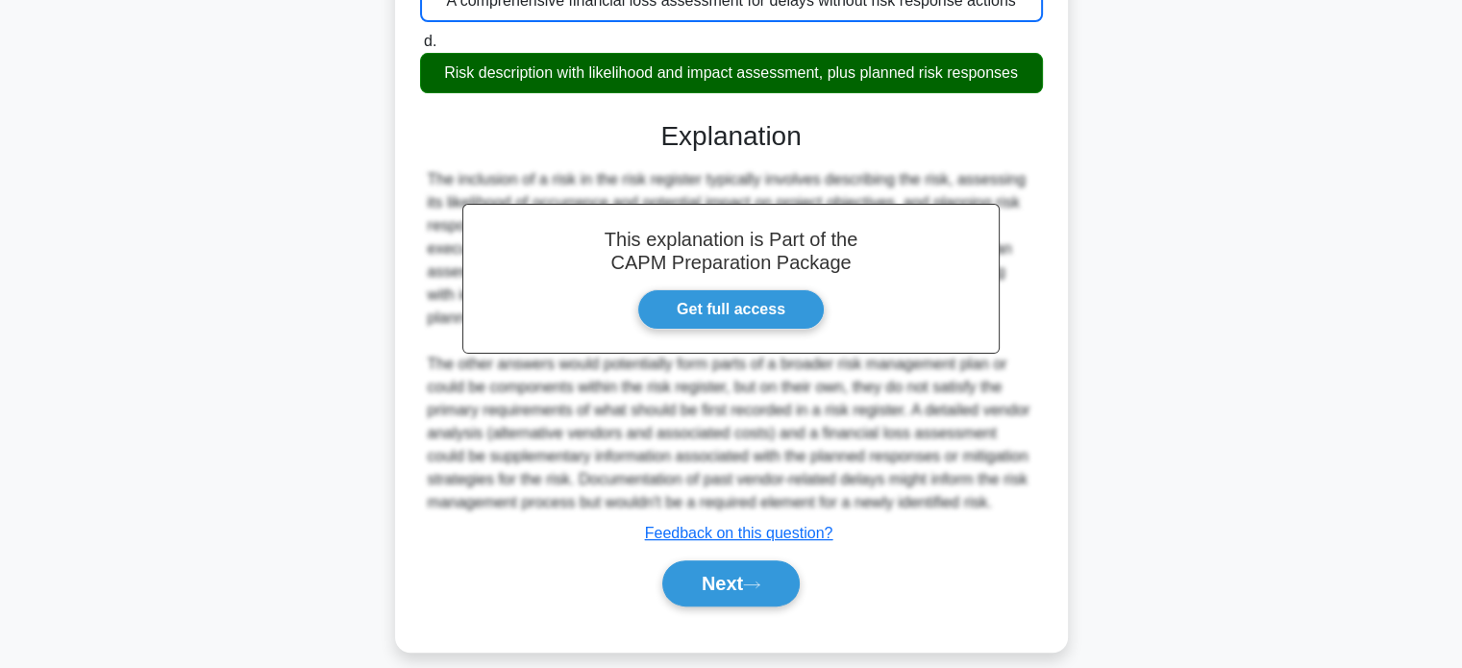
scroll to position [471, 0]
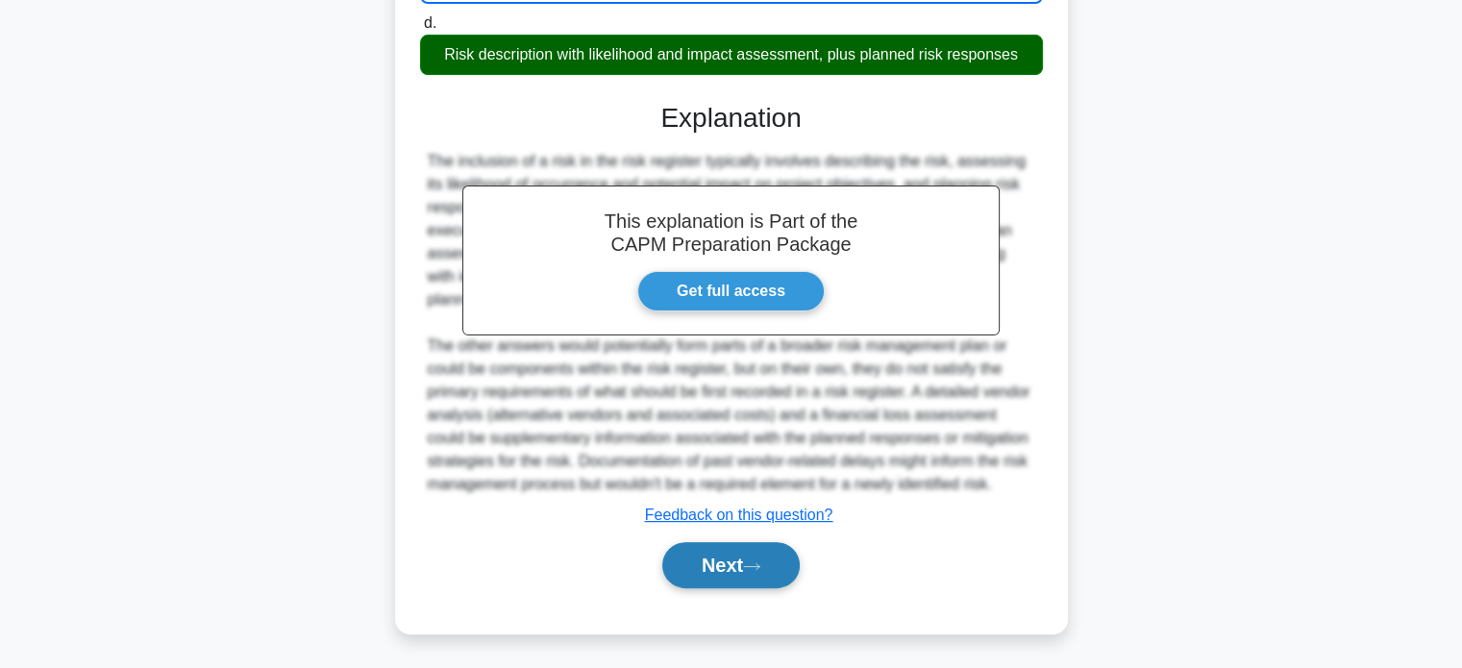
click at [738, 571] on button "Next" at bounding box center [730, 565] width 137 height 46
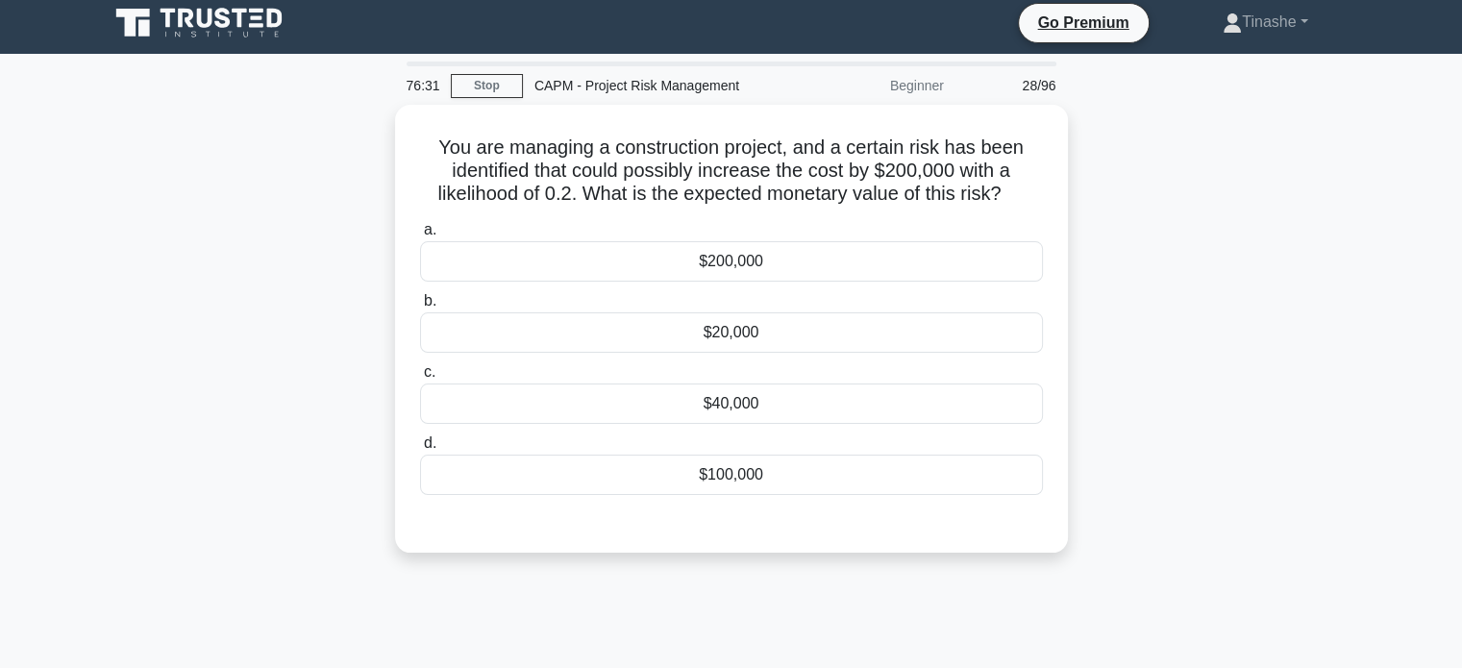
scroll to position [0, 0]
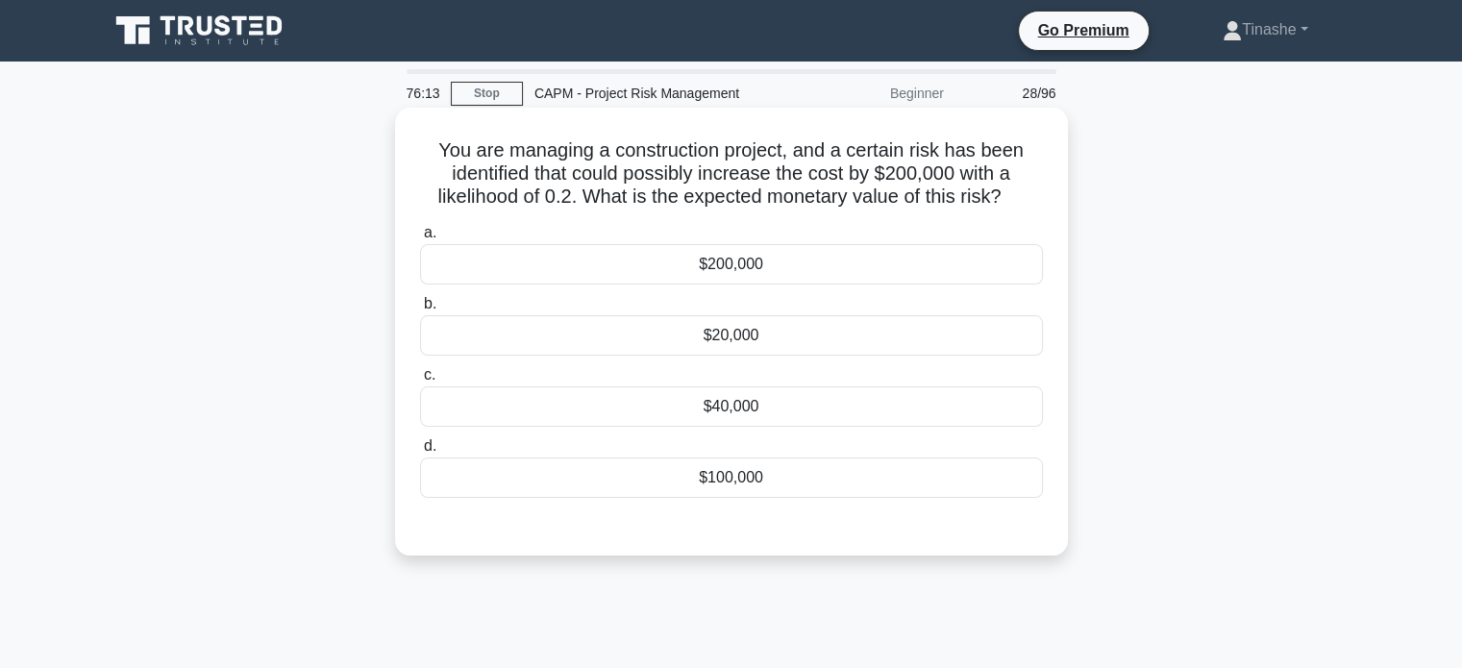
click at [738, 423] on div "$40,000" at bounding box center [731, 406] width 623 height 40
click at [420, 381] on input "c. $40,000" at bounding box center [420, 375] width 0 height 12
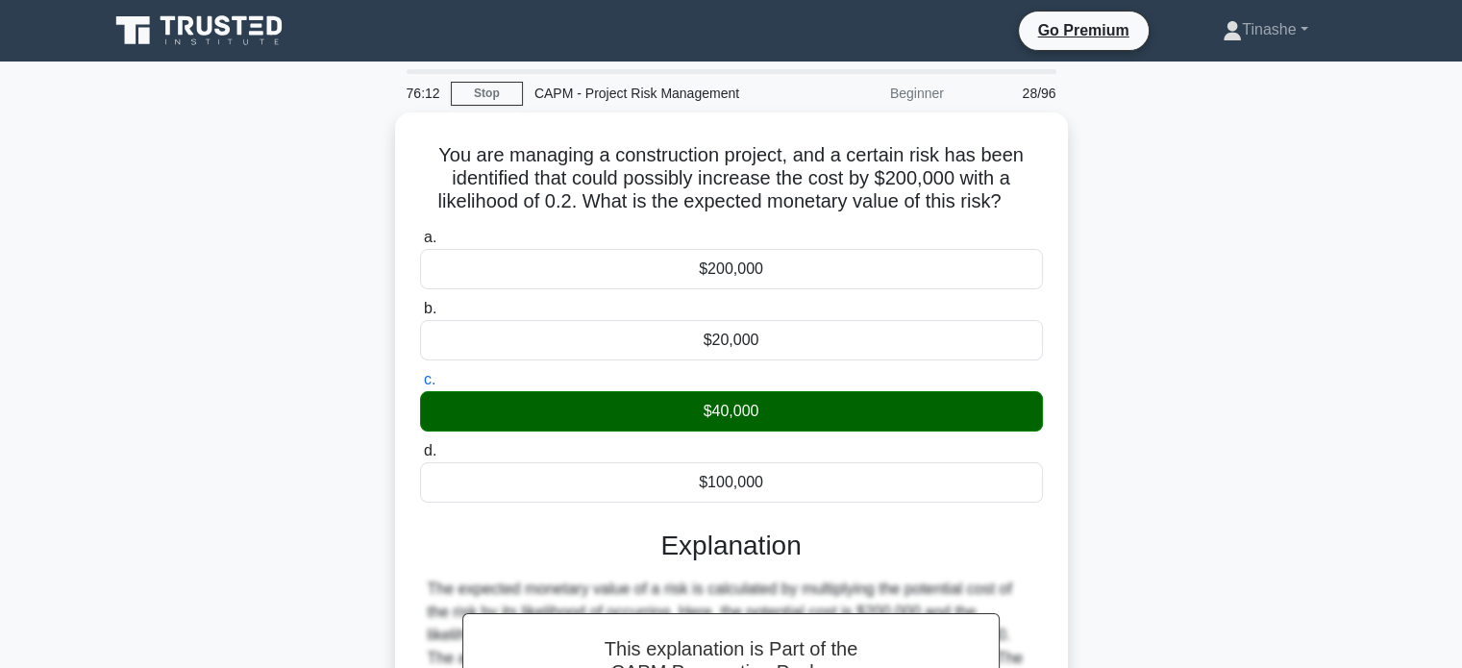
scroll to position [239, 0]
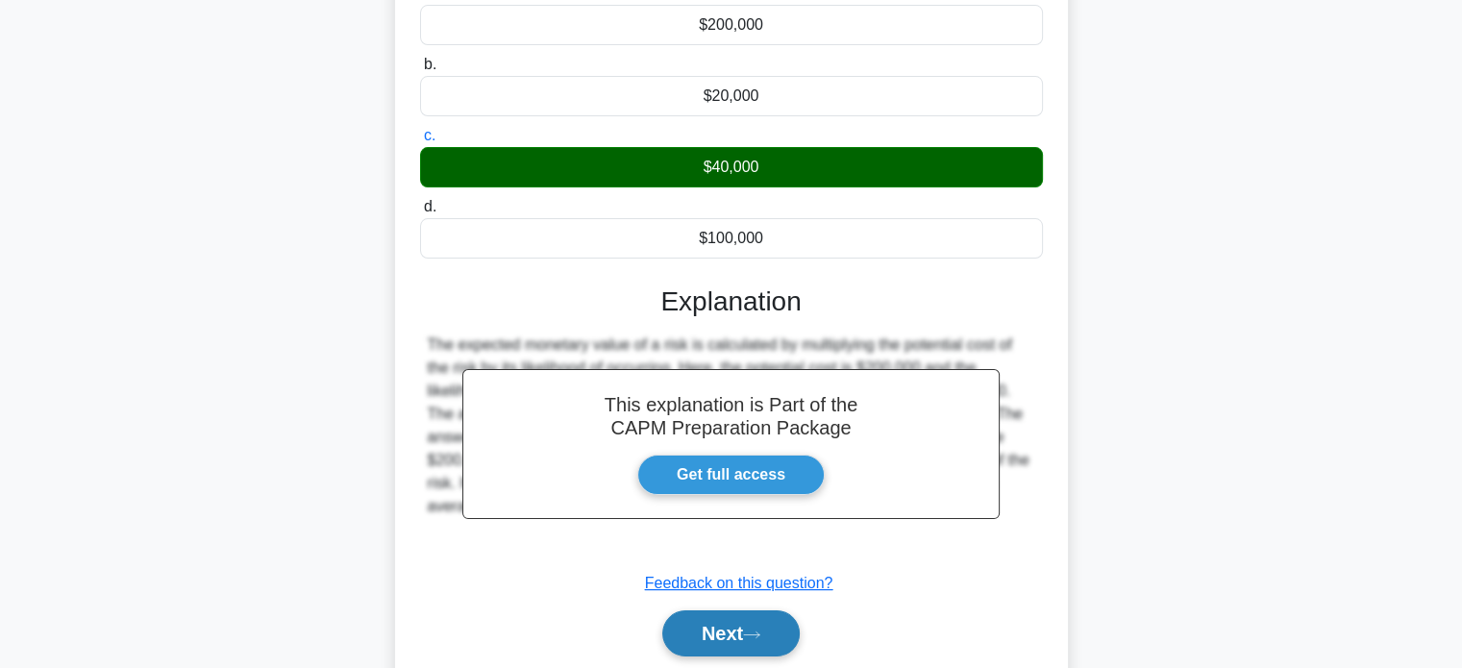
click at [662, 624] on button "Next" at bounding box center [730, 633] width 137 height 46
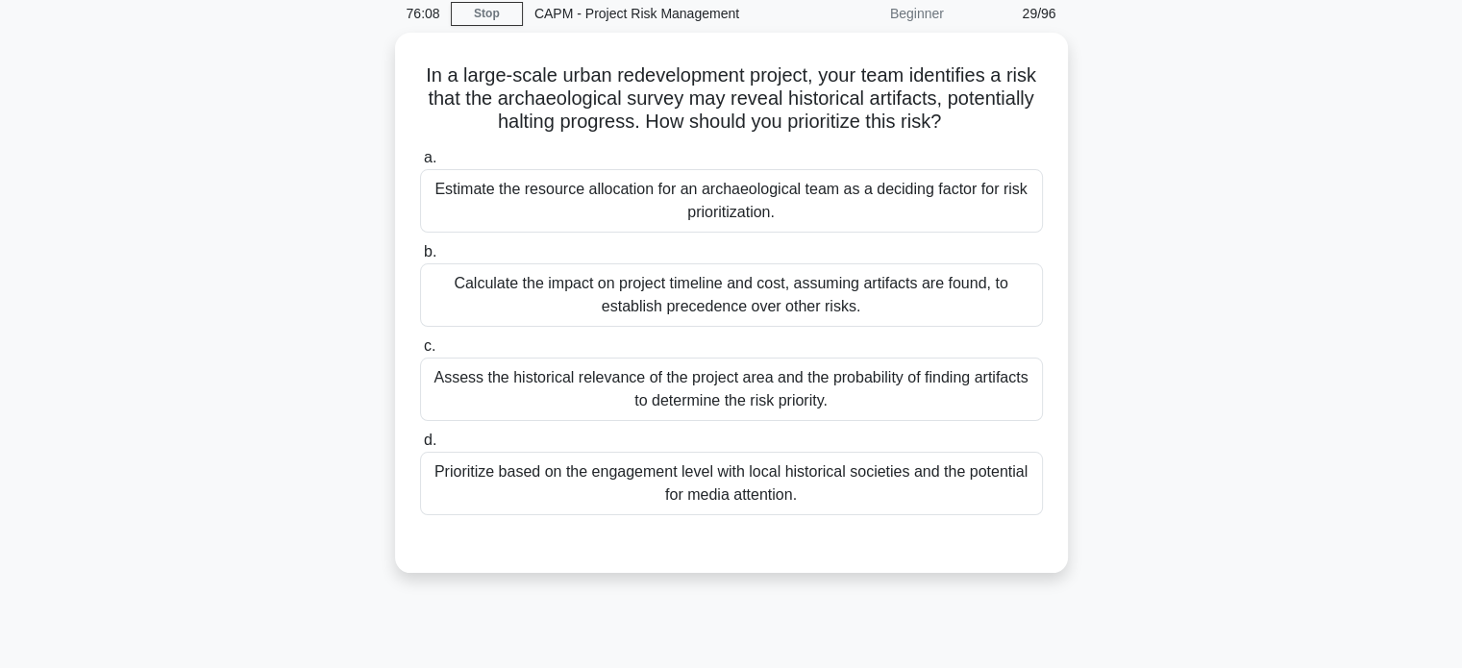
scroll to position [81, 0]
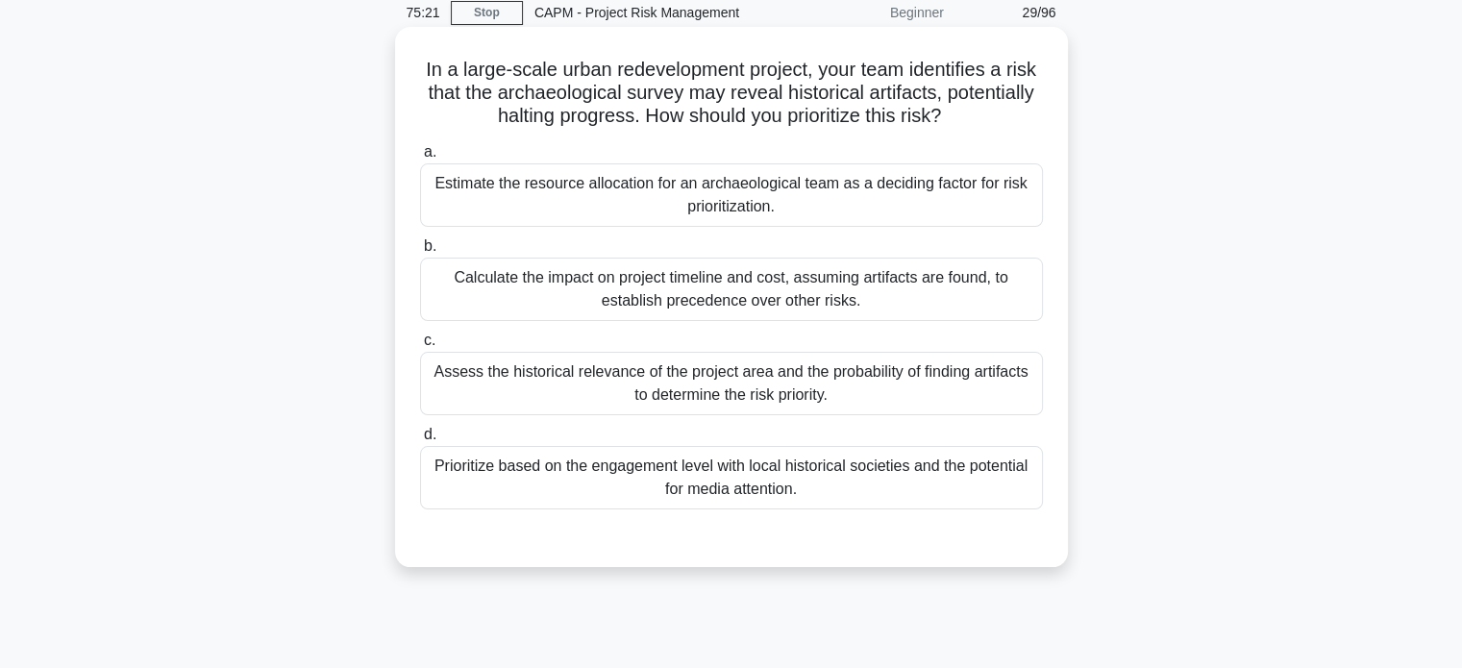
click at [784, 491] on div "Prioritize based on the engagement level with local historical societies and th…" at bounding box center [731, 477] width 623 height 63
click at [420, 441] on input "d. Prioritize based on the engagement level with local historical societies and…" at bounding box center [420, 435] width 0 height 12
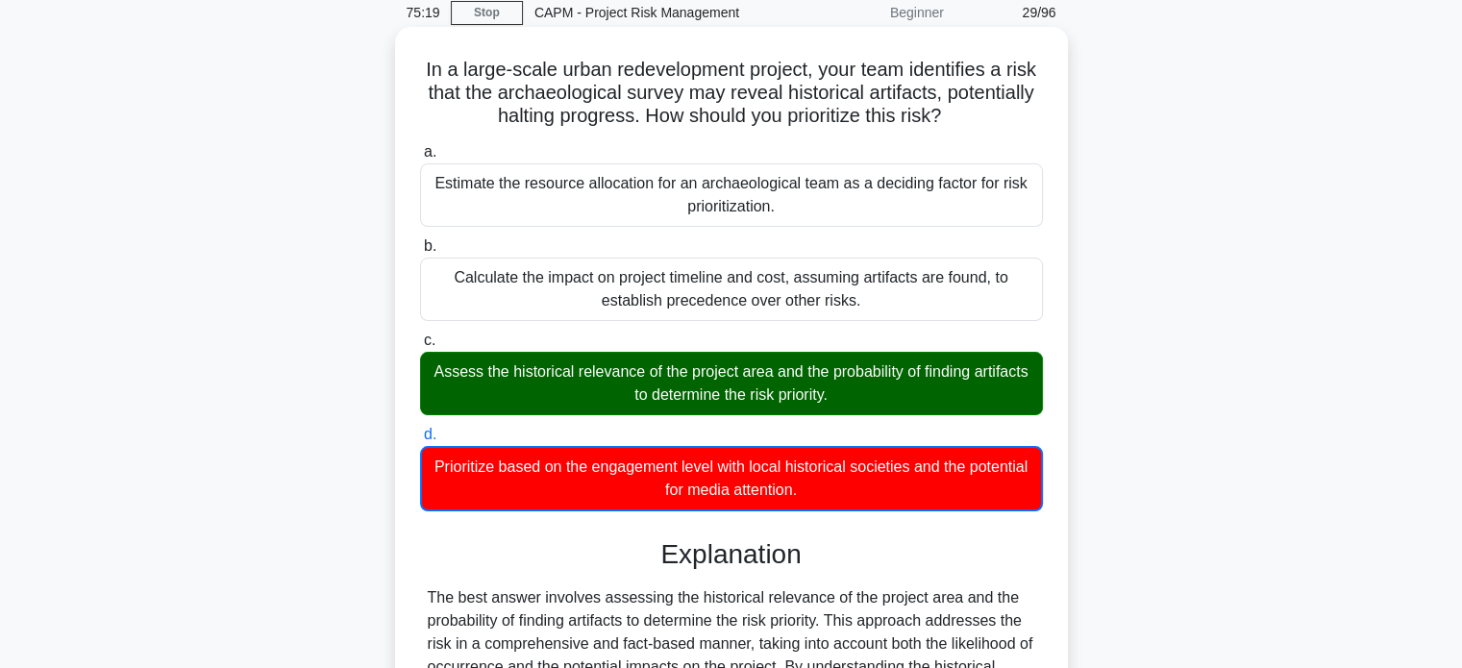
click at [765, 383] on div "Assess the historical relevance of the project area and the probability of find…" at bounding box center [731, 383] width 623 height 63
click at [420, 347] on input "c. Assess the historical relevance of the project area and the probability of f…" at bounding box center [420, 340] width 0 height 12
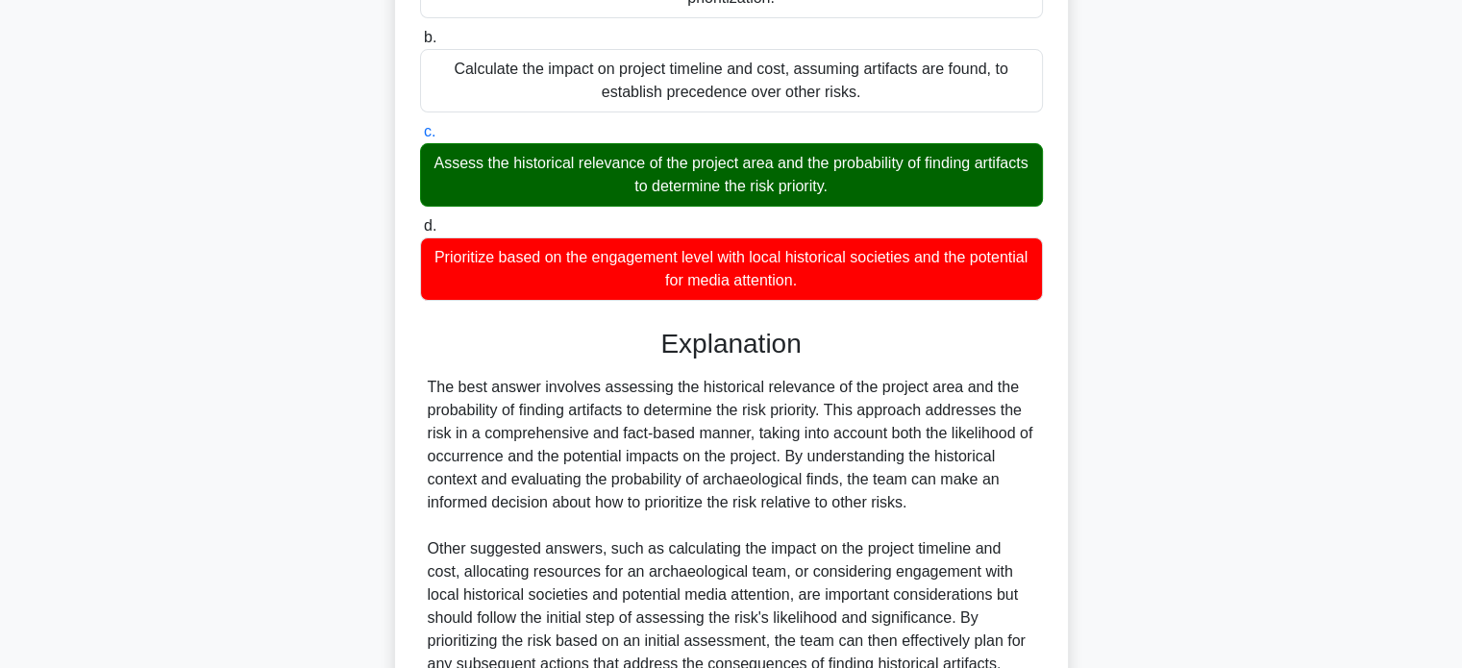
scroll to position [469, 0]
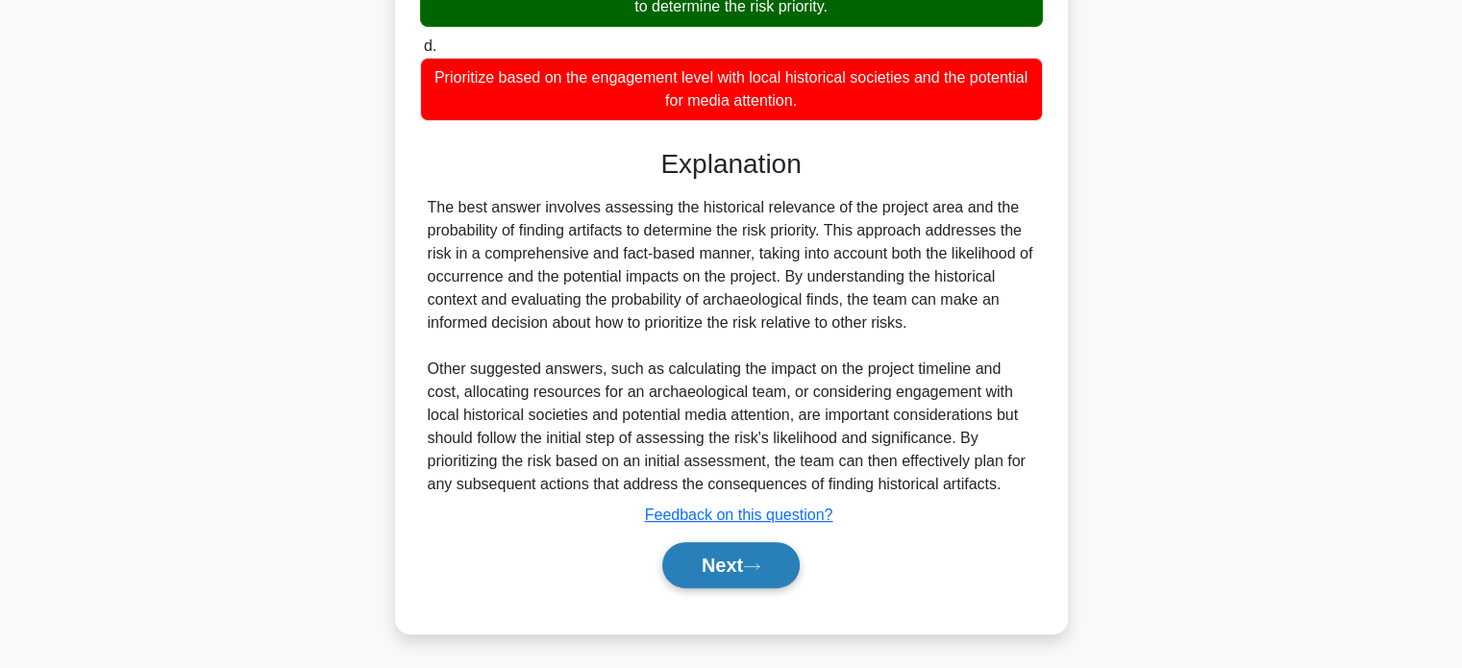
click at [764, 571] on button "Next" at bounding box center [730, 565] width 137 height 46
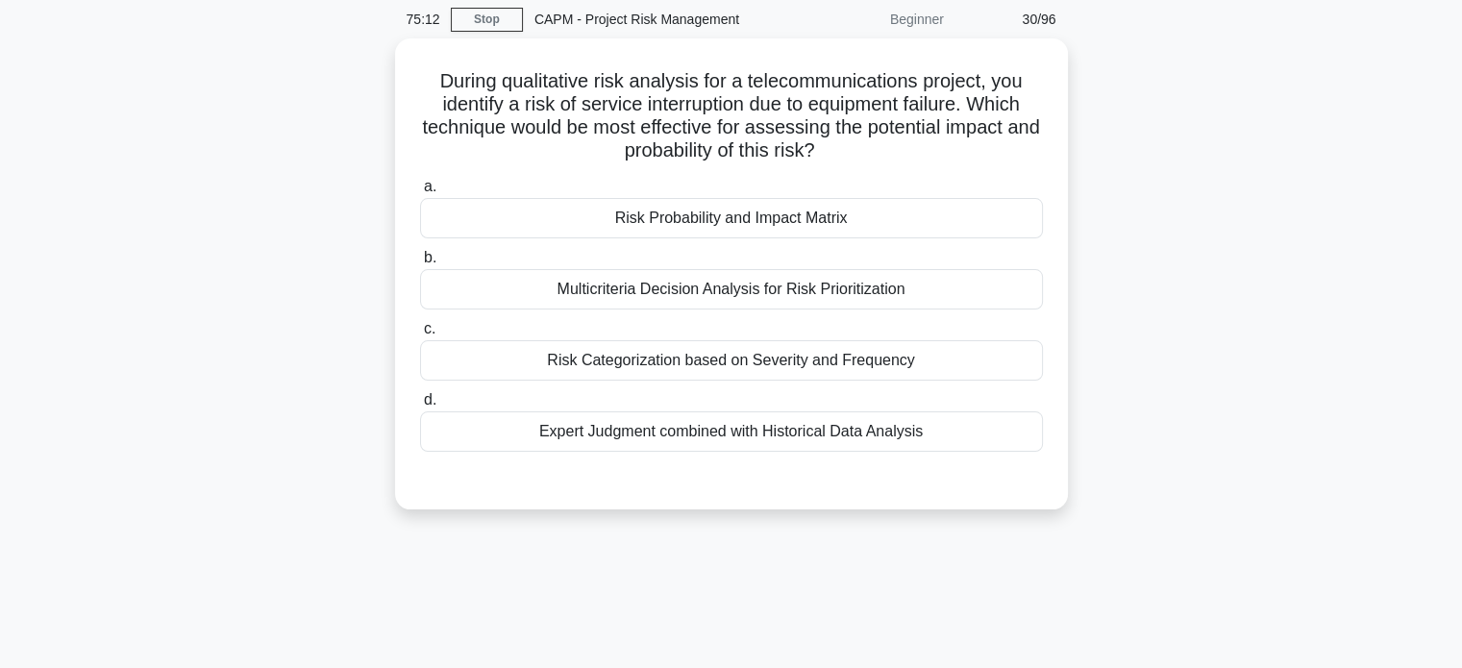
scroll to position [76, 0]
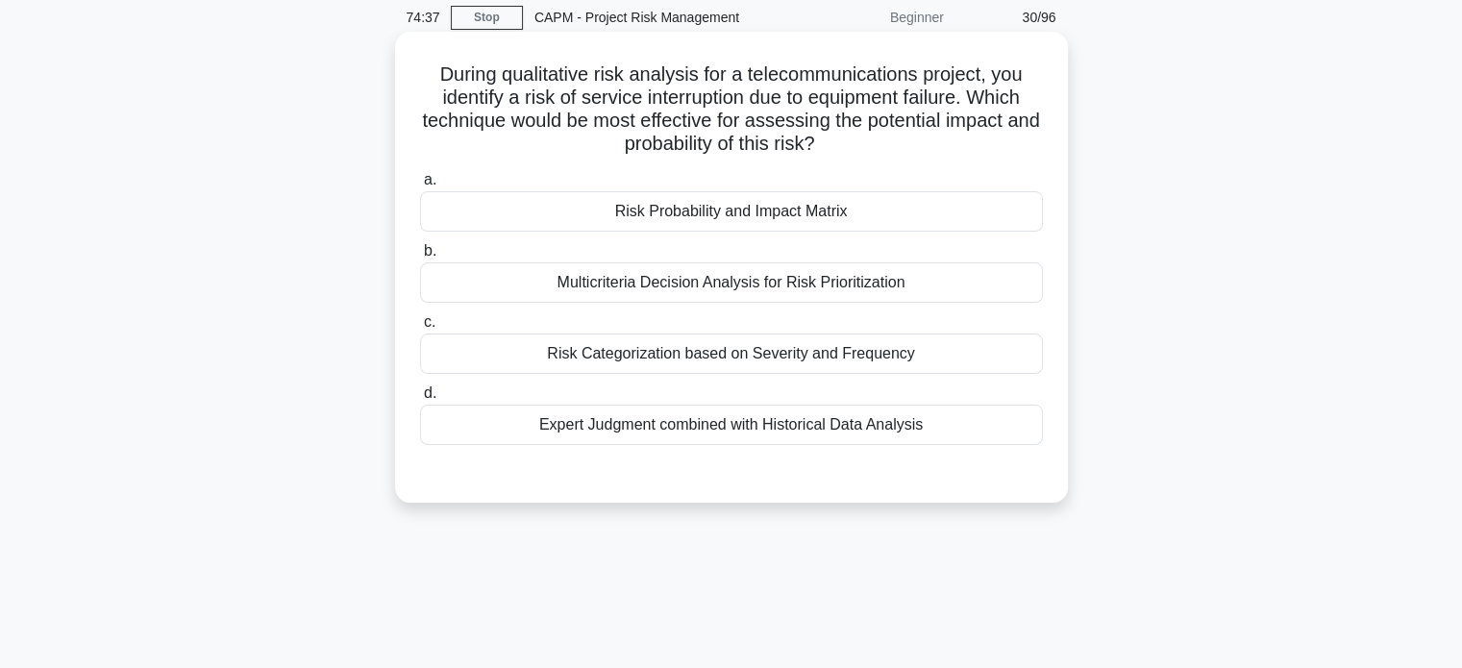
click at [811, 203] on div "Risk Probability and Impact Matrix" at bounding box center [731, 211] width 623 height 40
click at [420, 186] on input "a. Risk Probability and Impact Matrix" at bounding box center [420, 180] width 0 height 12
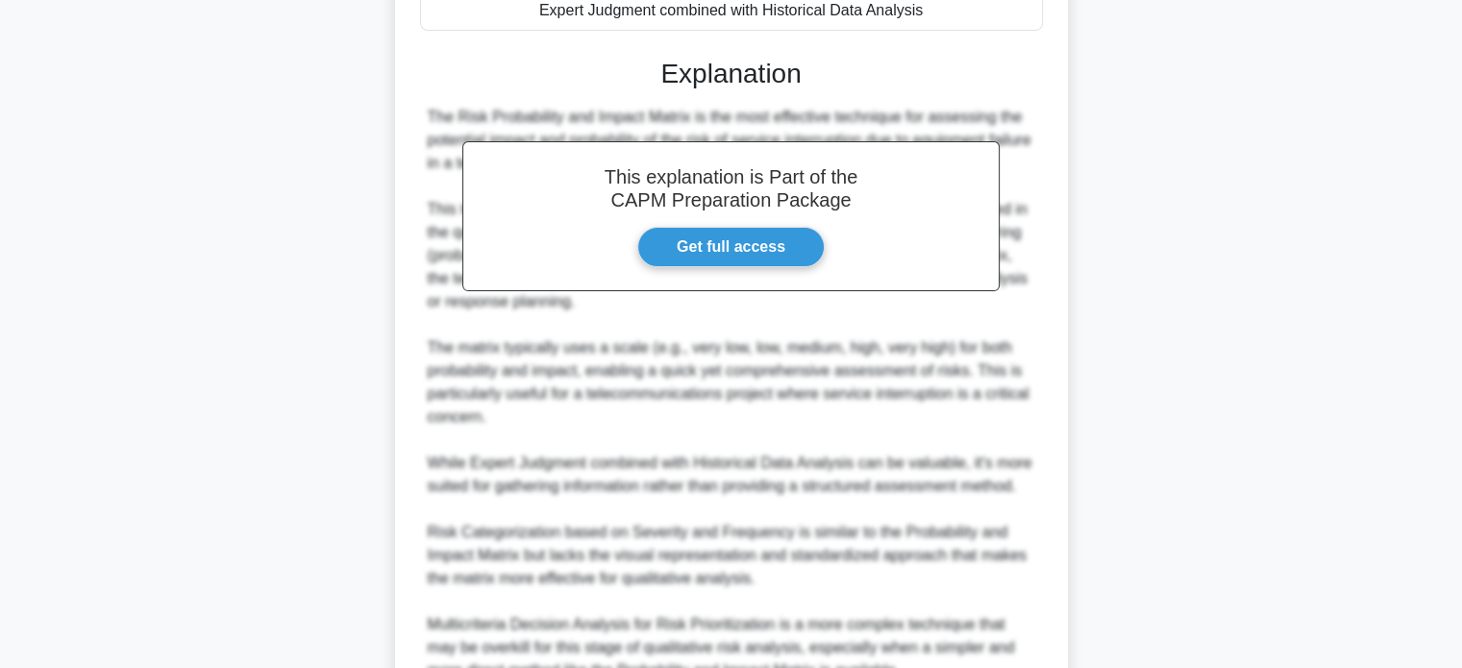
scroll to position [573, 0]
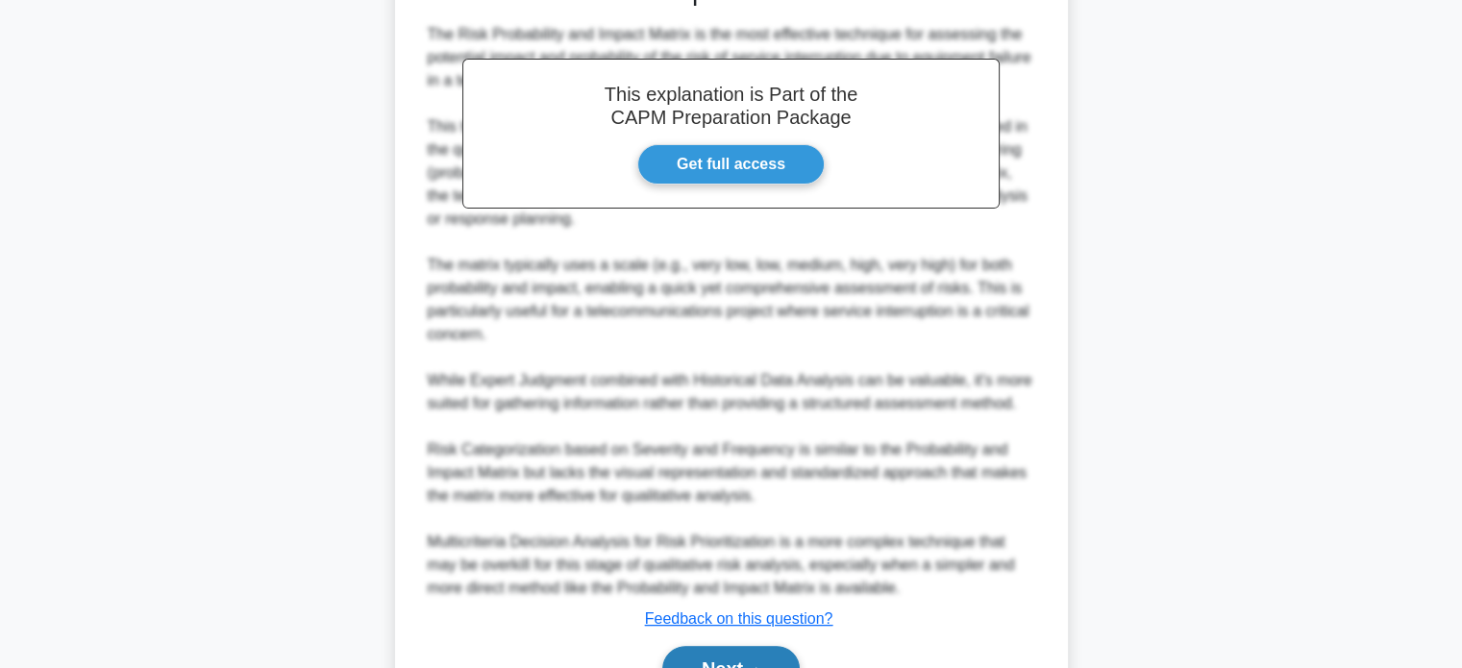
click at [685, 648] on button "Next" at bounding box center [730, 669] width 137 height 46
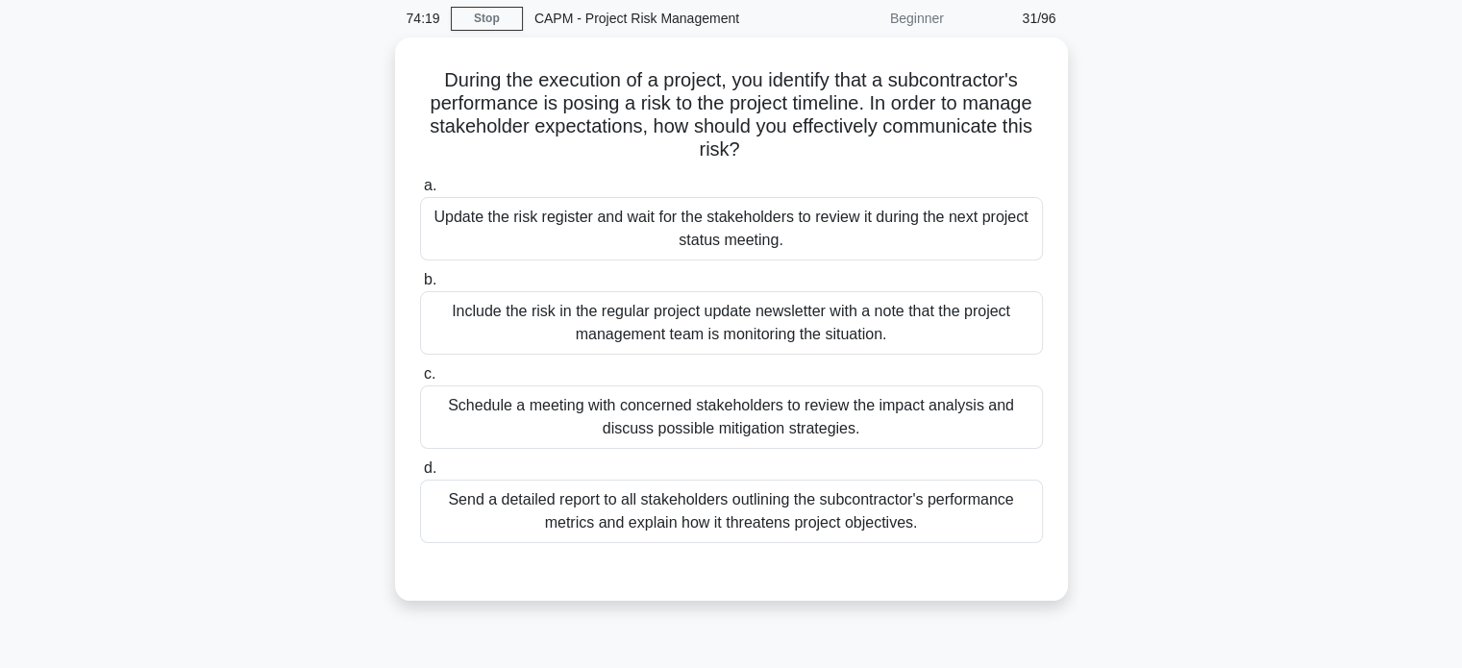
scroll to position [73, 0]
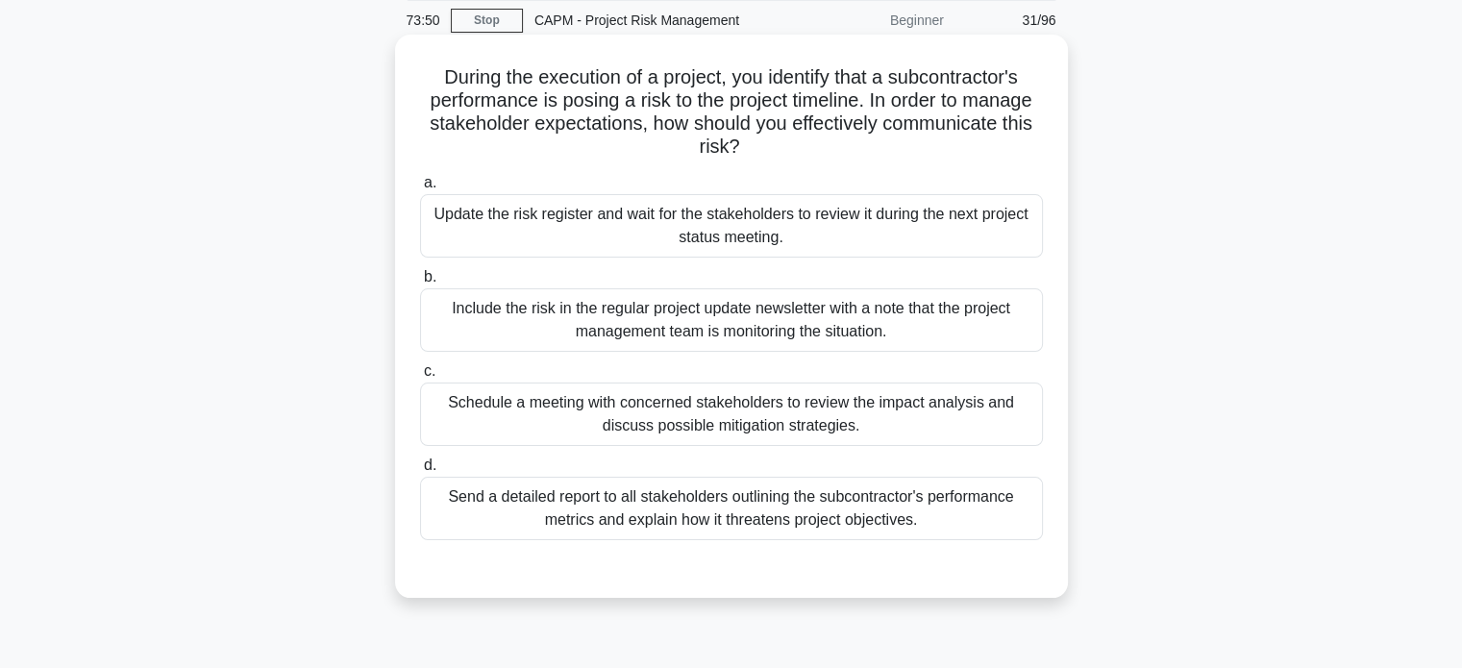
click at [815, 503] on div "Send a detailed report to all stakeholders outlining the subcontractor's perfor…" at bounding box center [731, 508] width 623 height 63
click at [420, 472] on input "d. Send a detailed report to all stakeholders outlining the subcontractor's per…" at bounding box center [420, 465] width 0 height 12
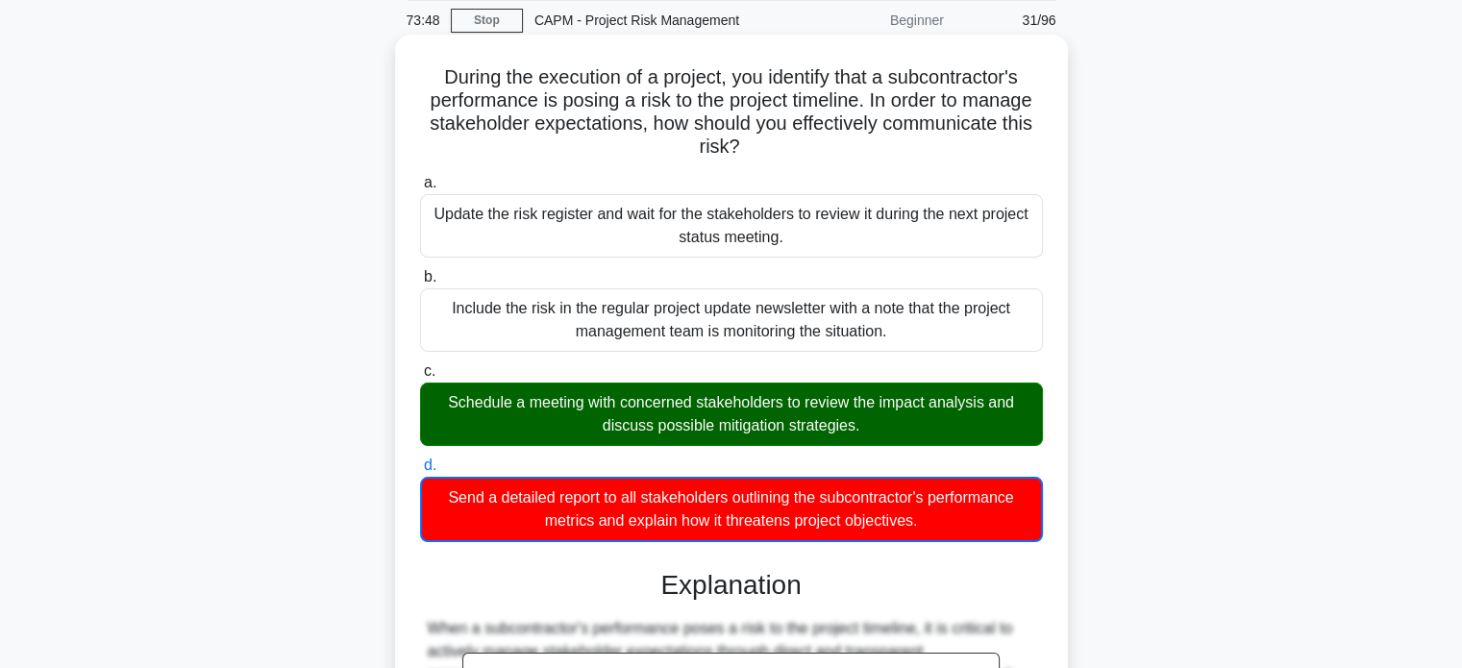
click at [876, 403] on div "Schedule a meeting with concerned stakeholders to review the impact analysis an…" at bounding box center [731, 413] width 623 height 63
click at [420, 378] on input "c. Schedule a meeting with concerned stakeholders to review the impact analysis…" at bounding box center [420, 371] width 0 height 12
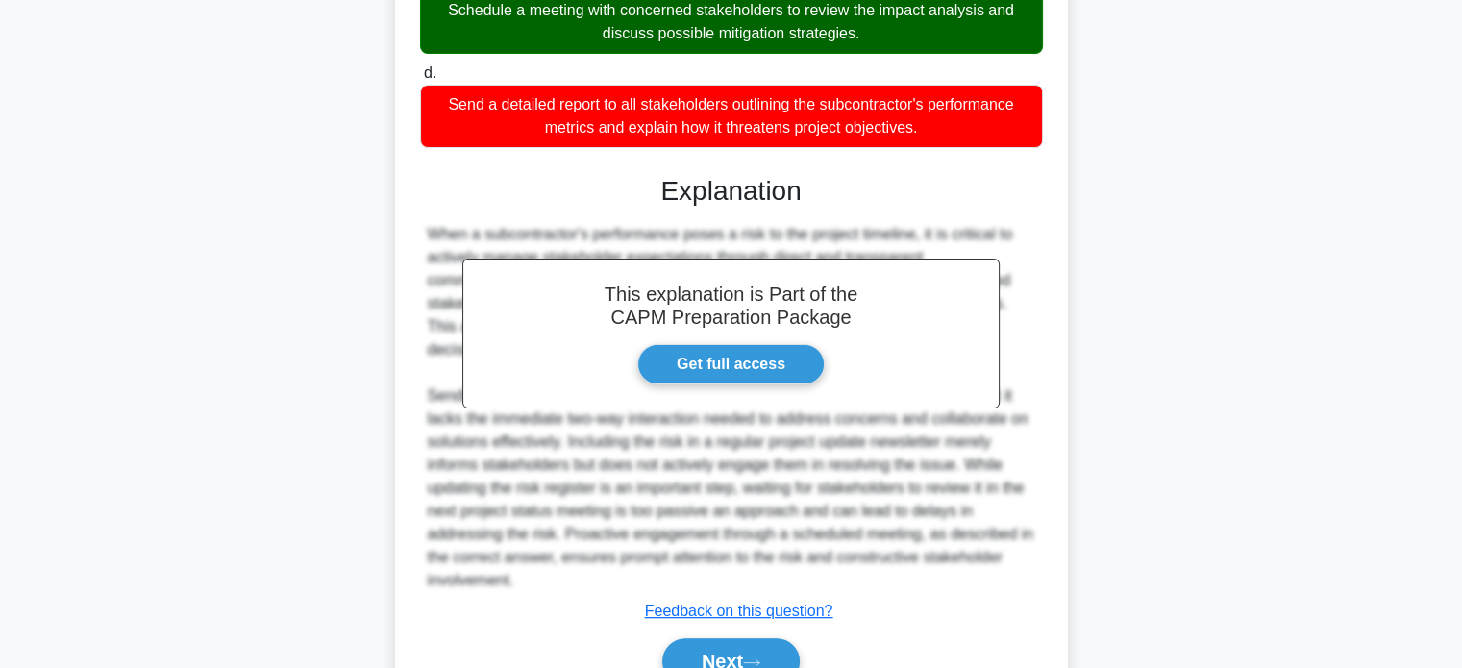
scroll to position [508, 0]
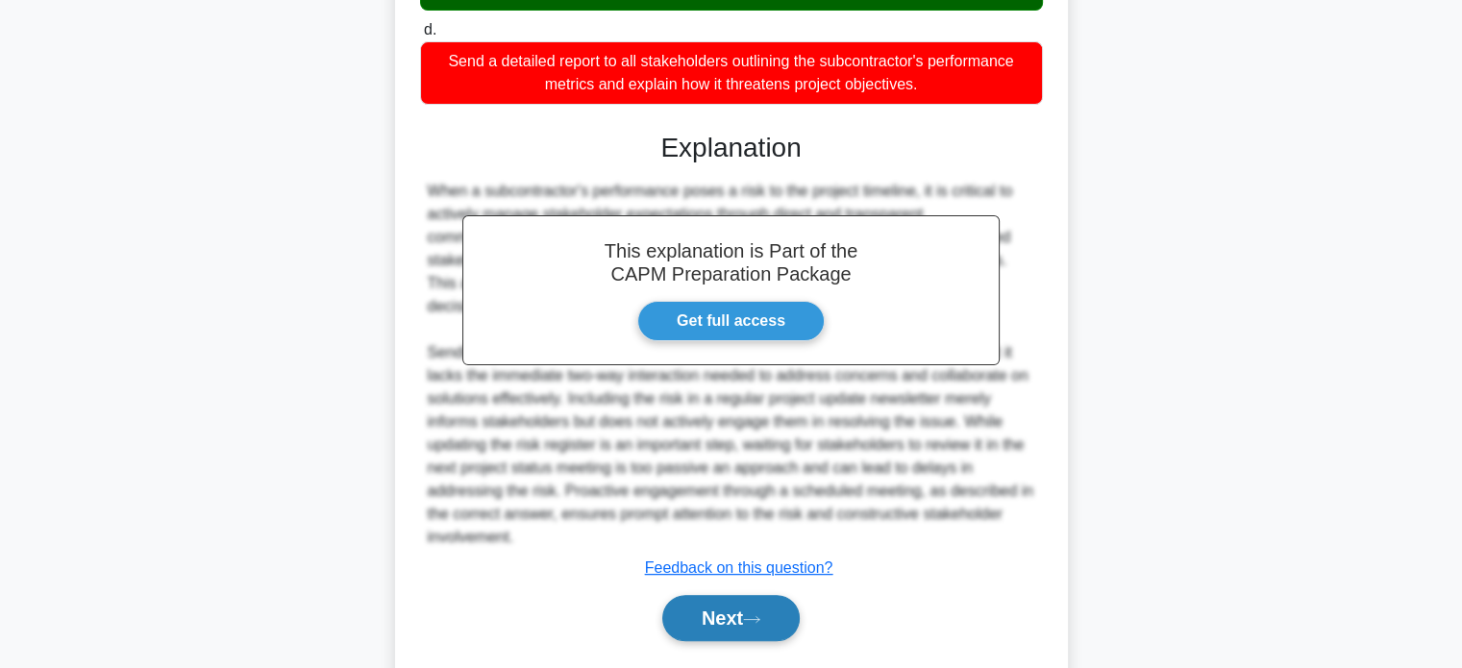
click at [715, 607] on button "Next" at bounding box center [730, 618] width 137 height 46
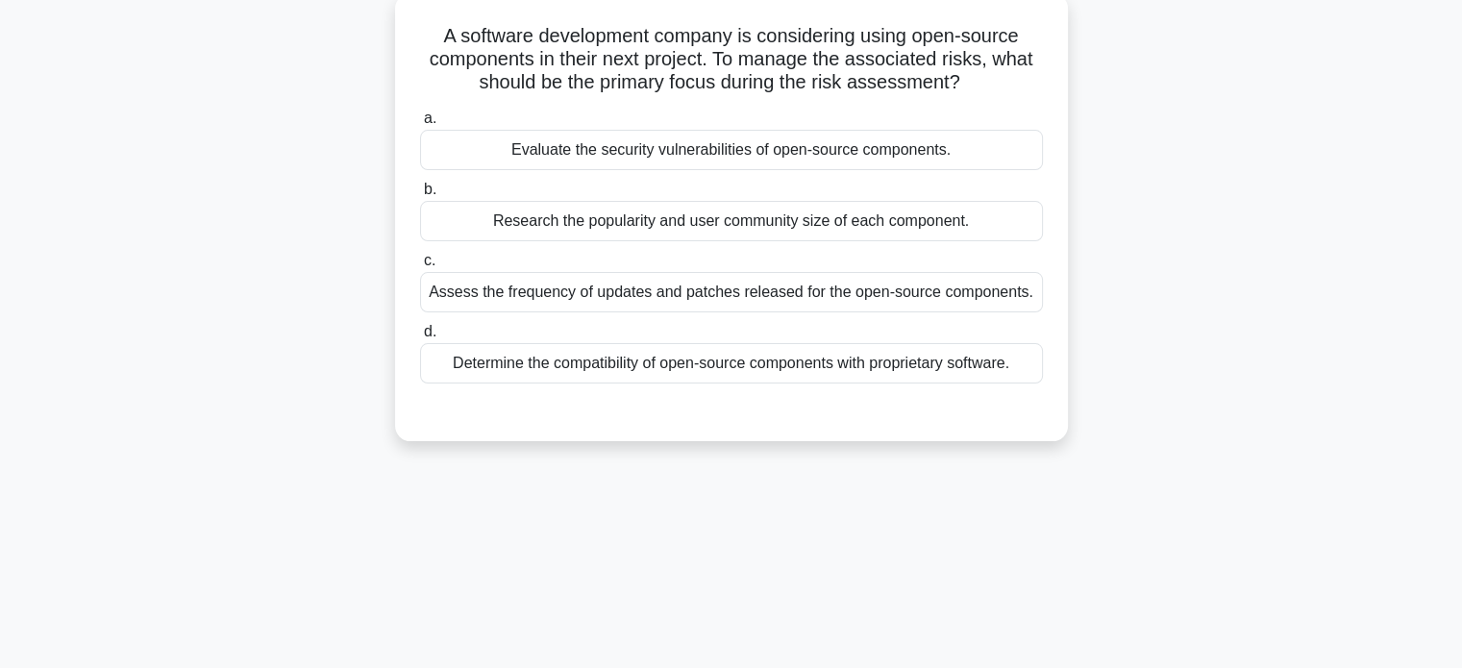
scroll to position [0, 0]
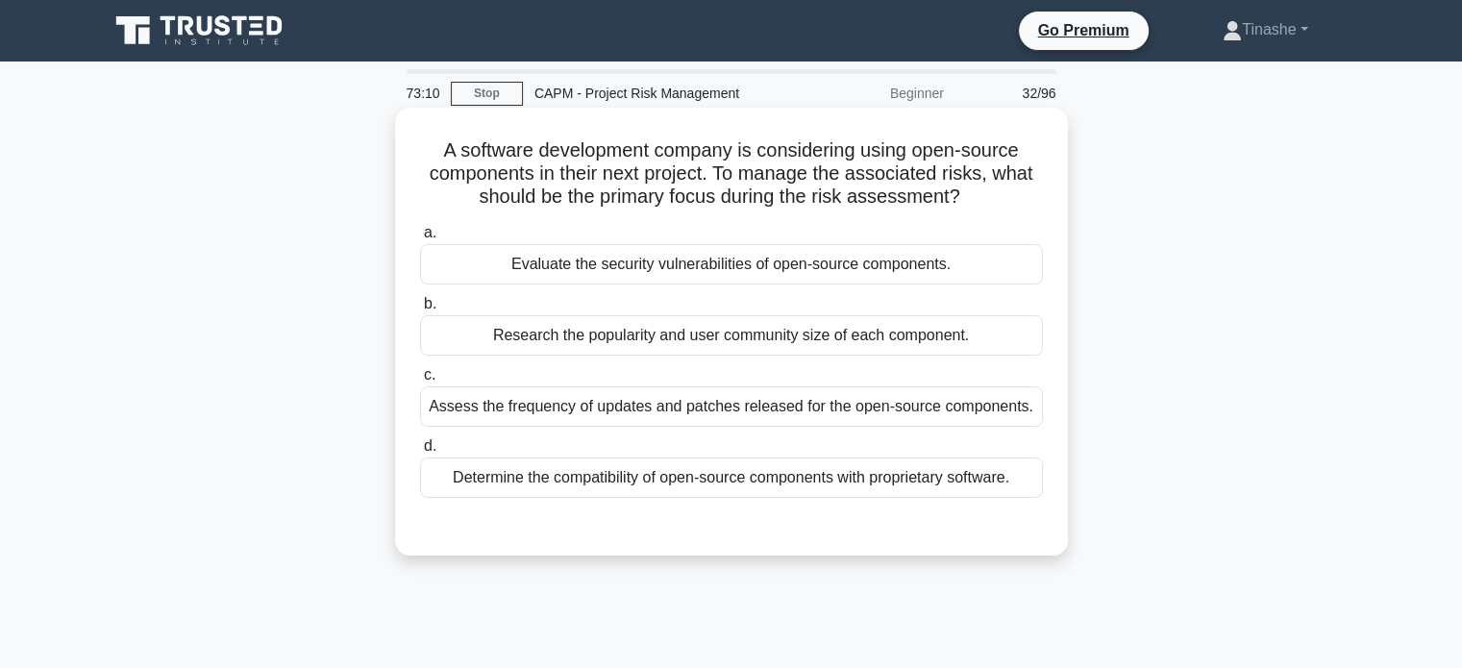
click at [736, 258] on div "Evaluate the security vulnerabilities of open-source components." at bounding box center [731, 264] width 623 height 40
click at [420, 239] on input "a. Evaluate the security vulnerabilities of open-source components." at bounding box center [420, 233] width 0 height 12
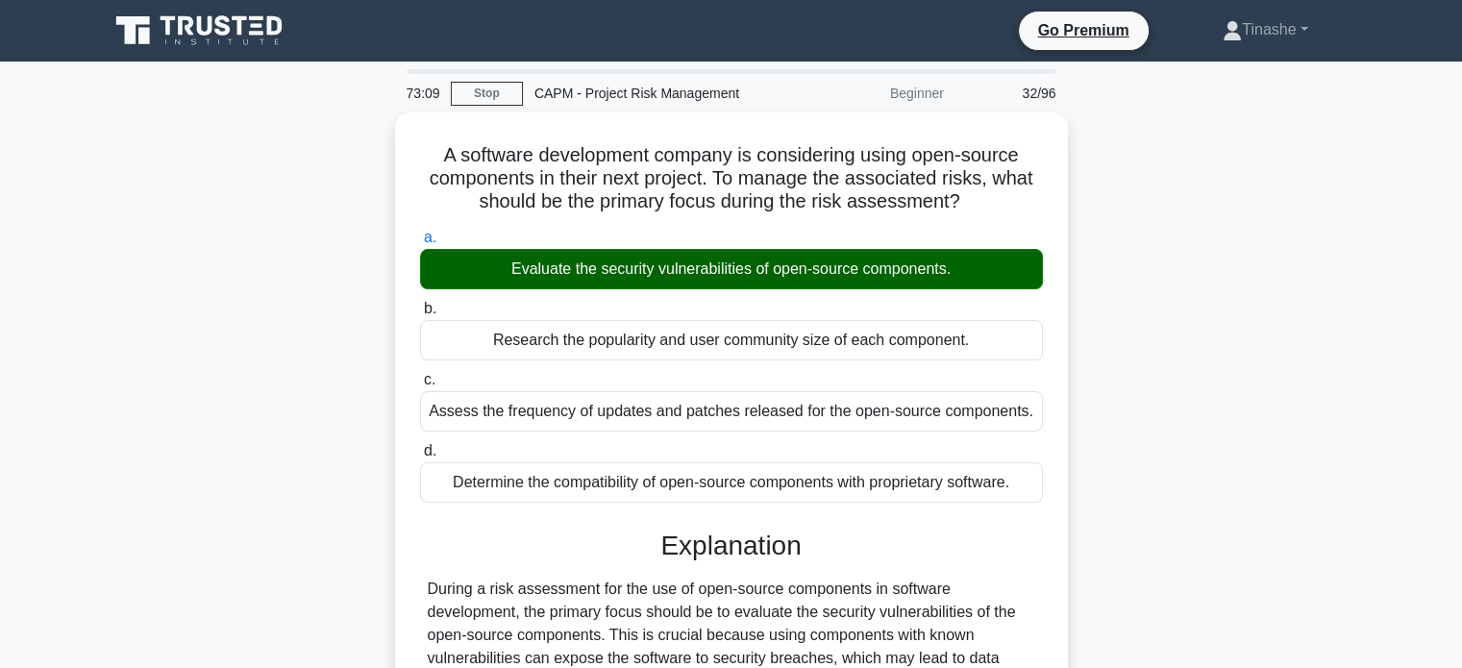
drag, startPoint x: 1407, startPoint y: 186, endPoint x: 1475, endPoint y: 195, distance: 68.8
click at [1461, 195] on html "Go Premium Tinashe" at bounding box center [731, 581] width 1462 height 1162
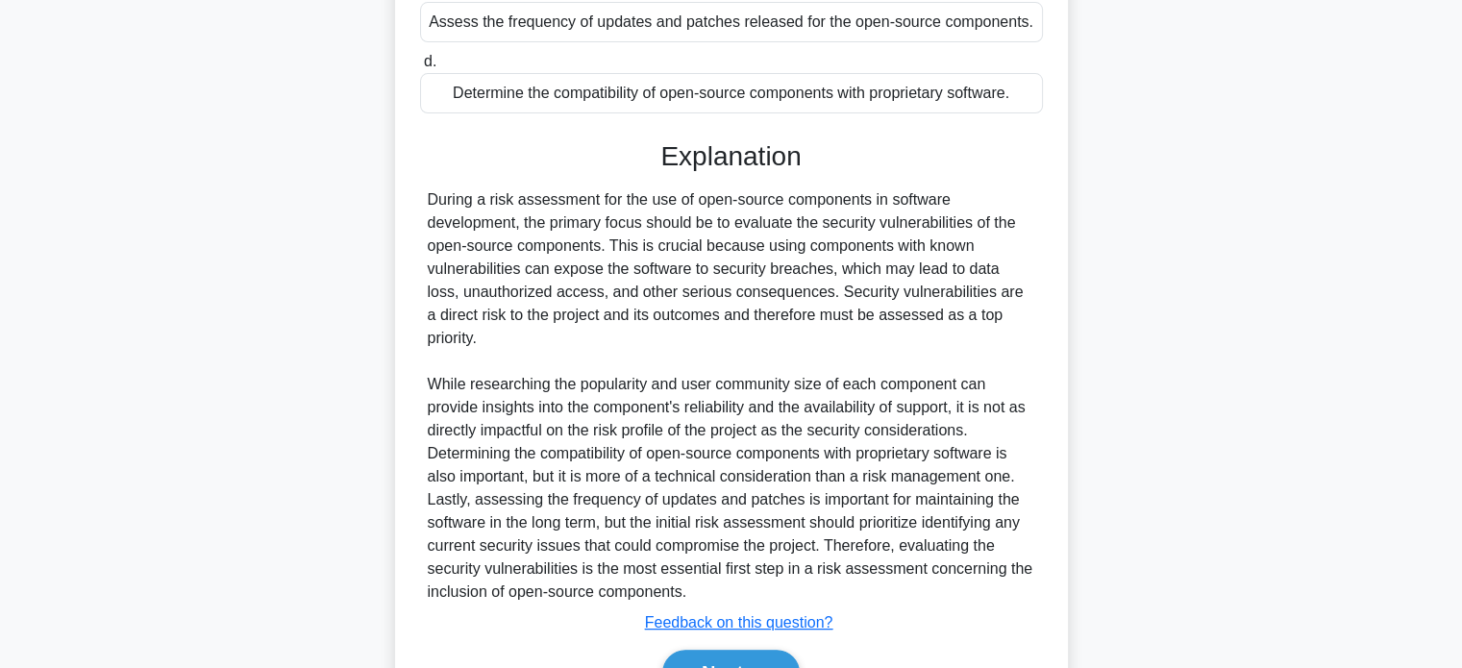
scroll to position [400, 0]
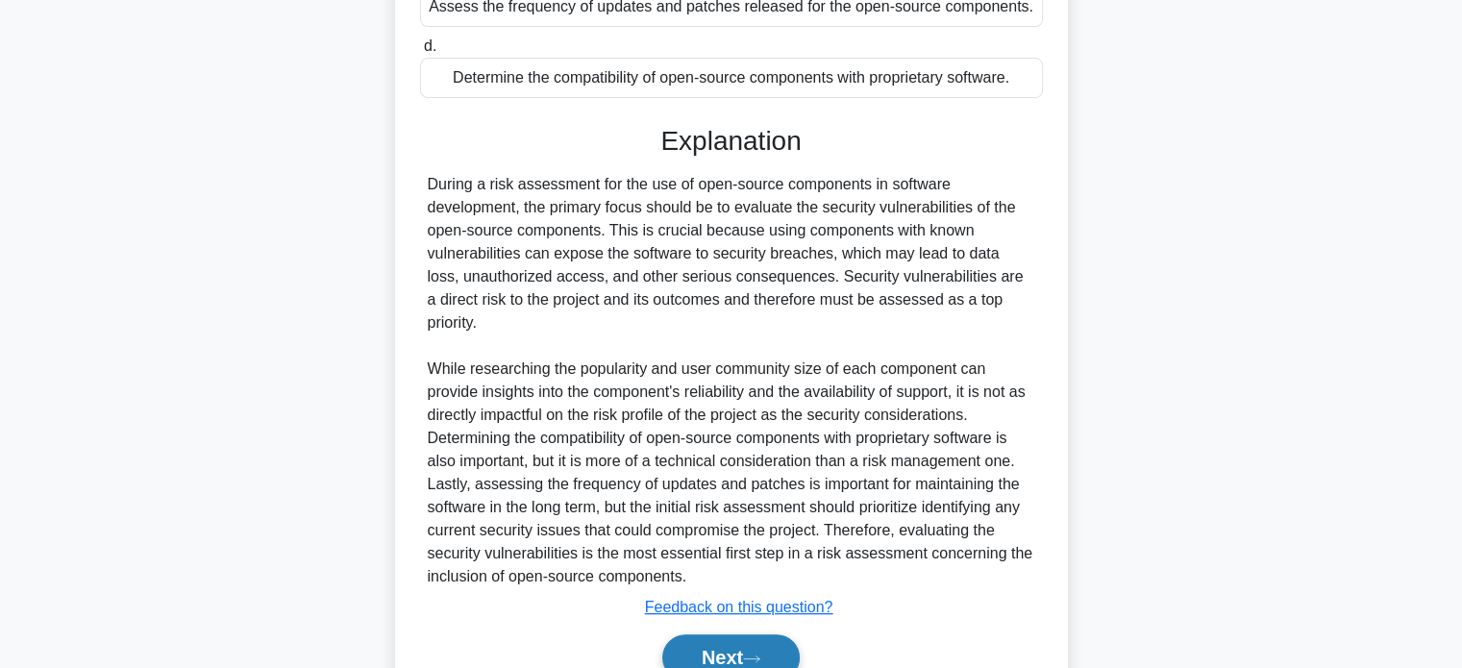
click at [698, 640] on button "Next" at bounding box center [730, 657] width 137 height 46
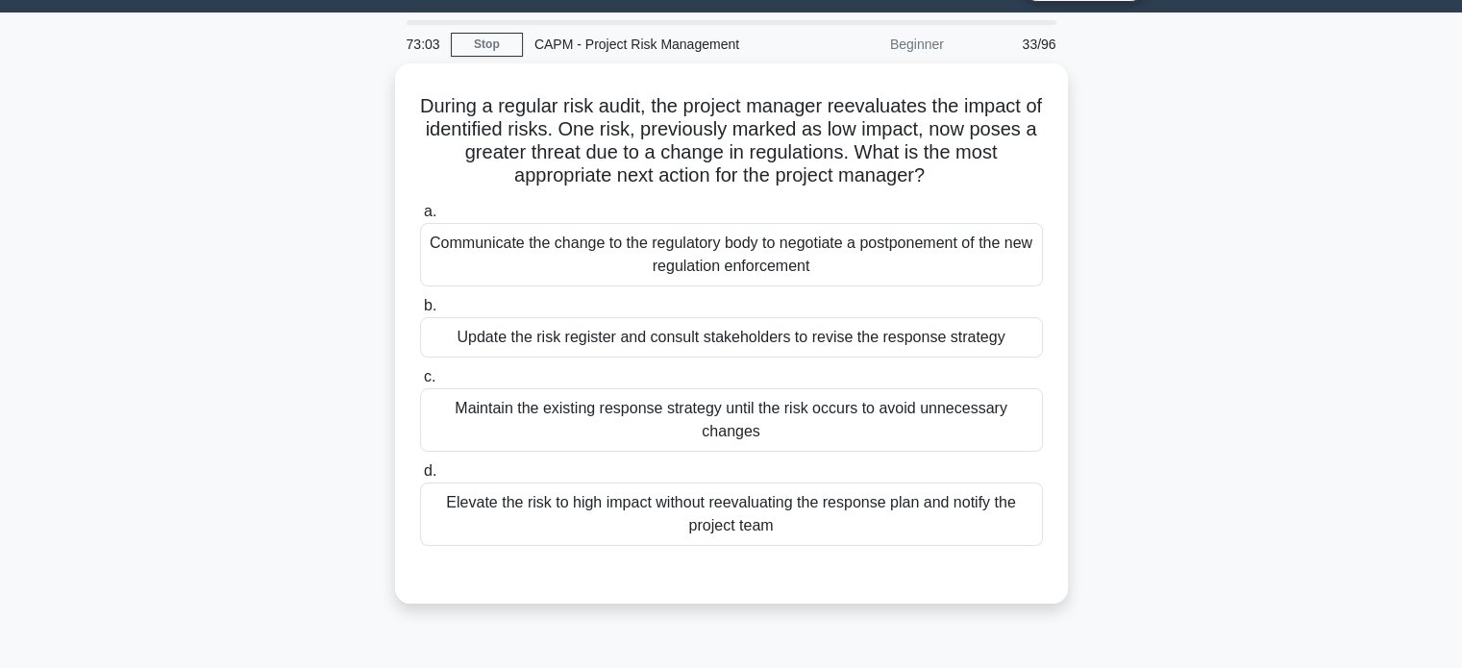
scroll to position [56, 0]
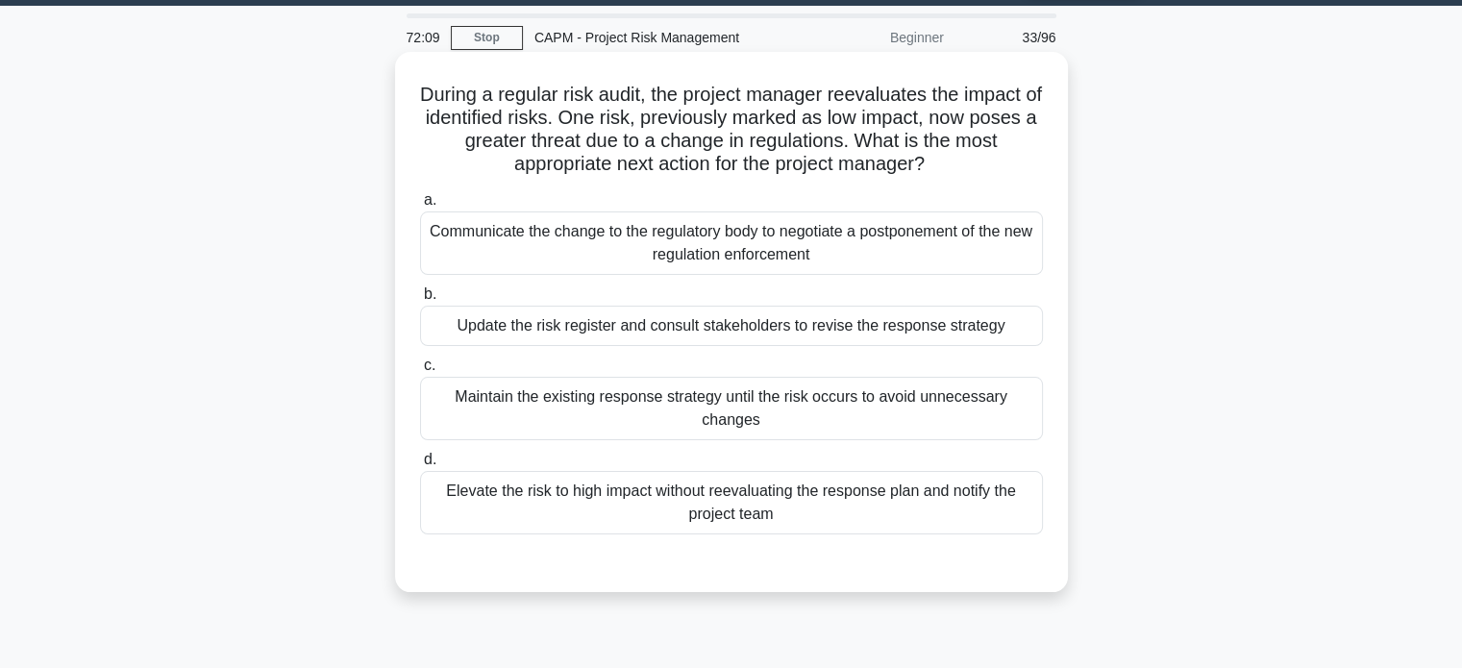
click at [644, 321] on div "Update the risk register and consult stakeholders to revise the response strate…" at bounding box center [731, 326] width 623 height 40
click at [420, 301] on input "b. Update the risk register and consult stakeholders to revise the response str…" at bounding box center [420, 294] width 0 height 12
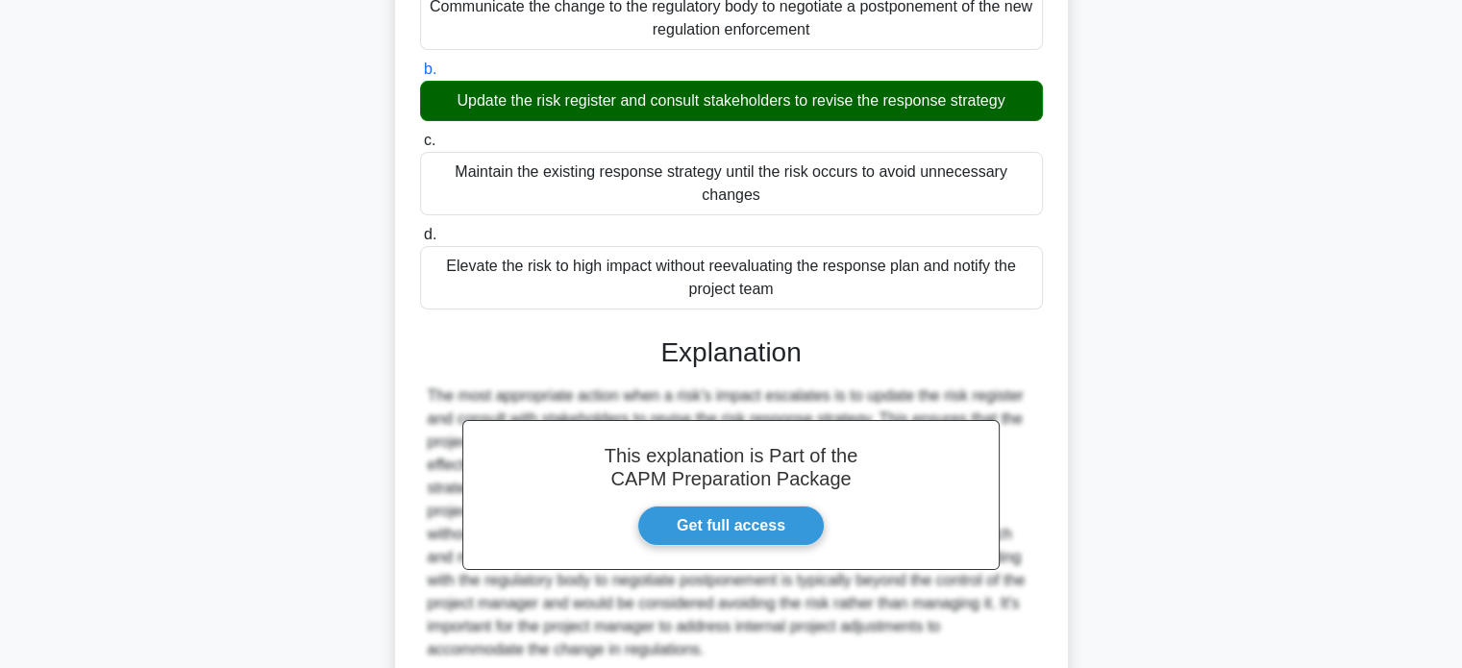
scroll to position [440, 0]
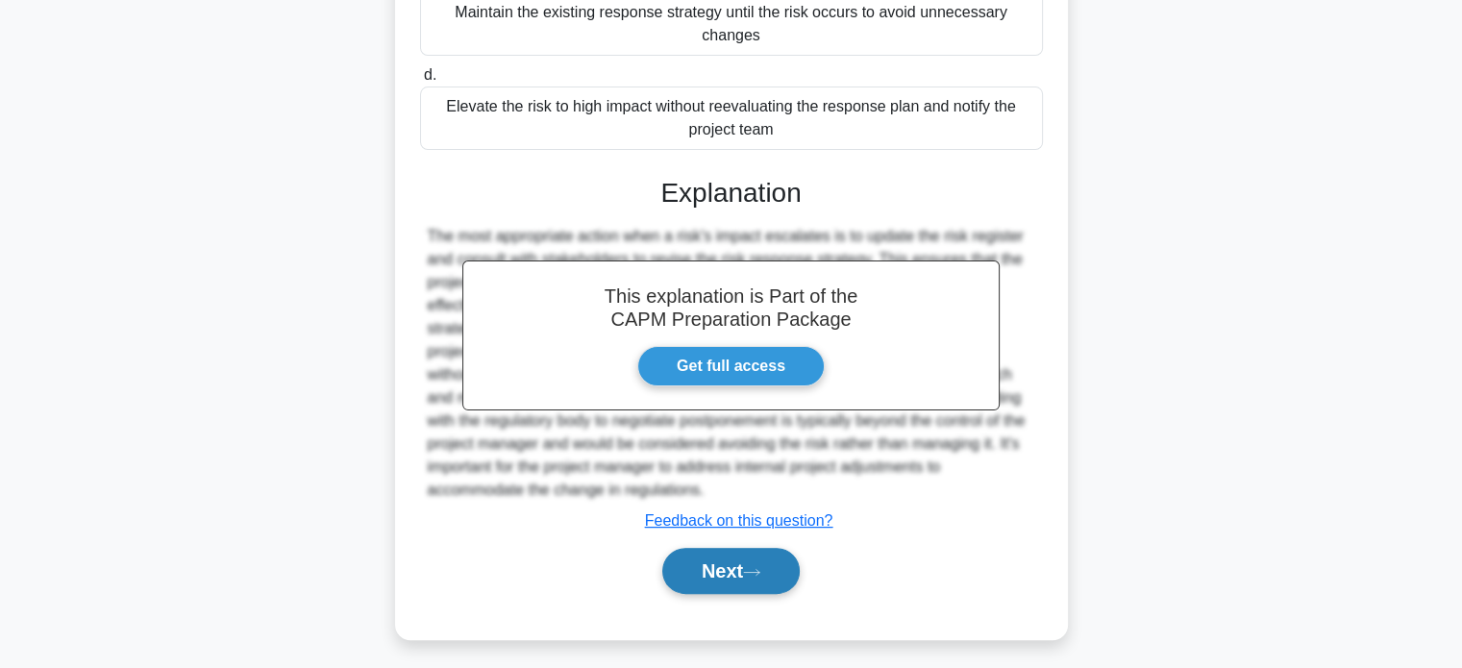
click at [726, 577] on button "Next" at bounding box center [730, 571] width 137 height 46
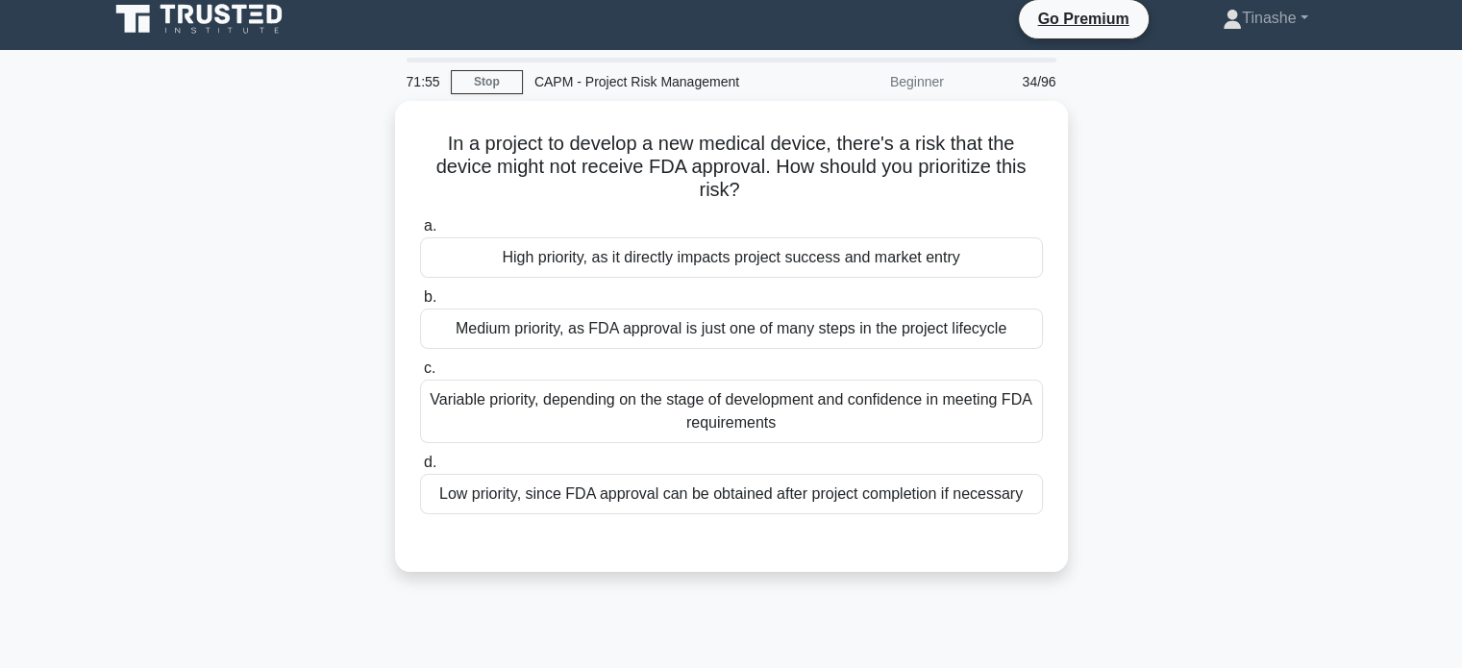
scroll to position [0, 0]
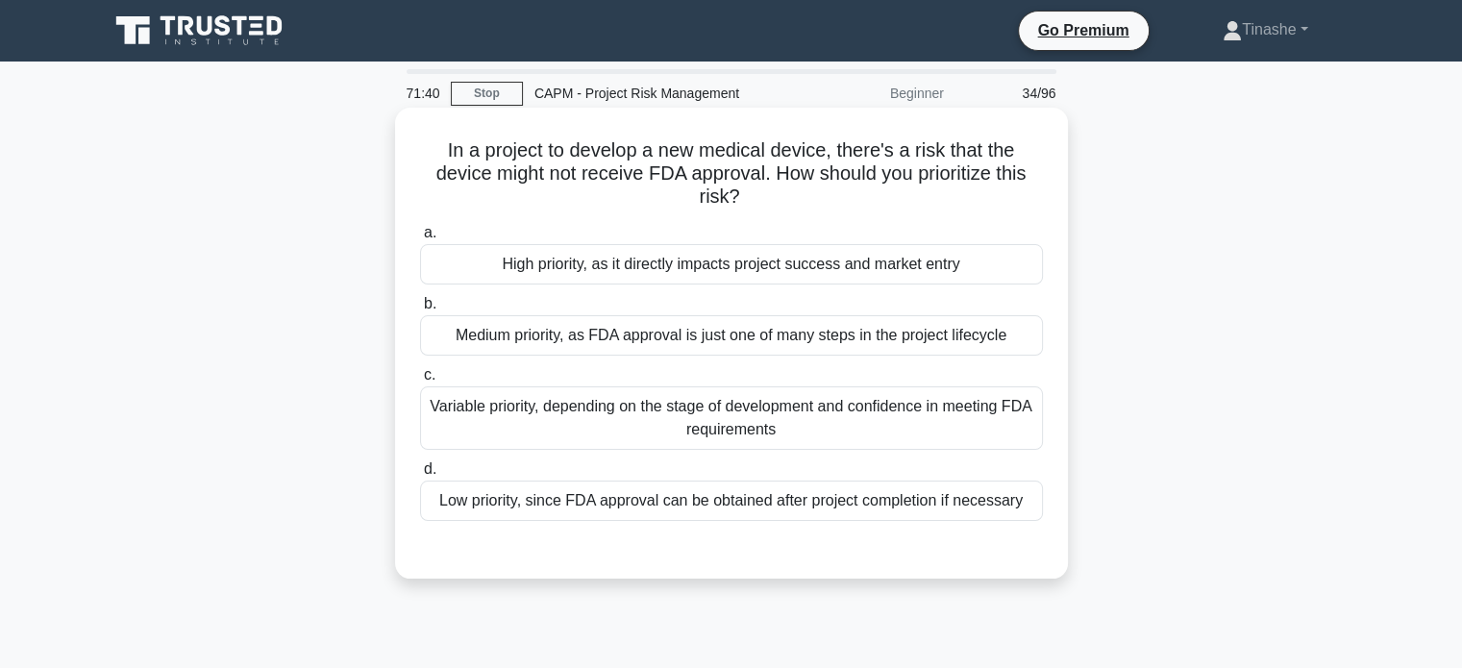
click at [799, 280] on div "High priority, as it directly impacts project success and market entry" at bounding box center [731, 264] width 623 height 40
click at [420, 239] on input "a. High priority, as it directly impacts project success and market entry" at bounding box center [420, 233] width 0 height 12
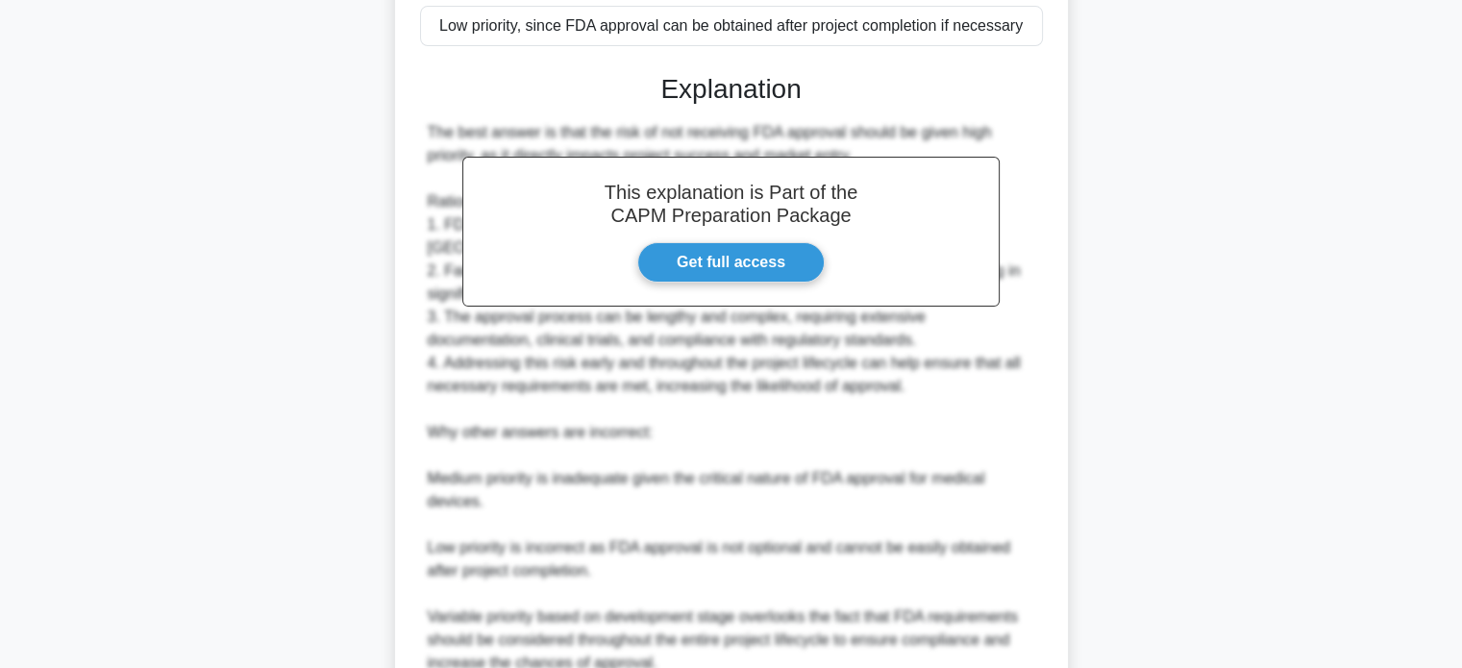
scroll to position [653, 0]
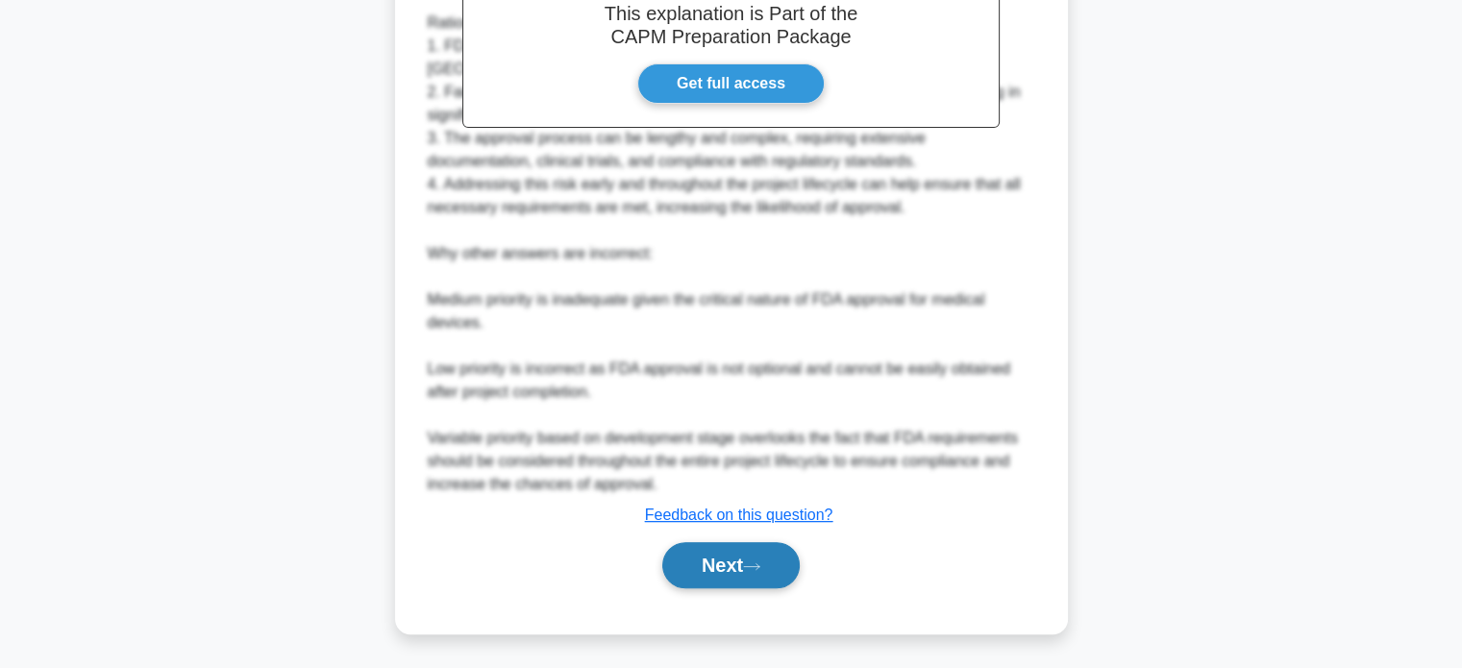
drag, startPoint x: 748, startPoint y: 529, endPoint x: 760, endPoint y: 561, distance: 34.1
click at [760, 561] on div "This explanation is Part of the CAPM Preparation Package Get full access Explan…" at bounding box center [731, 233] width 623 height 725
click at [760, 561] on icon at bounding box center [751, 566] width 17 height 11
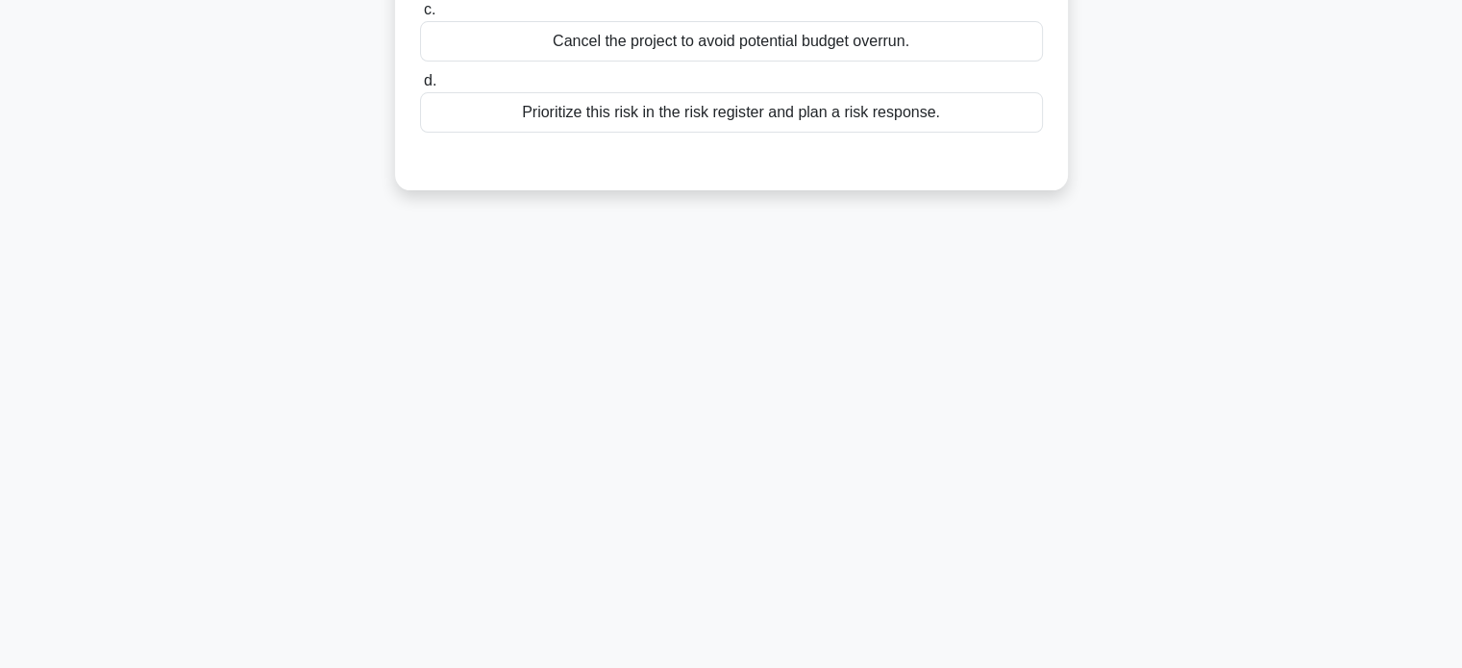
scroll to position [0, 0]
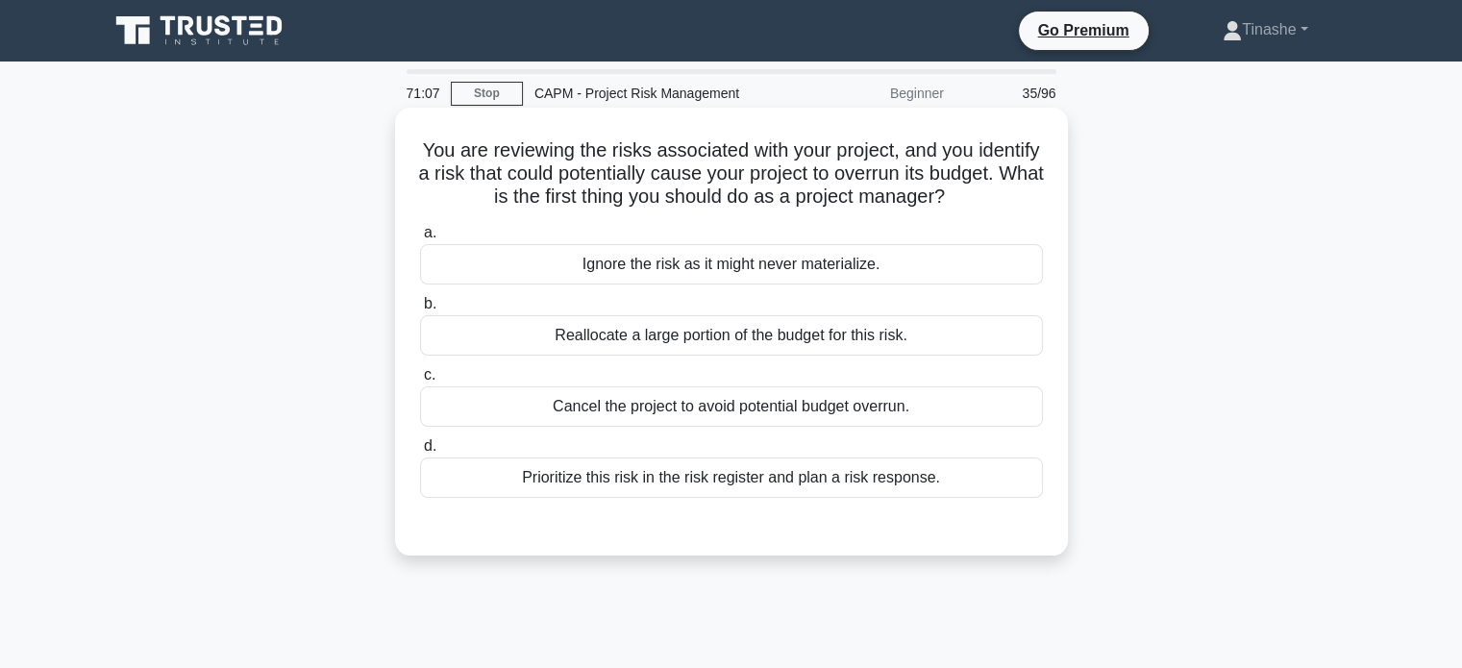
click at [963, 460] on div "Prioritize this risk in the risk register and plan a risk response." at bounding box center [731, 477] width 623 height 40
click at [420, 453] on input "d. Prioritize this risk in the risk register and plan a risk response." at bounding box center [420, 446] width 0 height 12
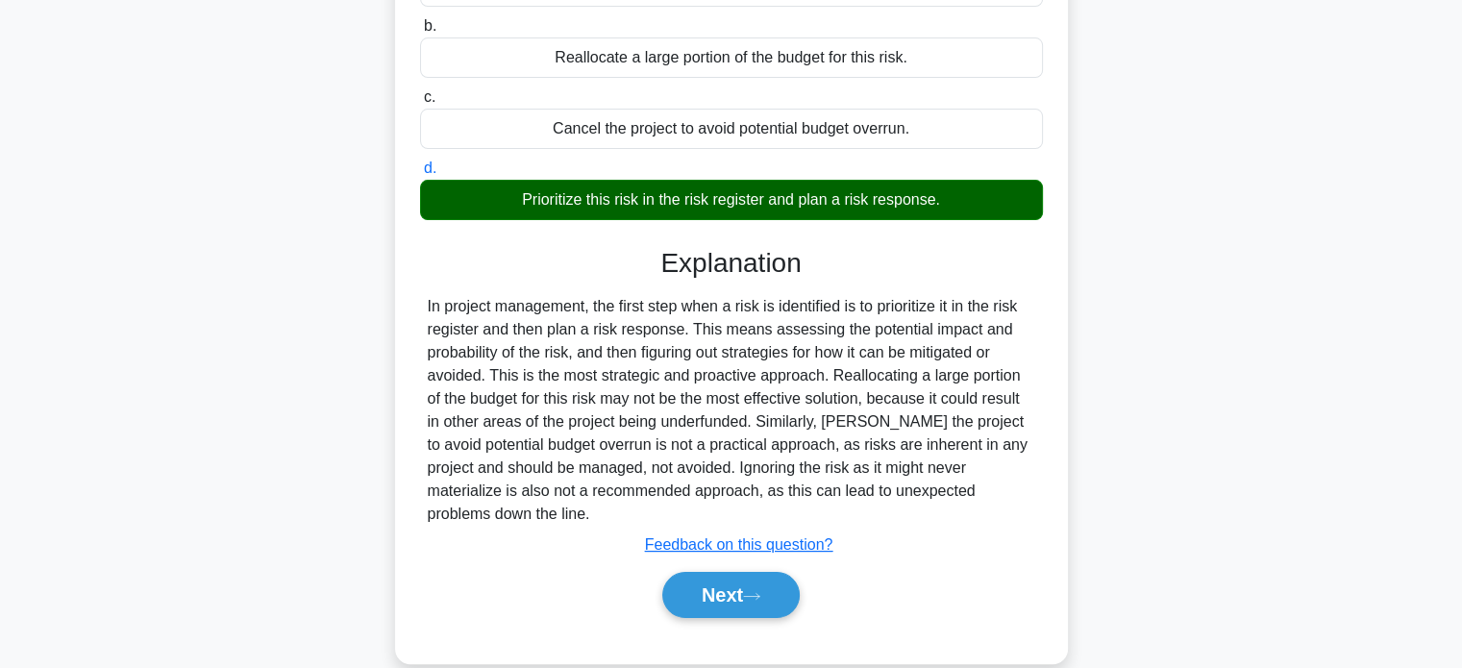
scroll to position [332, 0]
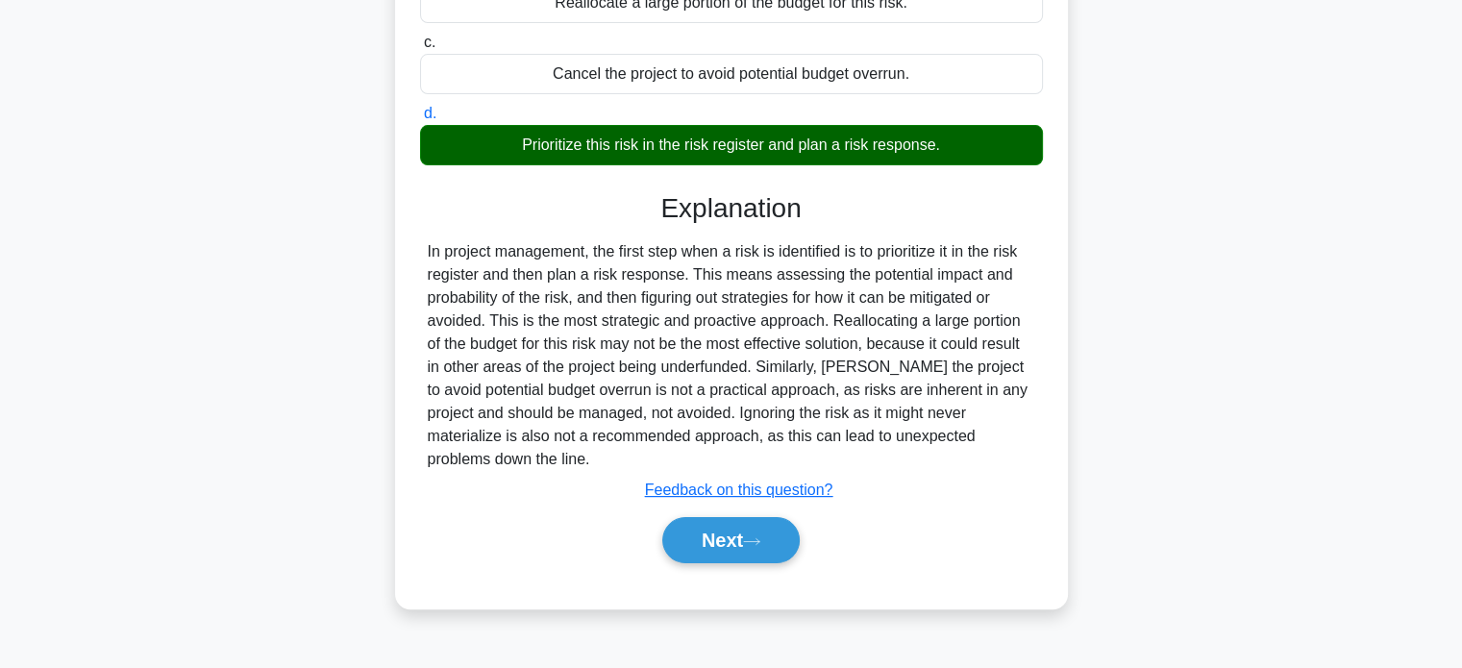
click at [713, 564] on div "Next" at bounding box center [731, 539] width 623 height 61
click at [681, 531] on button "Next" at bounding box center [730, 540] width 137 height 46
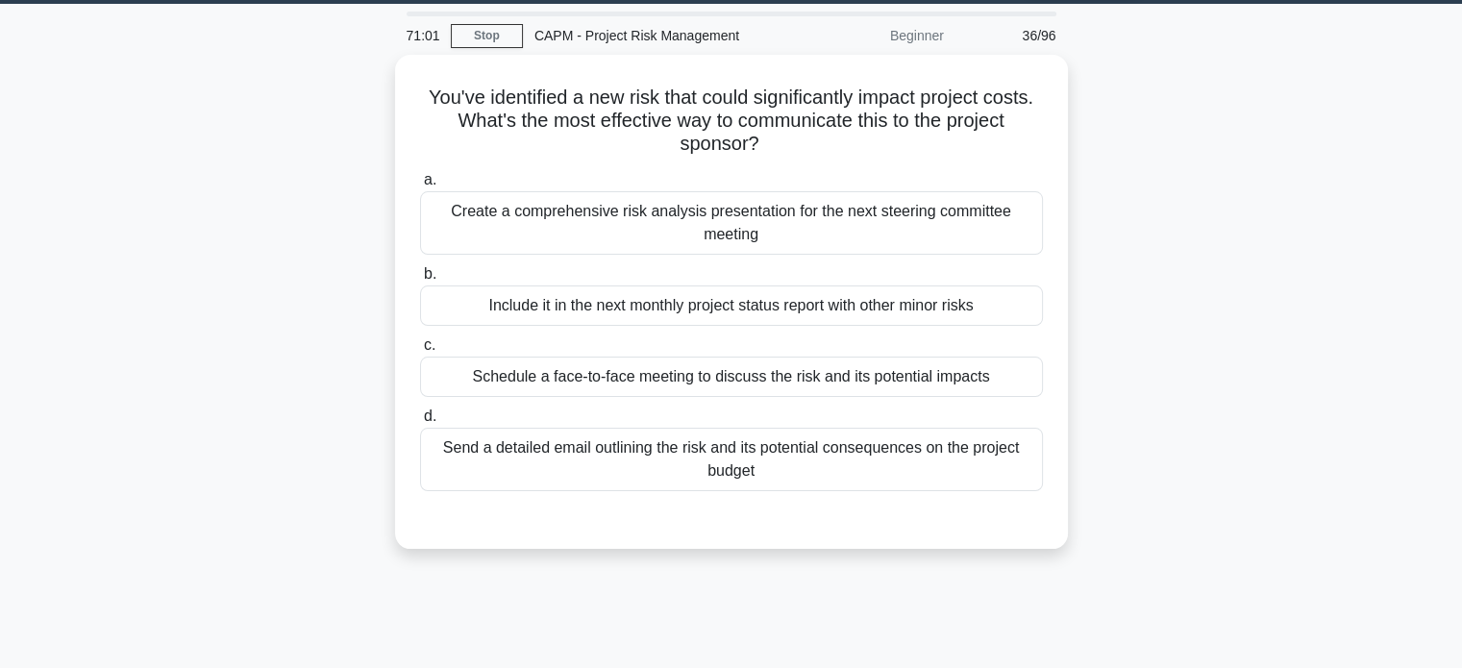
scroll to position [5, 0]
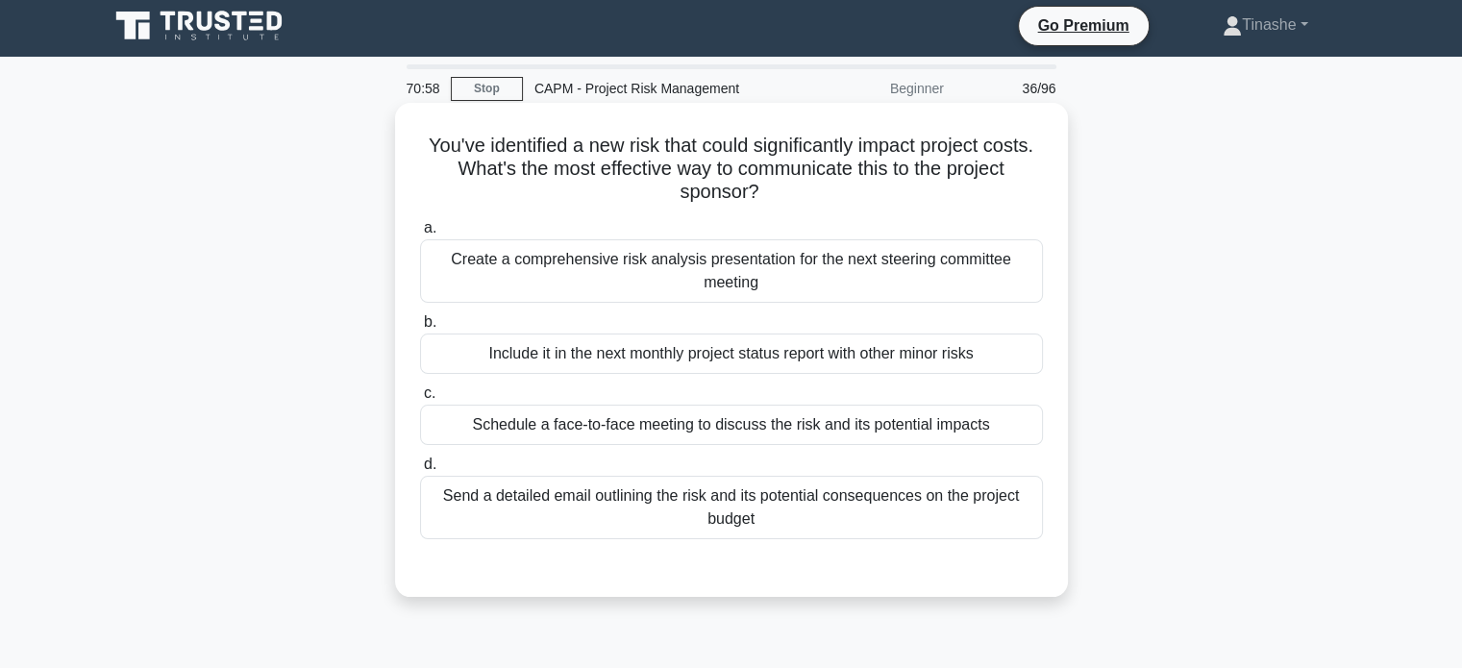
click at [727, 134] on h5 "You've identified a new risk that could significantly impact project costs. Wha…" at bounding box center [731, 169] width 627 height 71
click at [822, 264] on div "Create a comprehensive risk analysis presentation for the next steering committ…" at bounding box center [731, 270] width 623 height 63
click at [420, 234] on input "a. Create a comprehensive risk analysis presentation for the next steering comm…" at bounding box center [420, 228] width 0 height 12
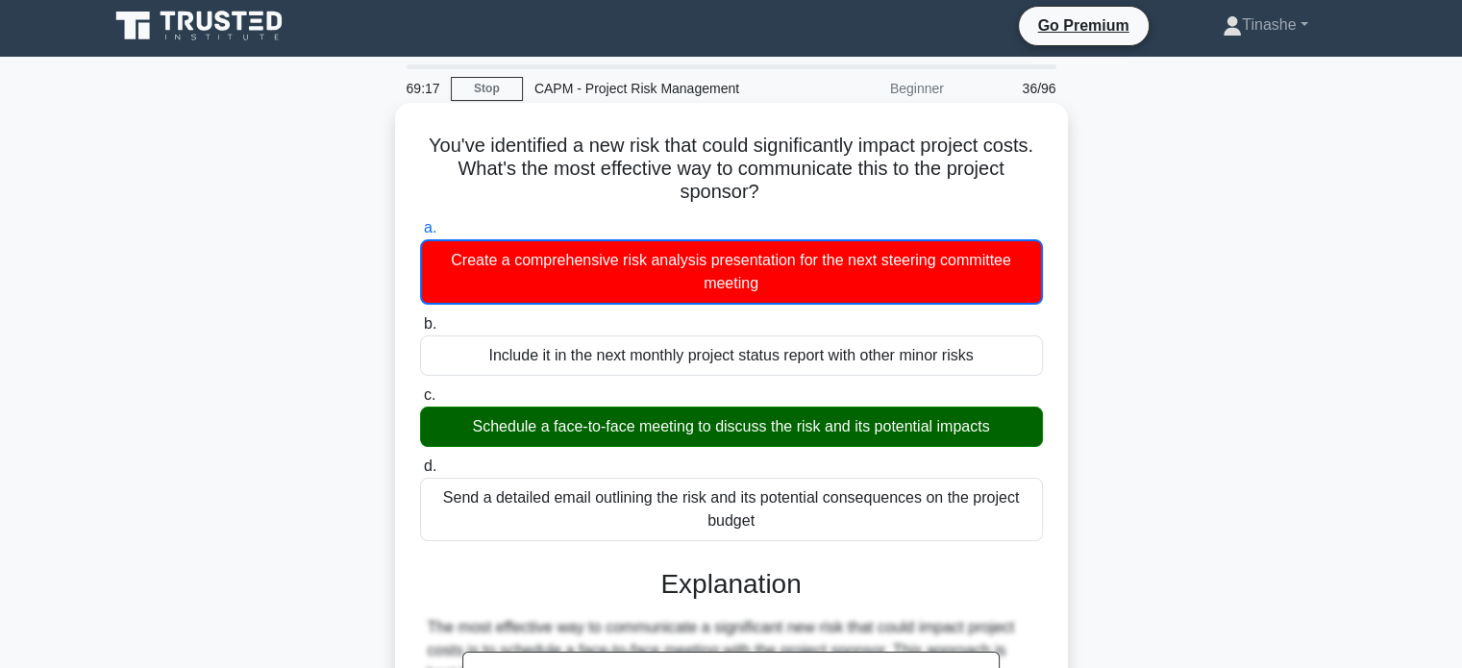
click at [776, 435] on div "Schedule a face-to-face meeting to discuss the risk and its potential impacts" at bounding box center [731, 426] width 623 height 40
click at [420, 402] on input "c. Schedule a face-to-face meeting to discuss the risk and its potential impacts" at bounding box center [420, 395] width 0 height 12
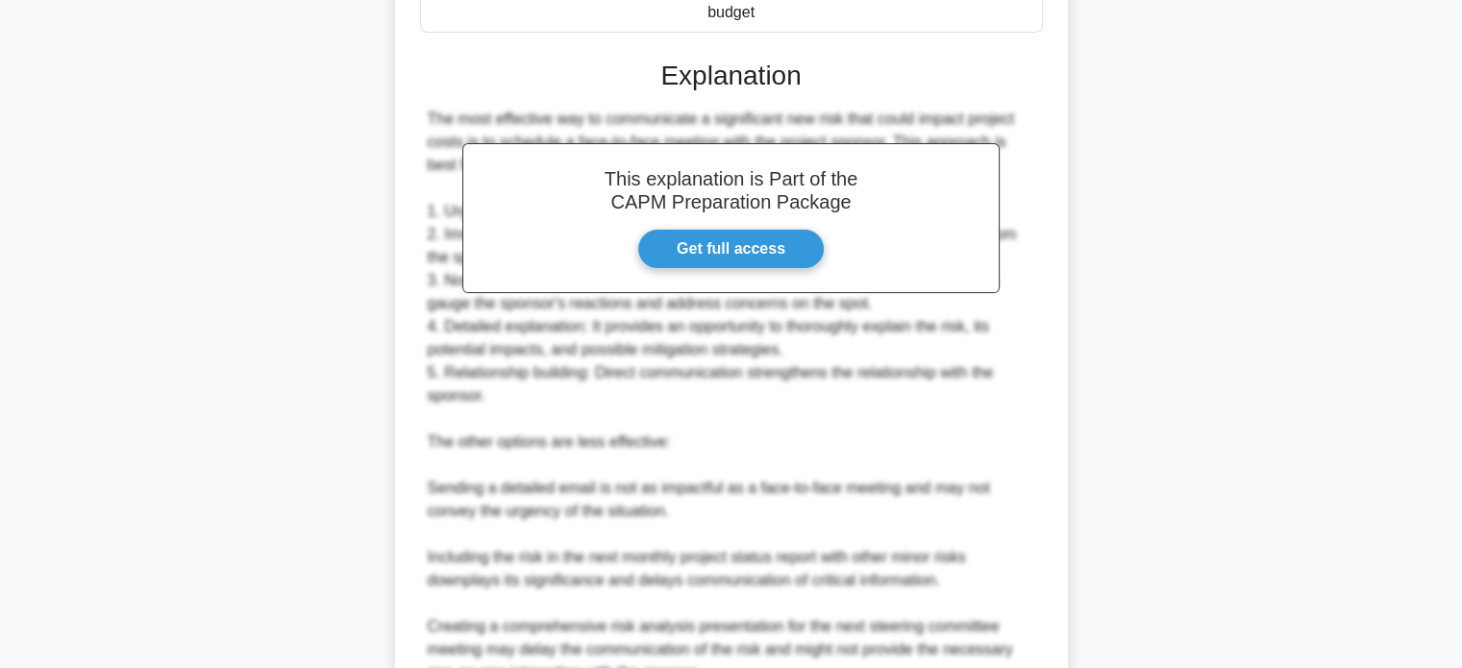
scroll to position [792, 0]
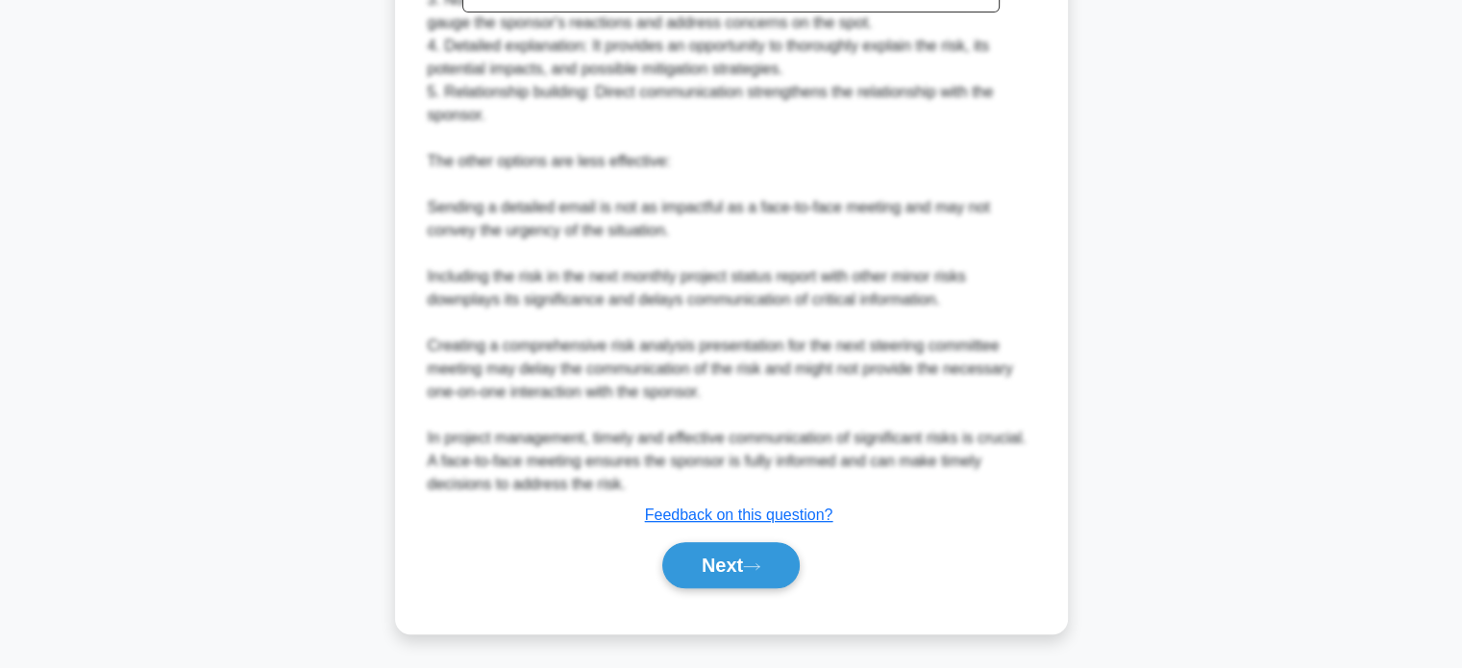
click at [722, 537] on div "Next" at bounding box center [731, 564] width 623 height 61
click at [723, 537] on div "Next" at bounding box center [731, 564] width 623 height 61
click at [734, 542] on button "Next" at bounding box center [730, 565] width 137 height 46
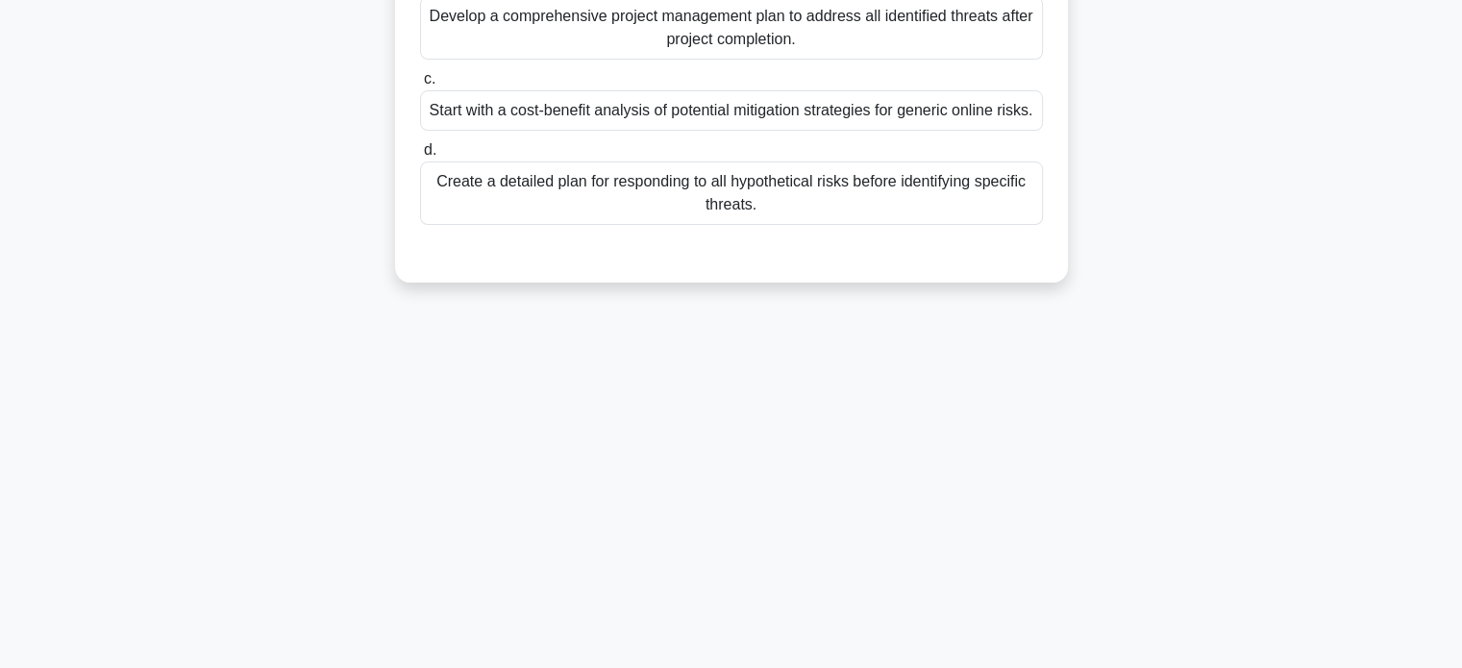
scroll to position [0, 0]
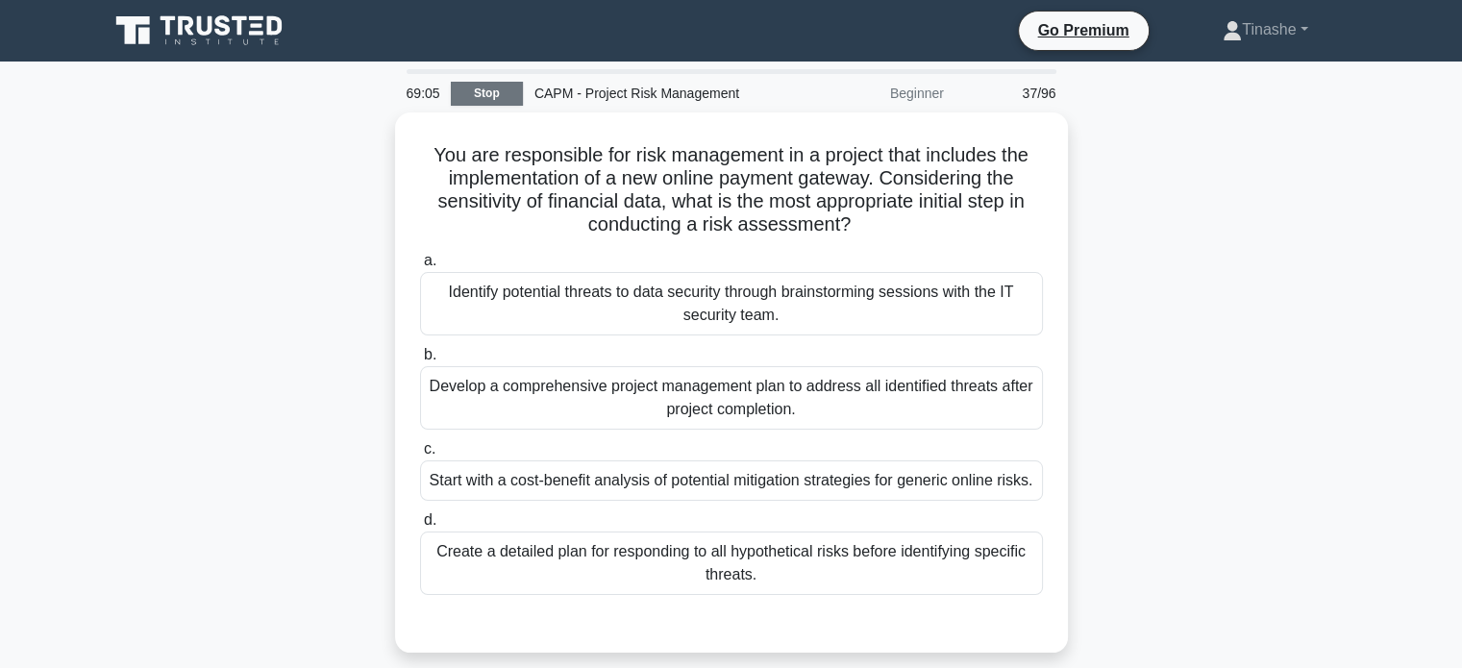
click at [497, 98] on link "Stop" at bounding box center [487, 94] width 72 height 24
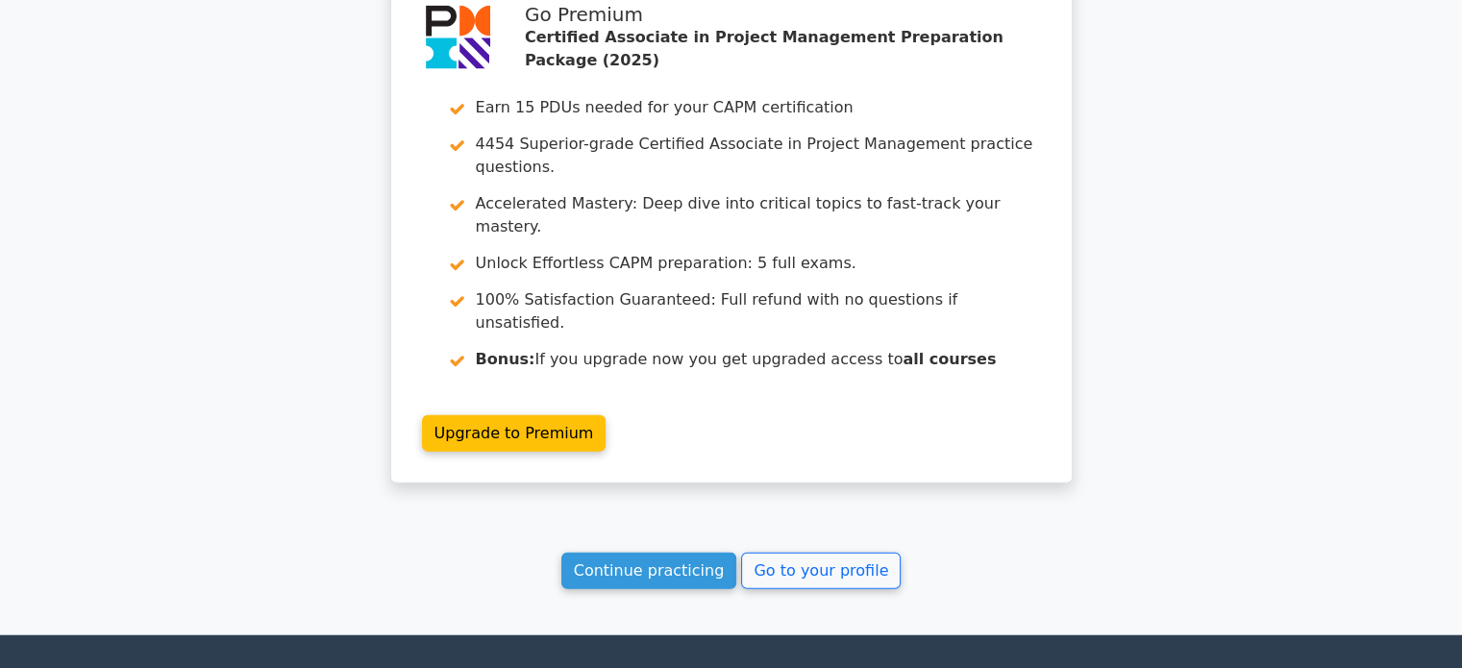
scroll to position [4485, 0]
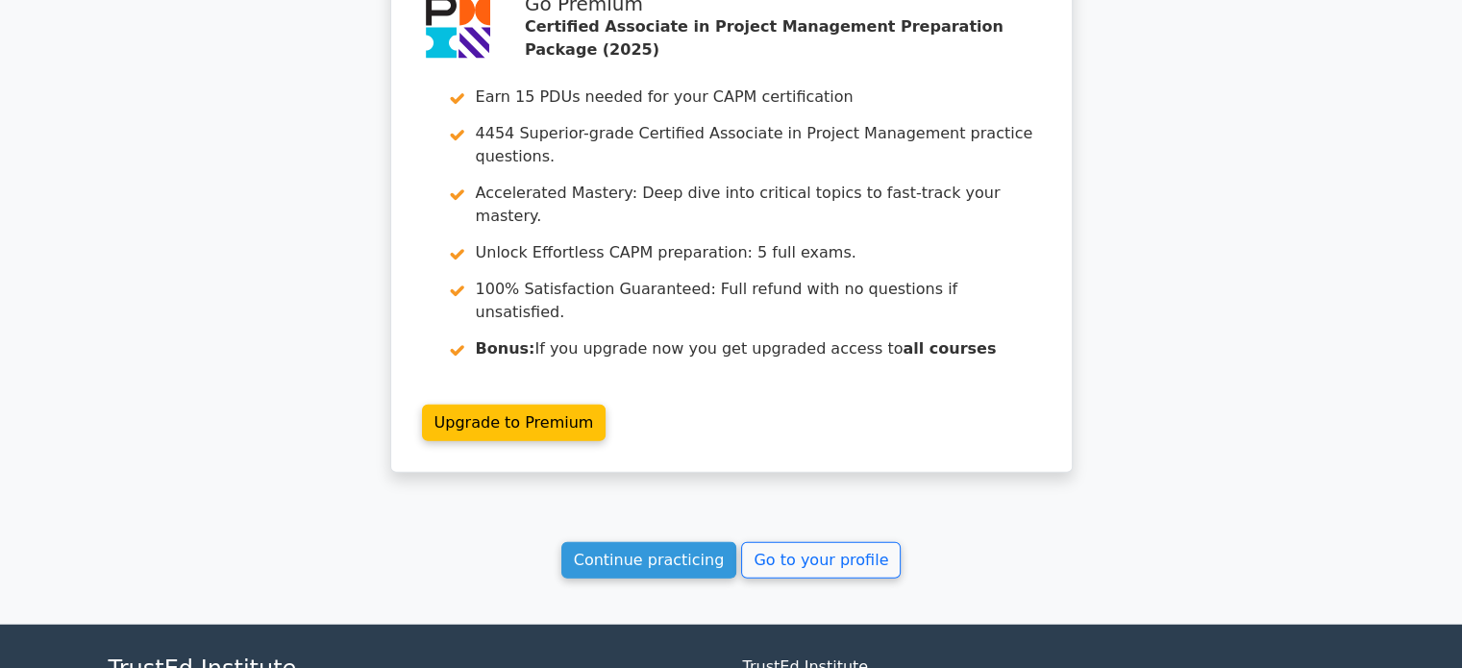
drag, startPoint x: 1472, startPoint y: 63, endPoint x: 1473, endPoint y: 713, distance: 649.6
click at [776, 542] on link "Go to your profile" at bounding box center [821, 560] width 160 height 37
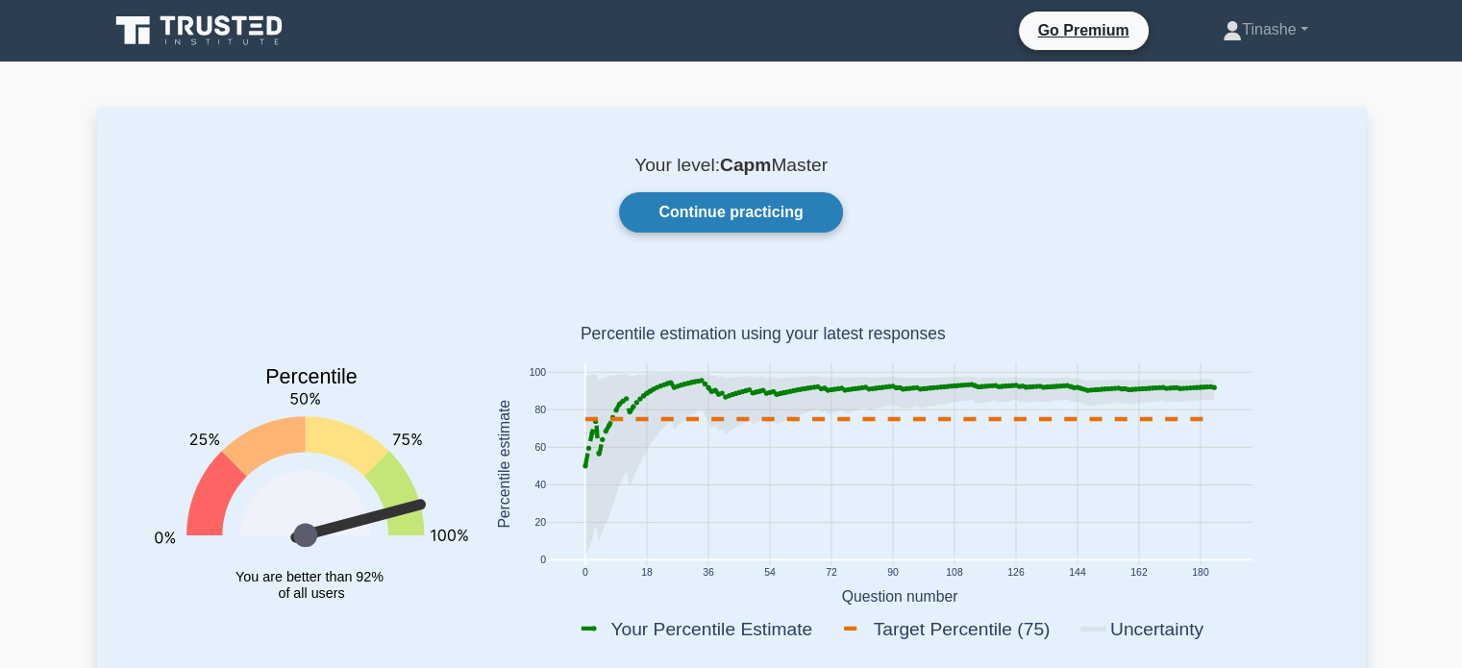
click at [803, 232] on link "Continue practicing" at bounding box center [730, 212] width 223 height 40
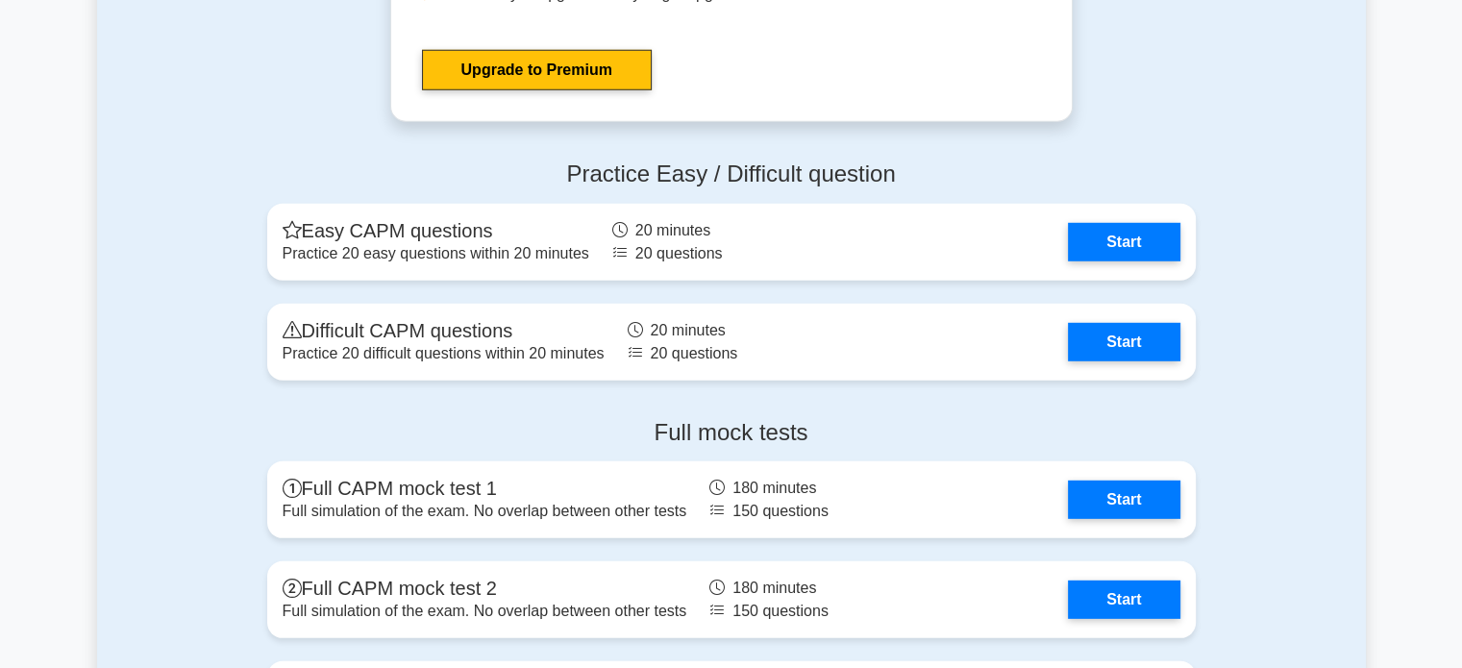
scroll to position [5496, 0]
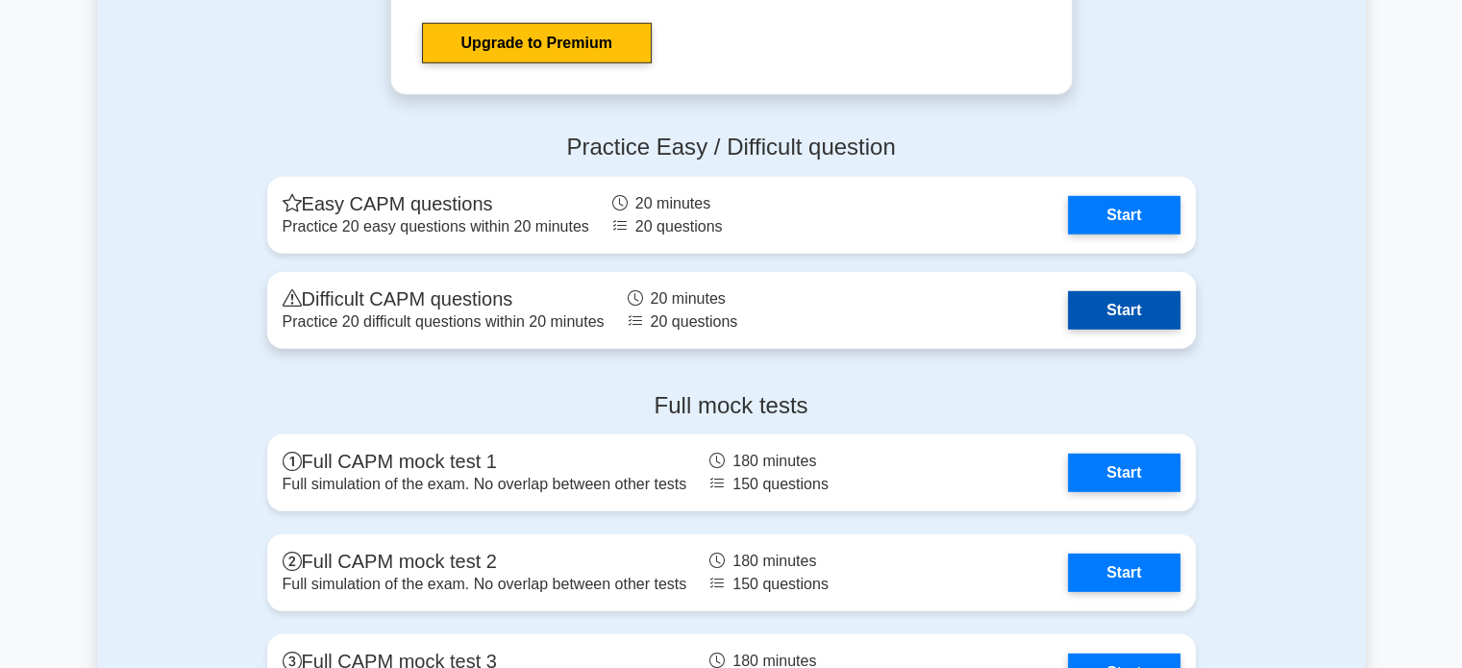
click at [1080, 307] on link "Start" at bounding box center [1123, 310] width 111 height 38
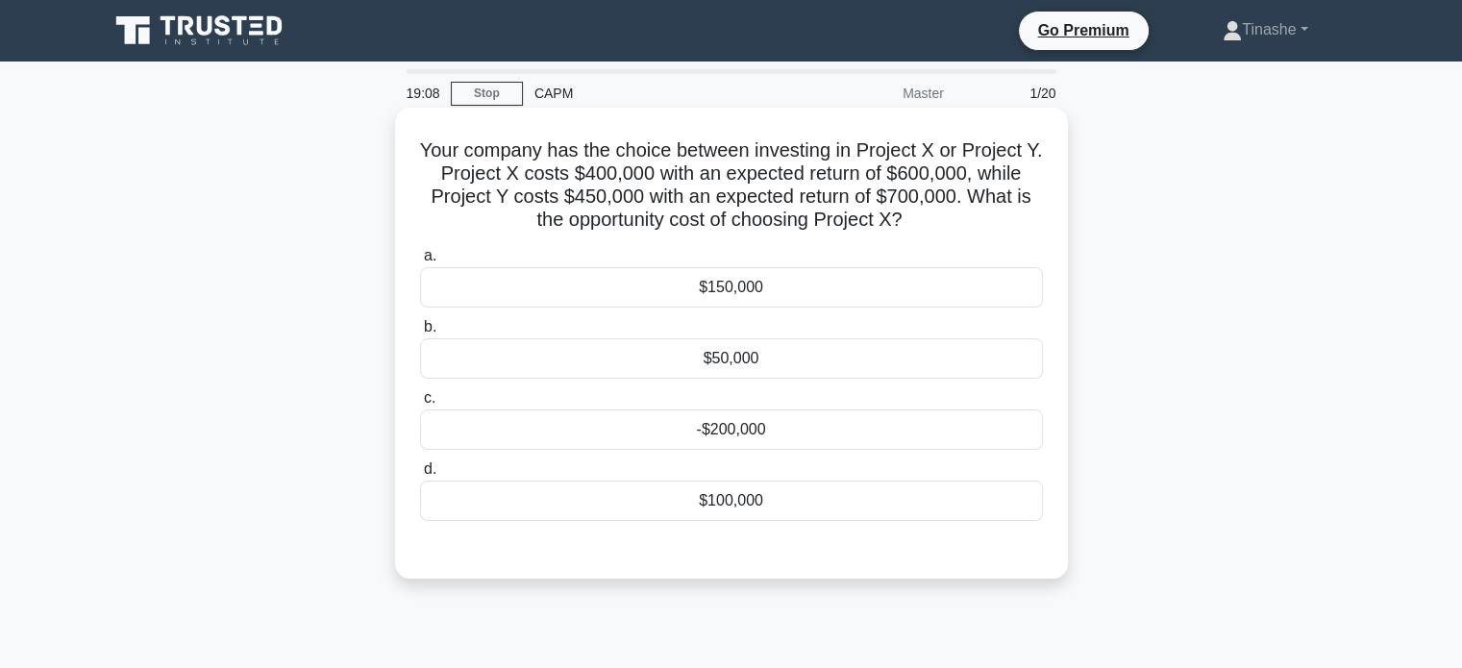
click at [700, 364] on div "$50,000" at bounding box center [731, 358] width 623 height 40
click at [420, 333] on input "b. $50,000" at bounding box center [420, 327] width 0 height 12
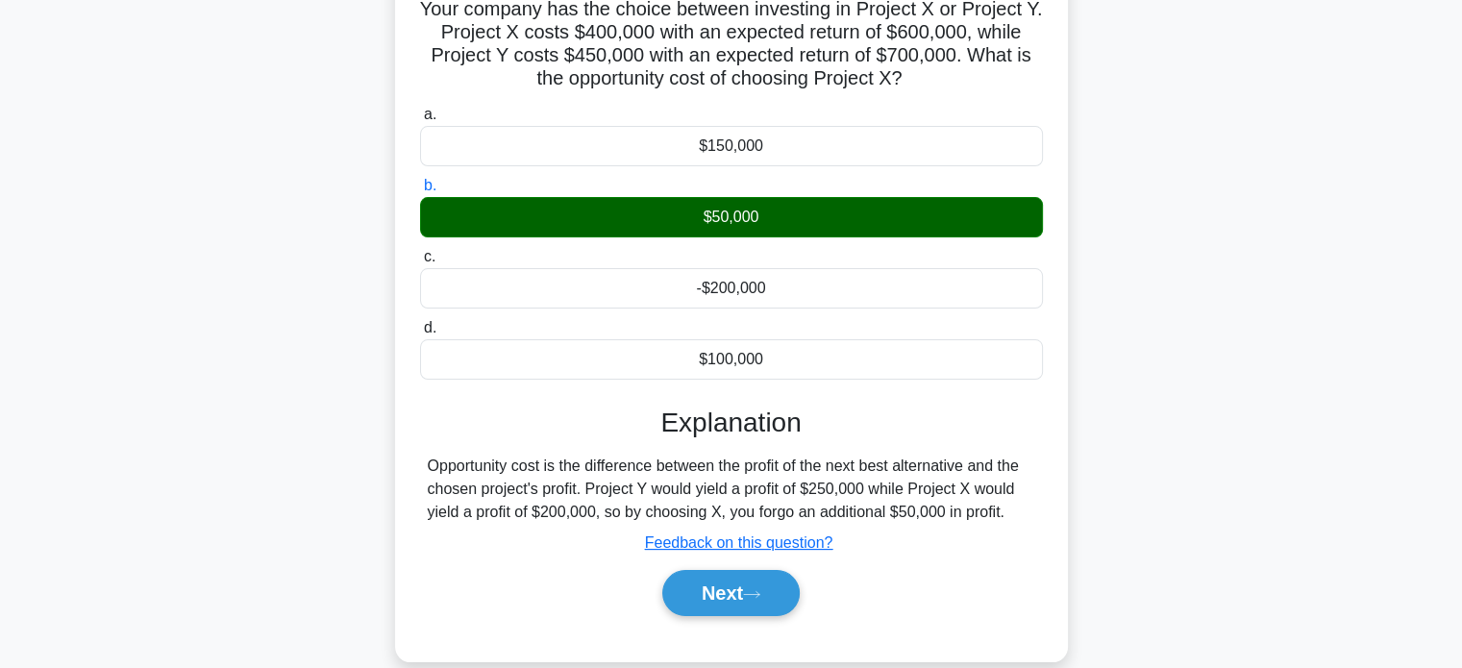
scroll to position [151, 0]
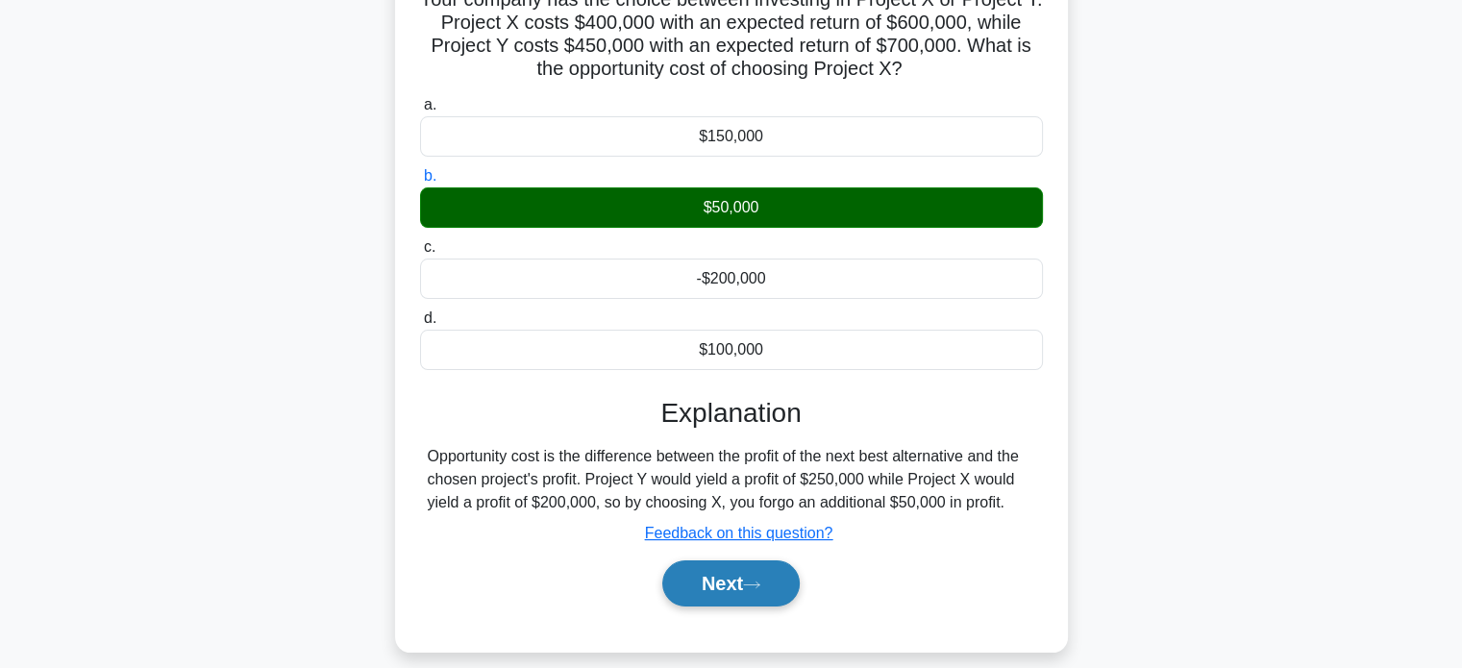
click at [743, 594] on button "Next" at bounding box center [730, 583] width 137 height 46
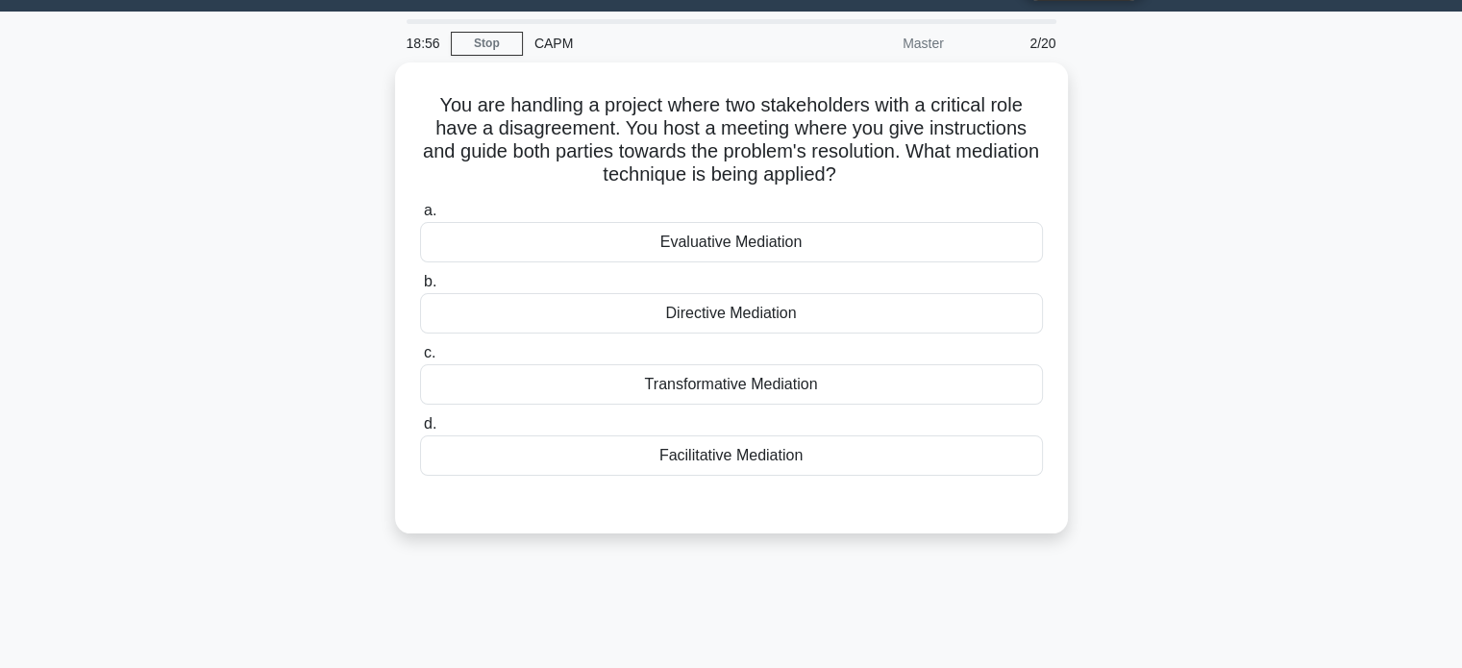
scroll to position [48, 0]
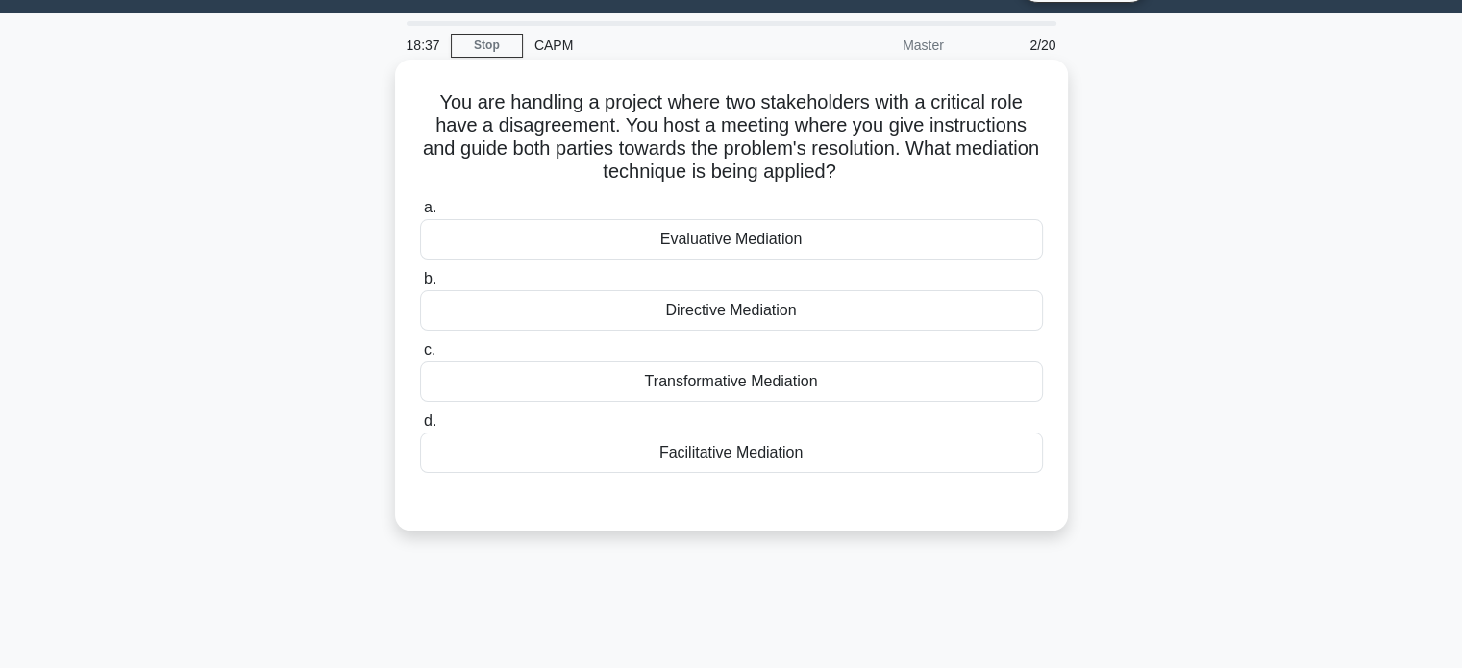
click at [791, 395] on div "Transformative Mediation" at bounding box center [731, 381] width 623 height 40
click at [420, 356] on input "c. Transformative Mediation" at bounding box center [420, 350] width 0 height 12
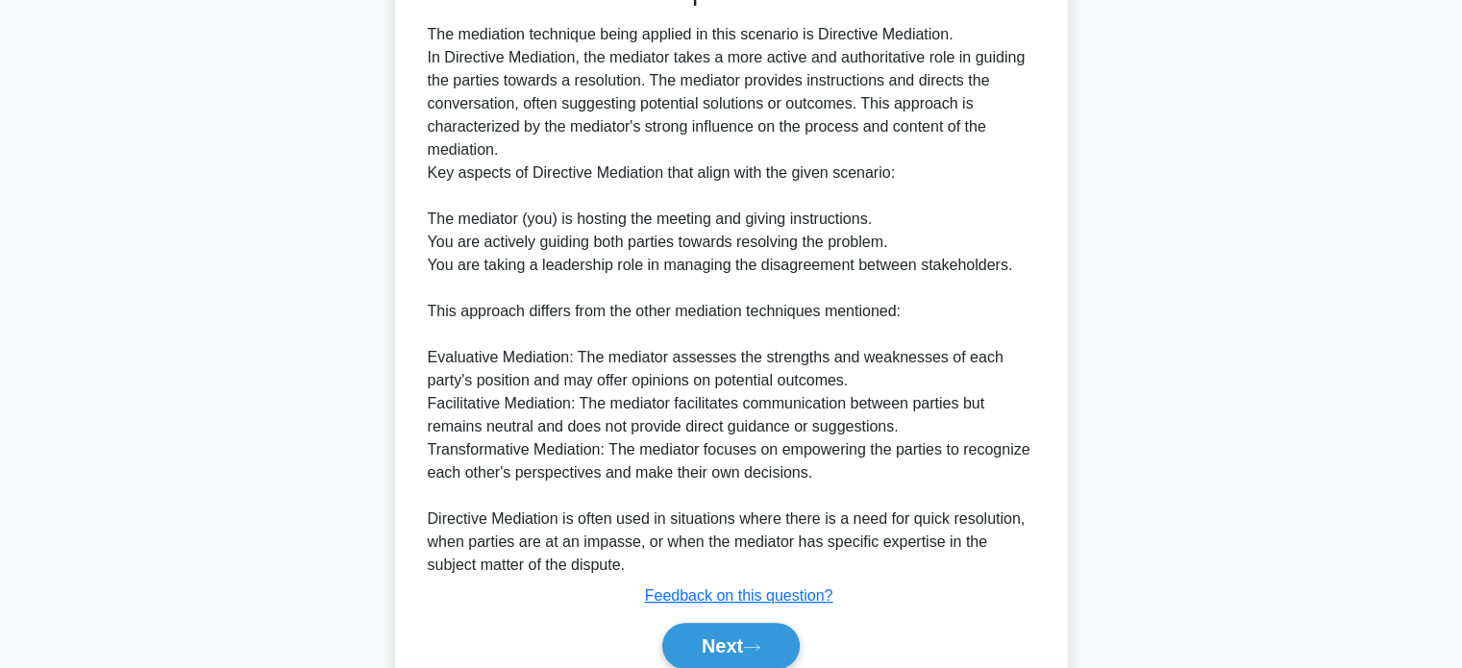
scroll to position [623, 0]
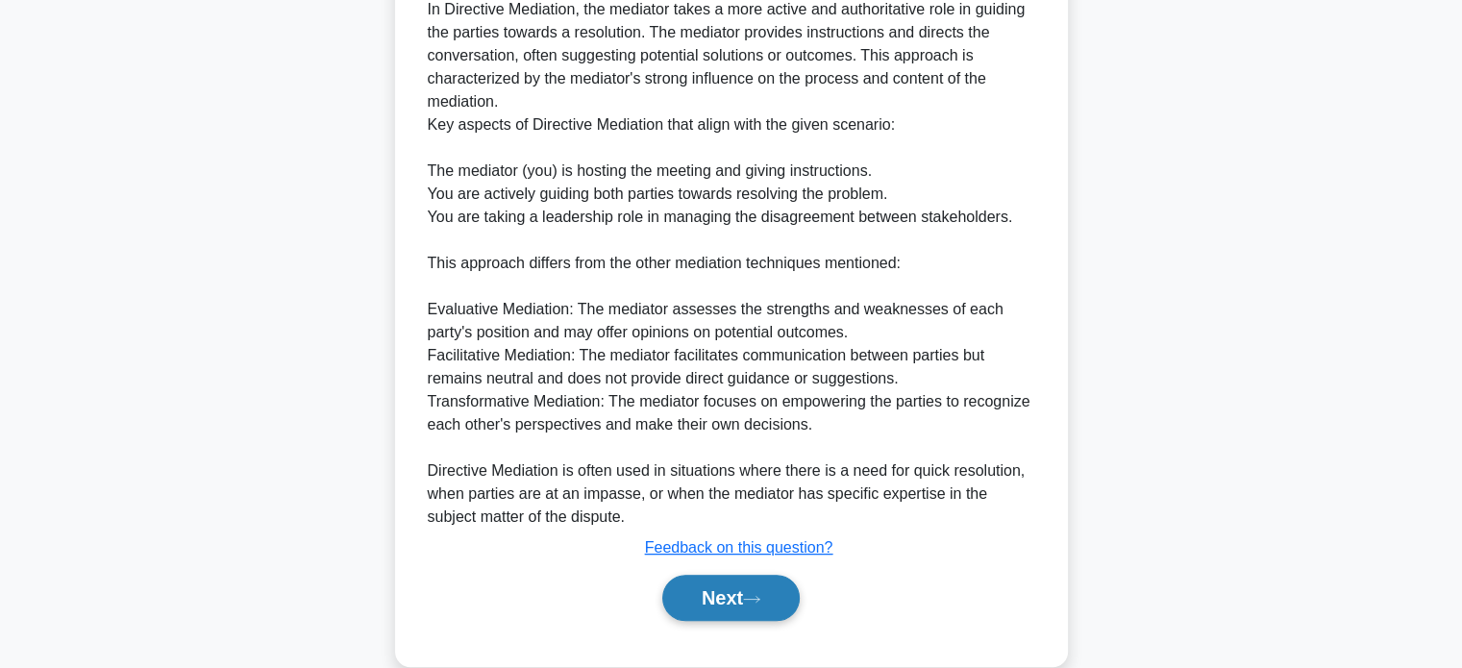
click at [757, 609] on button "Next" at bounding box center [730, 598] width 137 height 46
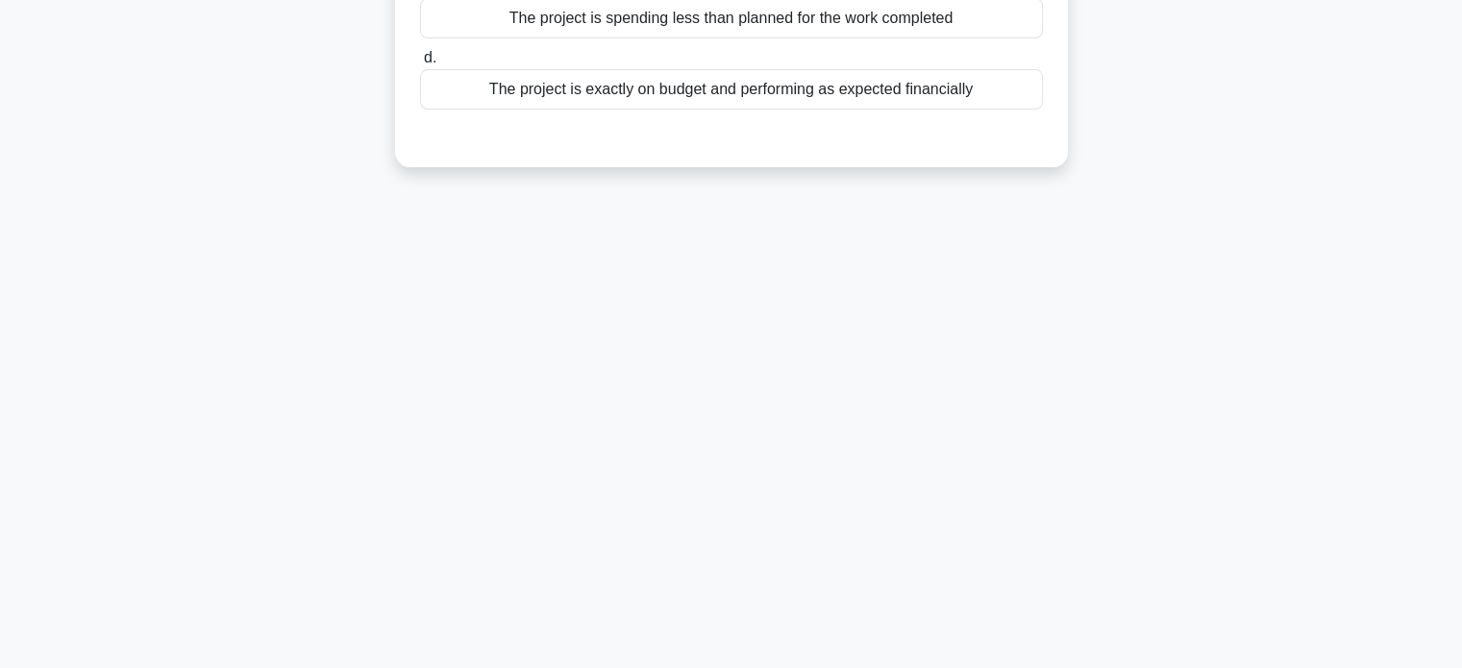
scroll to position [0, 0]
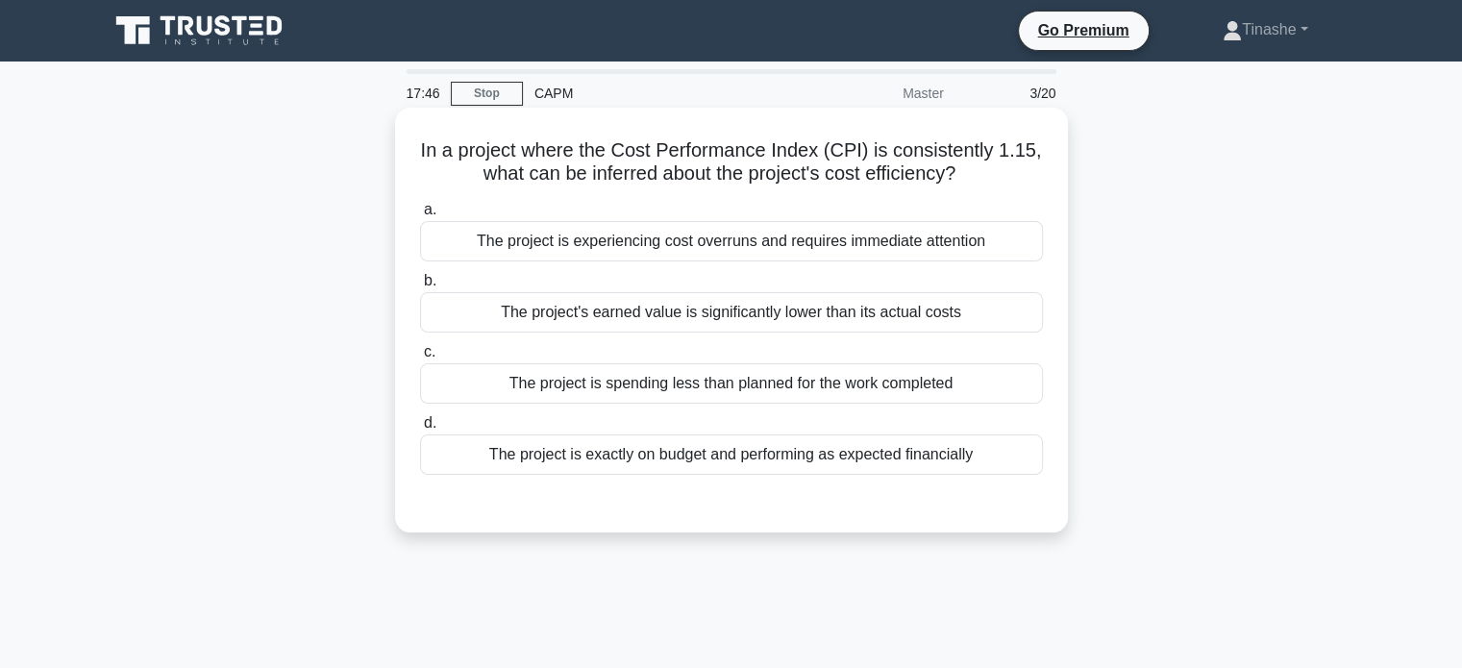
click at [596, 180] on h5 "In a project where the Cost Performance Index (CPI) is consistently 1.15, what …" at bounding box center [731, 162] width 627 height 48
click at [985, 383] on div "The project is spending less than planned for the work completed" at bounding box center [731, 383] width 623 height 40
click at [420, 358] on input "c. The project is spending less than planned for the work completed" at bounding box center [420, 352] width 0 height 12
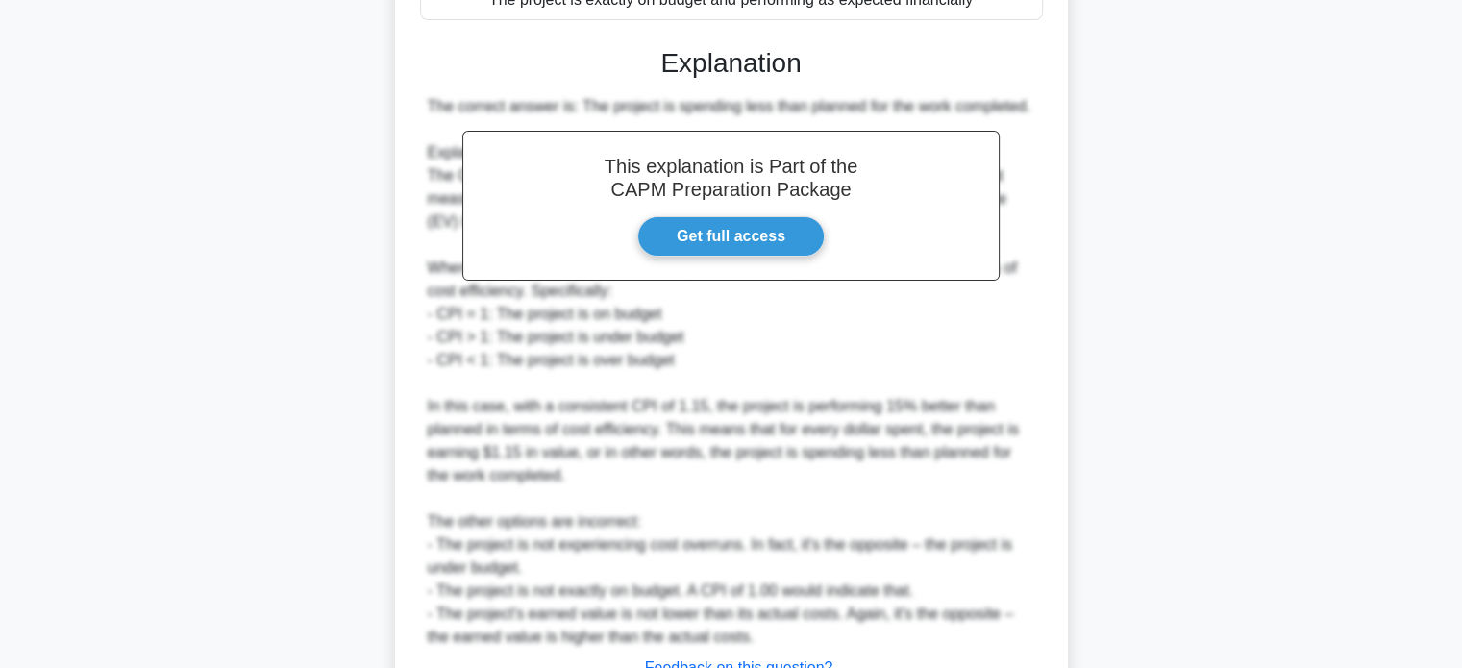
scroll to position [607, 0]
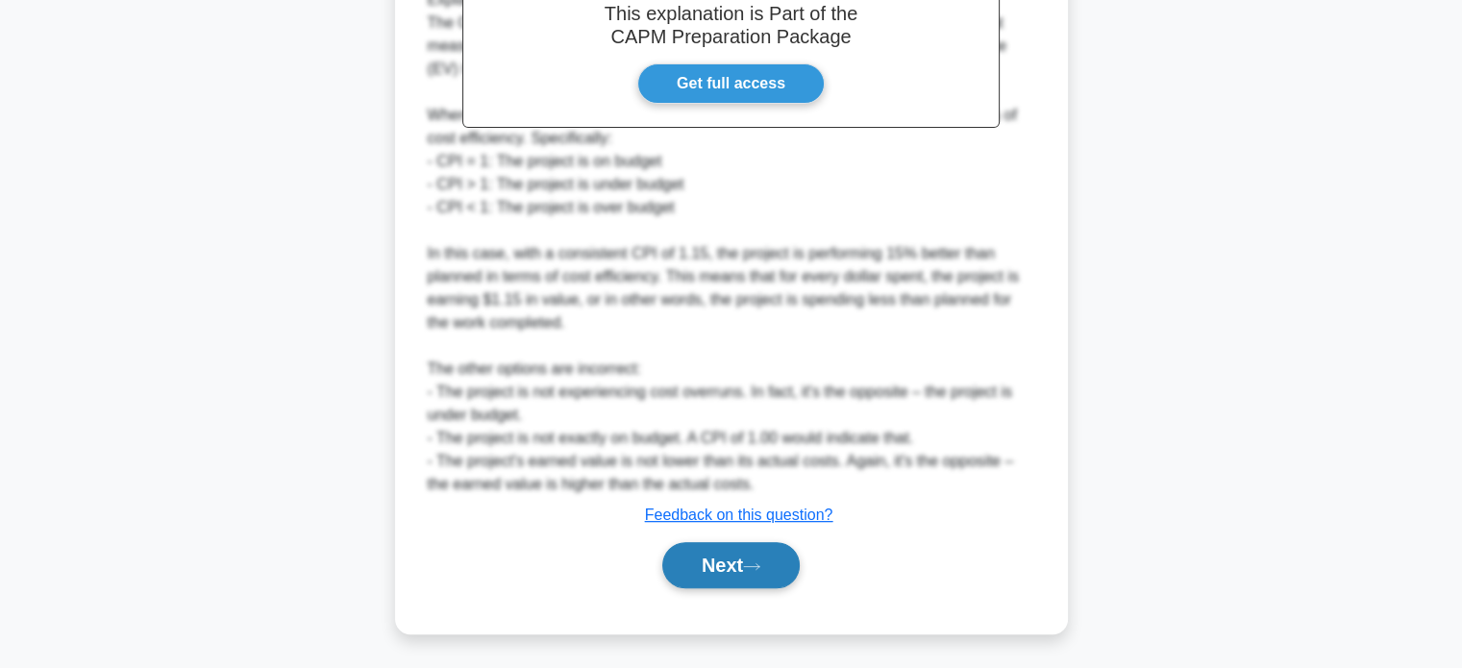
click at [705, 570] on button "Next" at bounding box center [730, 565] width 137 height 46
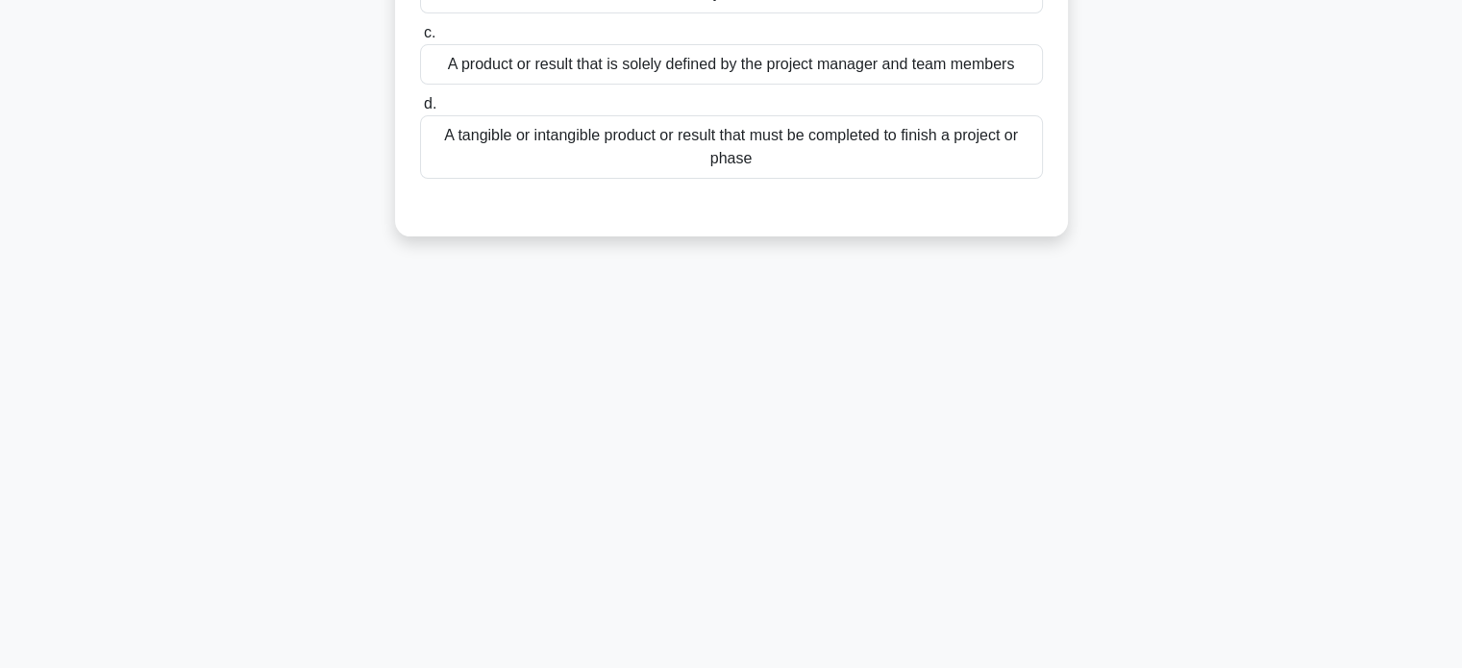
scroll to position [0, 0]
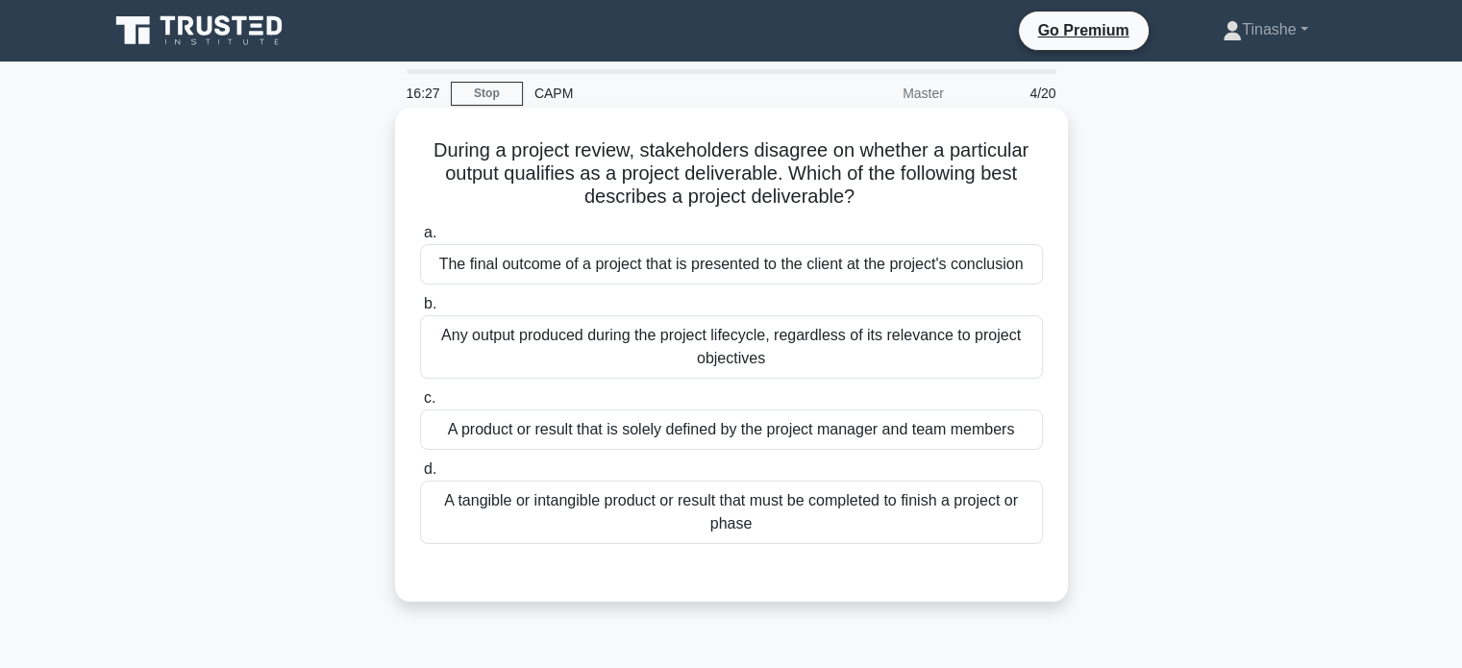
click at [908, 518] on div "A tangible or intangible product or result that must be completed to finish a p…" at bounding box center [731, 511] width 623 height 63
click at [420, 476] on input "d. A tangible or intangible product or result that must be completed to finish …" at bounding box center [420, 469] width 0 height 12
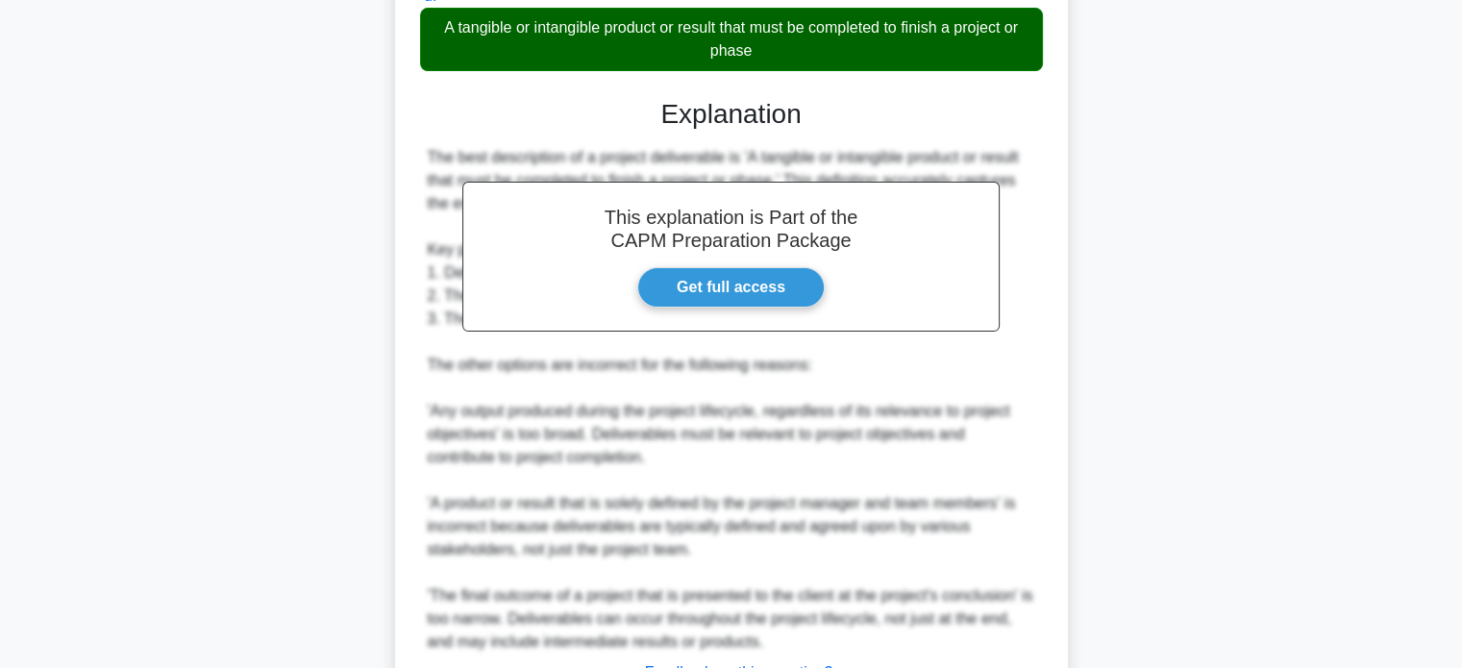
scroll to position [630, 0]
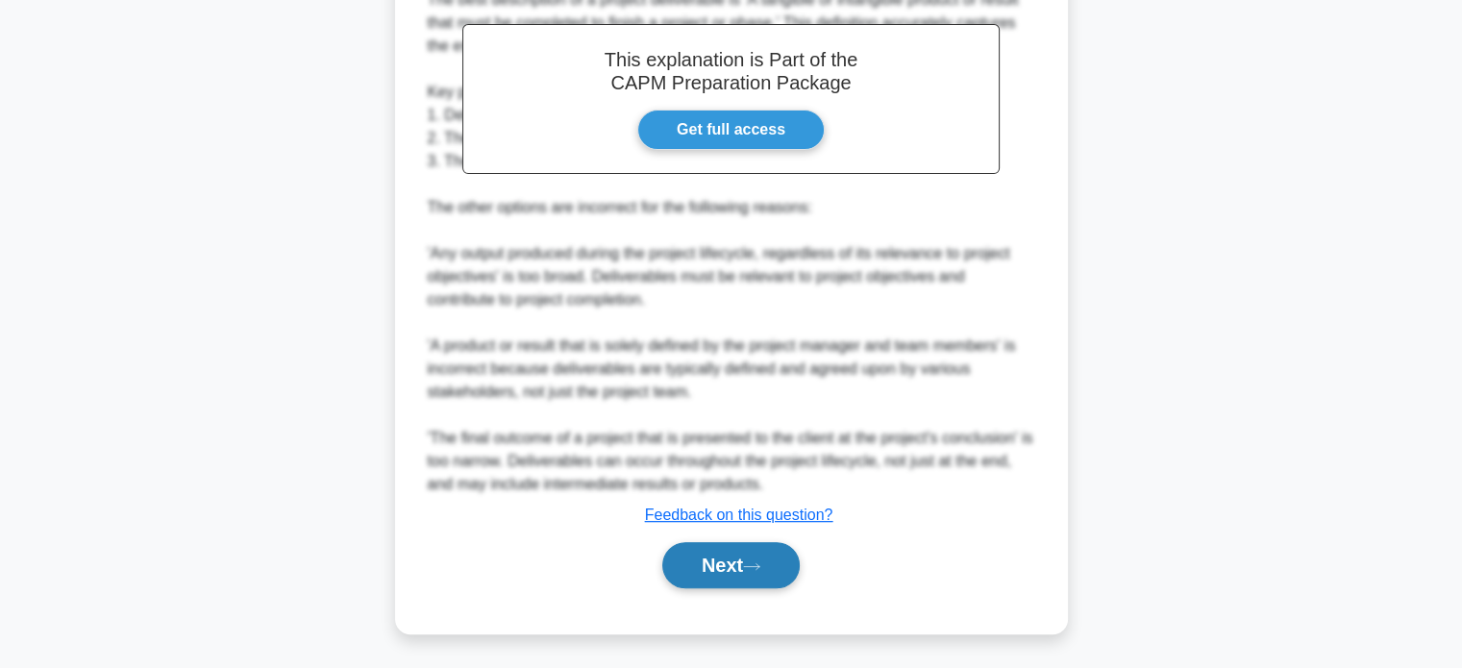
click at [720, 574] on button "Next" at bounding box center [730, 565] width 137 height 46
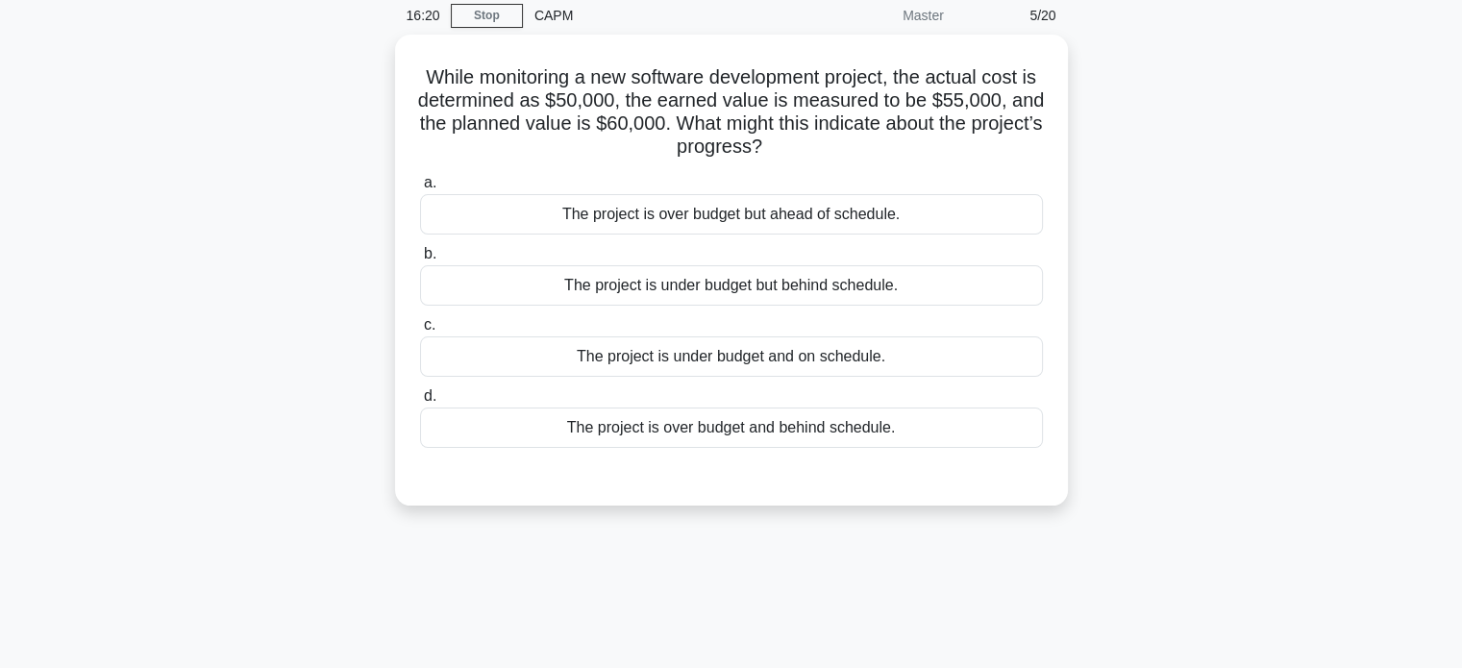
scroll to position [82, 0]
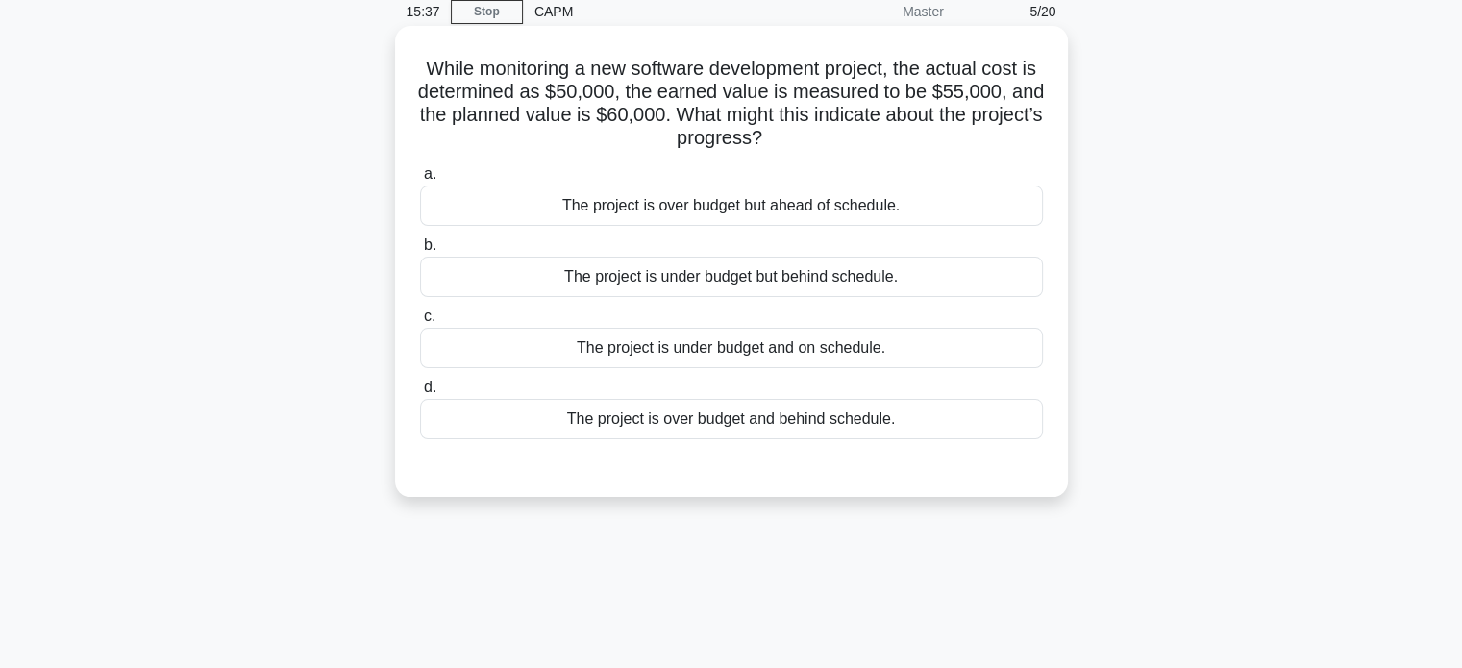
click at [936, 272] on div "The project is under budget but behind schedule." at bounding box center [731, 277] width 623 height 40
click at [420, 252] on input "b. The project is under budget but behind schedule." at bounding box center [420, 245] width 0 height 12
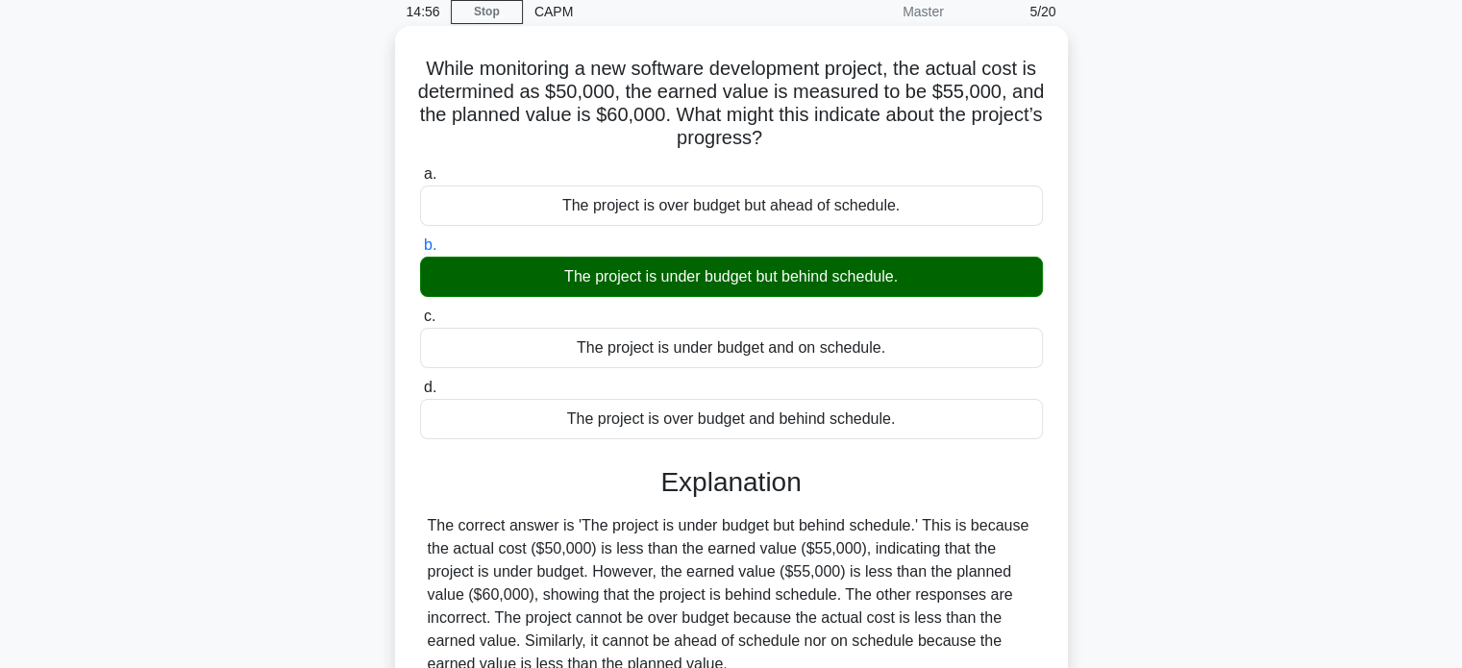
click at [1028, 543] on div "The correct answer is 'The project is under budget but behind schedule.' This i…" at bounding box center [731, 594] width 607 height 161
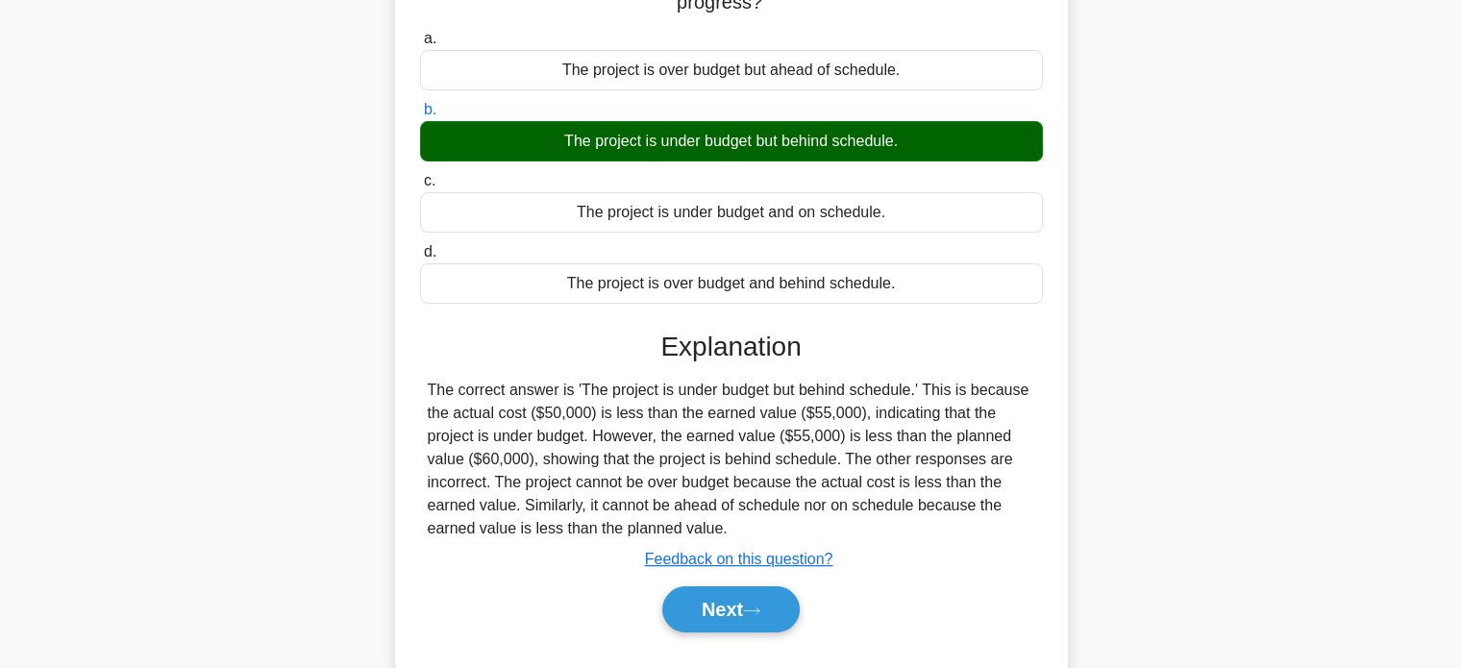
scroll to position [280, 0]
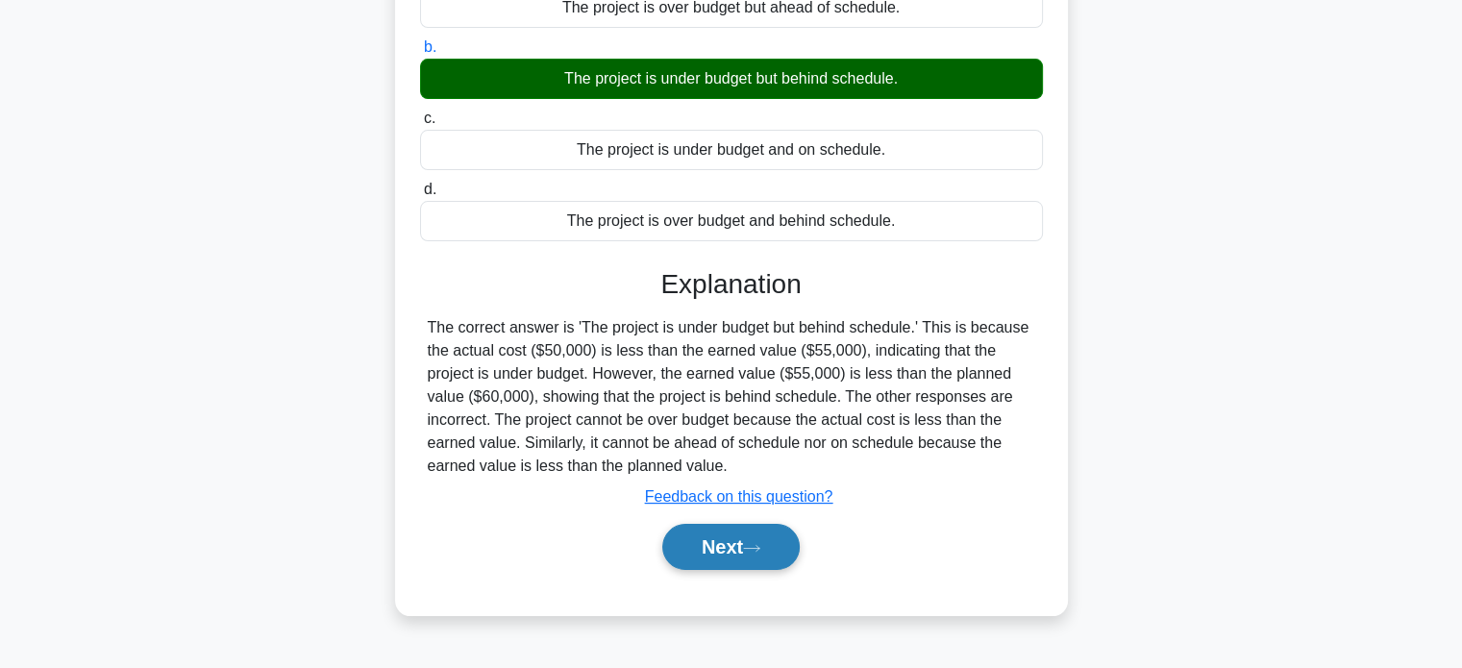
click at [744, 560] on button "Next" at bounding box center [730, 547] width 137 height 46
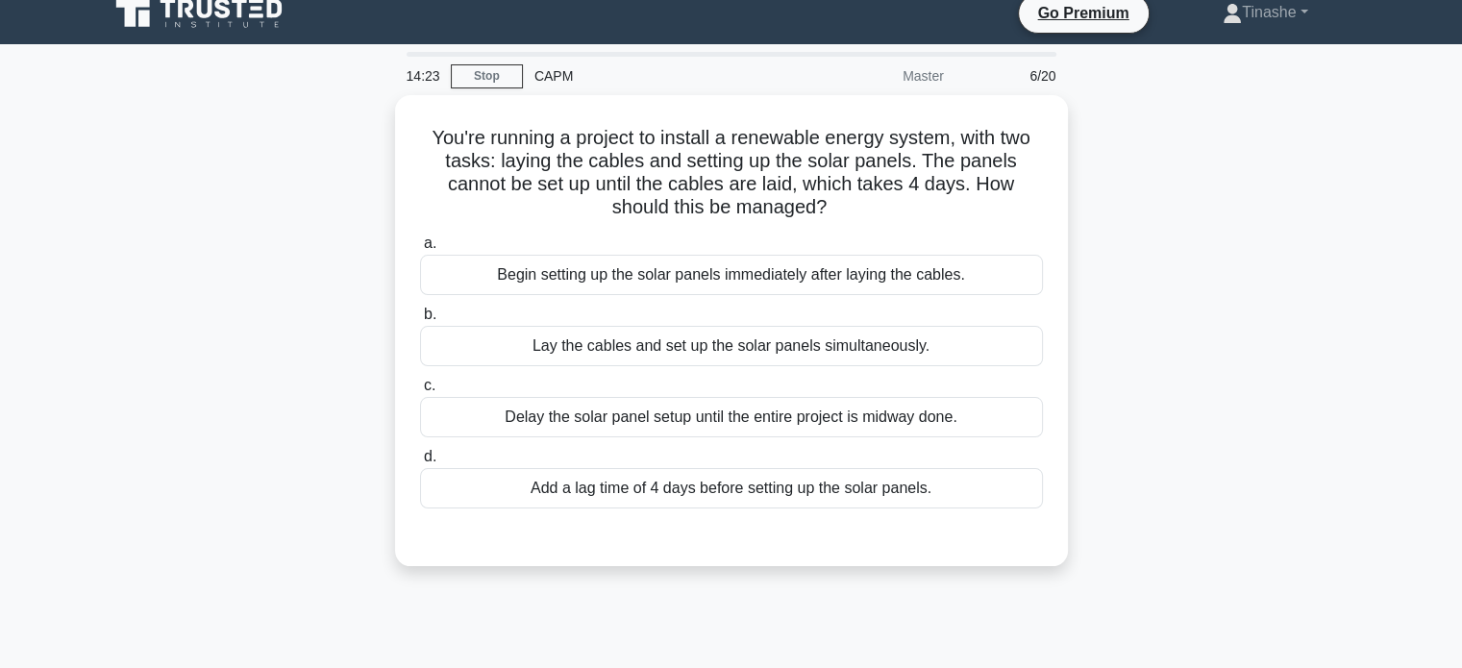
scroll to position [0, 0]
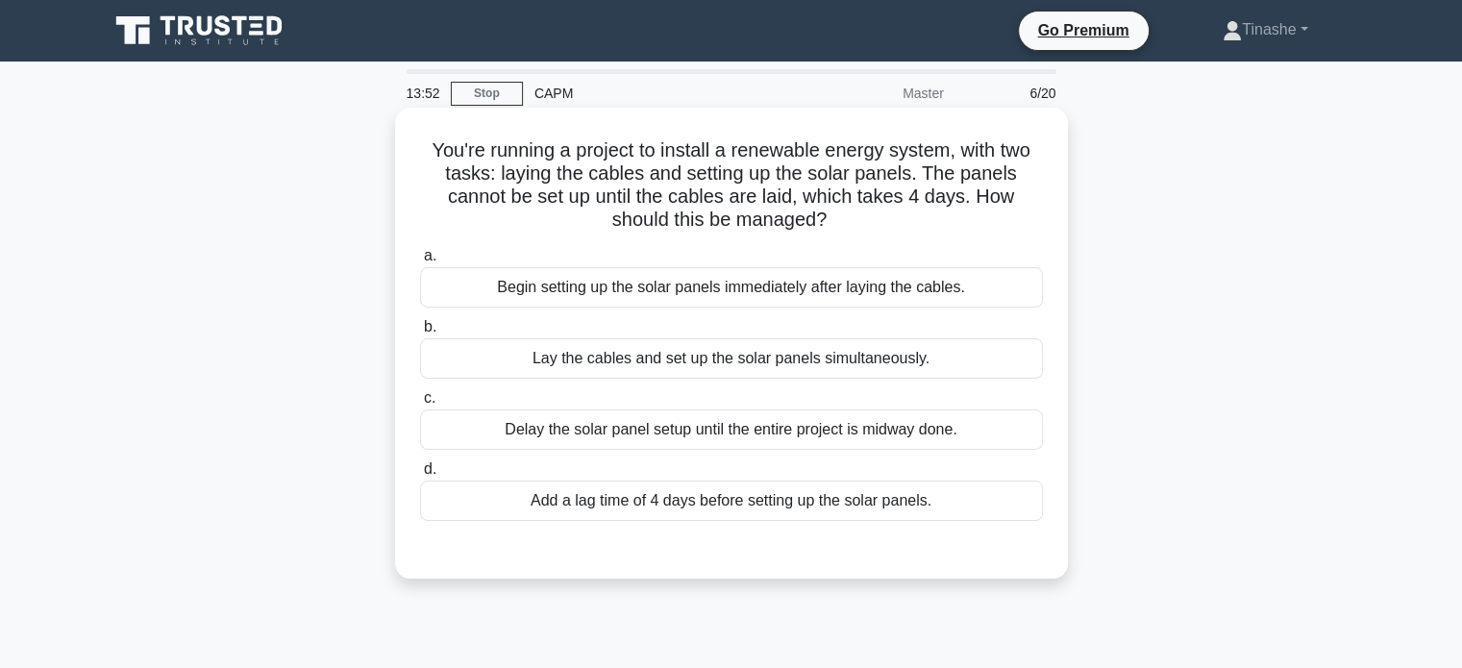
click at [915, 293] on div "Begin setting up the solar panels immediately after laying the cables." at bounding box center [731, 287] width 623 height 40
click at [420, 262] on input "a. Begin setting up the solar panels immediately after laying the cables." at bounding box center [420, 256] width 0 height 12
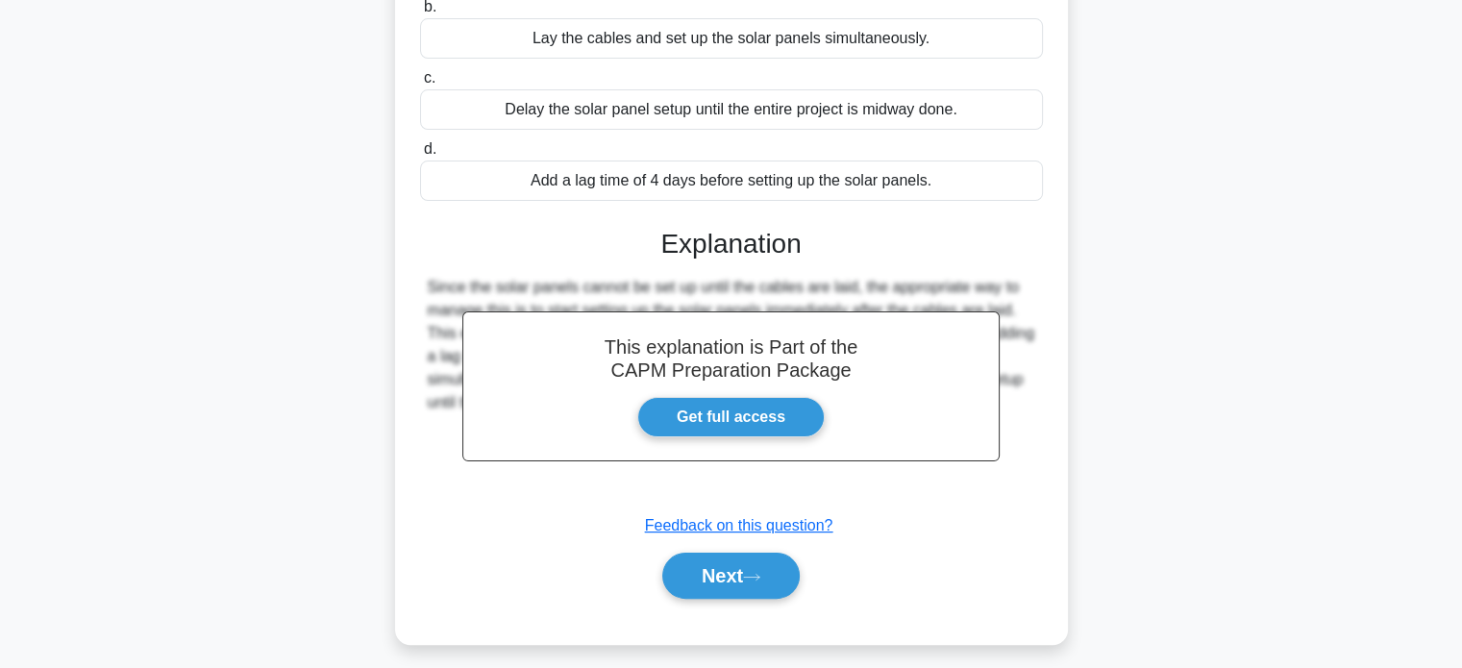
scroll to position [370, 0]
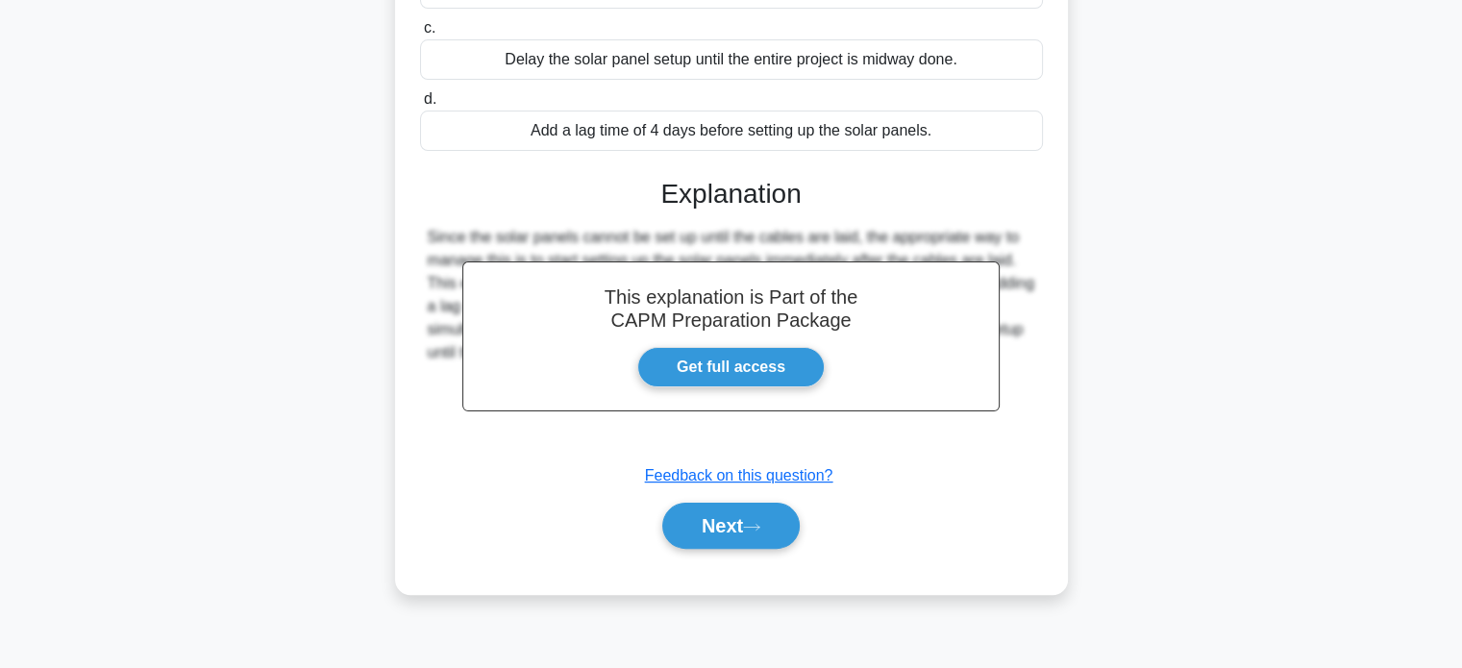
click at [755, 554] on div "Next" at bounding box center [731, 525] width 623 height 61
click at [724, 518] on button "Next" at bounding box center [730, 526] width 137 height 46
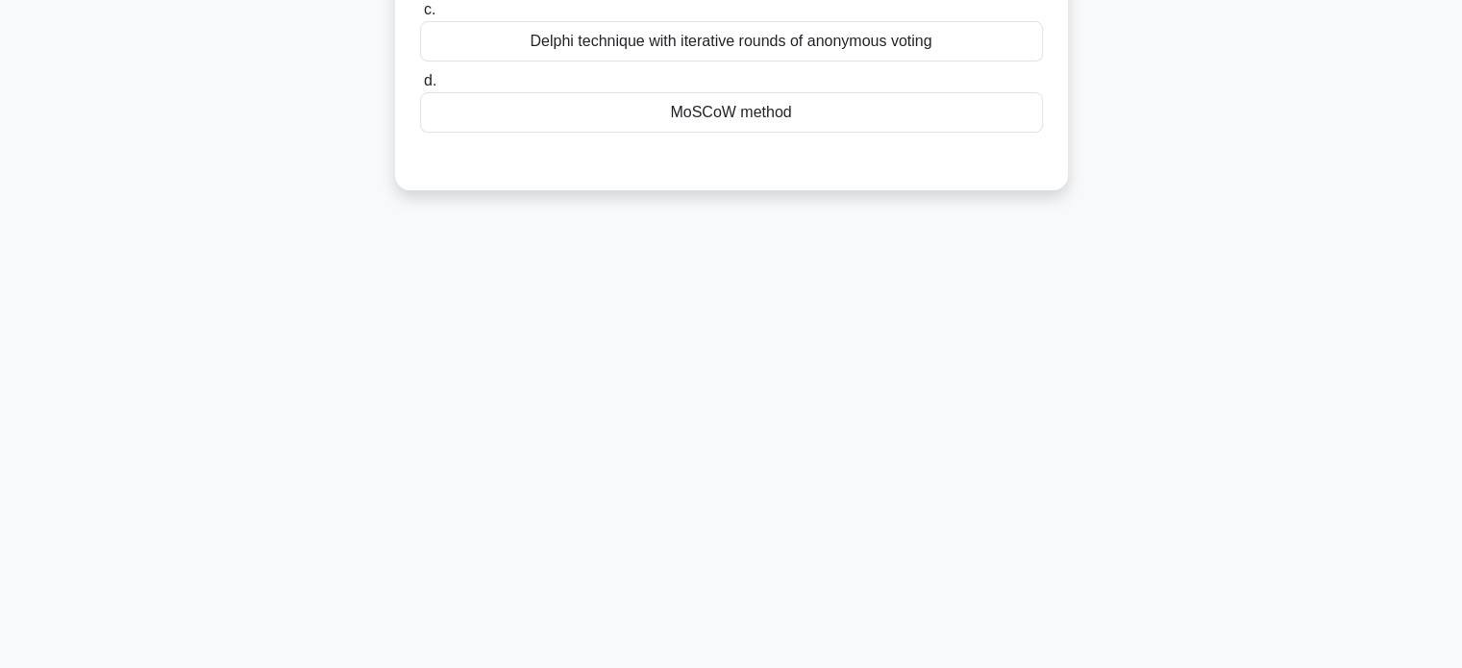
scroll to position [0, 0]
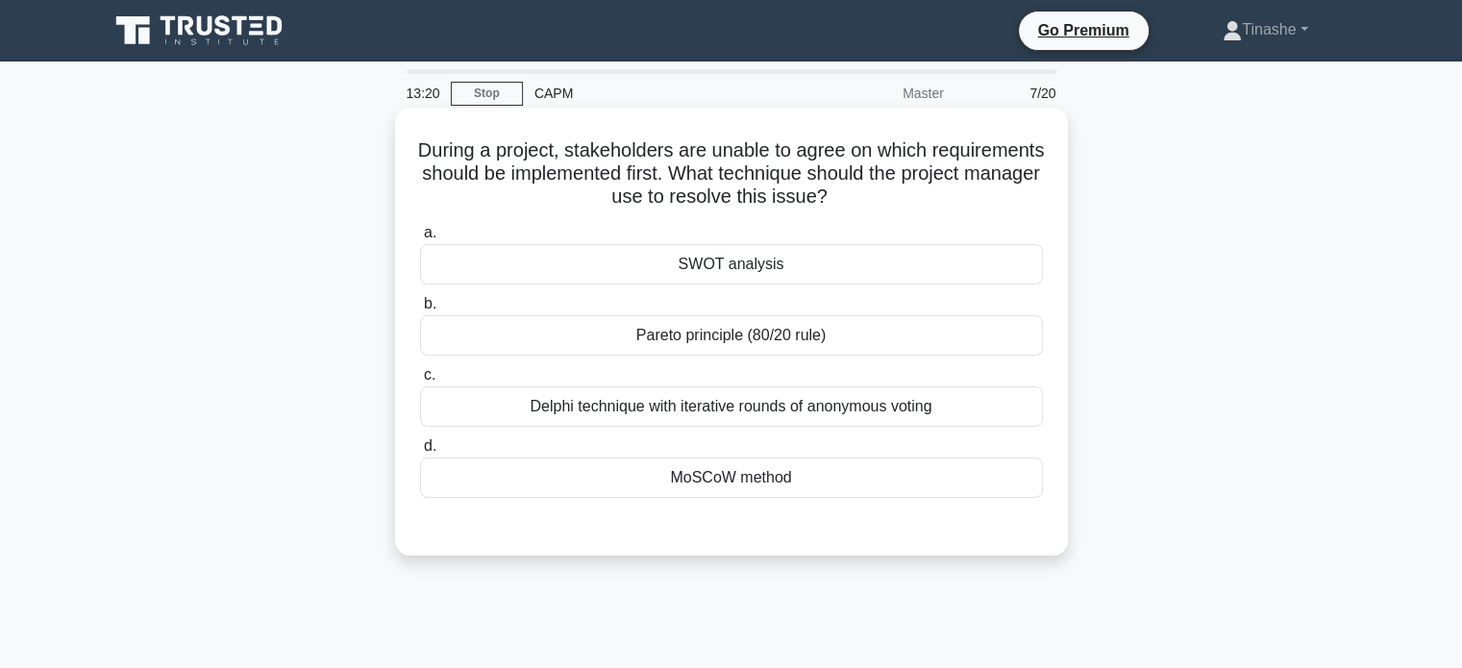
click at [940, 337] on div "Pareto principle (80/20 rule)" at bounding box center [731, 335] width 623 height 40
click at [420, 310] on input "b. Pareto principle (80/20 rule)" at bounding box center [420, 304] width 0 height 12
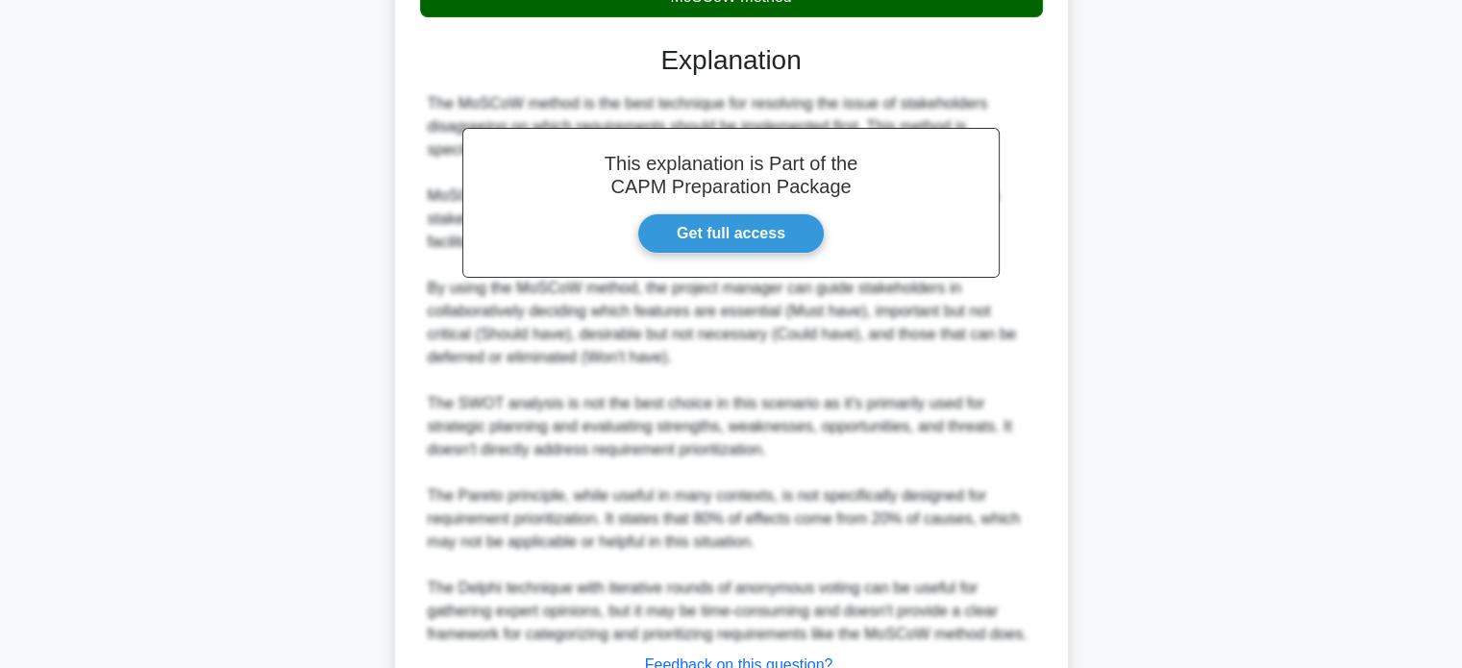
scroll to position [632, 0]
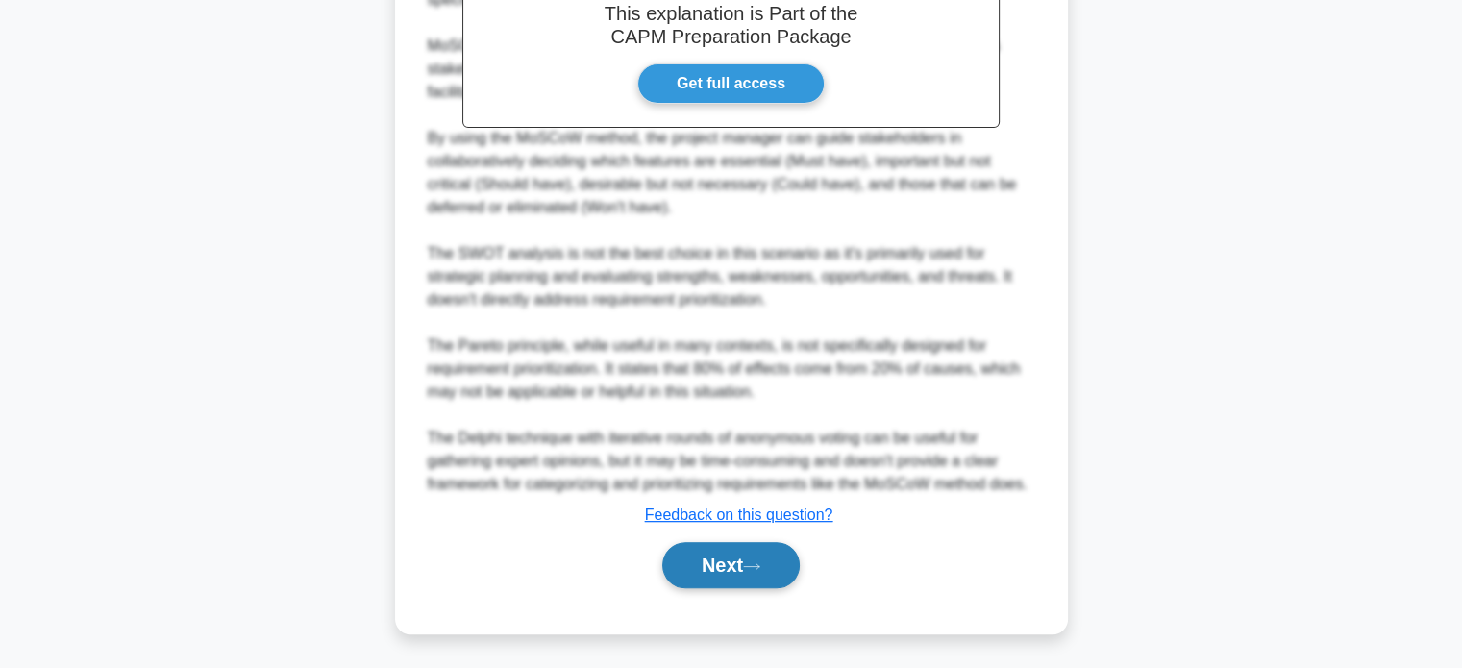
click at [727, 582] on button "Next" at bounding box center [730, 565] width 137 height 46
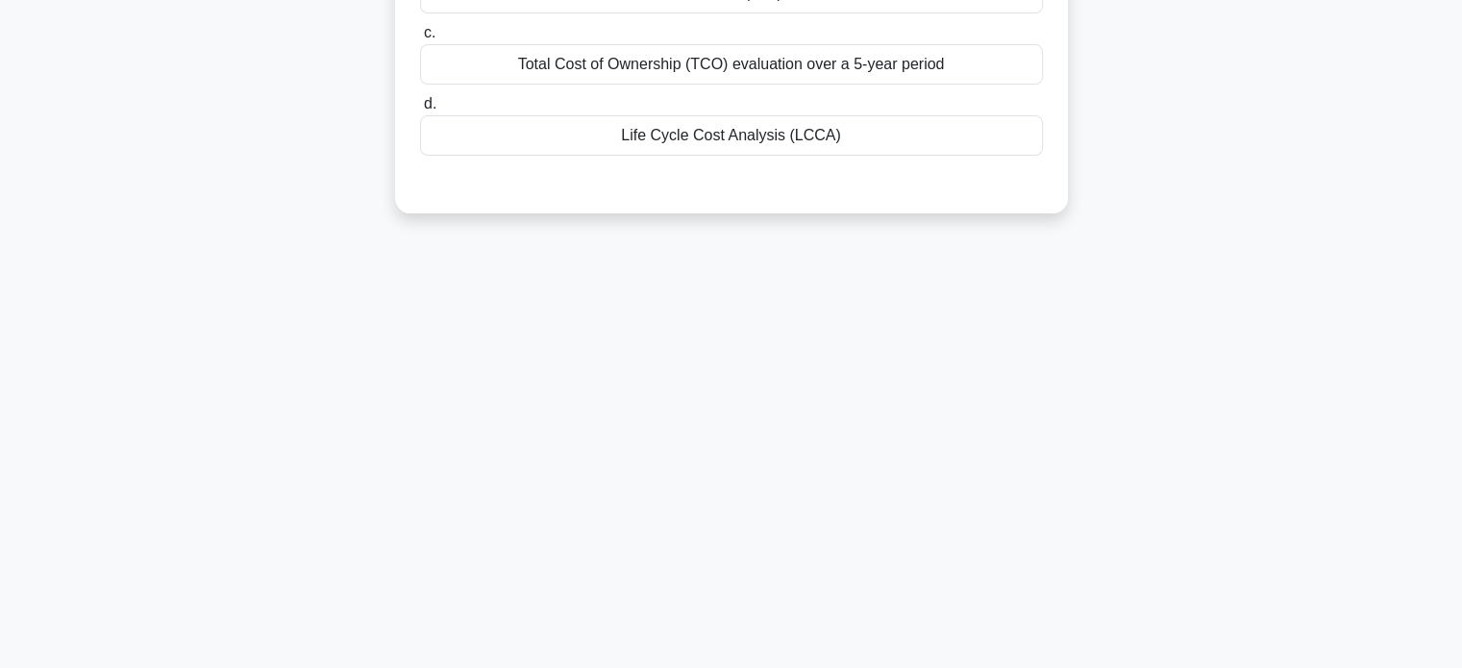
scroll to position [0, 0]
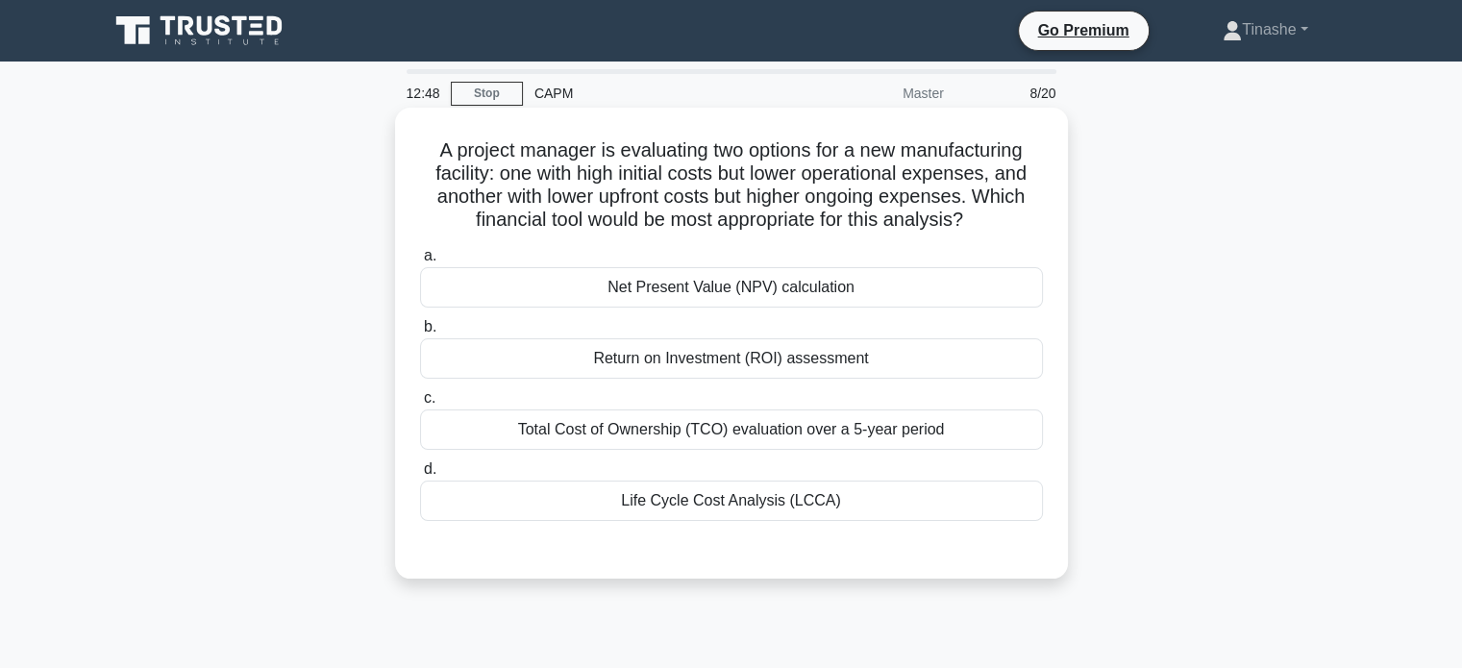
click at [849, 351] on div "Return on Investment (ROI) assessment" at bounding box center [731, 358] width 623 height 40
click at [420, 333] on input "b. Return on Investment (ROI) assessment" at bounding box center [420, 327] width 0 height 12
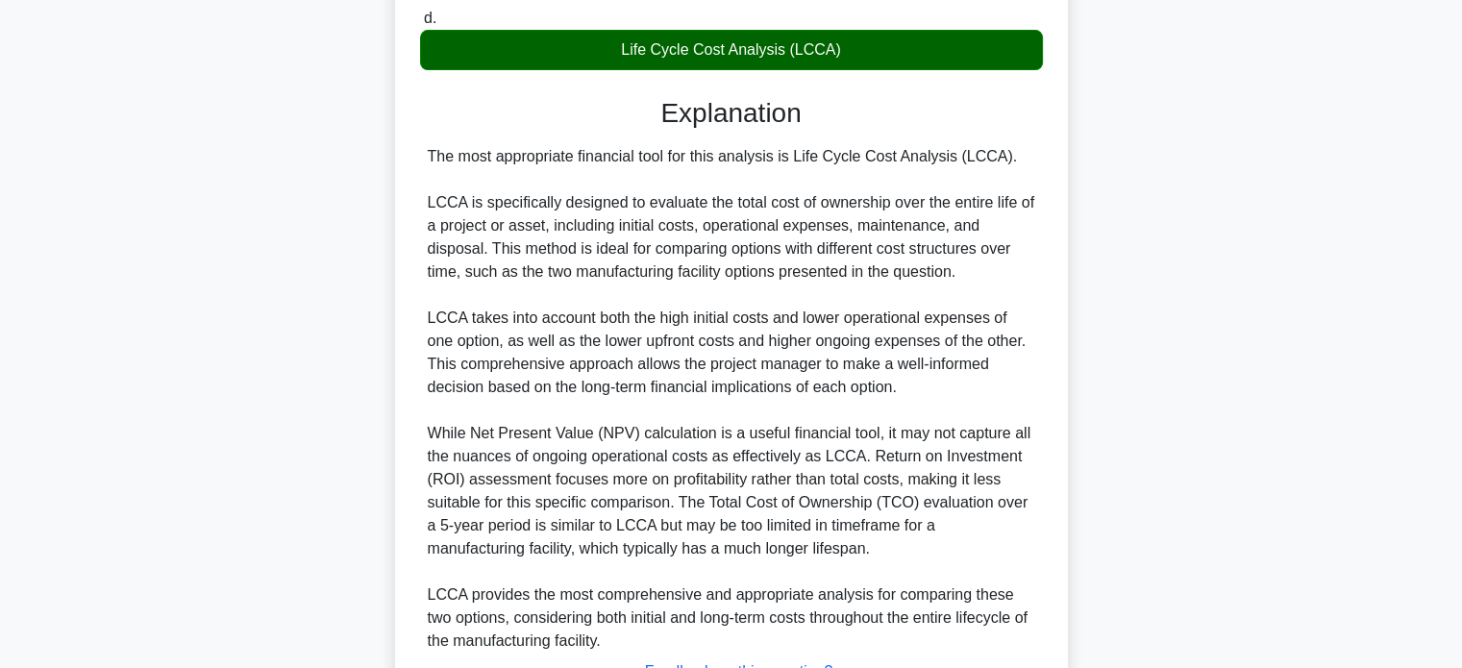
scroll to position [583, 0]
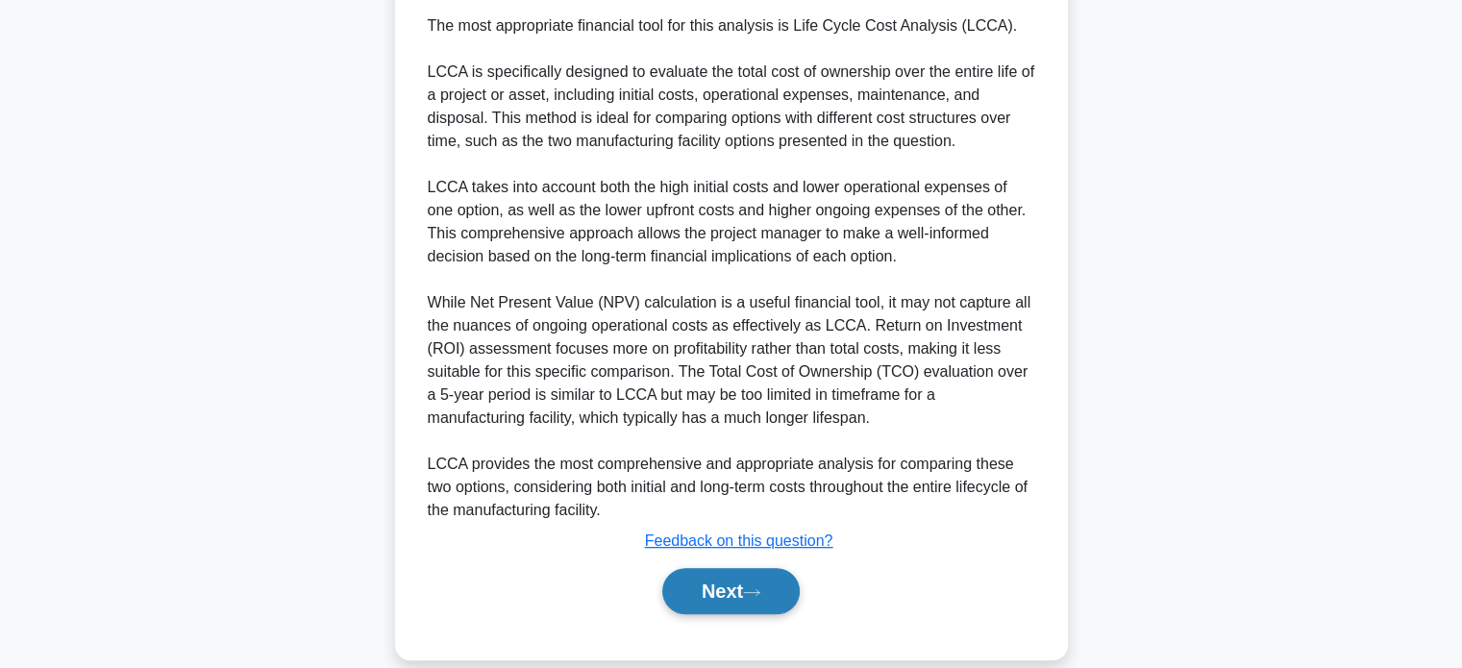
click at [700, 585] on button "Next" at bounding box center [730, 591] width 137 height 46
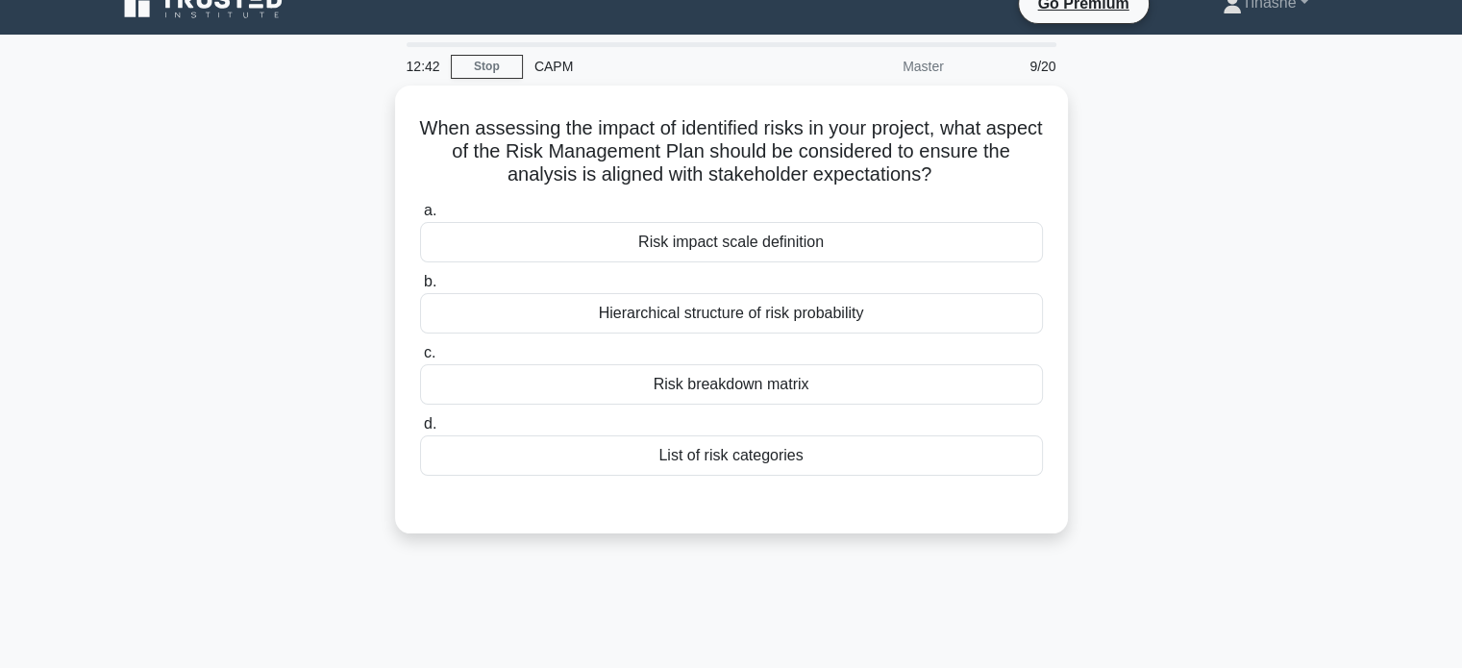
scroll to position [27, 0]
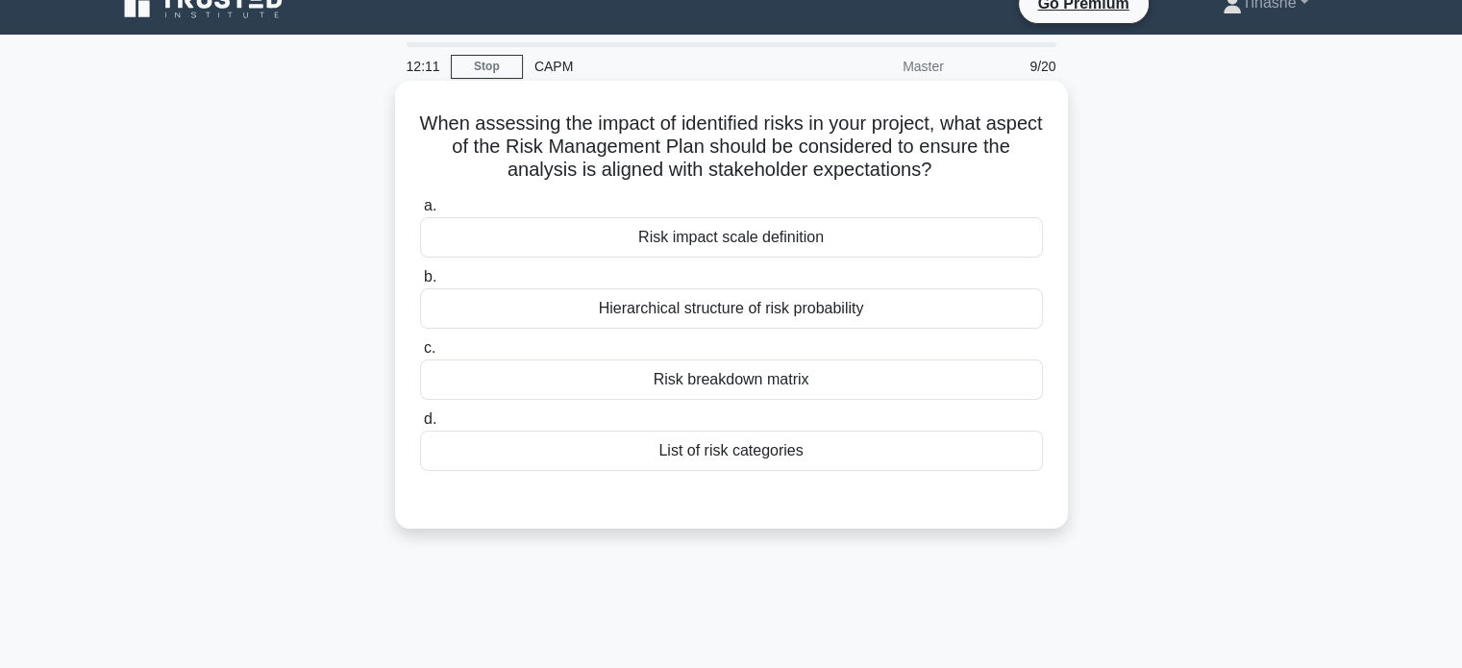
click at [923, 399] on div "Risk breakdown matrix" at bounding box center [731, 379] width 623 height 40
click at [420, 355] on input "c. Risk breakdown matrix" at bounding box center [420, 348] width 0 height 12
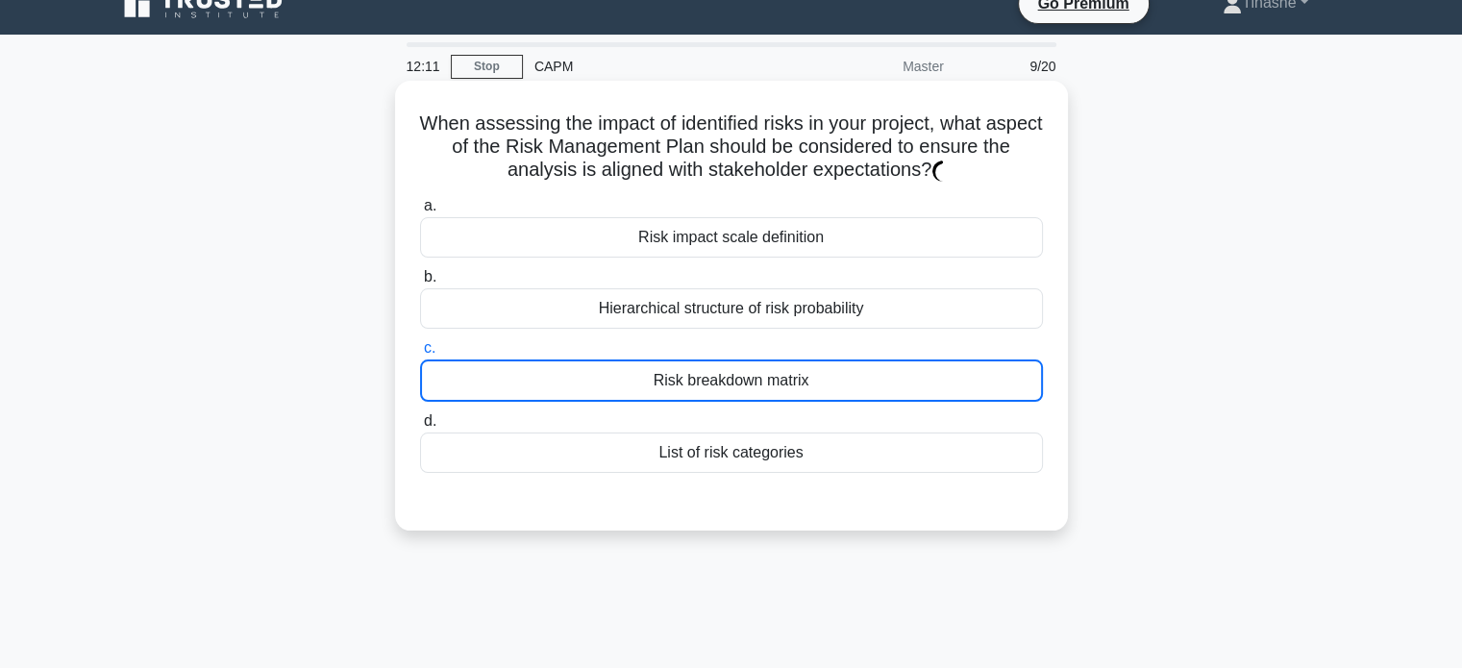
click at [923, 399] on div "Risk breakdown matrix" at bounding box center [731, 380] width 623 height 42
click at [420, 355] on input "c. Risk breakdown matrix" at bounding box center [420, 348] width 0 height 12
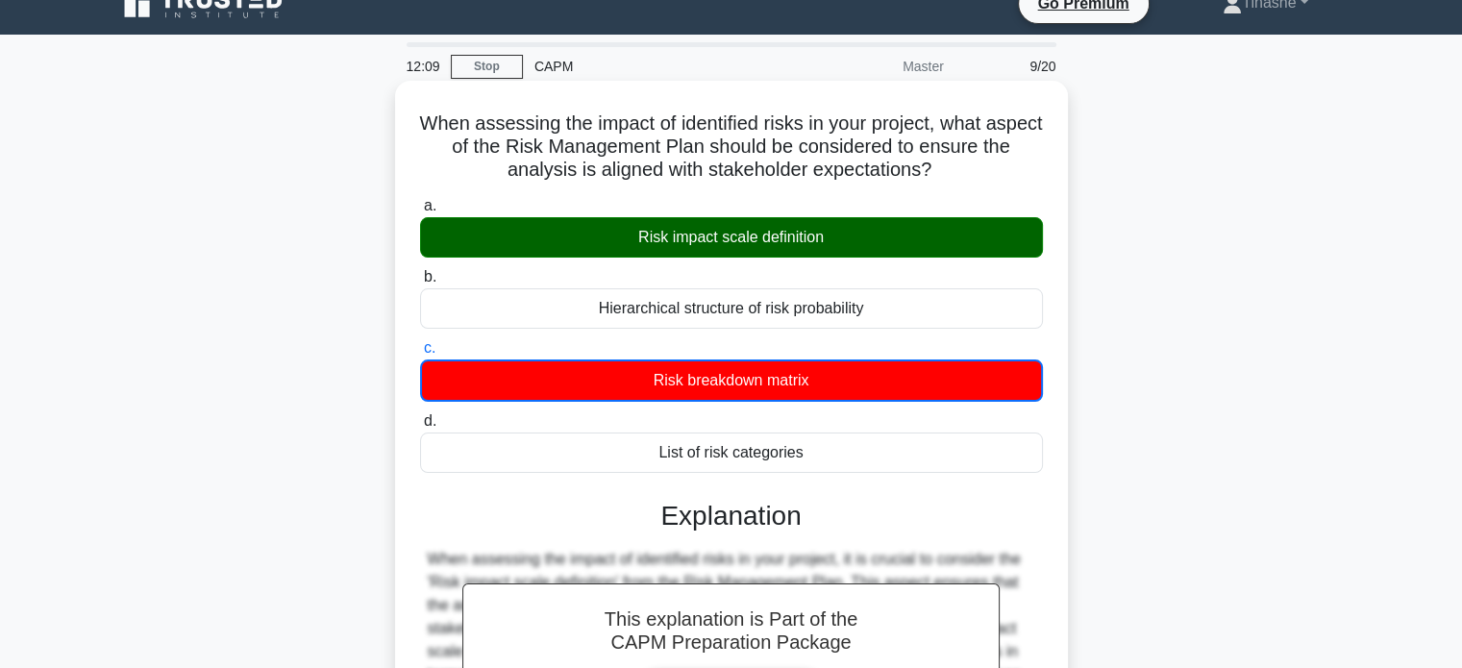
click at [957, 215] on label "a. Risk impact scale definition" at bounding box center [731, 225] width 623 height 63
click at [420, 212] on input "a. Risk impact scale definition" at bounding box center [420, 206] width 0 height 12
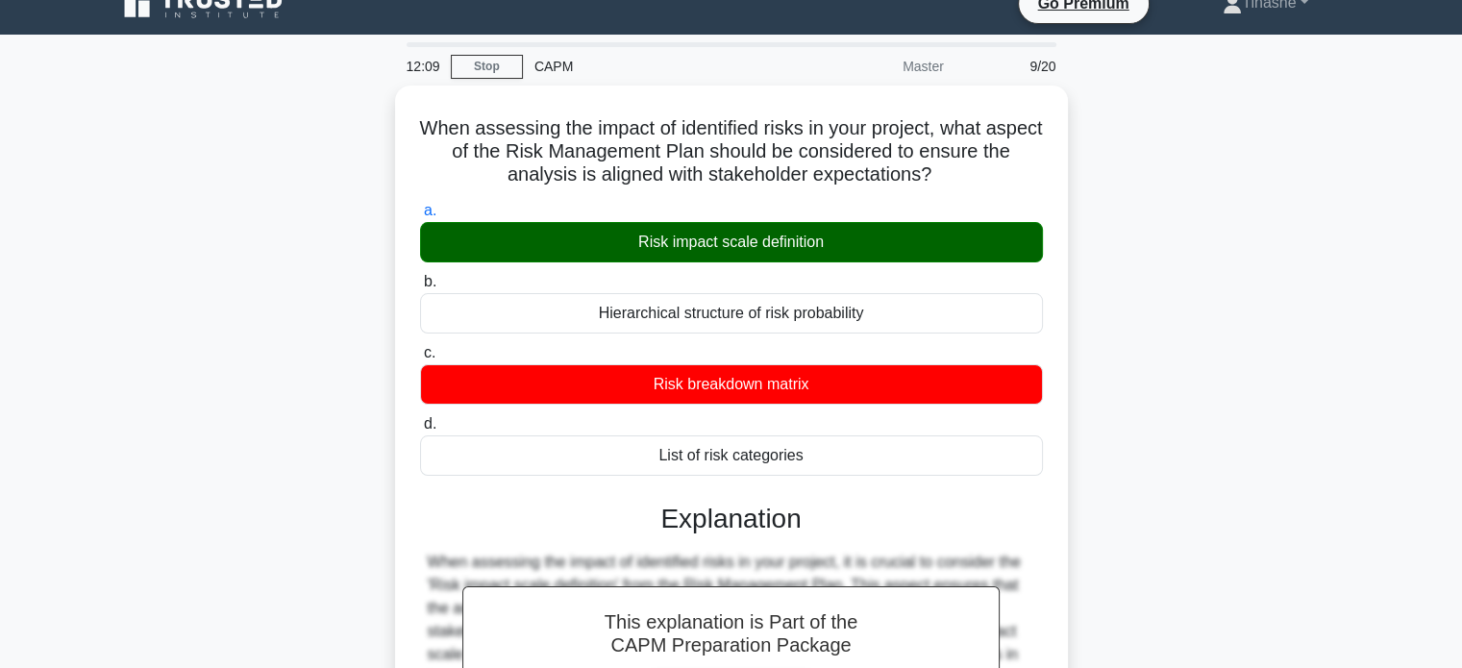
scroll to position [446, 0]
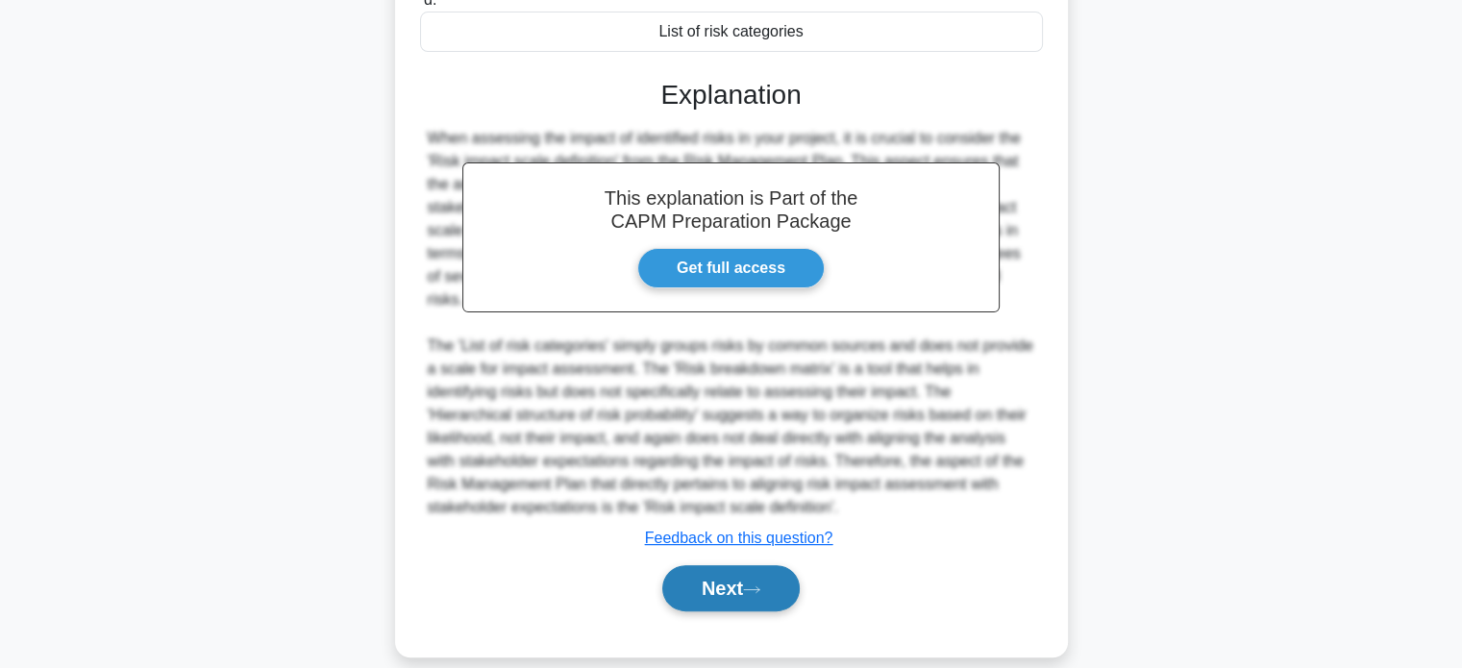
click at [718, 584] on button "Next" at bounding box center [730, 588] width 137 height 46
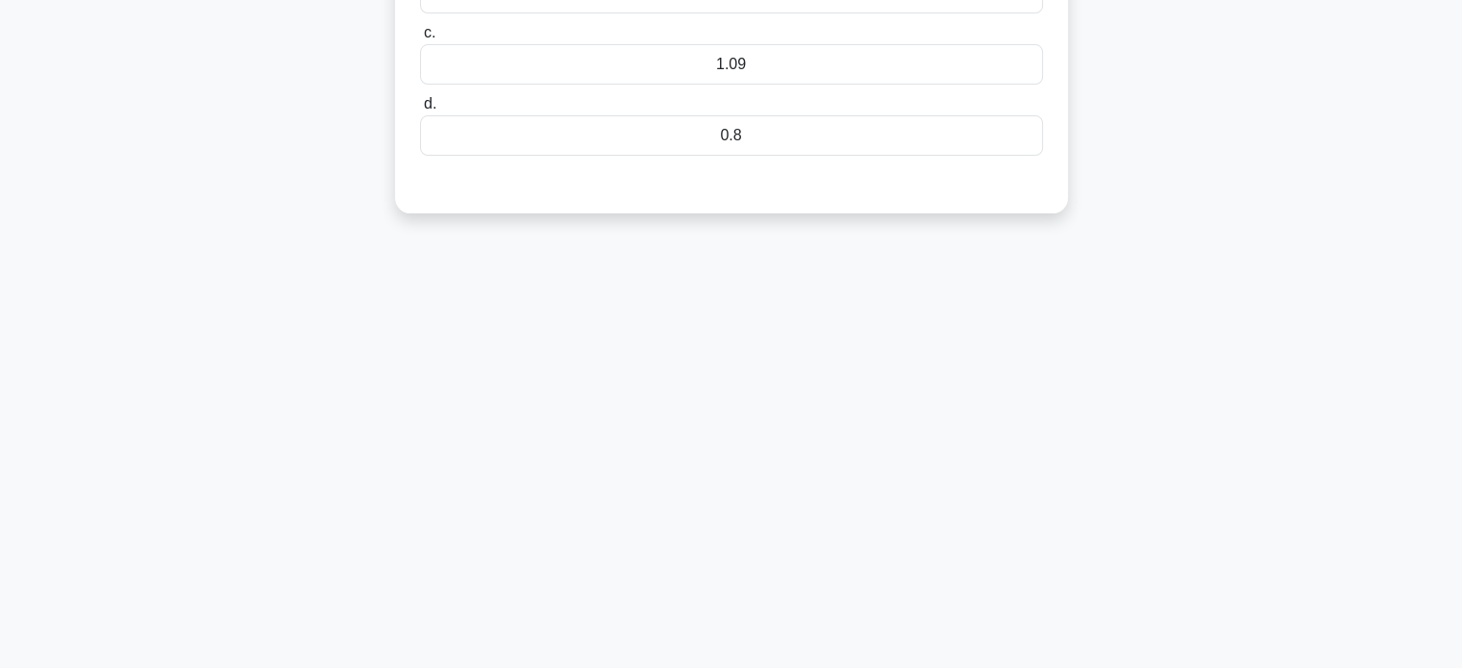
scroll to position [0, 0]
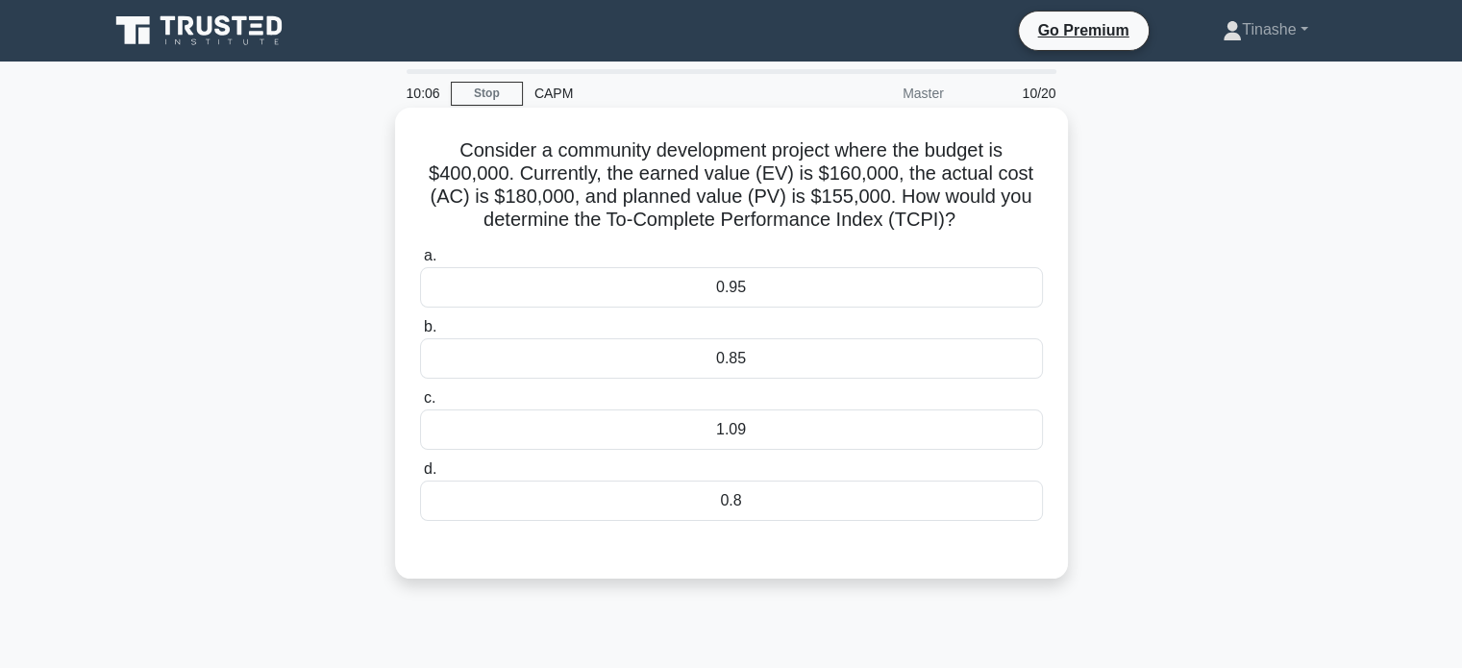
click at [941, 449] on div "1.09" at bounding box center [731, 429] width 623 height 40
click at [420, 405] on input "c. 1.09" at bounding box center [420, 398] width 0 height 12
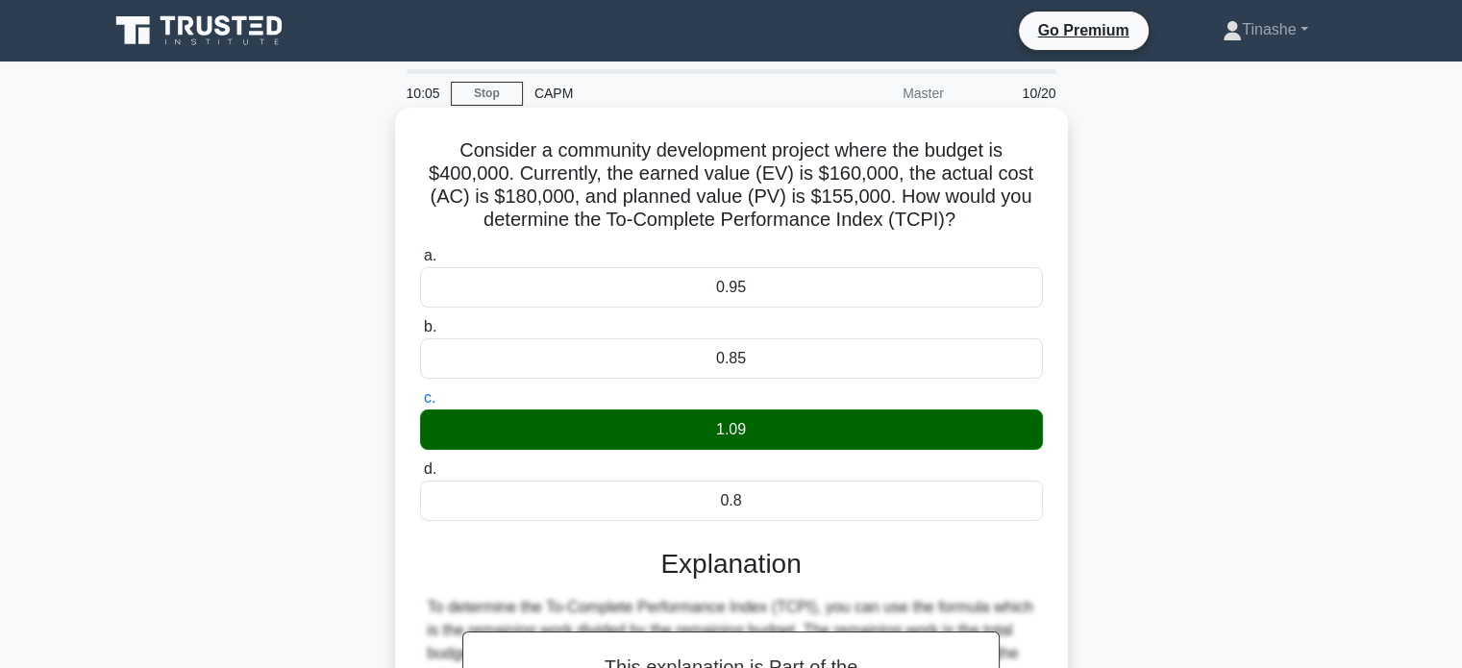
click at [941, 449] on div "1.09" at bounding box center [731, 429] width 623 height 40
click at [420, 405] on input "c. 1.09" at bounding box center [420, 398] width 0 height 12
click at [941, 449] on div "1.09" at bounding box center [731, 429] width 623 height 40
click at [420, 405] on input "c. 1.09" at bounding box center [420, 398] width 0 height 12
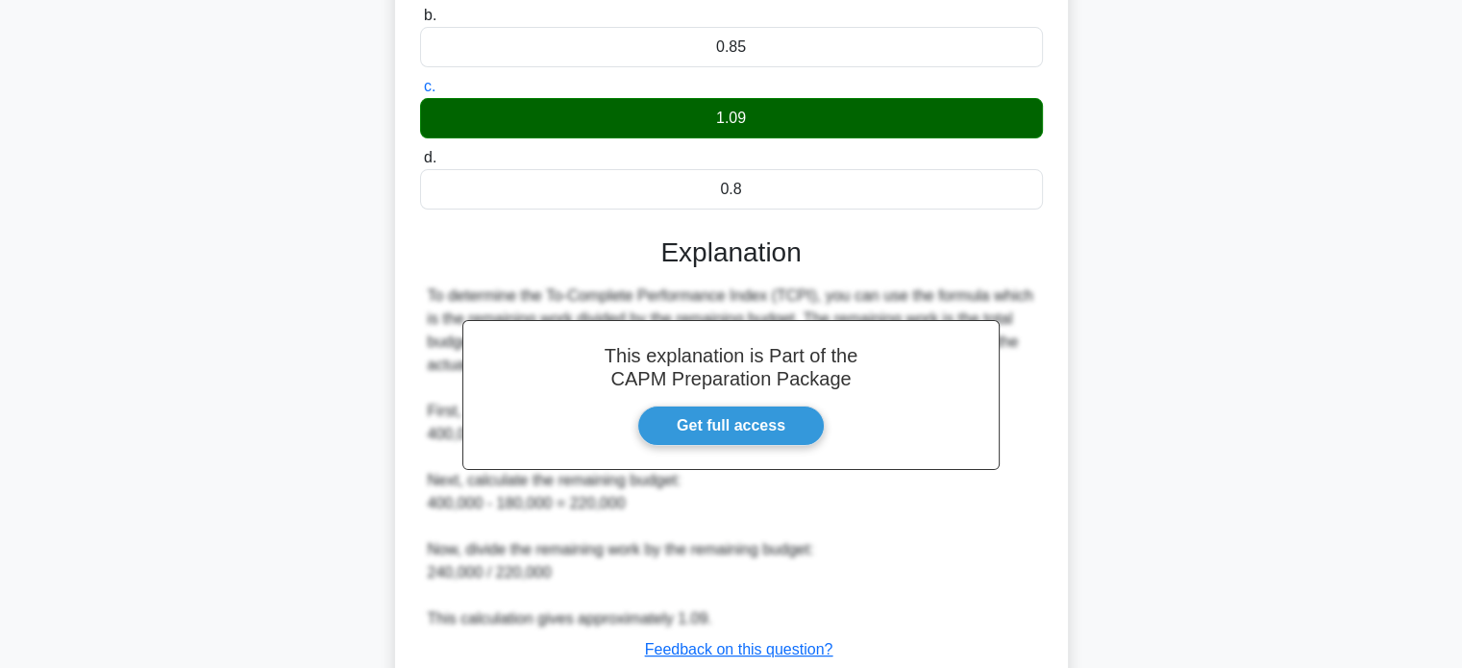
scroll to position [384, 0]
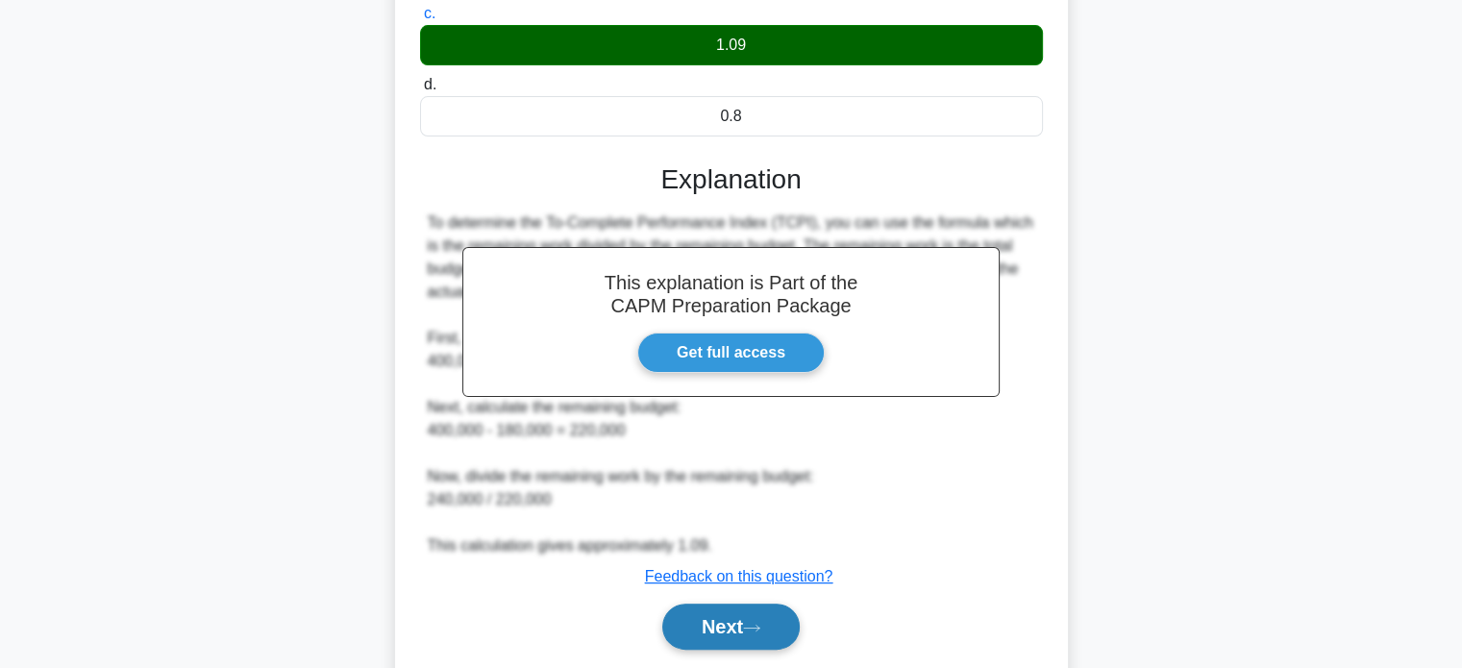
click at [765, 637] on button "Next" at bounding box center [730, 626] width 137 height 46
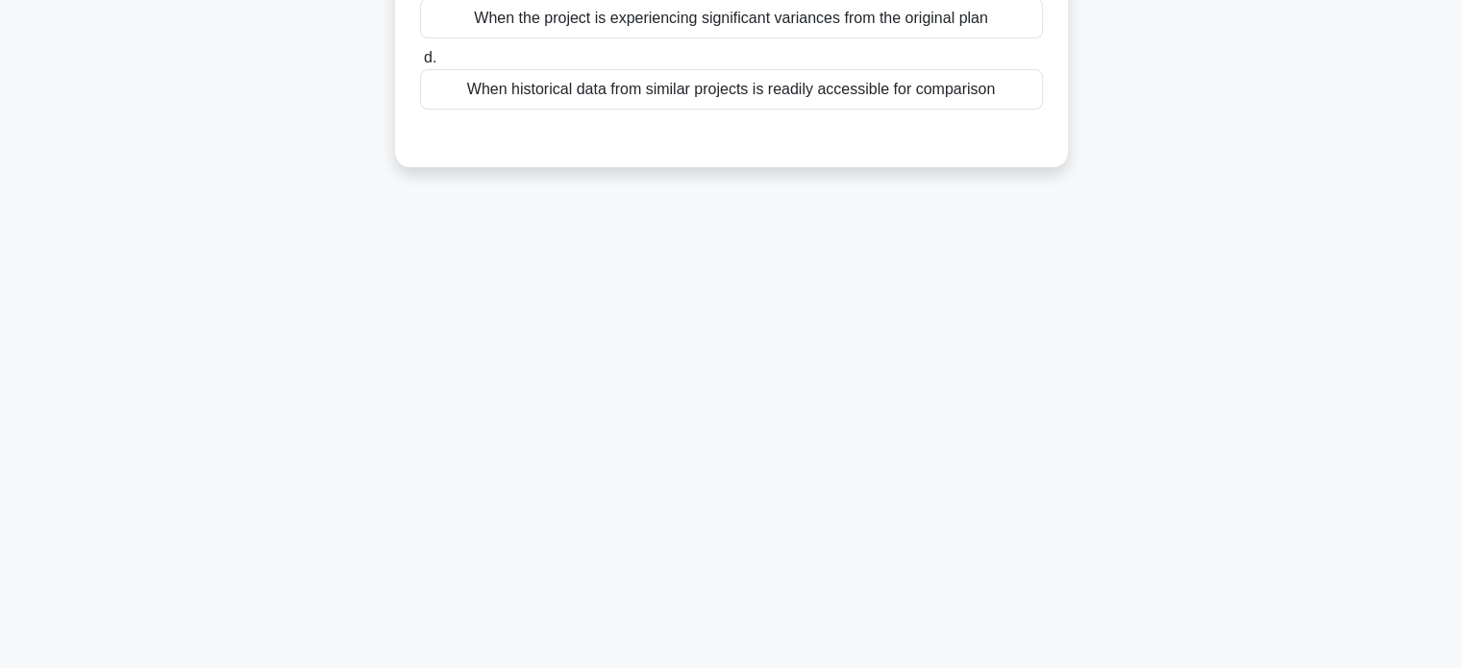
scroll to position [0, 0]
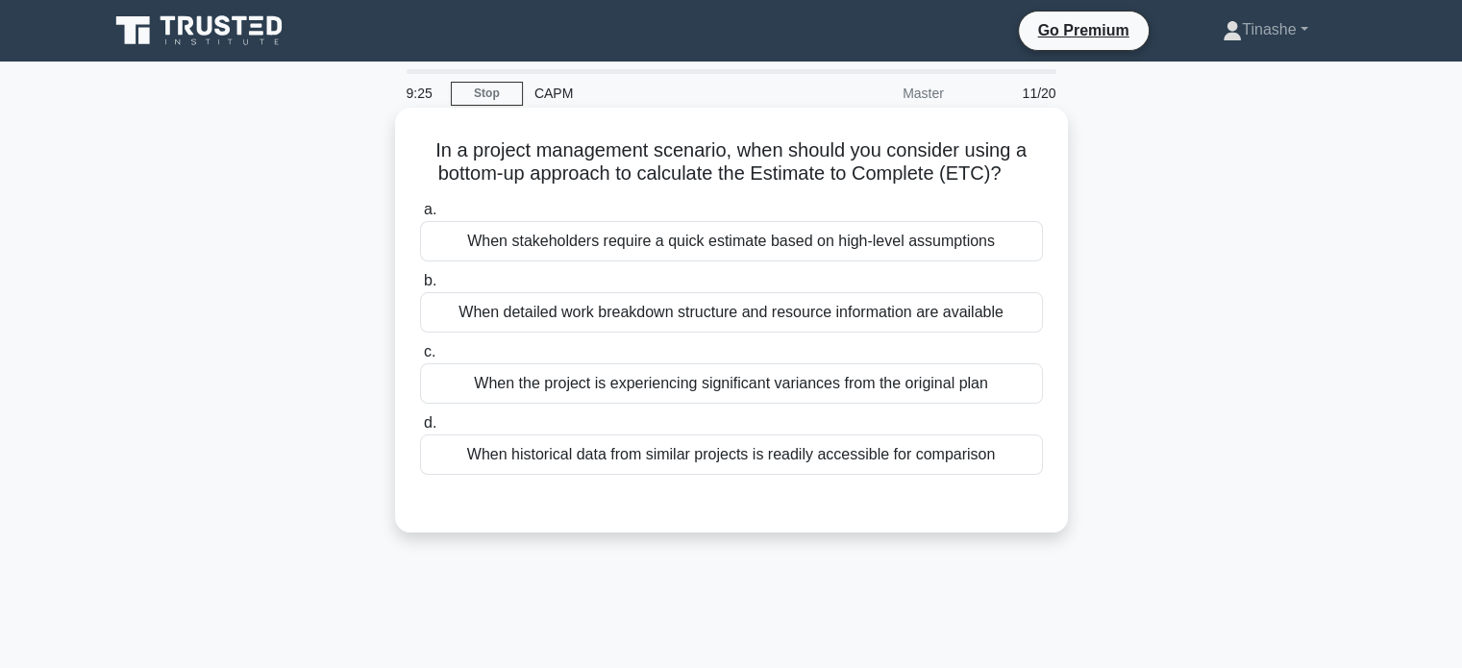
click at [989, 304] on div "When detailed work breakdown structure and resource information are available" at bounding box center [731, 312] width 623 height 40
click at [420, 287] on input "b. When detailed work breakdown structure and resource information are available" at bounding box center [420, 281] width 0 height 12
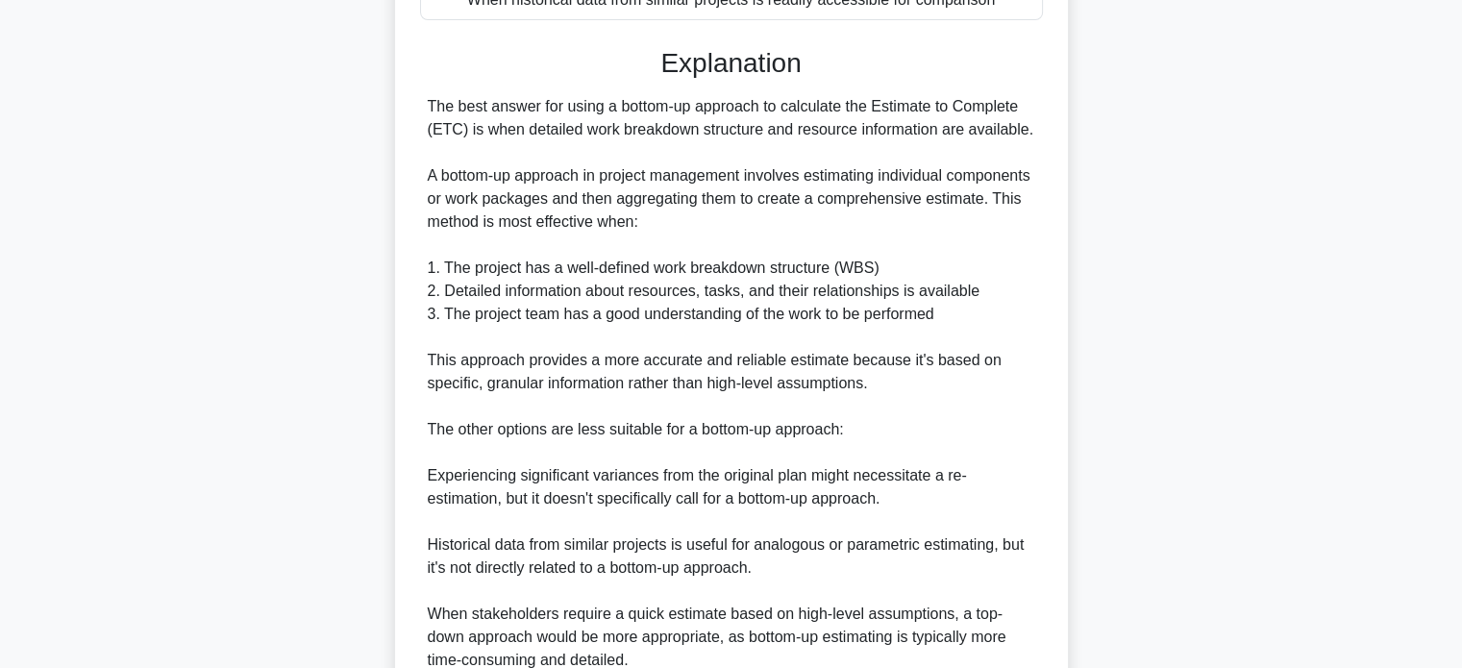
scroll to position [622, 0]
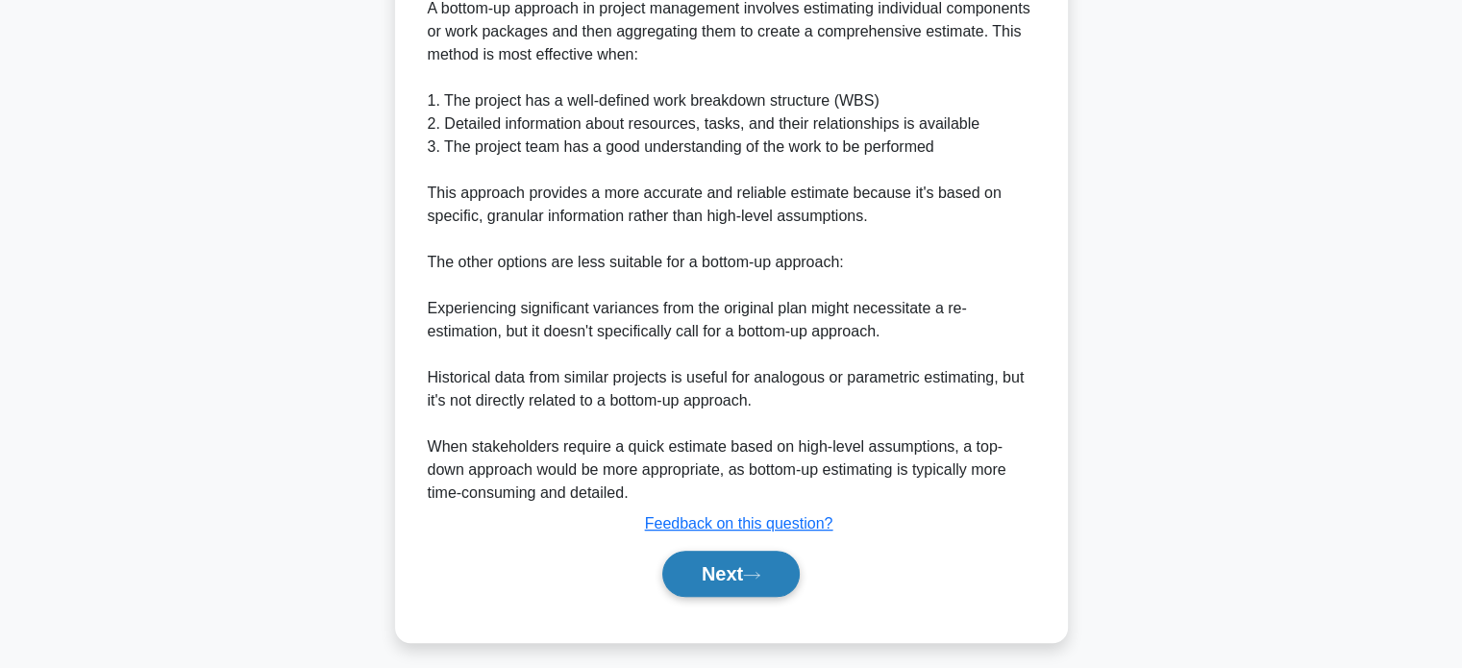
click at [748, 594] on button "Next" at bounding box center [730, 574] width 137 height 46
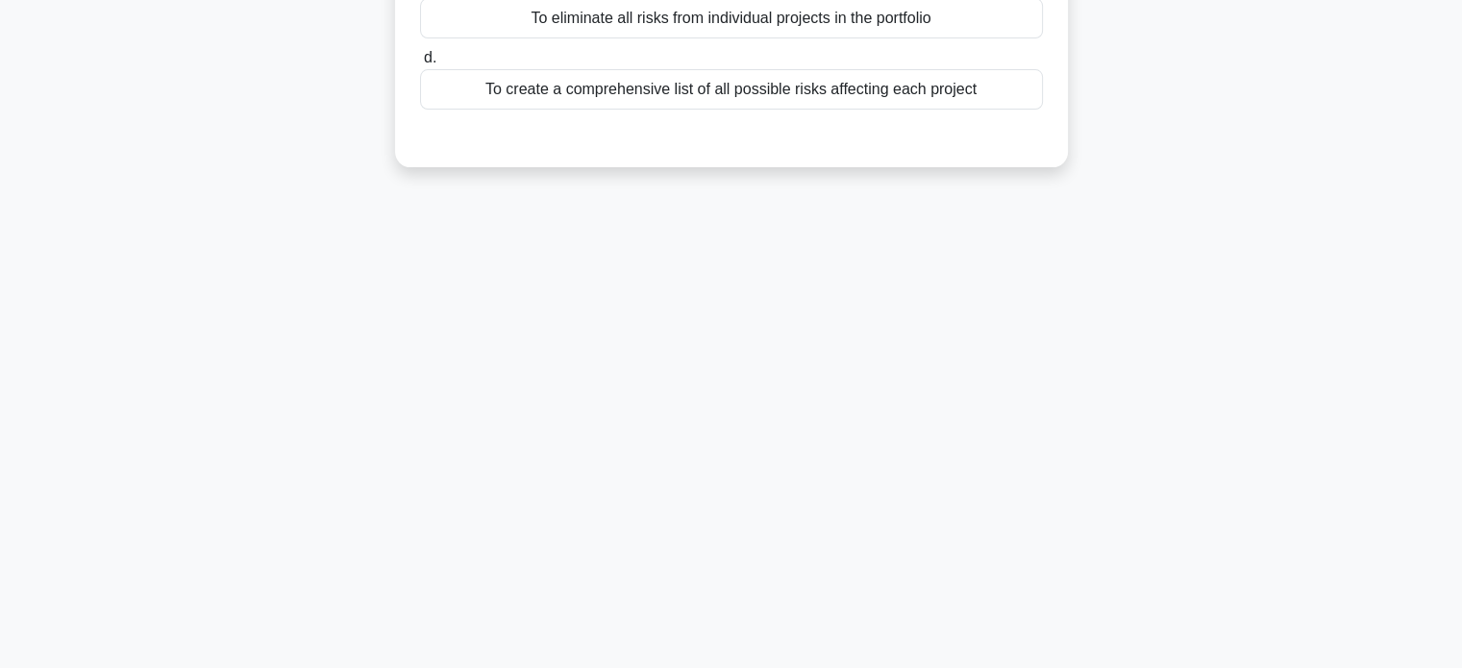
scroll to position [0, 0]
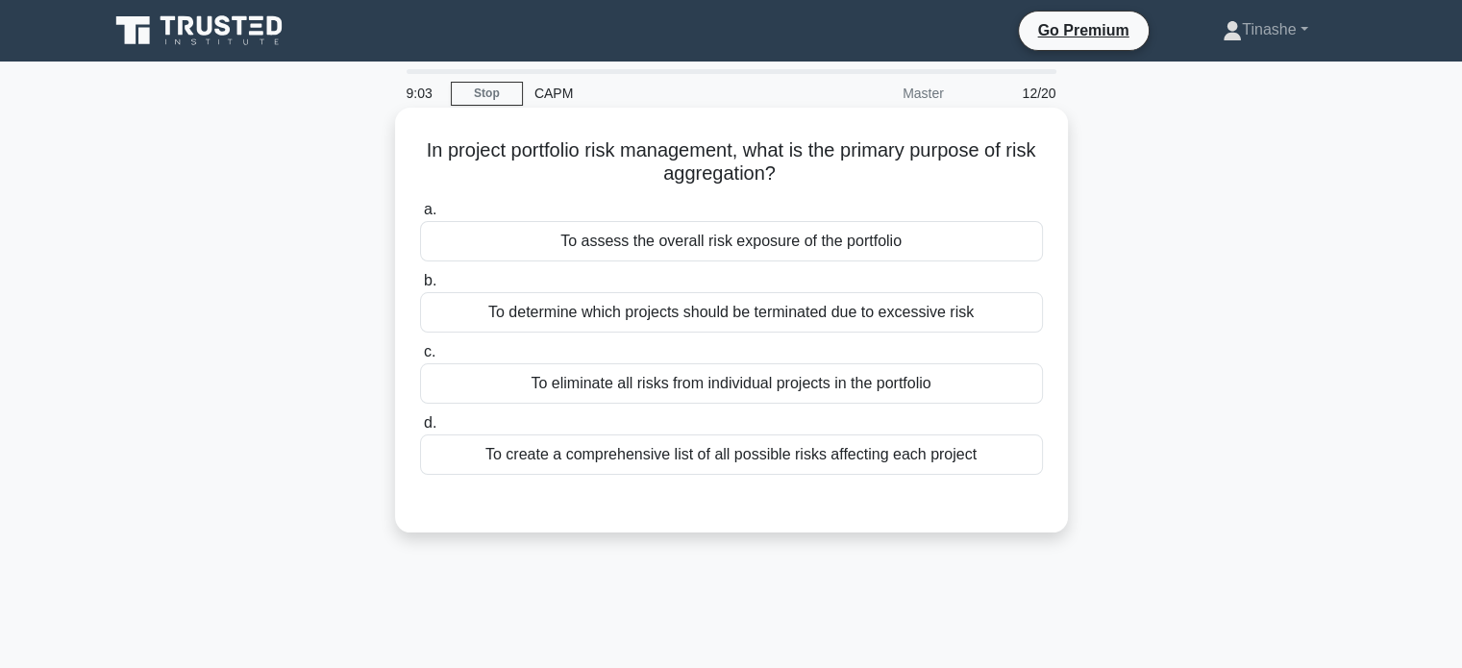
click at [993, 241] on div "To assess the overall risk exposure of the portfolio" at bounding box center [731, 241] width 623 height 40
click at [420, 216] on input "a. To assess the overall risk exposure of the portfolio" at bounding box center [420, 210] width 0 height 12
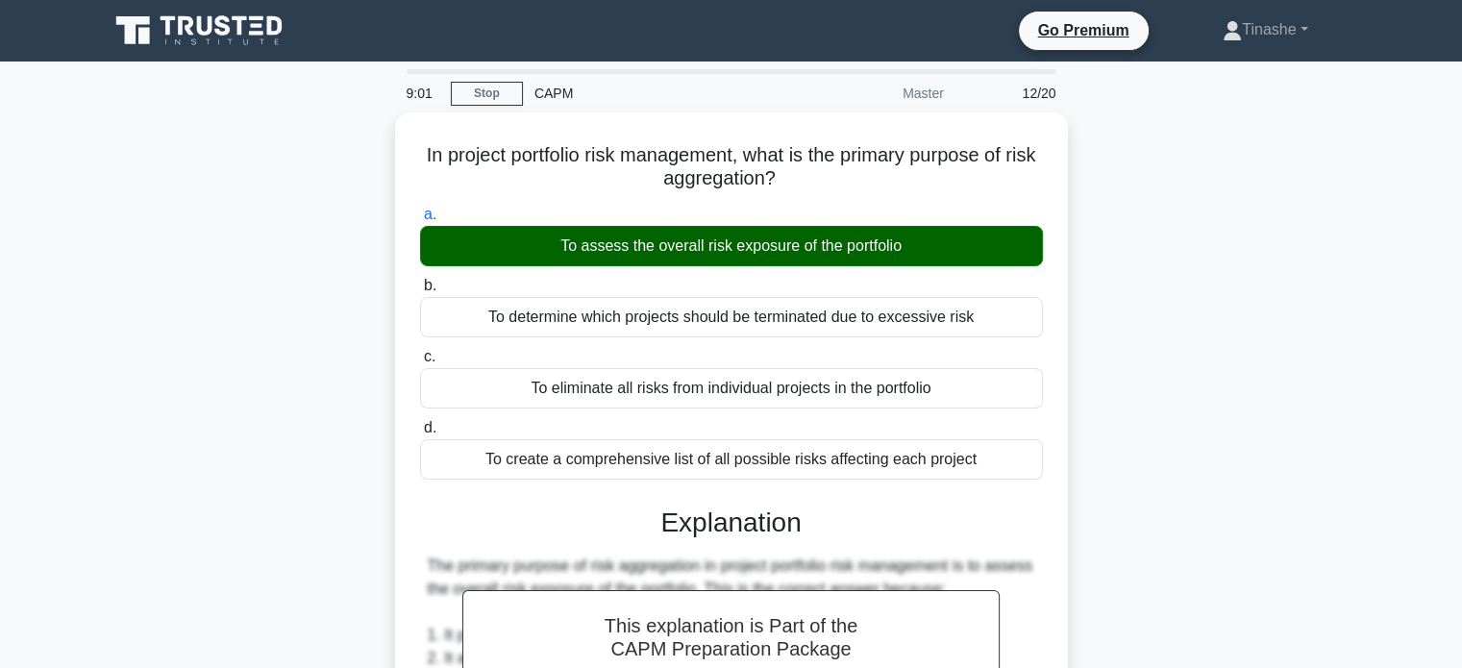
scroll to position [630, 0]
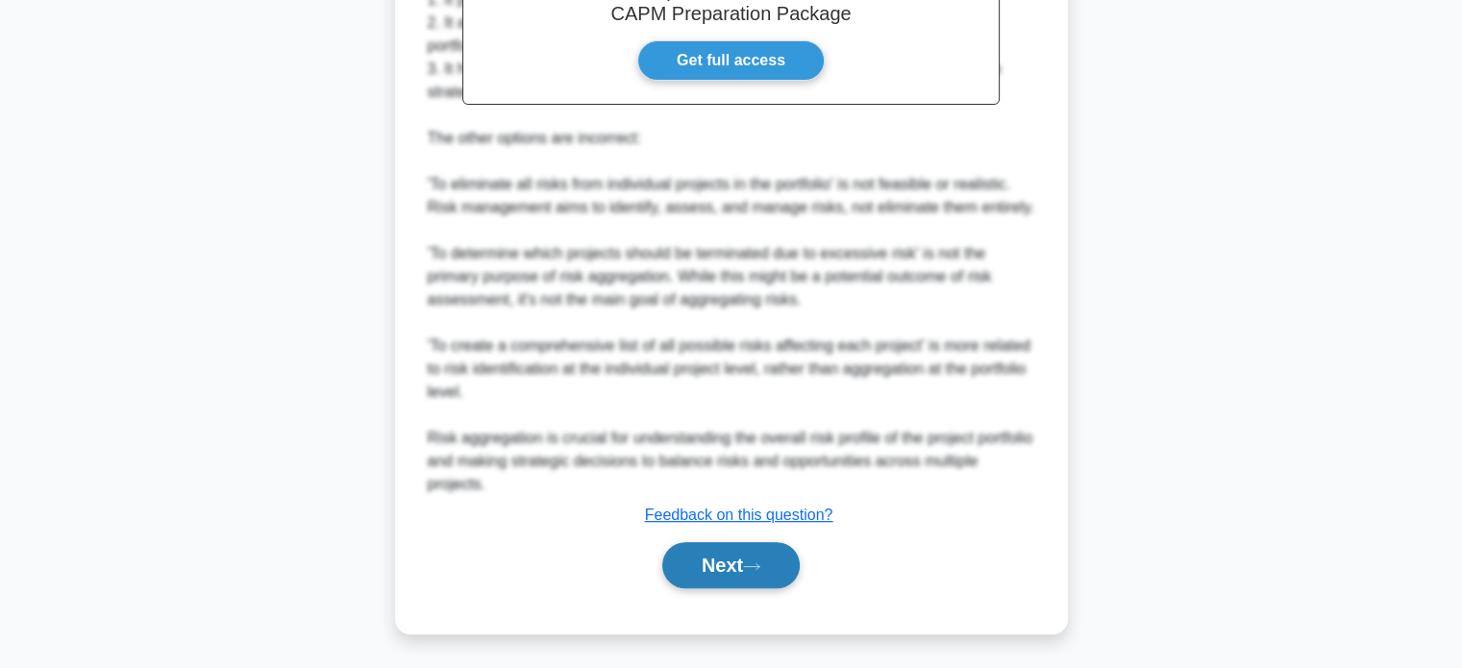
click at [725, 565] on button "Next" at bounding box center [730, 565] width 137 height 46
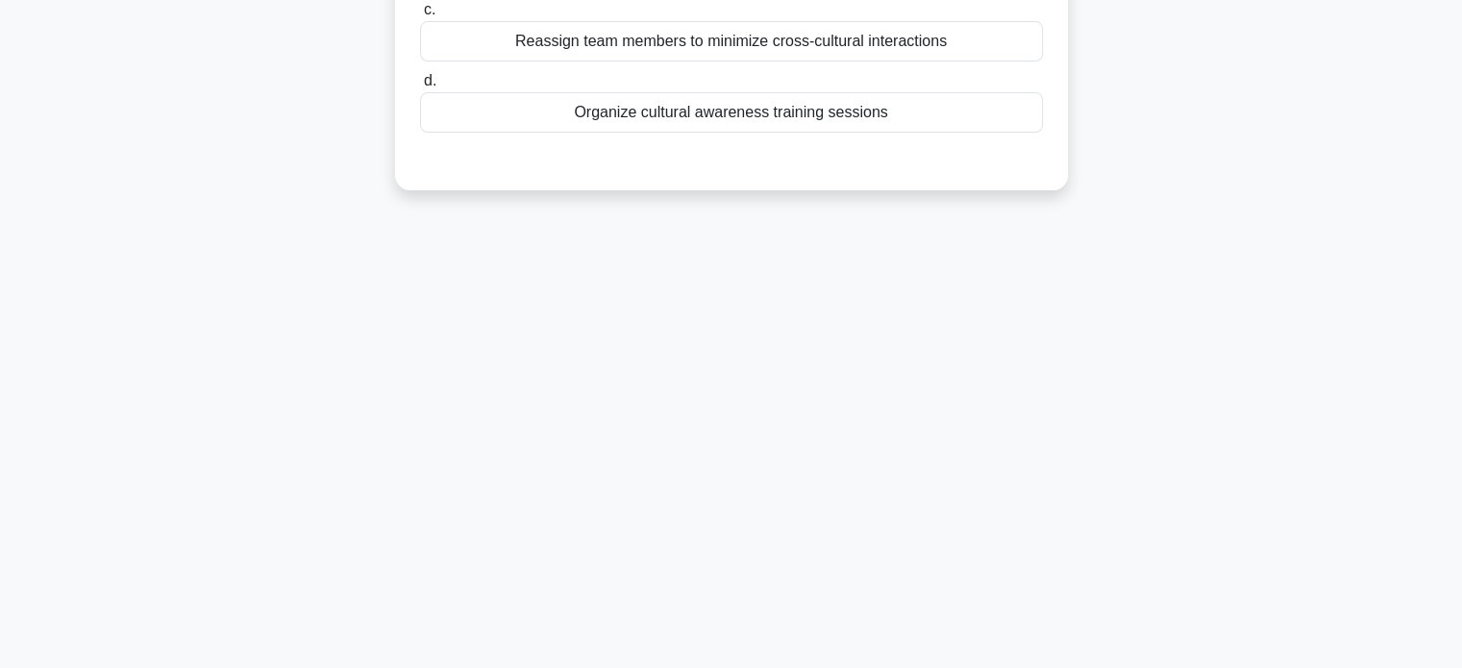
scroll to position [0, 0]
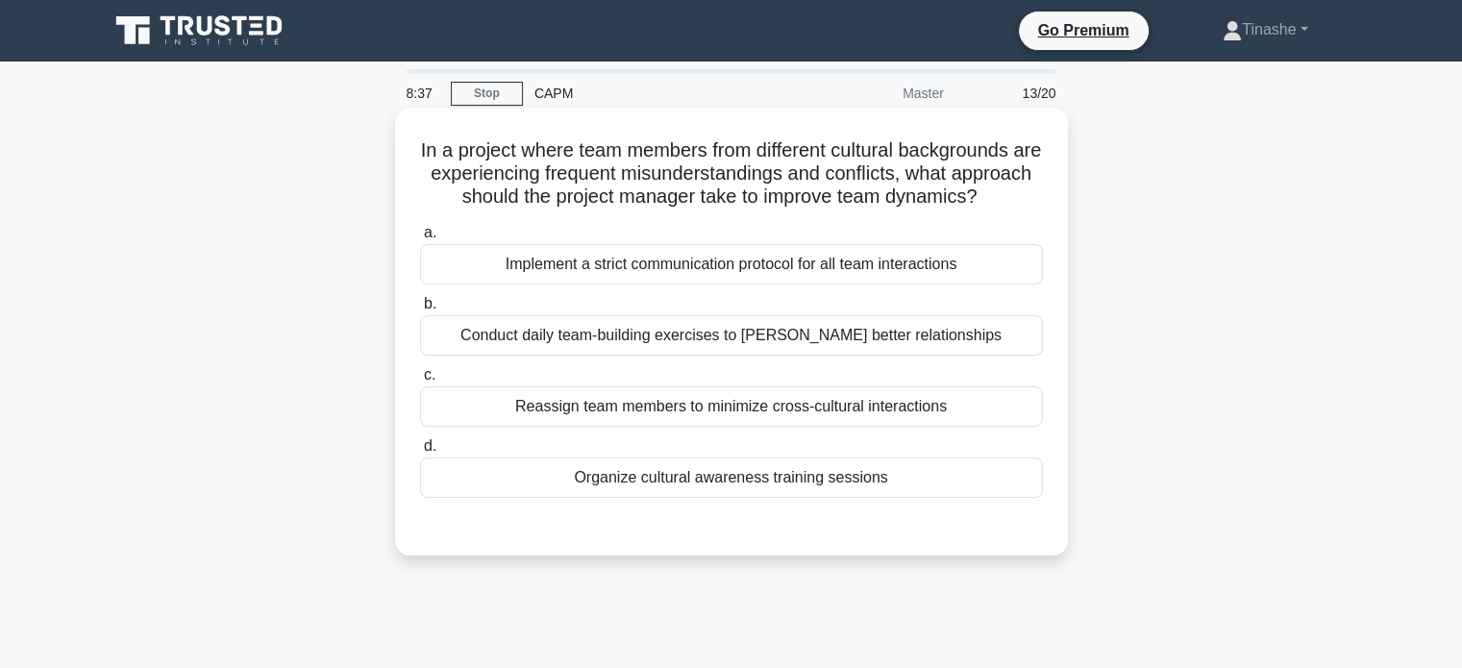
click at [980, 348] on div "Conduct daily team-building exercises to foster better relationships" at bounding box center [731, 335] width 623 height 40
click at [420, 310] on input "b. Conduct daily team-building exercises to foster better relationships" at bounding box center [420, 304] width 0 height 12
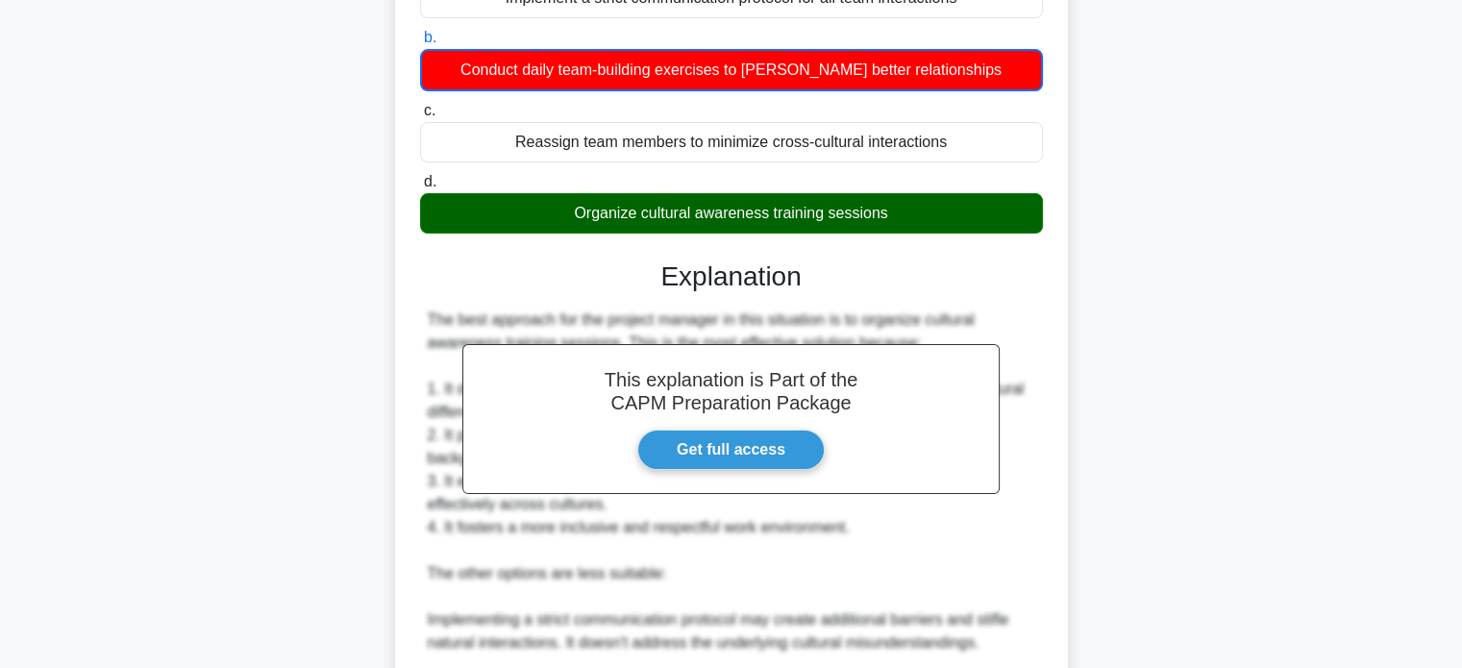
scroll to position [662, 0]
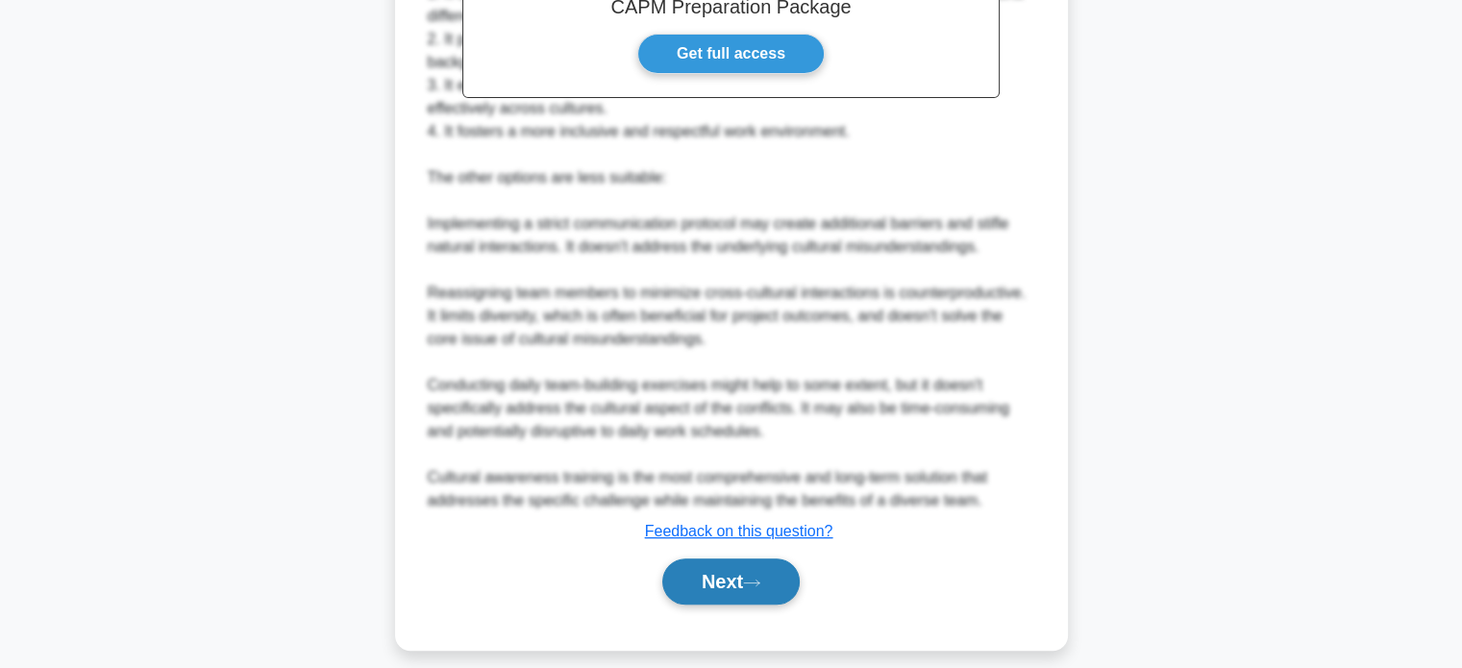
click at [694, 599] on button "Next" at bounding box center [730, 581] width 137 height 46
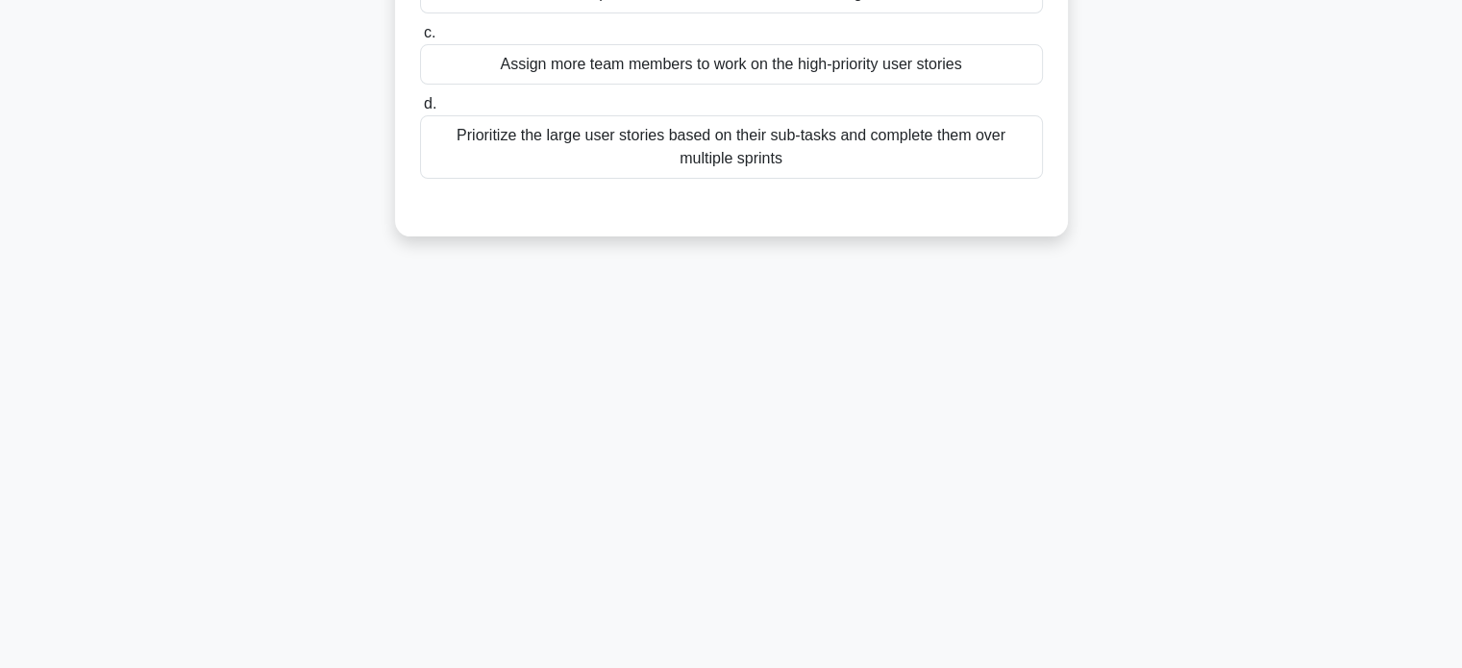
scroll to position [0, 0]
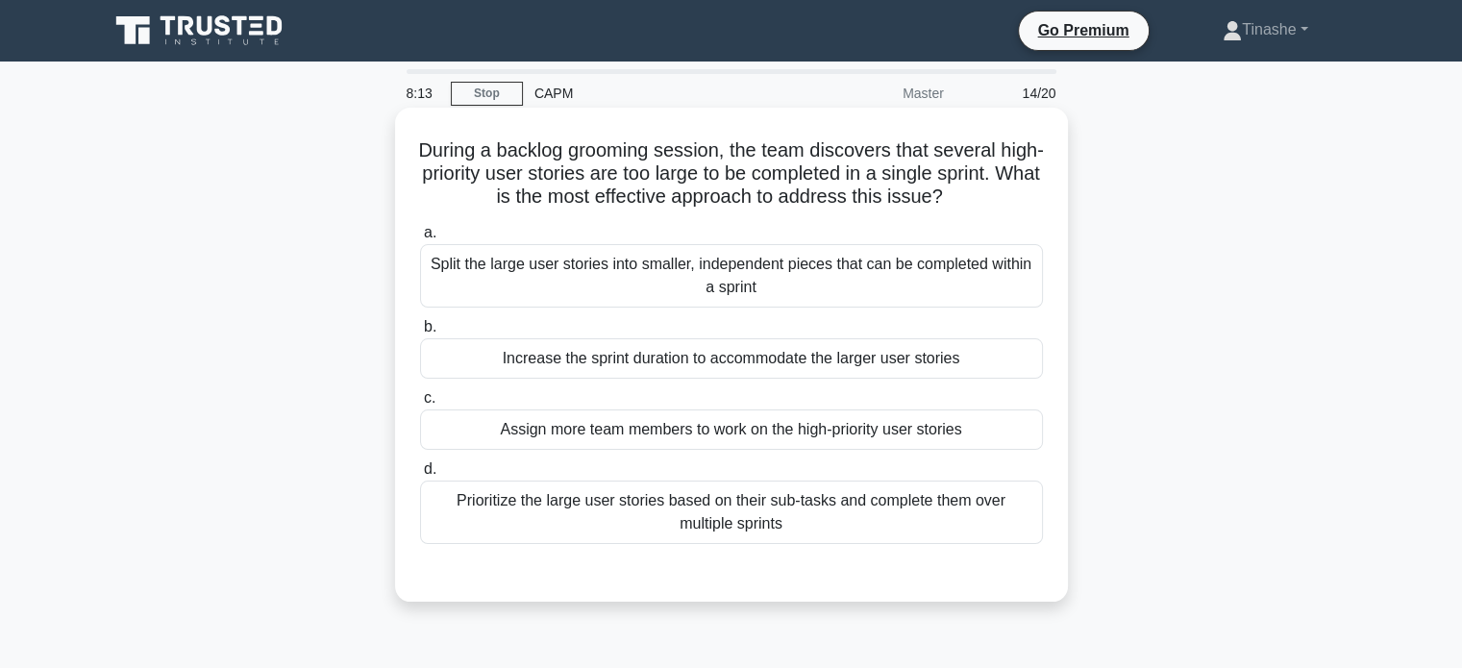
click at [969, 267] on div "Split the large user stories into smaller, independent pieces that can be compl…" at bounding box center [731, 275] width 623 height 63
click at [420, 239] on input "a. Split the large user stories into smaller, independent pieces that can be co…" at bounding box center [420, 233] width 0 height 12
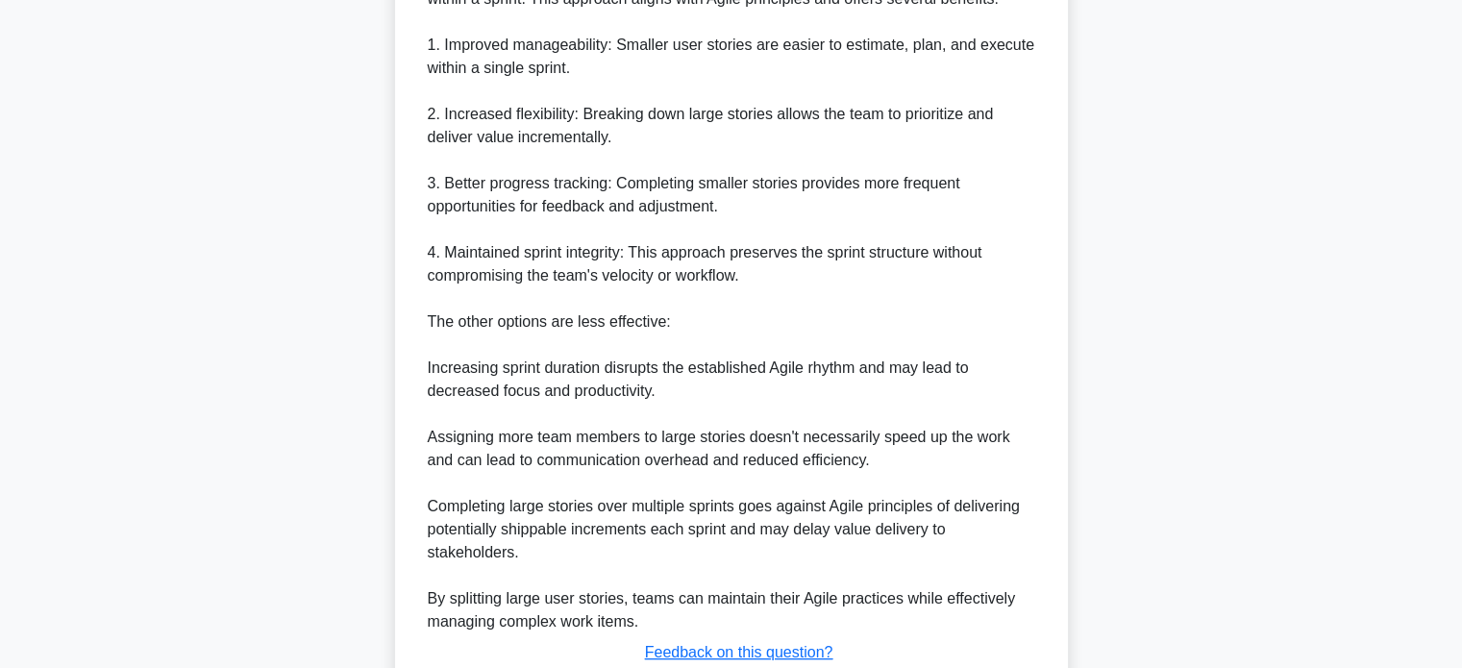
scroll to position [815, 0]
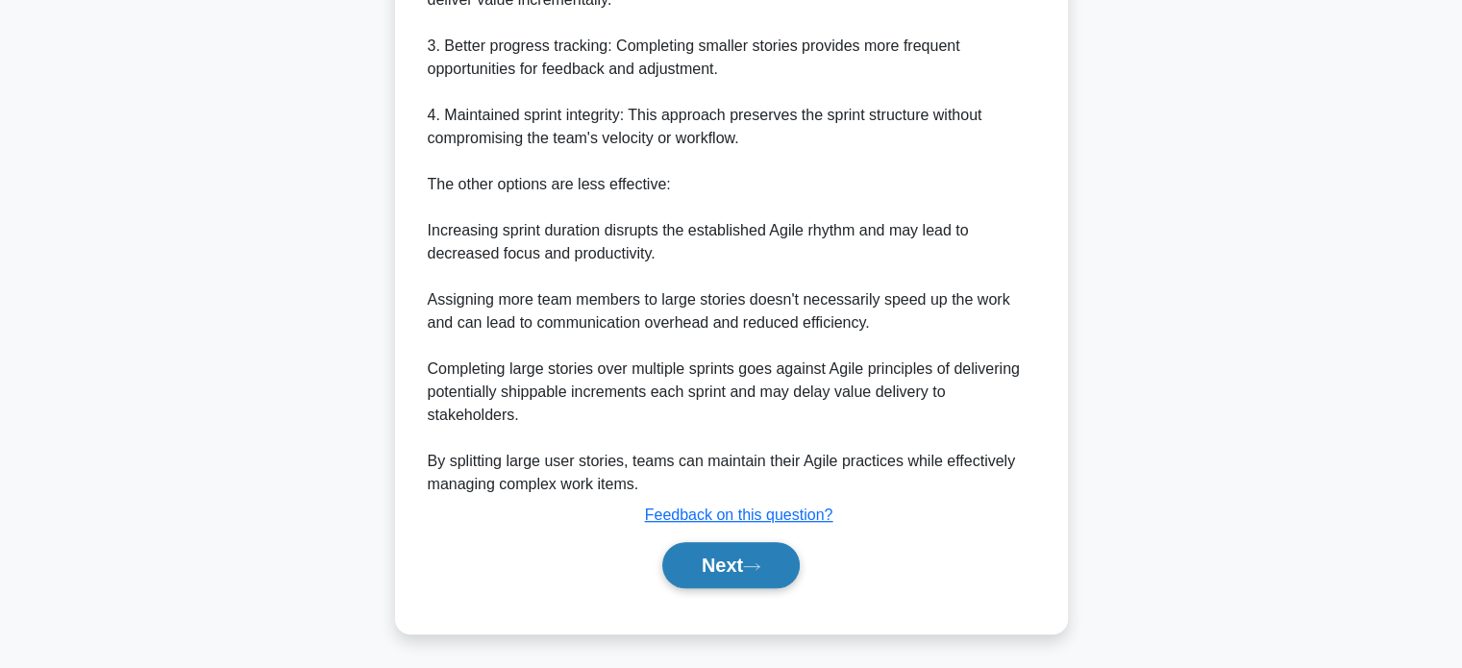
click at [743, 570] on button "Next" at bounding box center [730, 565] width 137 height 46
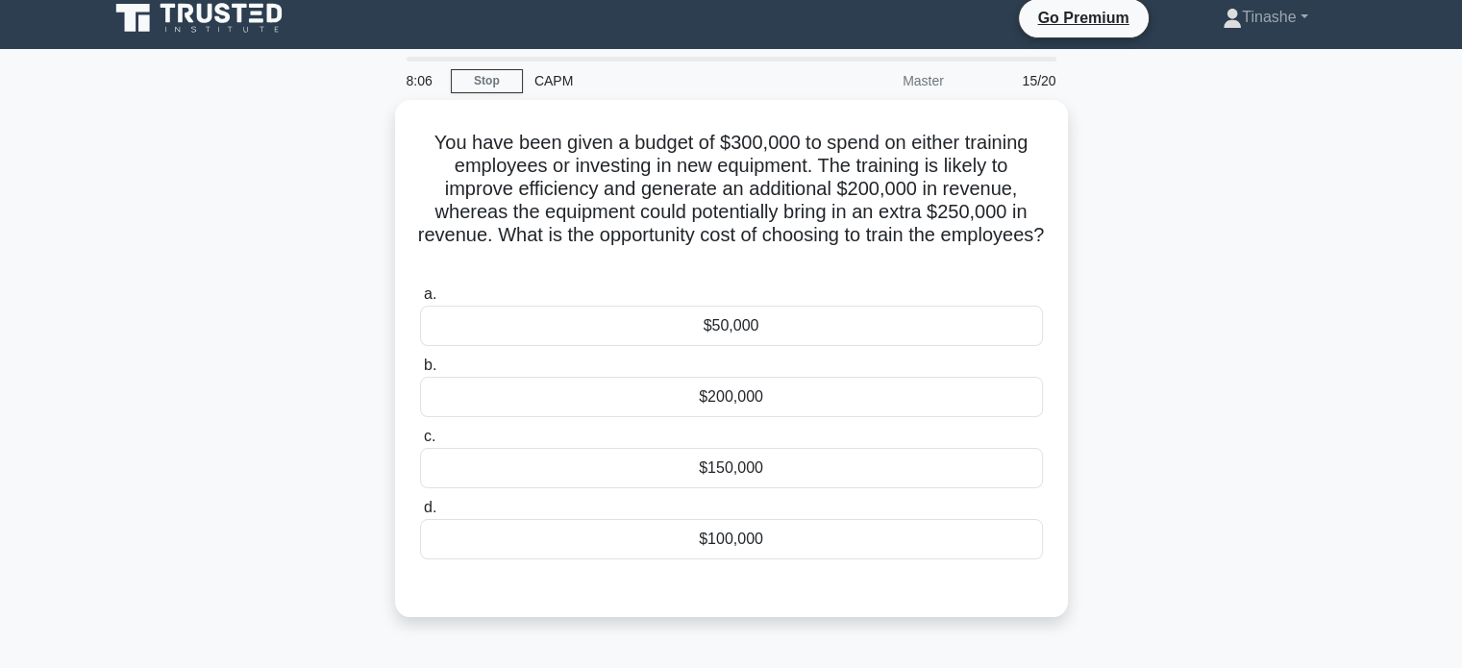
scroll to position [1, 0]
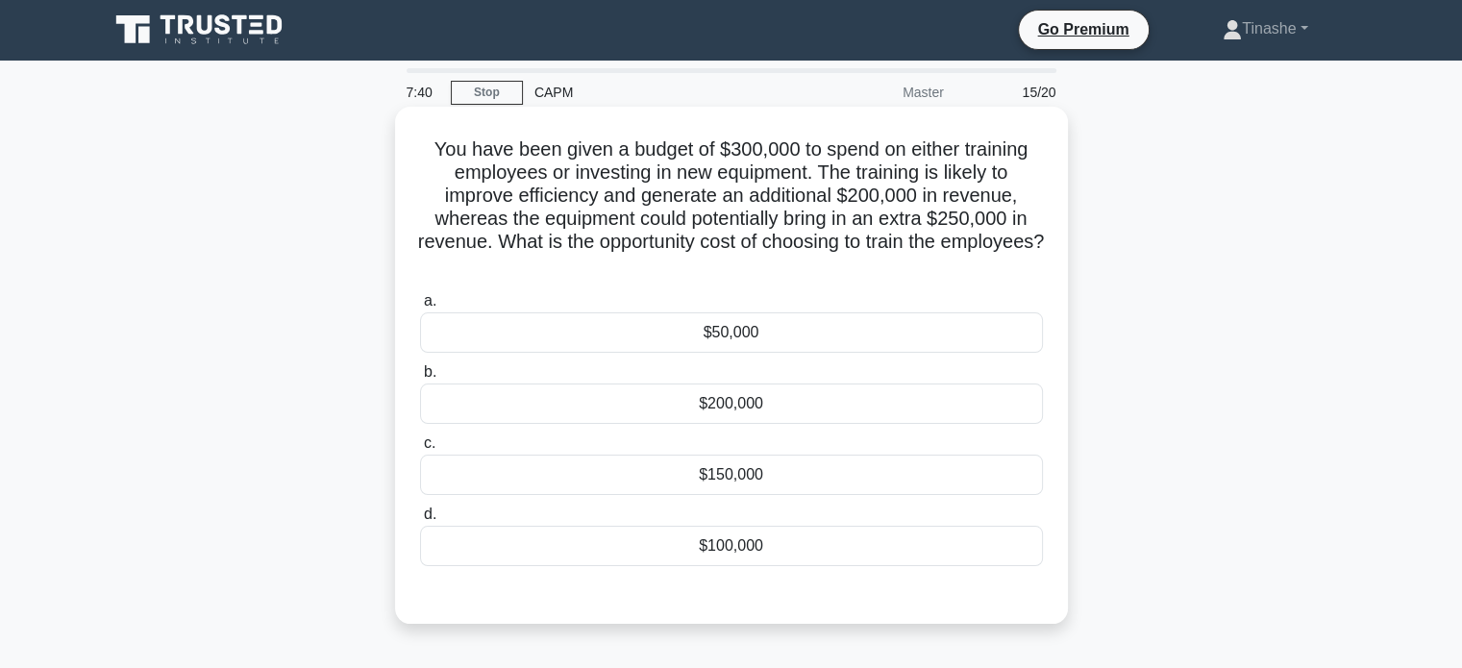
click at [911, 322] on div "$50,000" at bounding box center [731, 332] width 623 height 40
click at [420, 307] on input "a. $50,000" at bounding box center [420, 301] width 0 height 12
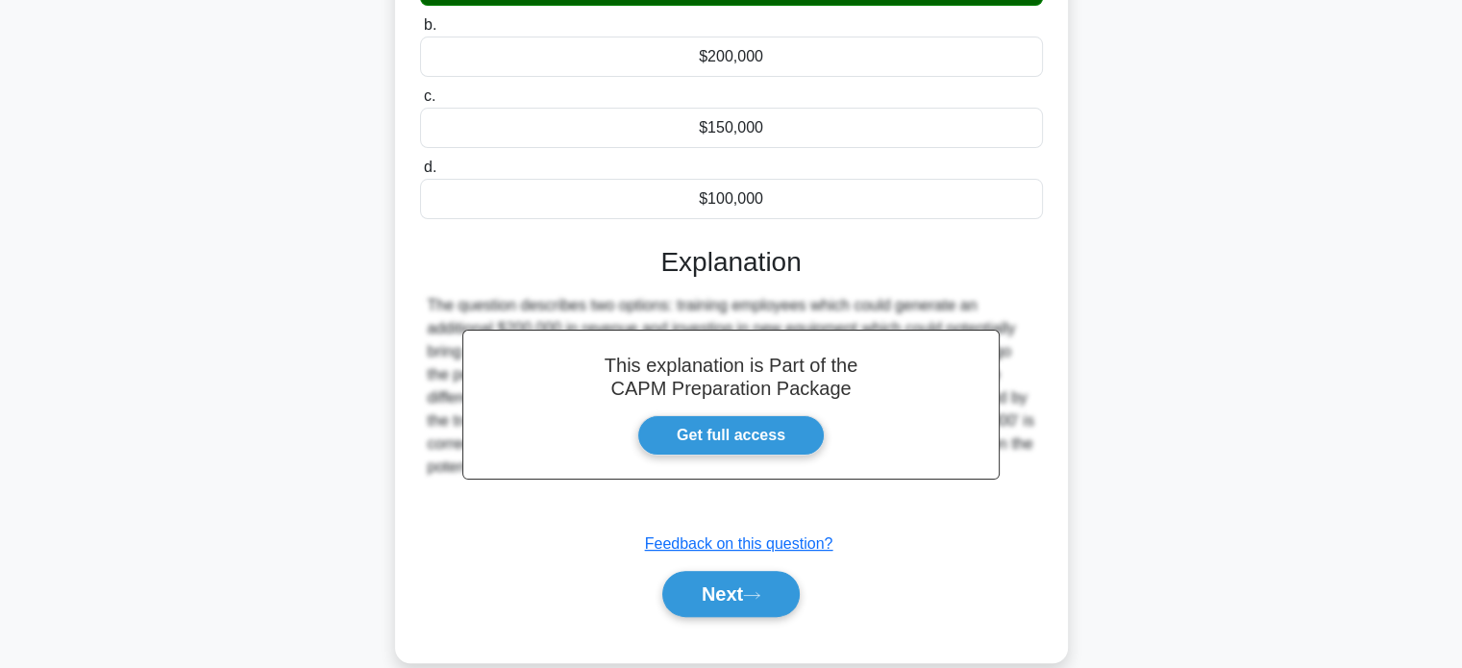
scroll to position [377, 0]
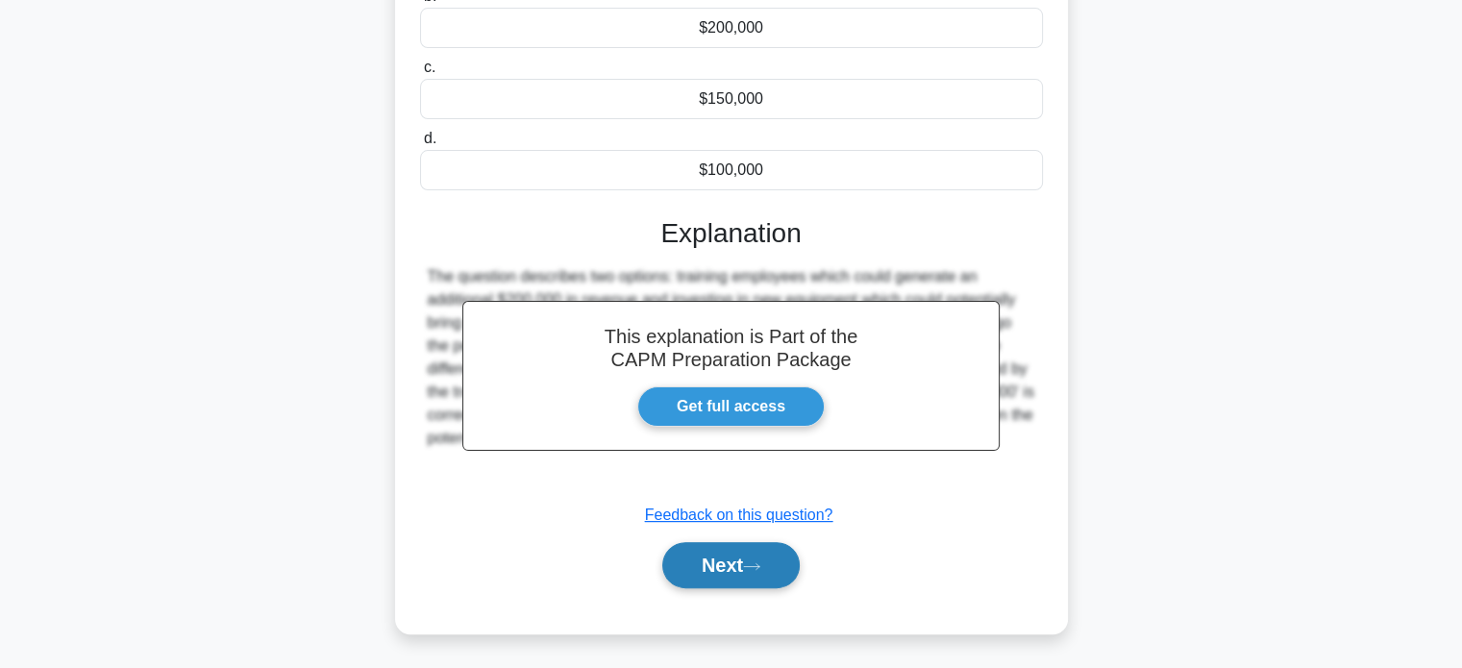
click at [753, 568] on icon at bounding box center [751, 566] width 17 height 11
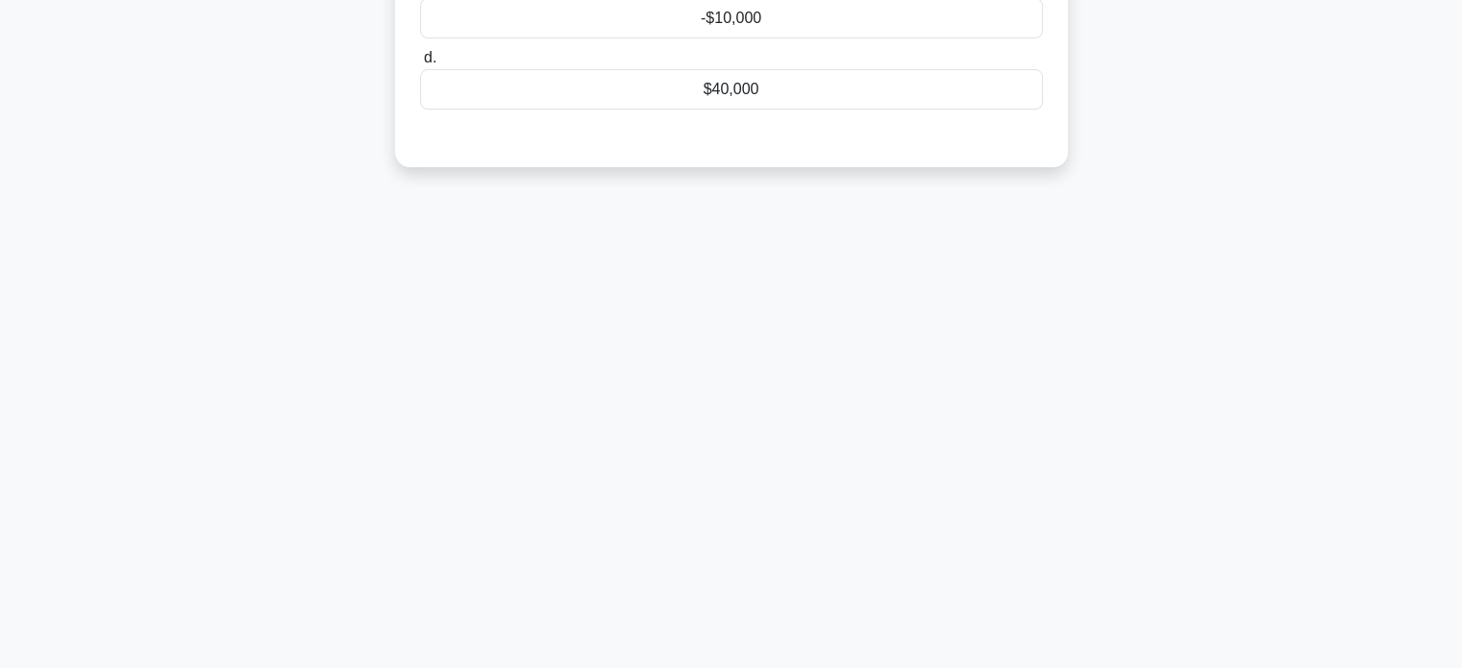
scroll to position [0, 0]
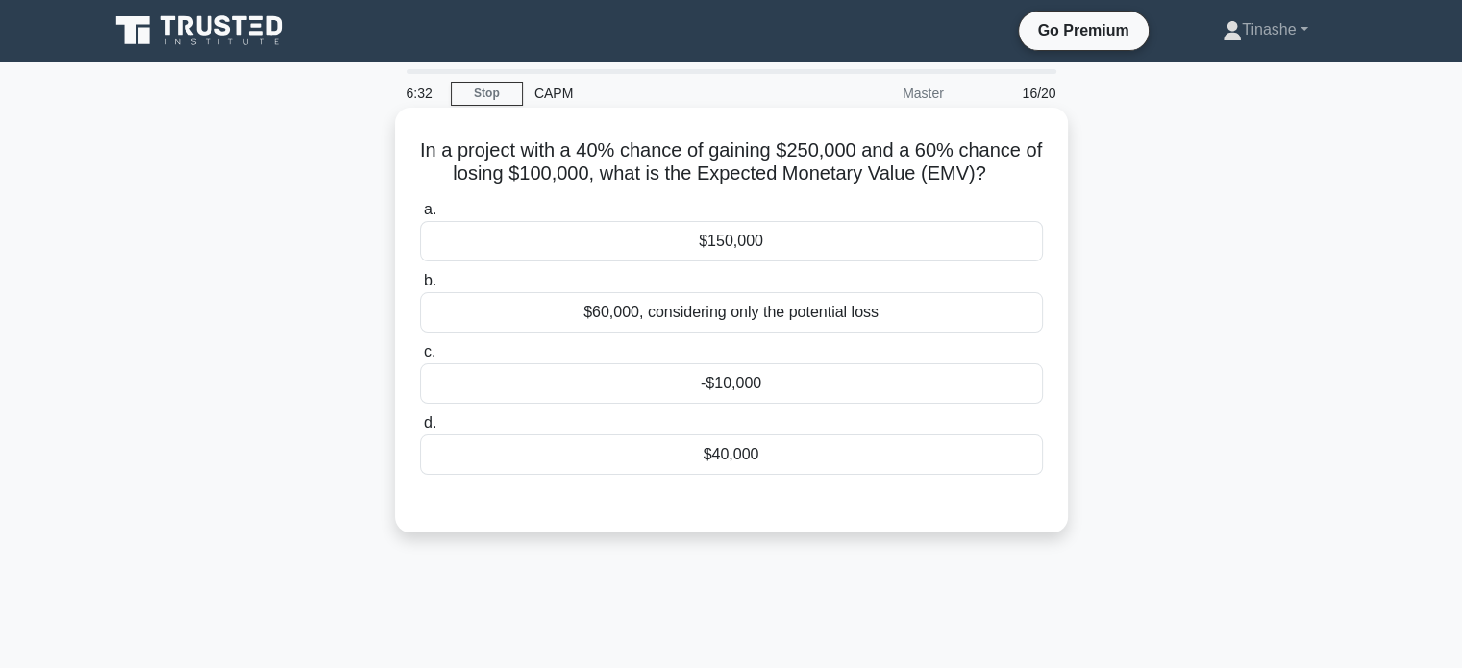
click at [815, 455] on div "$40,000" at bounding box center [731, 454] width 623 height 40
click at [420, 430] on input "d. $40,000" at bounding box center [420, 423] width 0 height 12
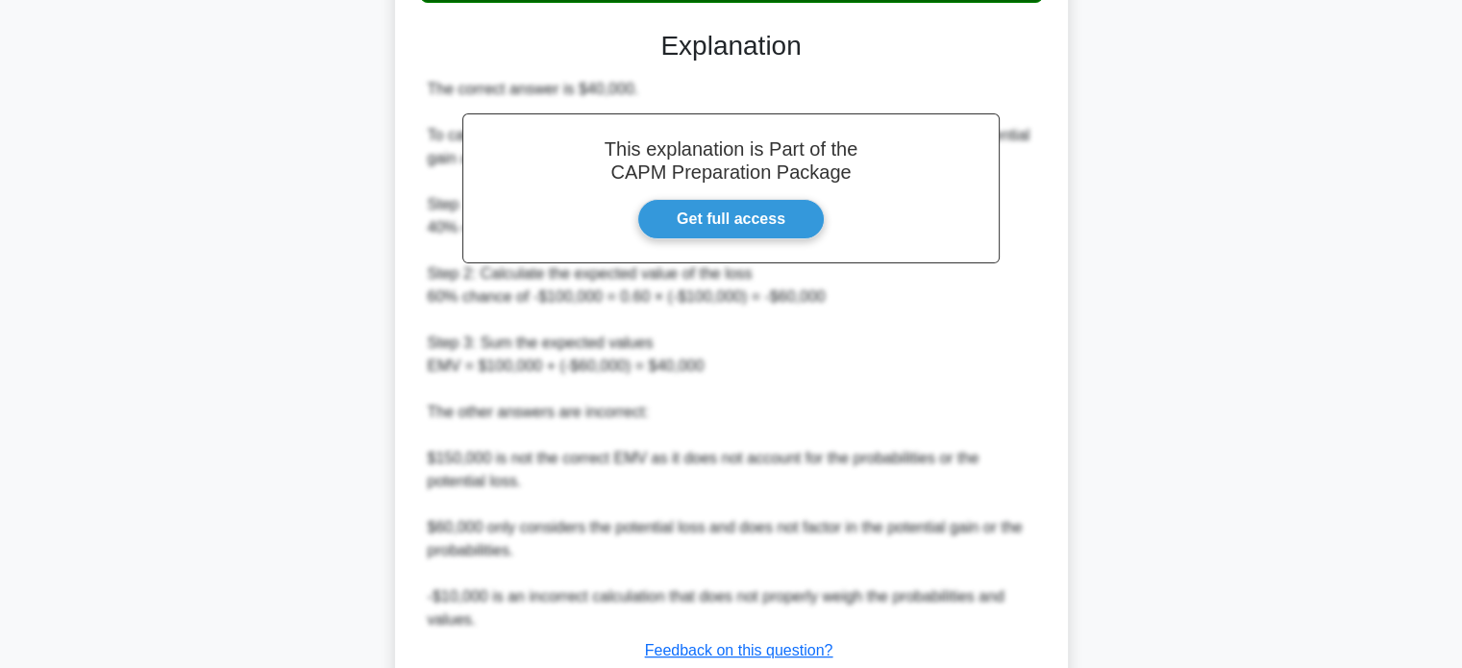
scroll to position [607, 0]
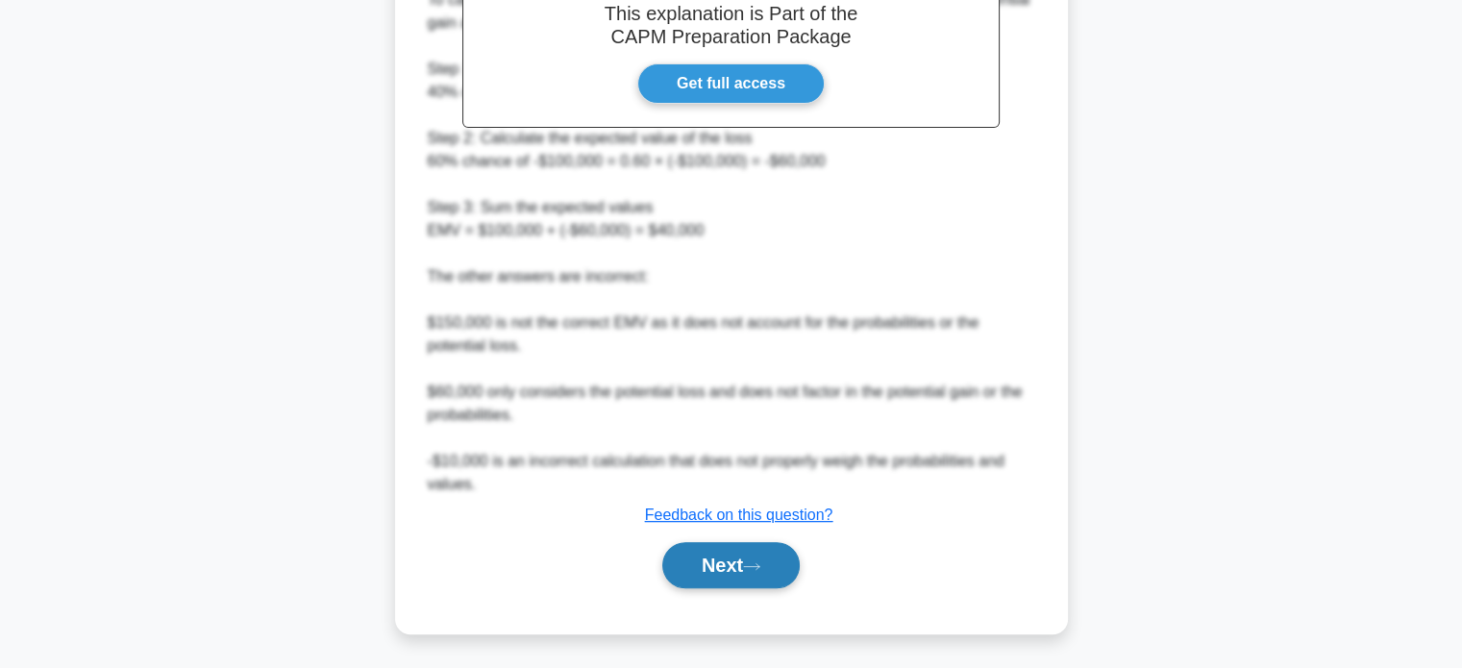
click at [723, 561] on button "Next" at bounding box center [730, 565] width 137 height 46
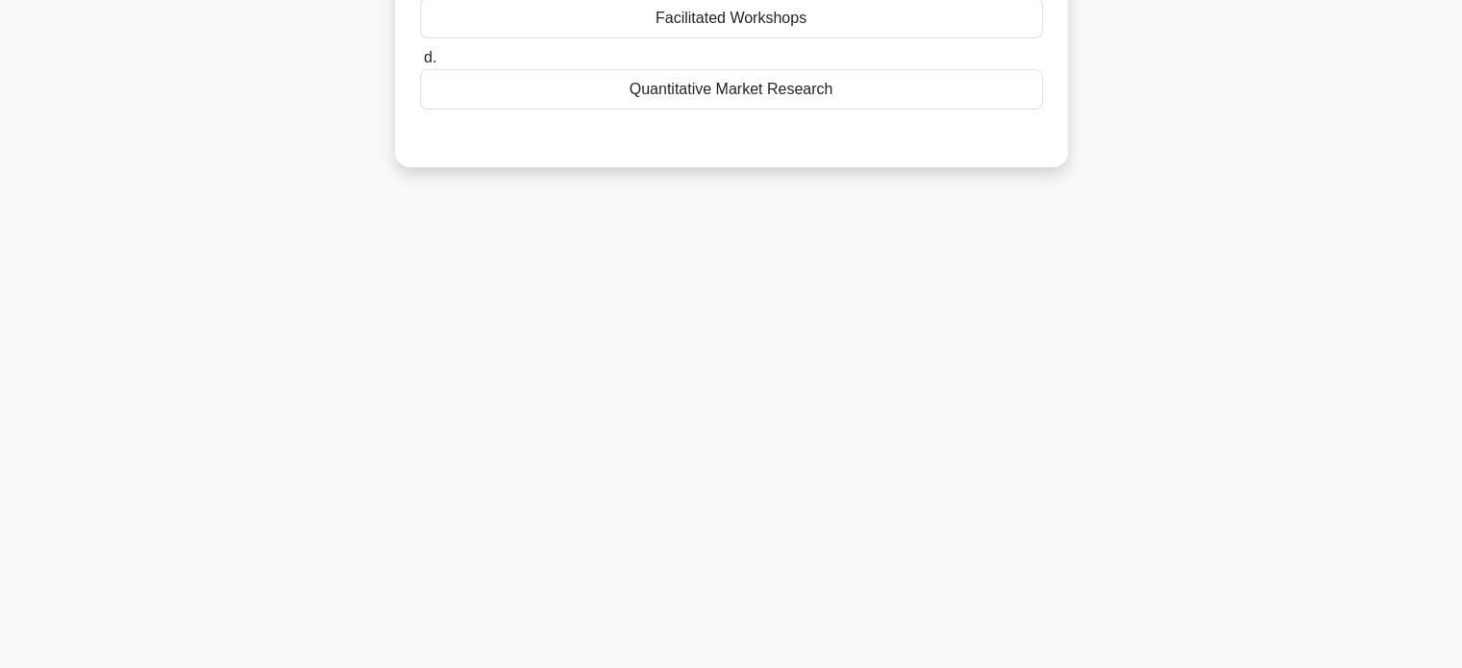
scroll to position [0, 0]
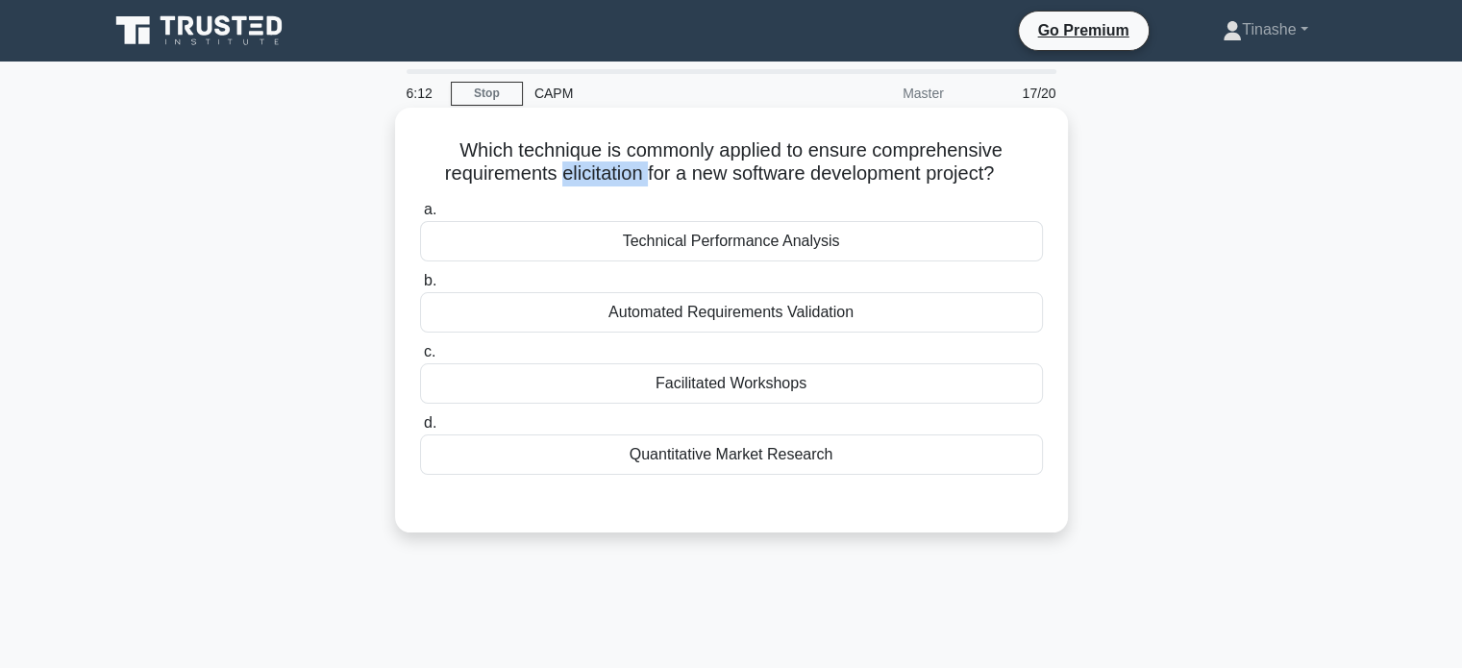
drag, startPoint x: 554, startPoint y: 175, endPoint x: 646, endPoint y: 166, distance: 91.7
click at [646, 166] on h5 "Which technique is commonly applied to ensure comprehensive requirements elicit…" at bounding box center [731, 162] width 627 height 48
copy h5 "elicitation"
click at [823, 109] on div "Which technique is commonly applied to ensure comprehensive requirements elicit…" at bounding box center [731, 320] width 673 height 425
click at [560, 464] on div "Quantitative Market Research" at bounding box center [731, 454] width 623 height 40
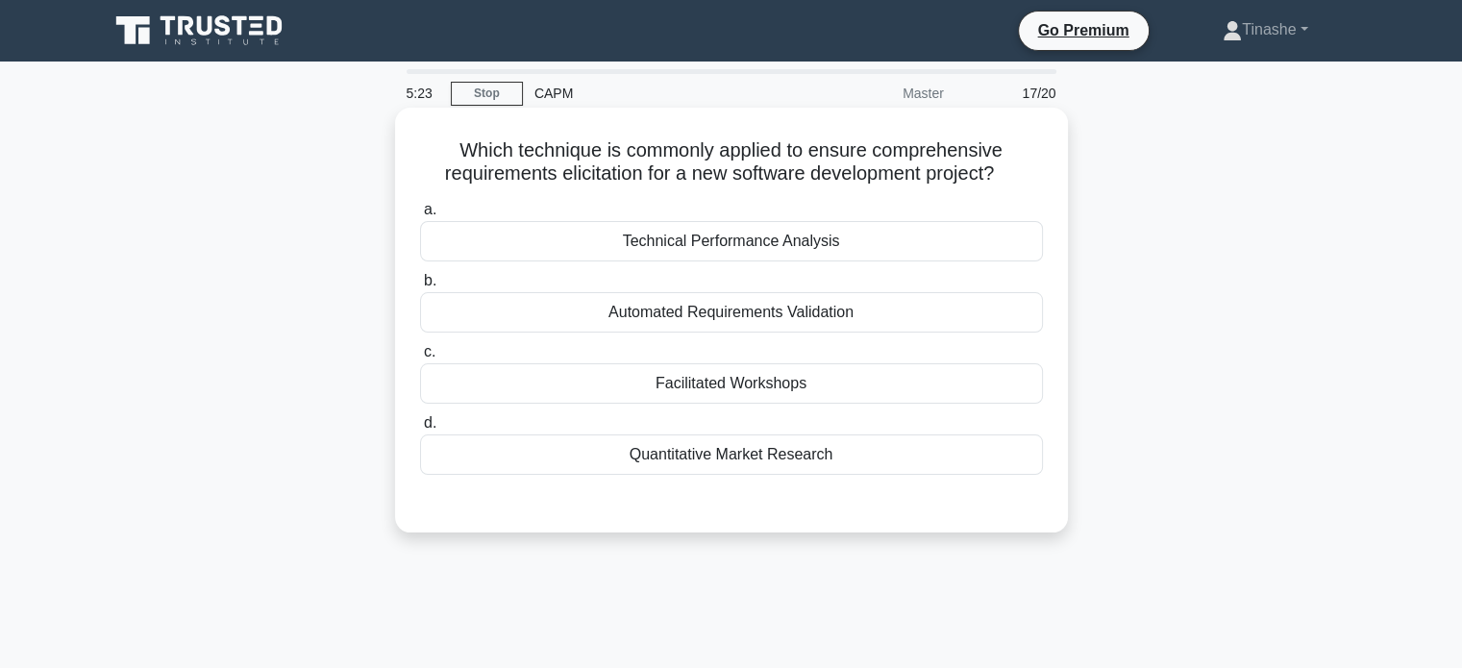
click at [420, 430] on input "d. Quantitative Market Research" at bounding box center [420, 423] width 0 height 12
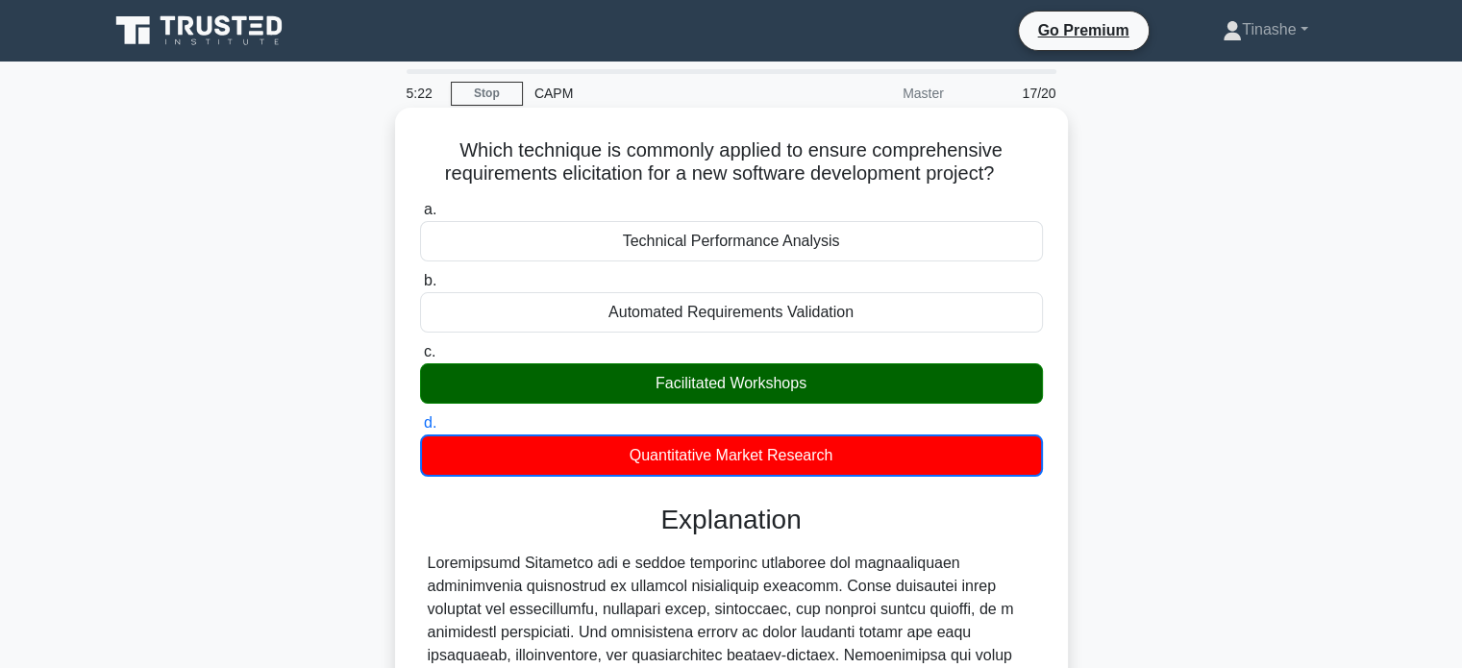
click at [629, 392] on div "Facilitated Workshops" at bounding box center [731, 383] width 623 height 40
click at [420, 358] on input "c. Facilitated Workshops" at bounding box center [420, 352] width 0 height 12
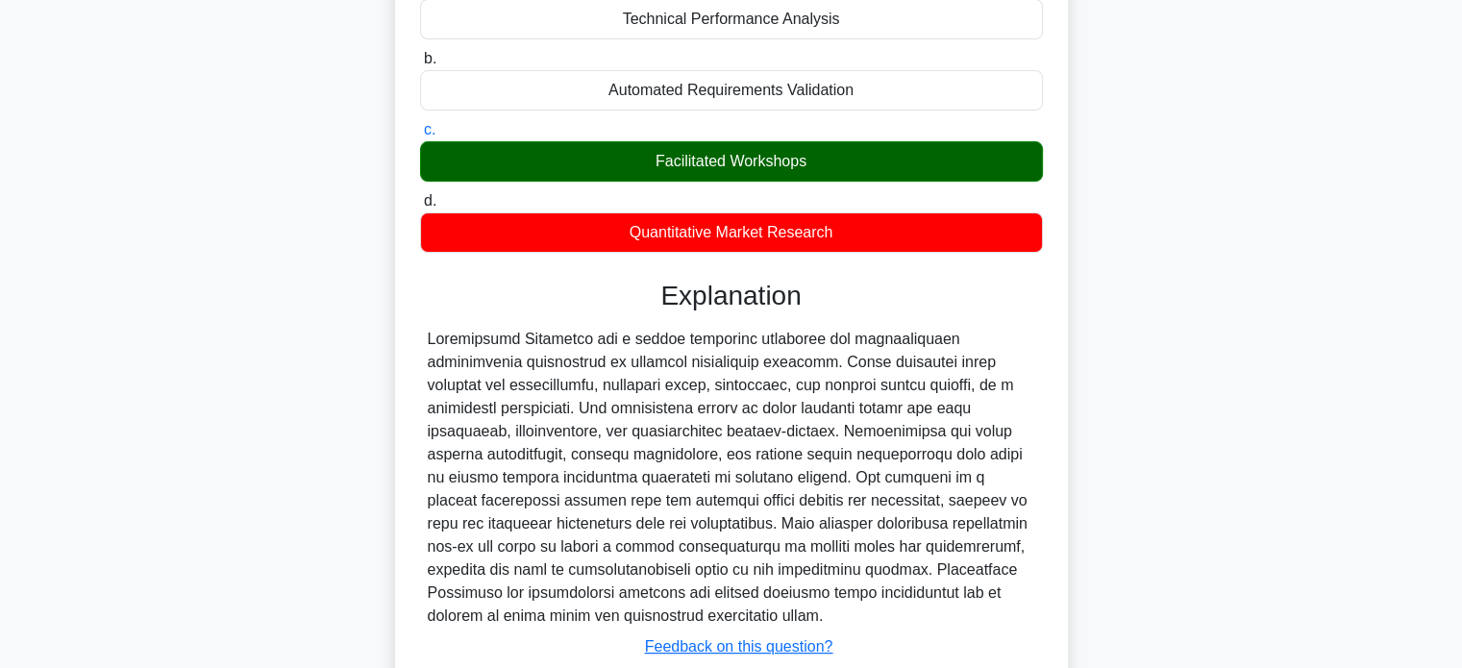
scroll to position [370, 0]
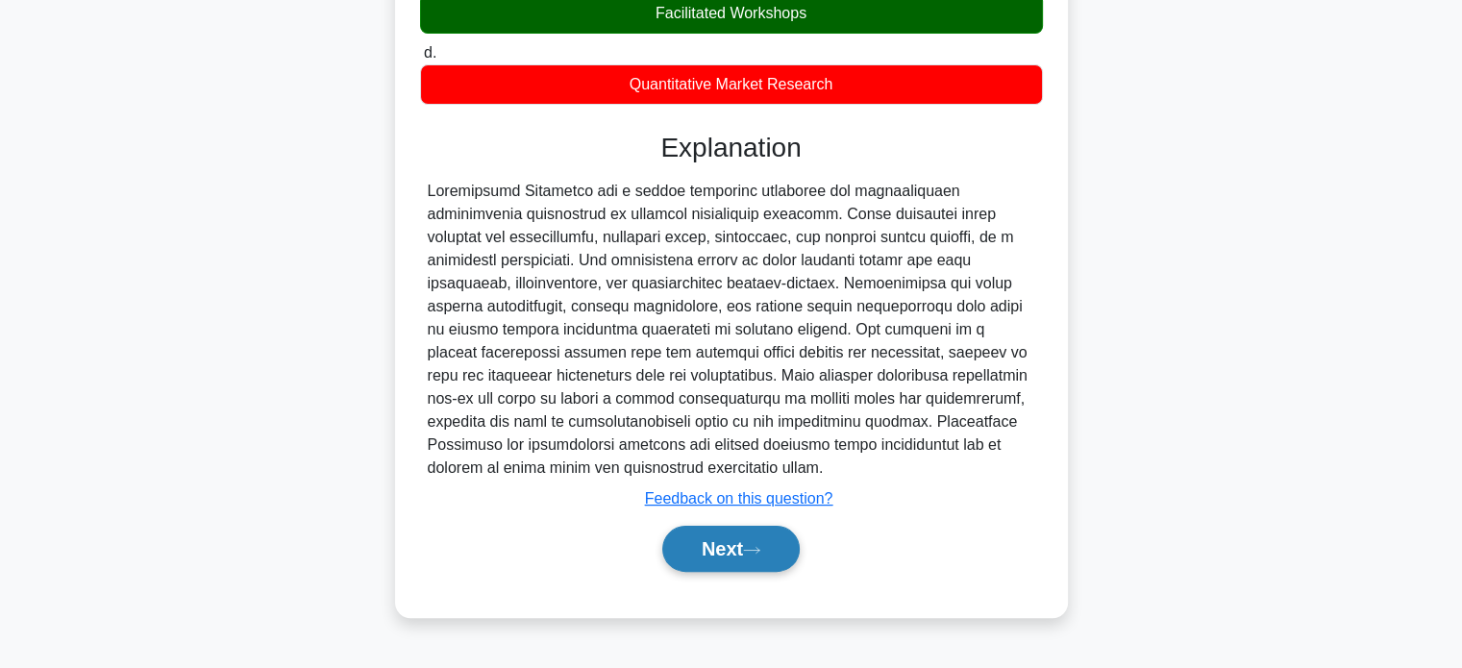
click at [680, 554] on button "Next" at bounding box center [730, 549] width 137 height 46
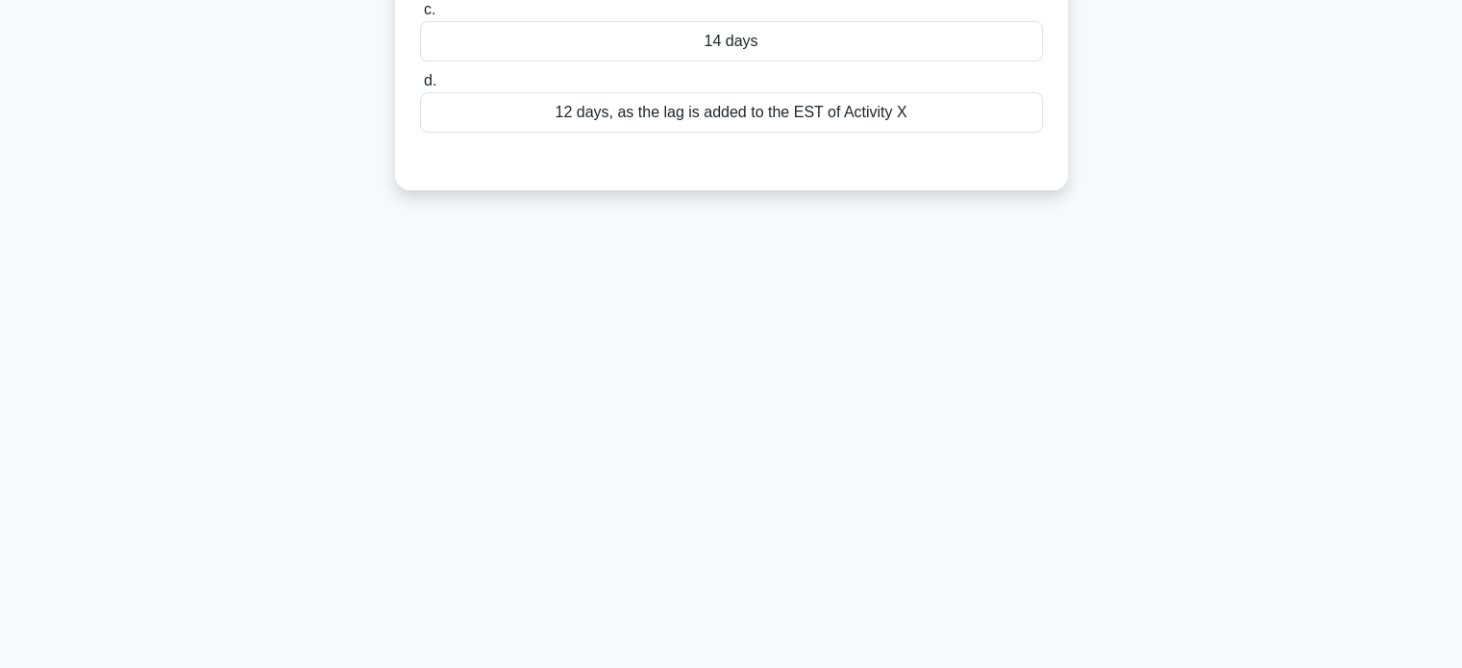
scroll to position [0, 0]
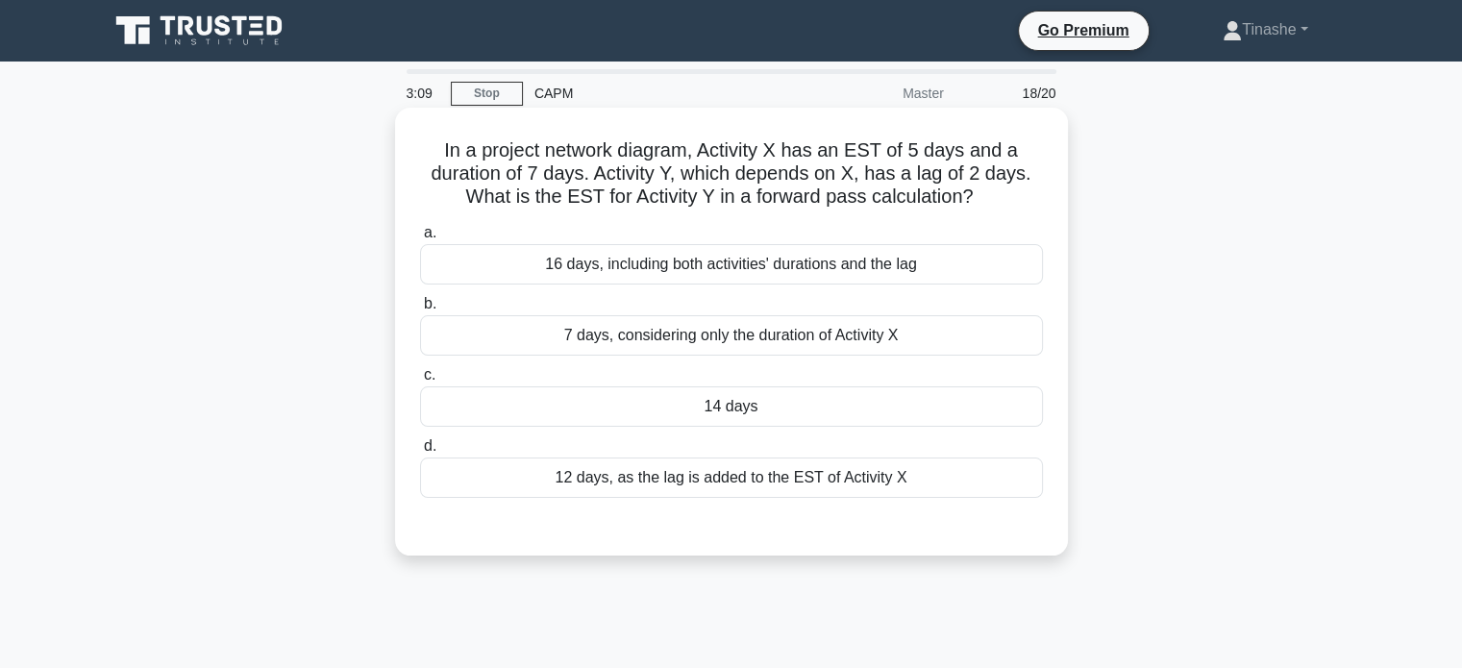
click at [837, 422] on div "14 days" at bounding box center [731, 406] width 623 height 40
click at [420, 381] on input "c. 14 days" at bounding box center [420, 375] width 0 height 12
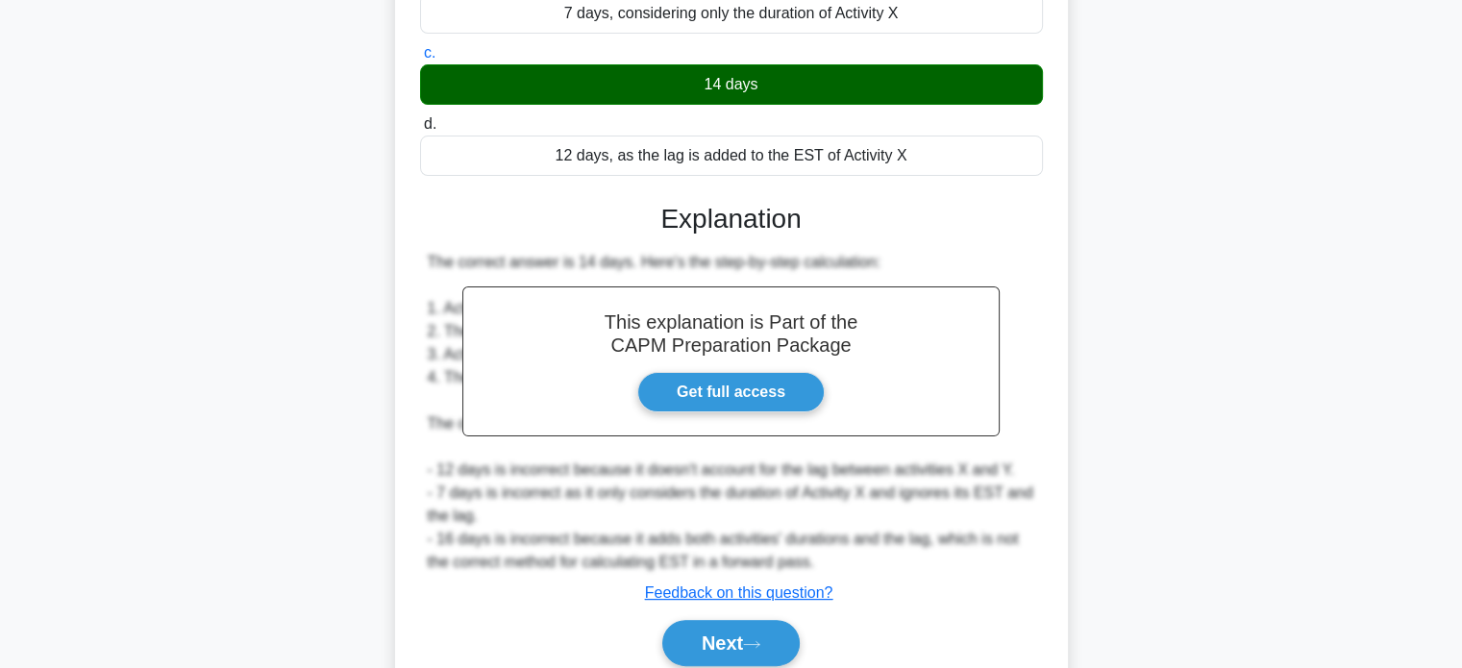
scroll to position [337, 0]
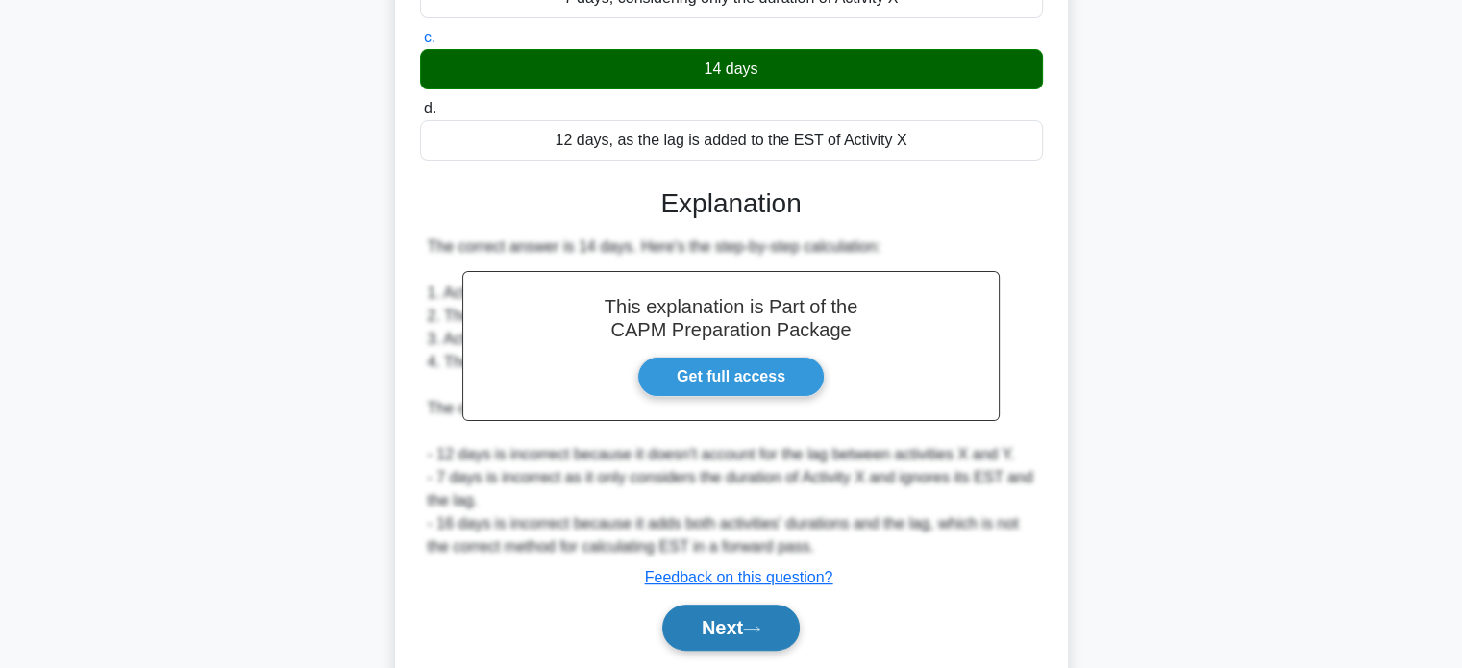
click at [730, 629] on button "Next" at bounding box center [730, 627] width 137 height 46
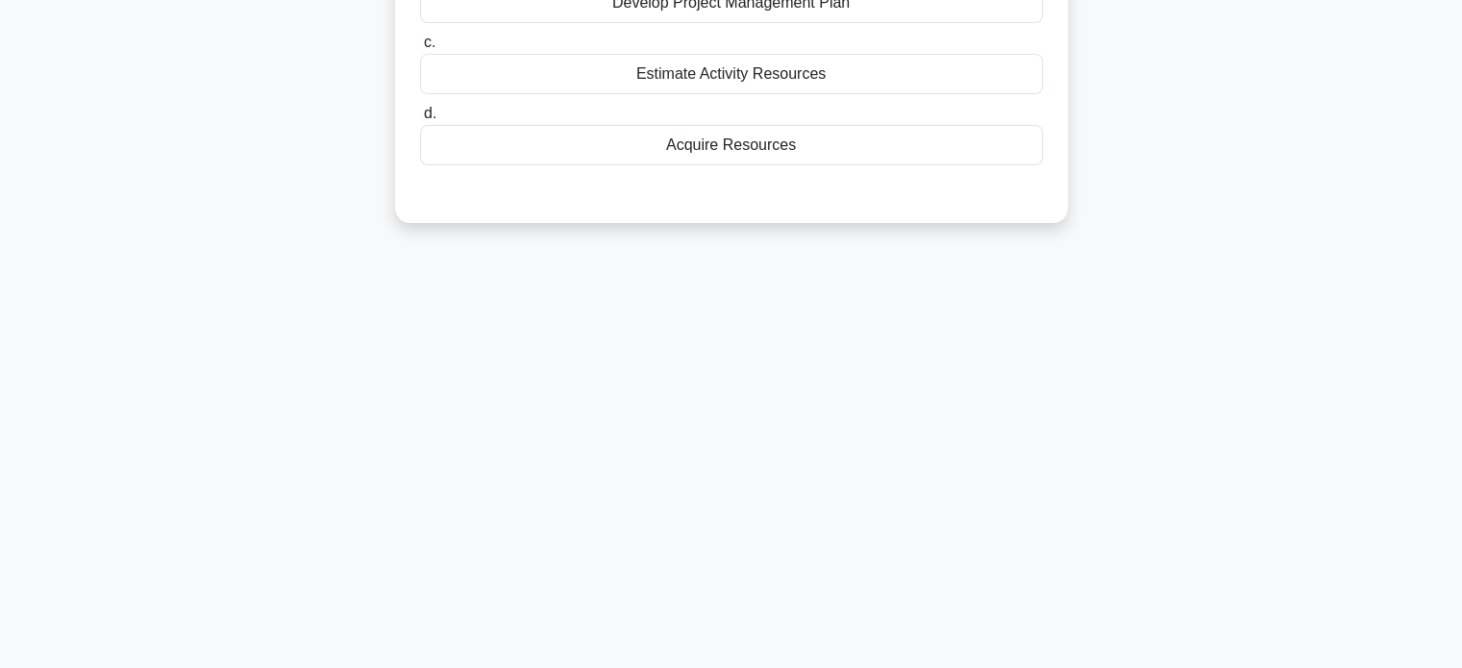
scroll to position [0, 0]
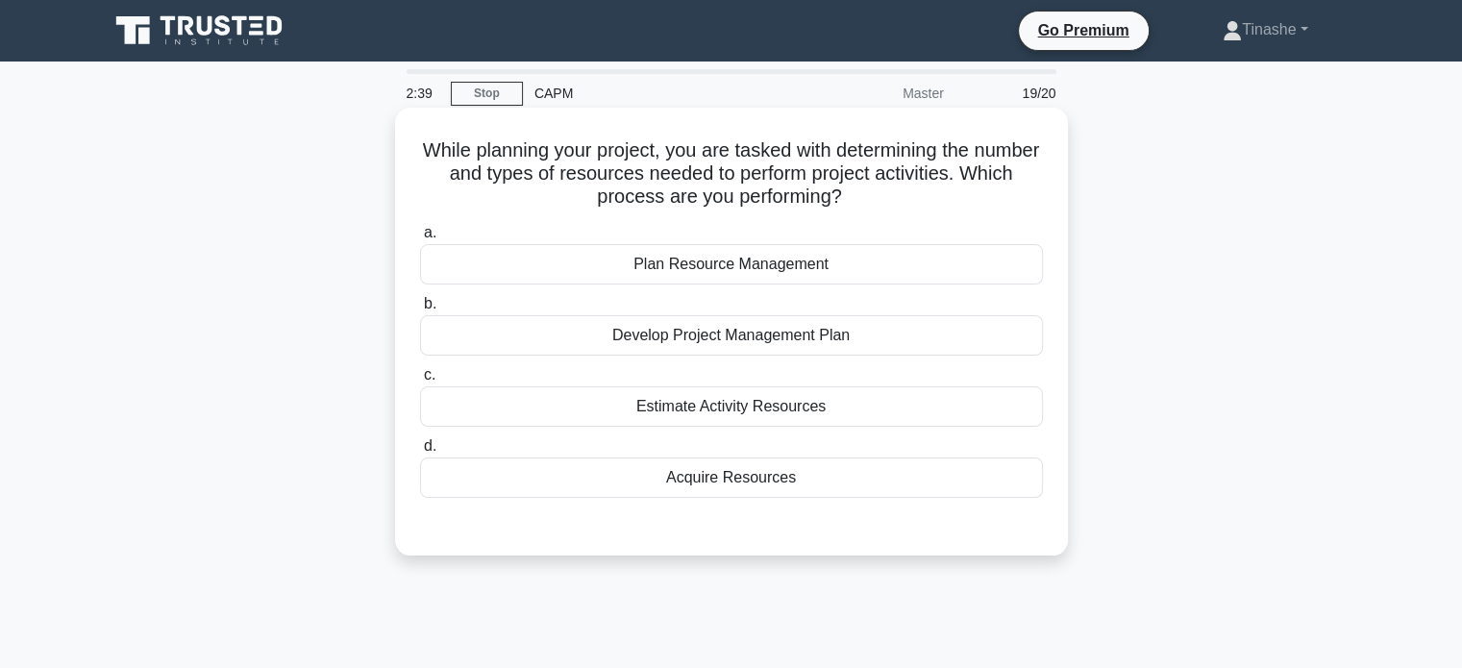
click at [914, 264] on div "Plan Resource Management" at bounding box center [731, 264] width 623 height 40
click at [420, 239] on input "a. Plan Resource Management" at bounding box center [420, 233] width 0 height 12
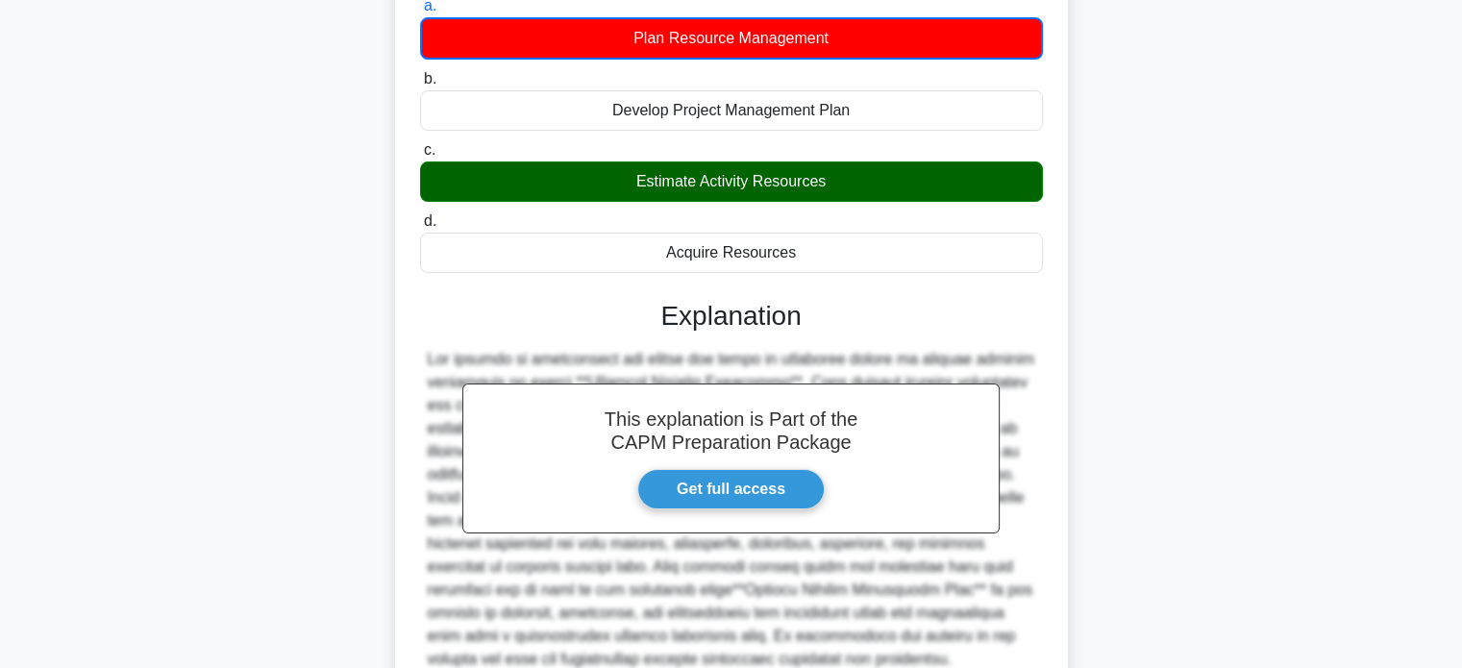
scroll to position [402, 0]
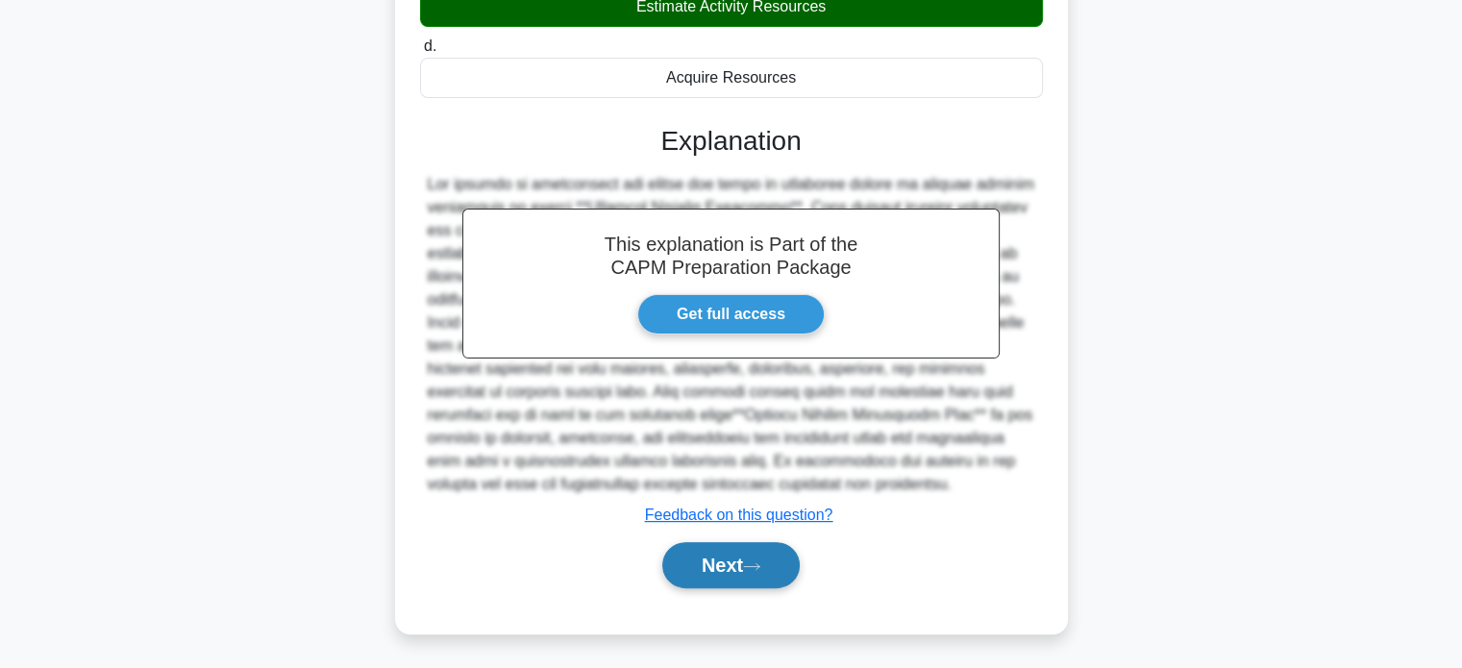
click at [684, 579] on button "Next" at bounding box center [730, 565] width 137 height 46
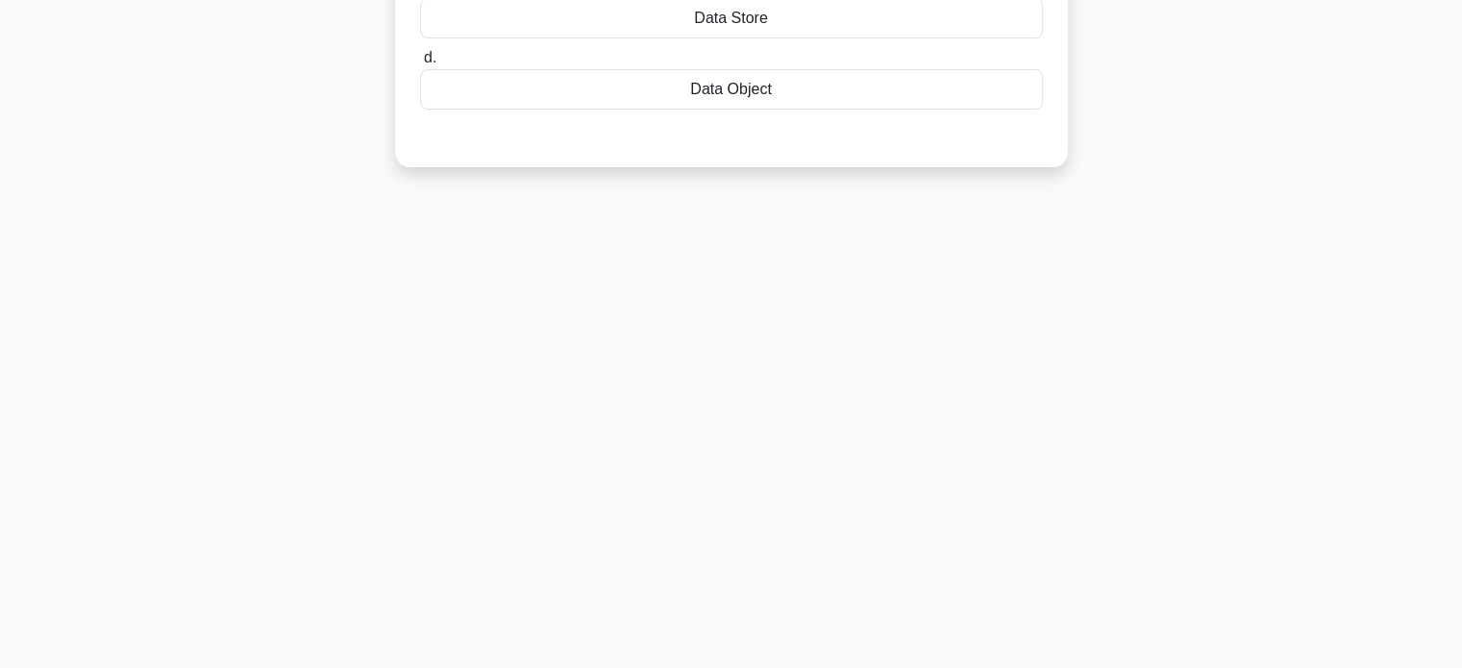
scroll to position [0, 0]
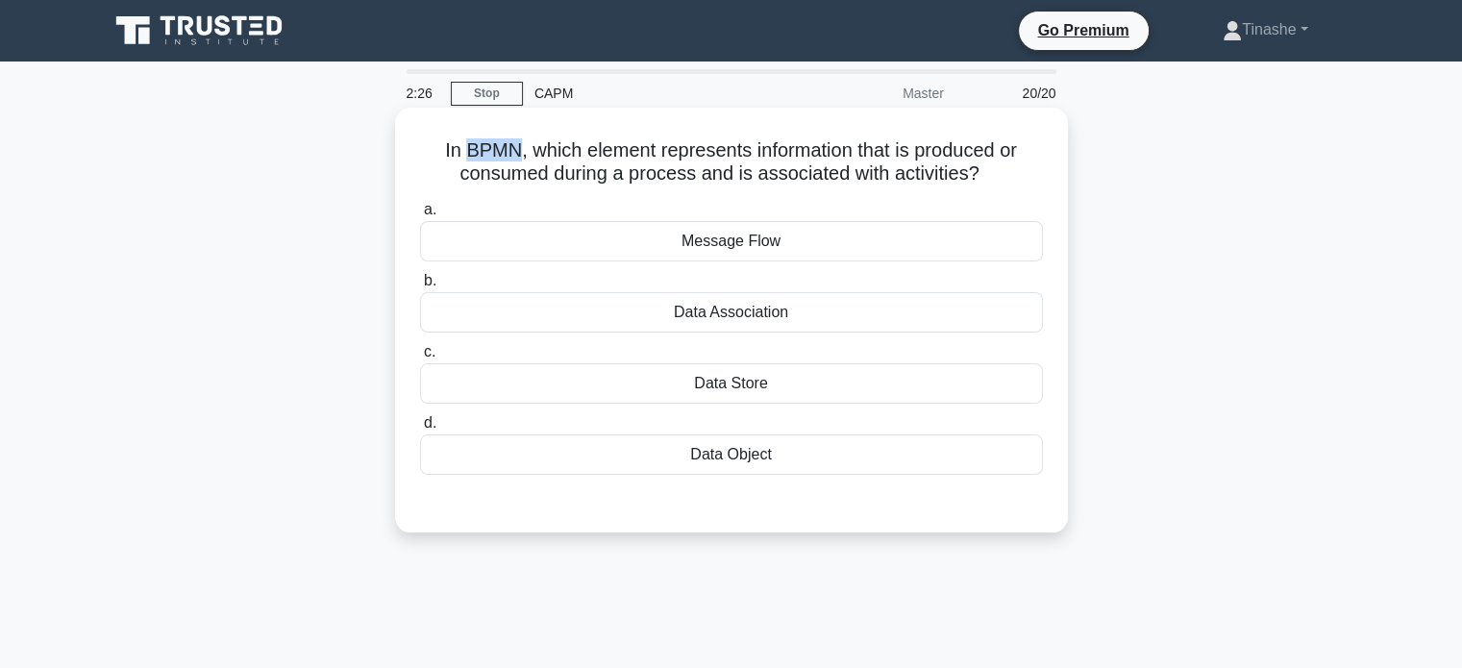
drag, startPoint x: 455, startPoint y: 149, endPoint x: 509, endPoint y: 145, distance: 54.9
click at [509, 145] on h5 "In BPMN, which element represents information that is produced or consumed duri…" at bounding box center [731, 162] width 627 height 48
copy h5 "BPMN"
click at [613, 152] on h5 "In BPMN, which element represents information that is produced or consumed duri…" at bounding box center [731, 162] width 627 height 48
click at [757, 451] on div "Data Object" at bounding box center [731, 454] width 623 height 40
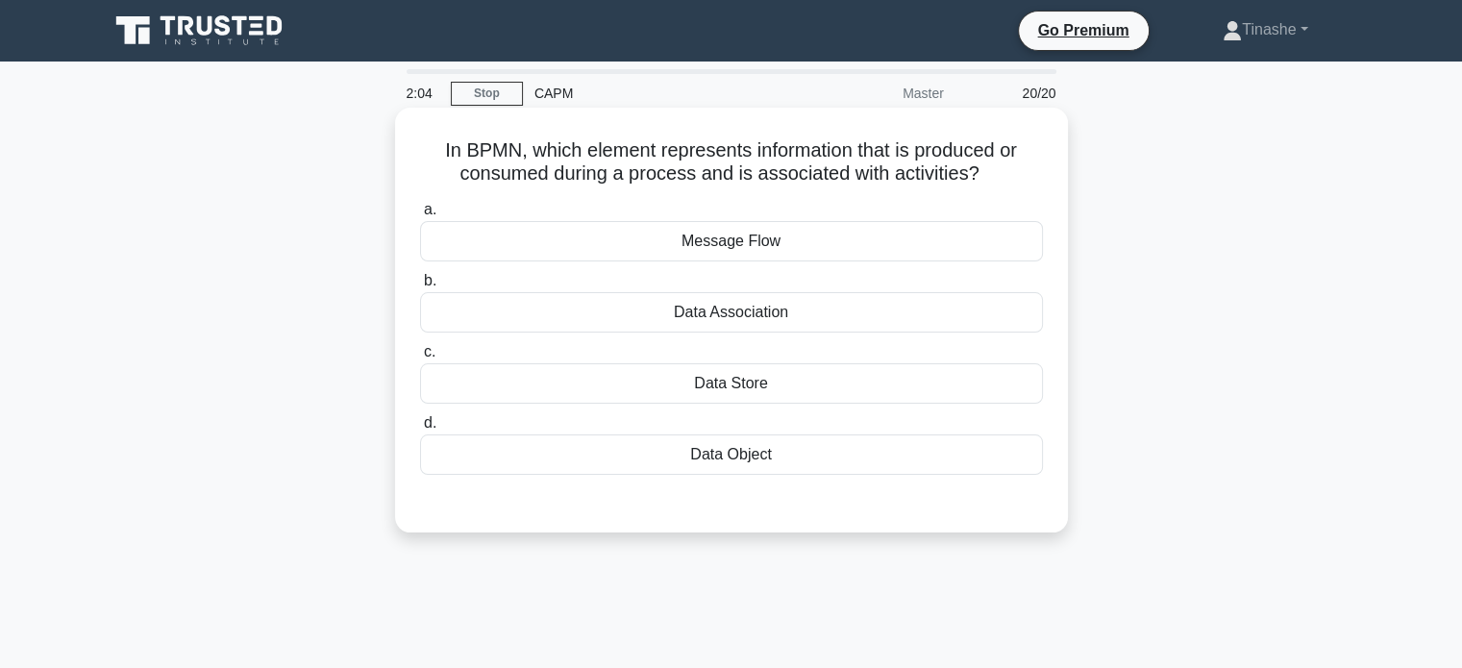
click at [420, 430] on input "d. Data Object" at bounding box center [420, 423] width 0 height 12
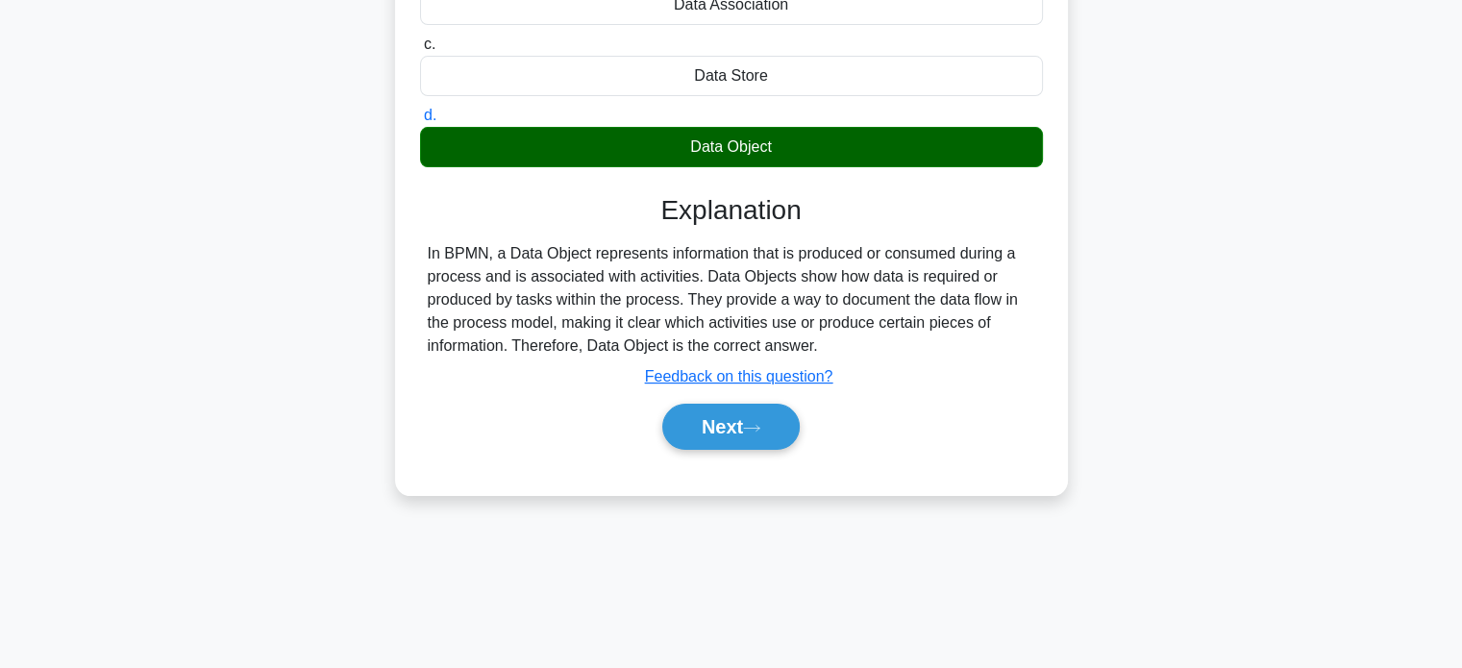
scroll to position [320, 0]
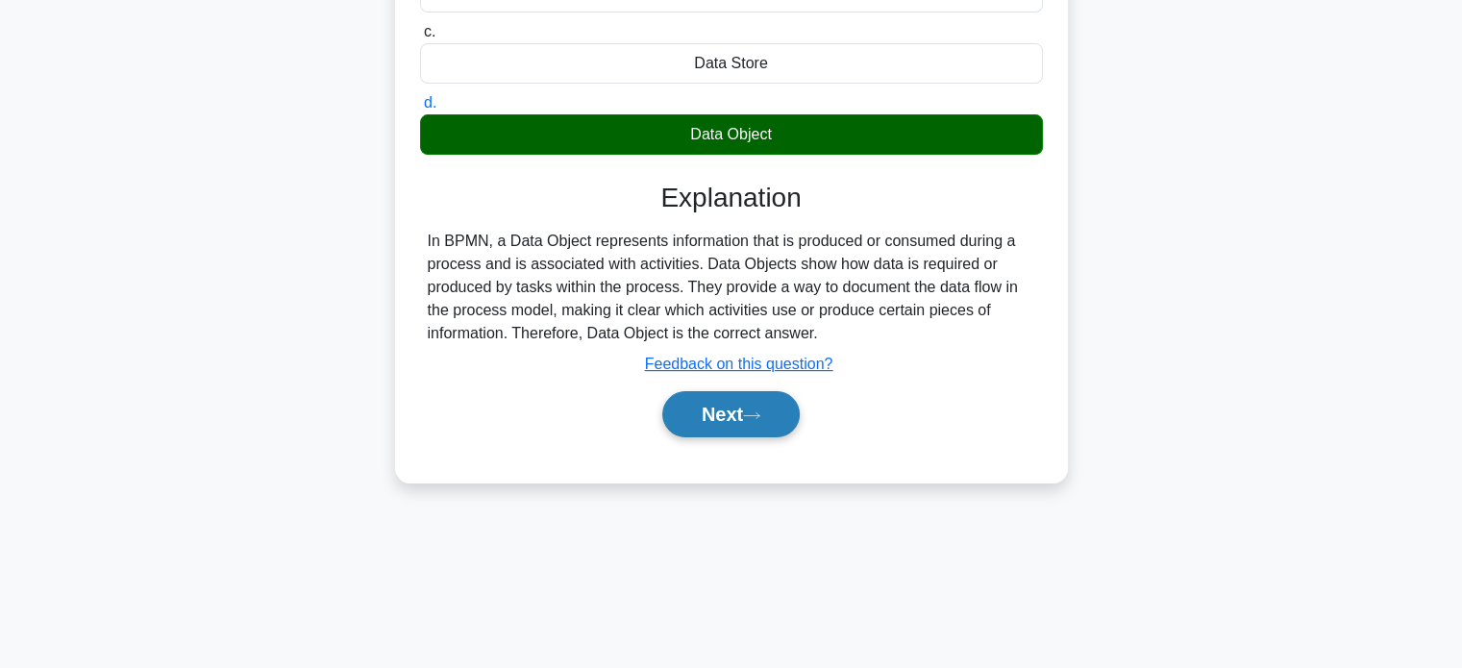
click at [700, 406] on button "Next" at bounding box center [730, 414] width 137 height 46
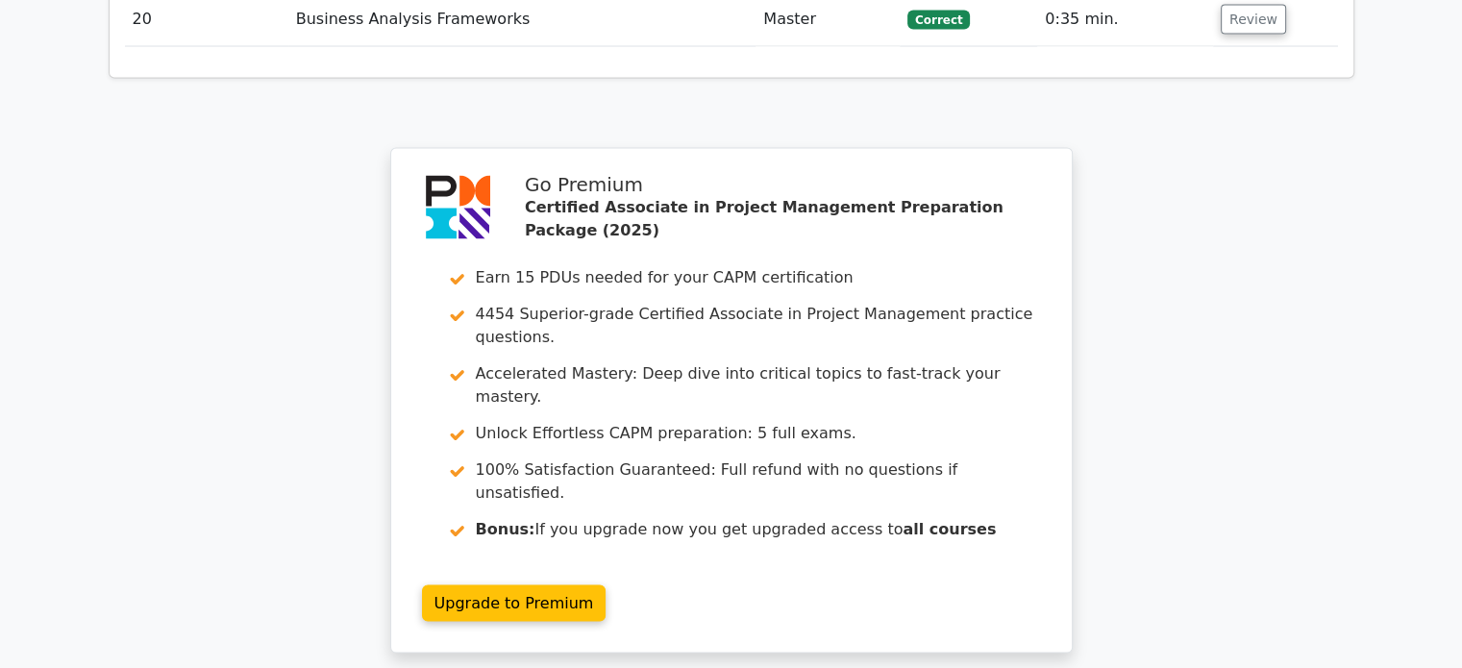
scroll to position [3916, 0]
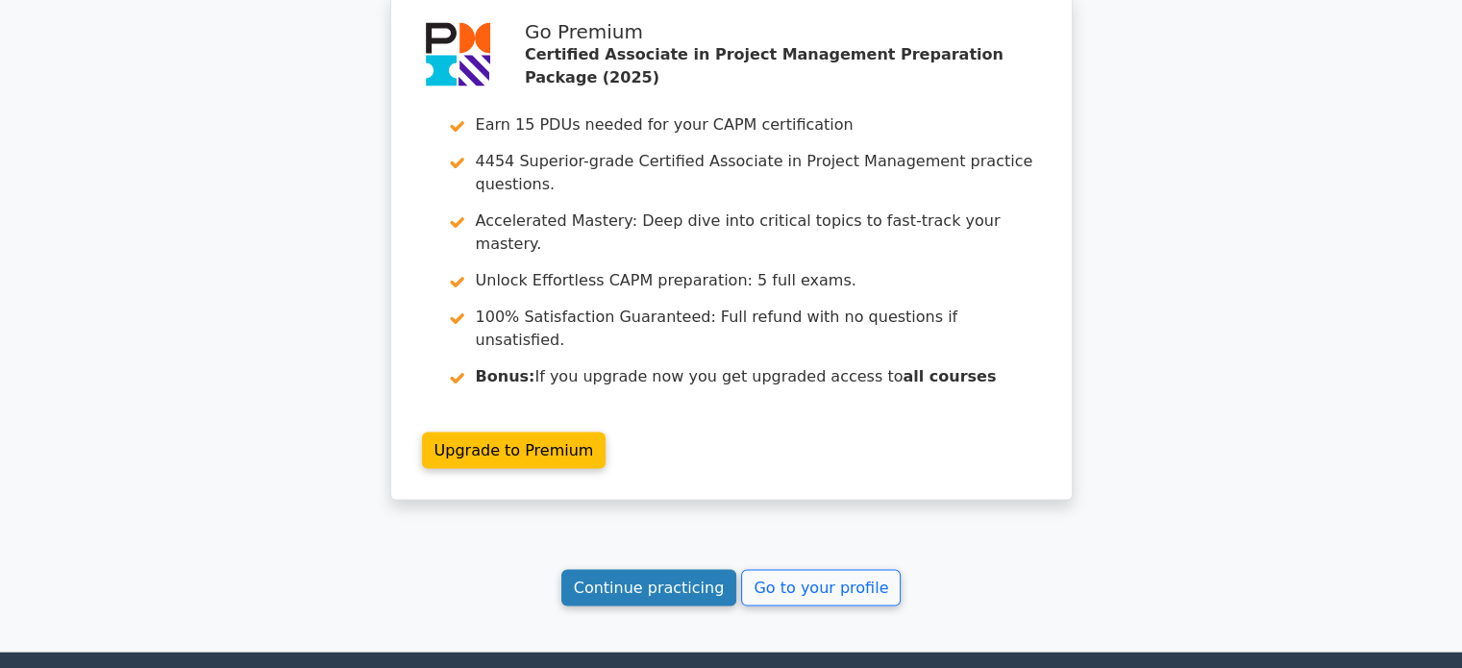
click at [684, 570] on link "Continue practicing" at bounding box center [649, 588] width 176 height 37
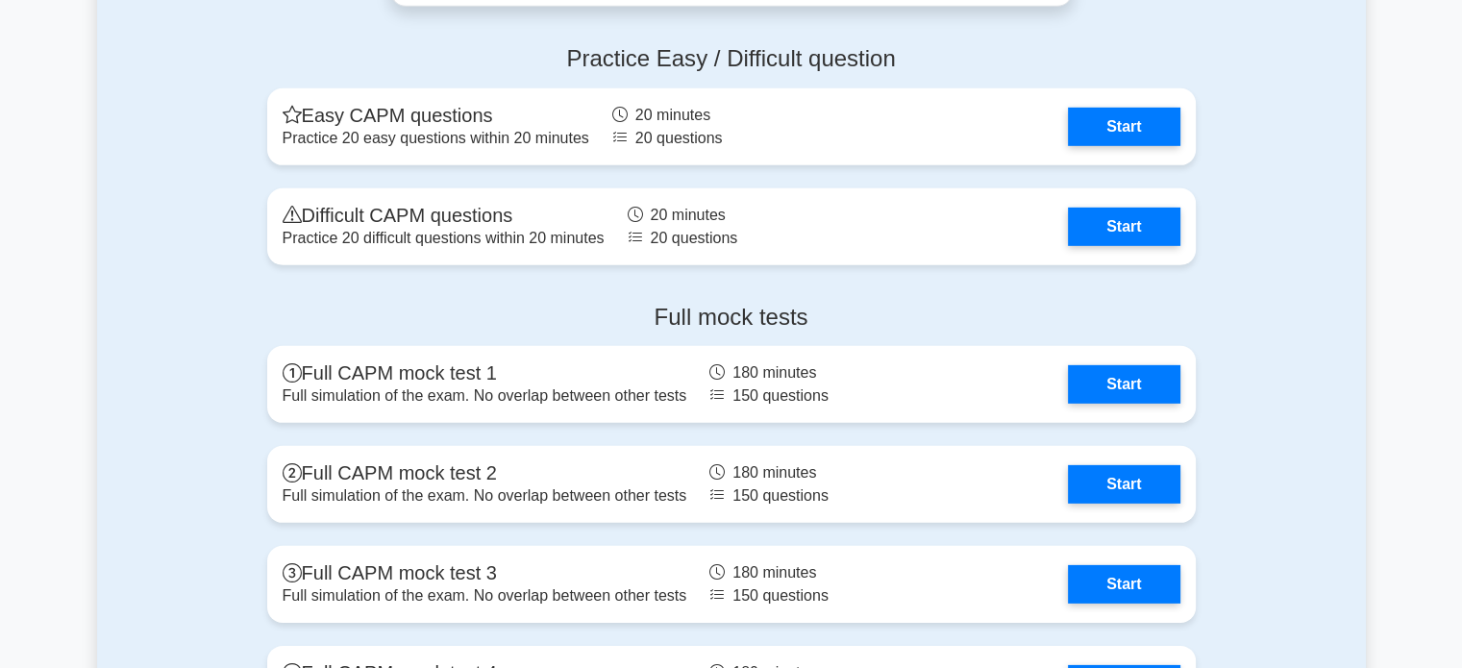
scroll to position [5961, 0]
